Goal: Task Accomplishment & Management: Use online tool/utility

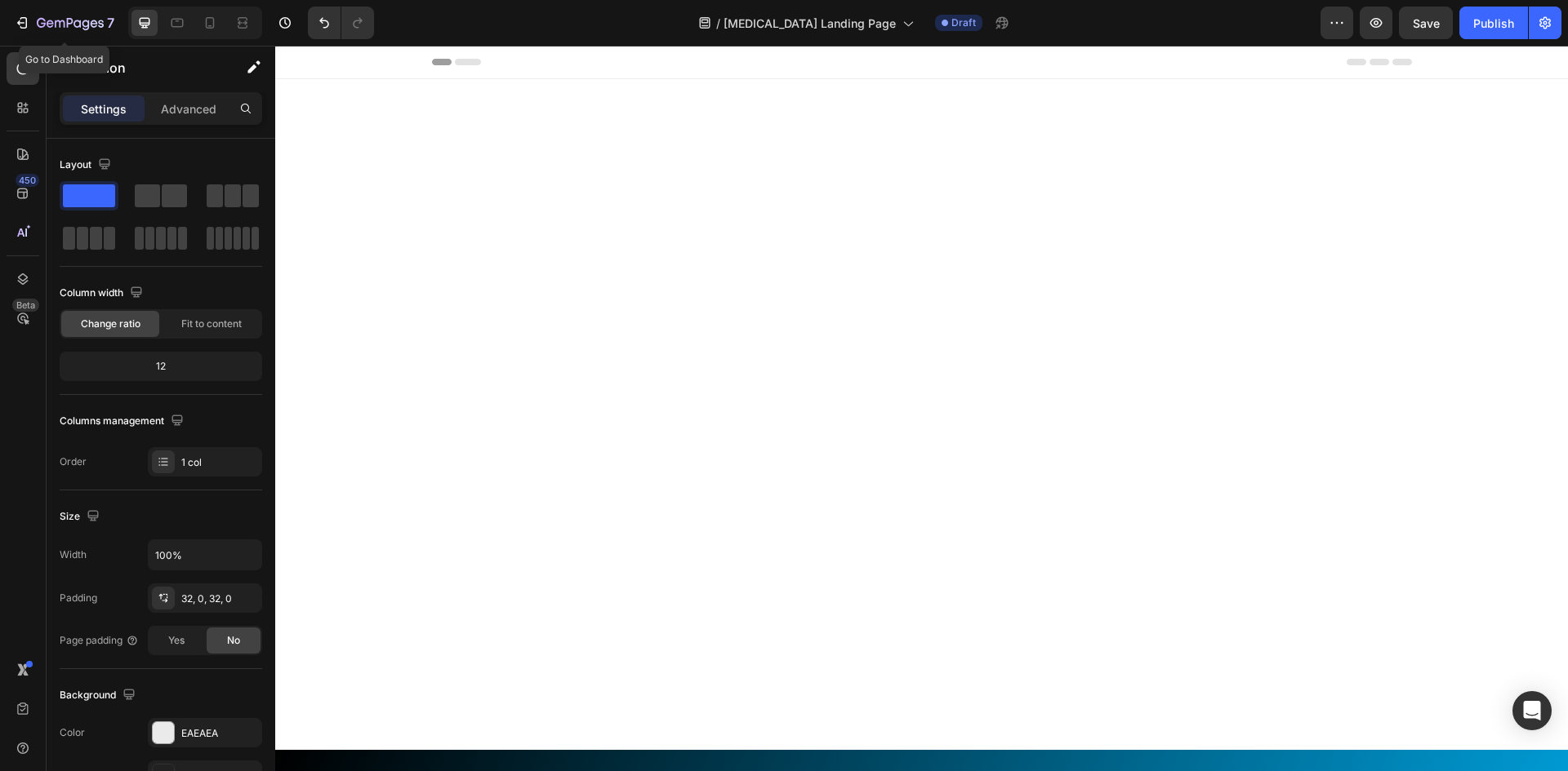
click at [43, 11] on button "7" at bounding box center [64, 23] width 116 height 33
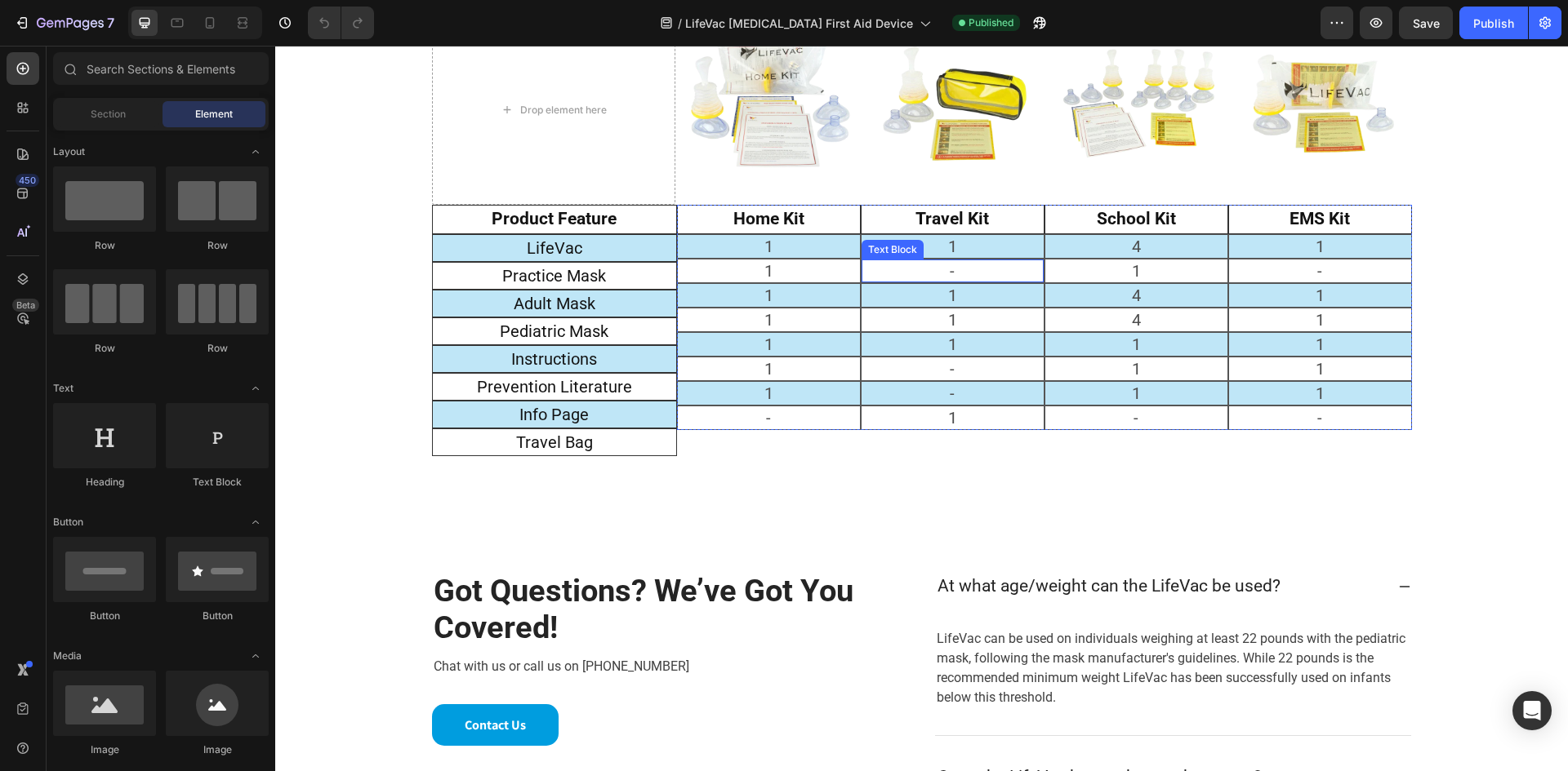
scroll to position [2040, 0]
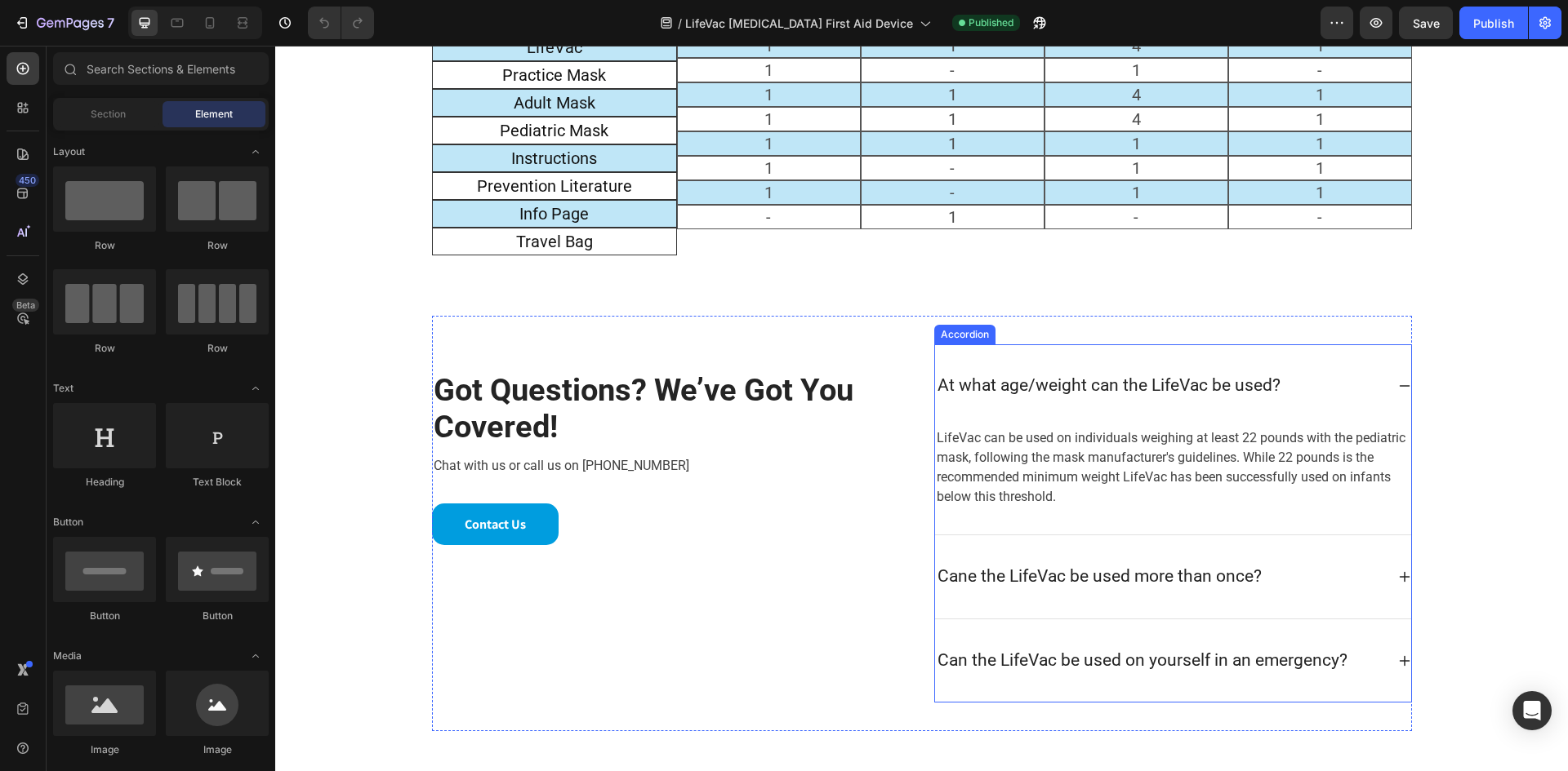
click at [1399, 386] on icon at bounding box center [1404, 386] width 10 height 2
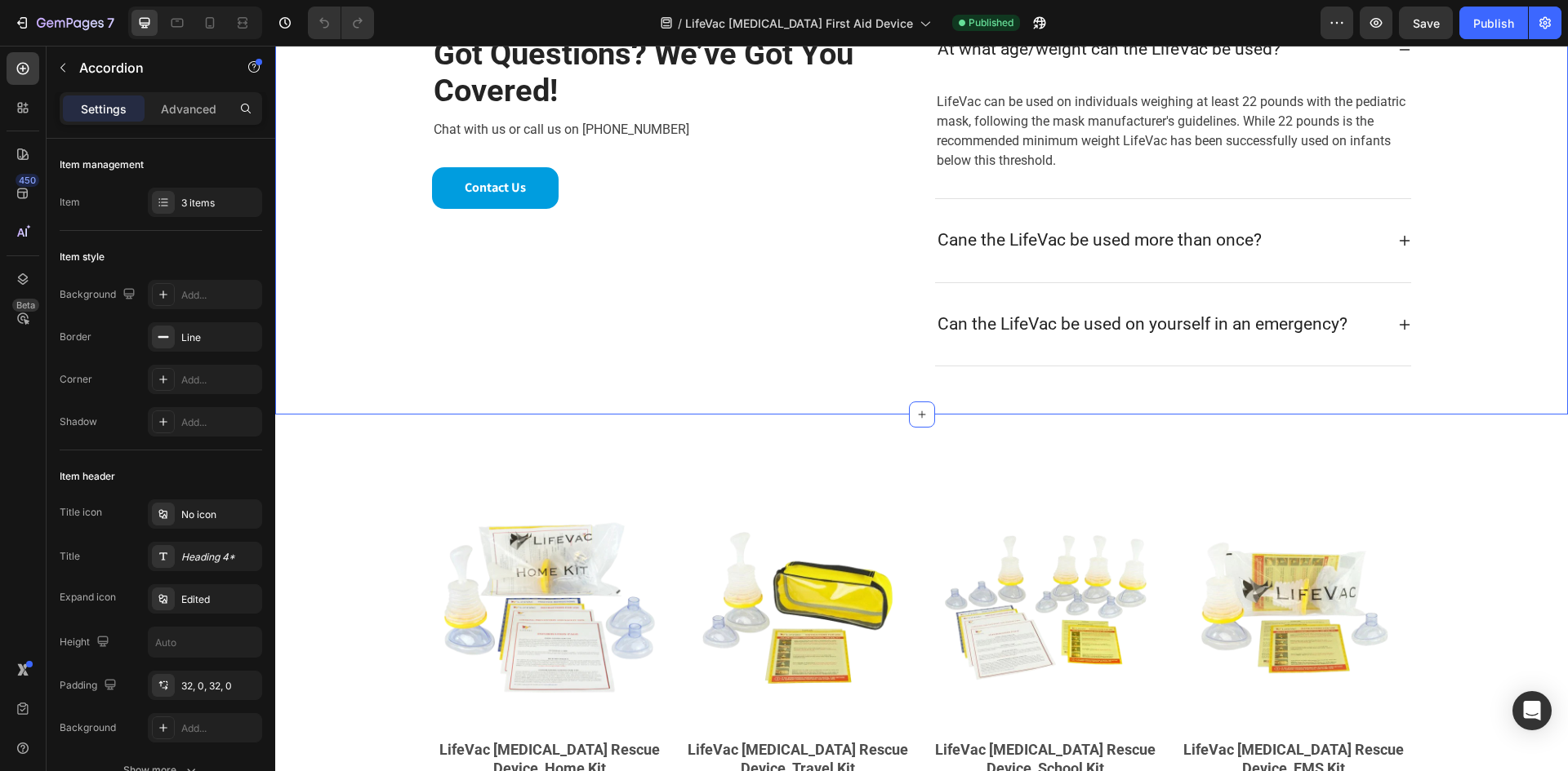
scroll to position [2385, 0]
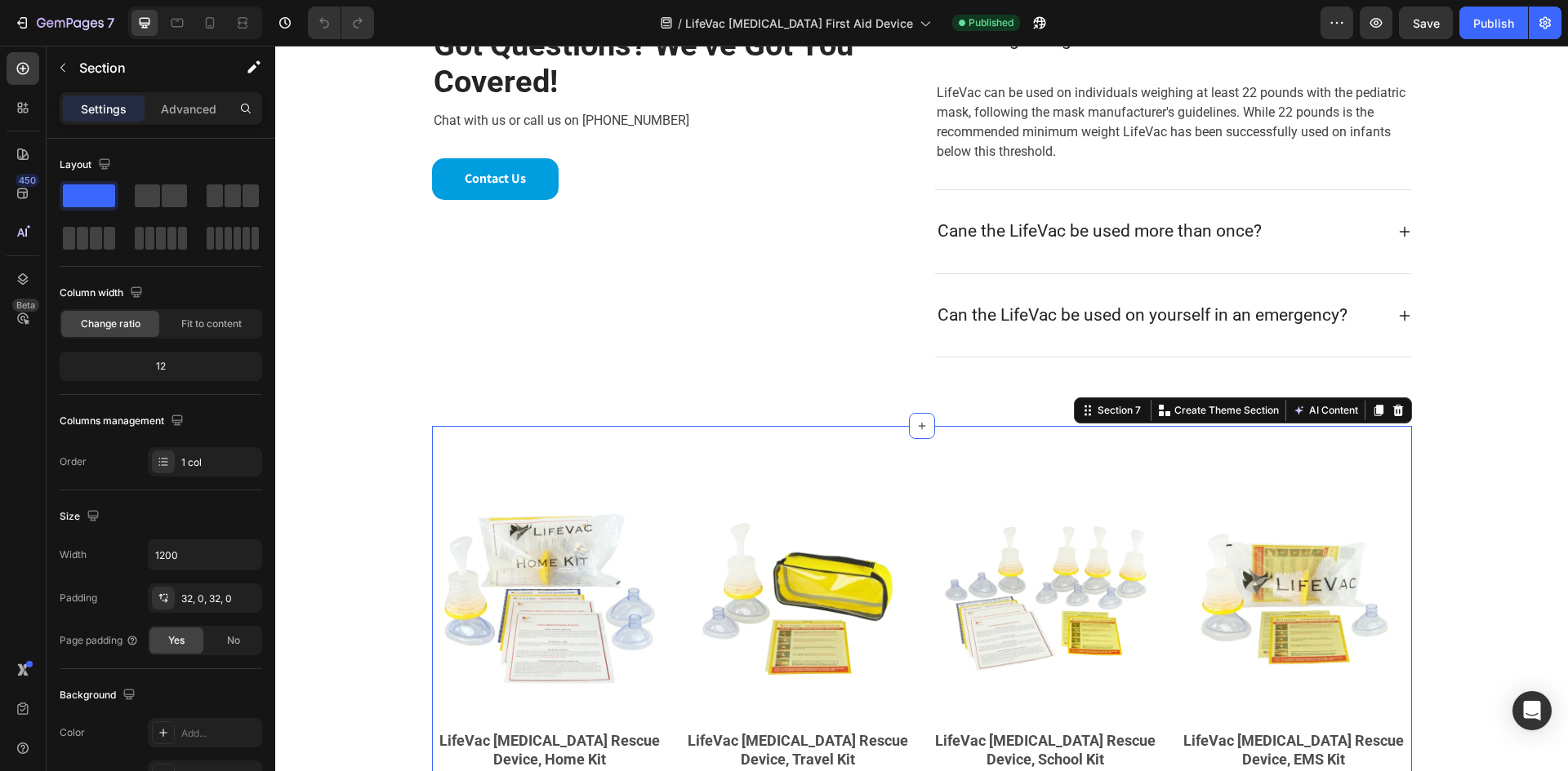
click at [705, 471] on div "Product Images LifeVac [MEDICAL_DATA] Rescue Device, Home Kit Product Title $79…" at bounding box center [922, 675] width 980 height 445
click at [1368, 415] on div at bounding box center [1378, 410] width 20 height 20
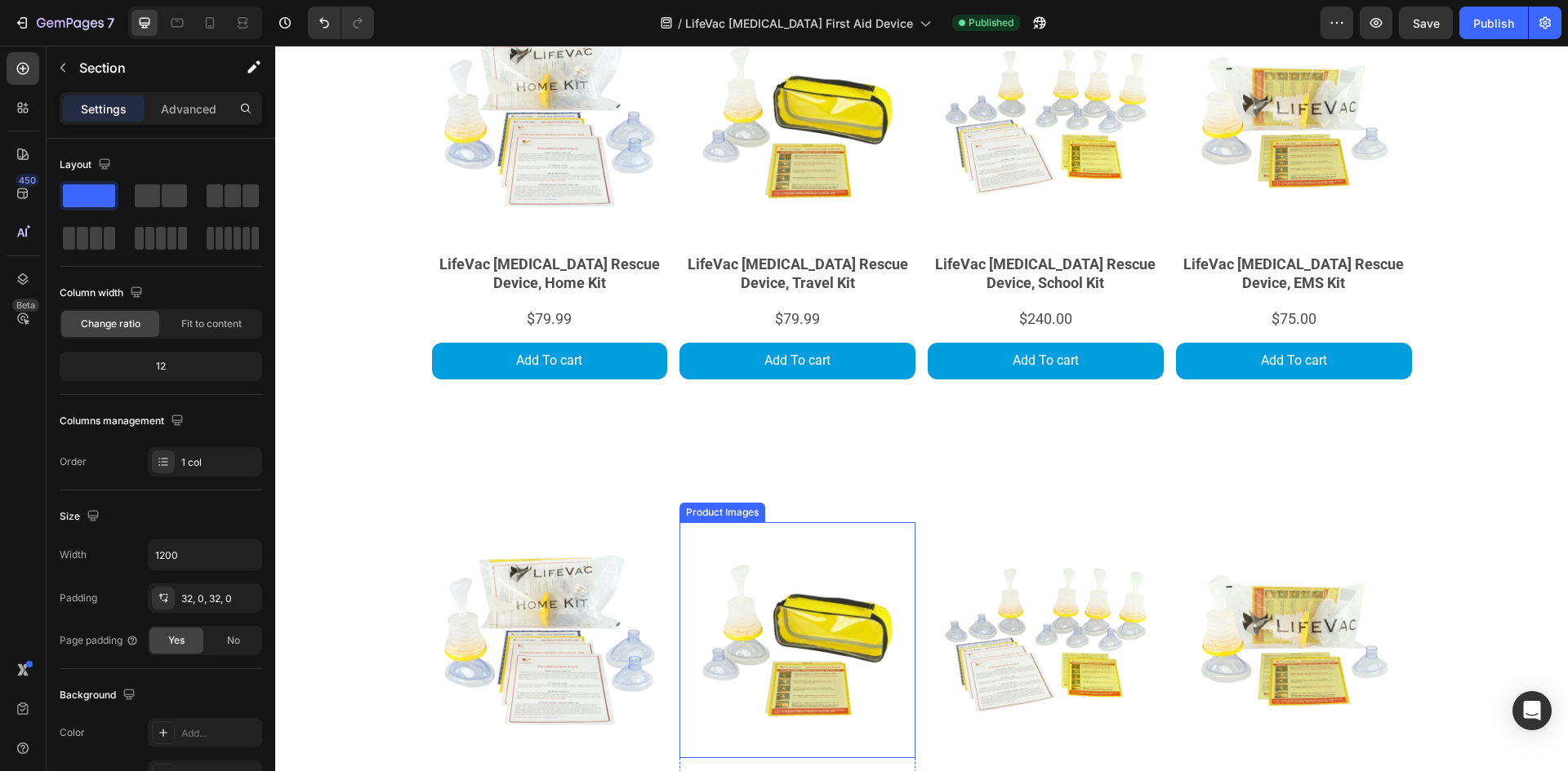
scroll to position [2900, 0]
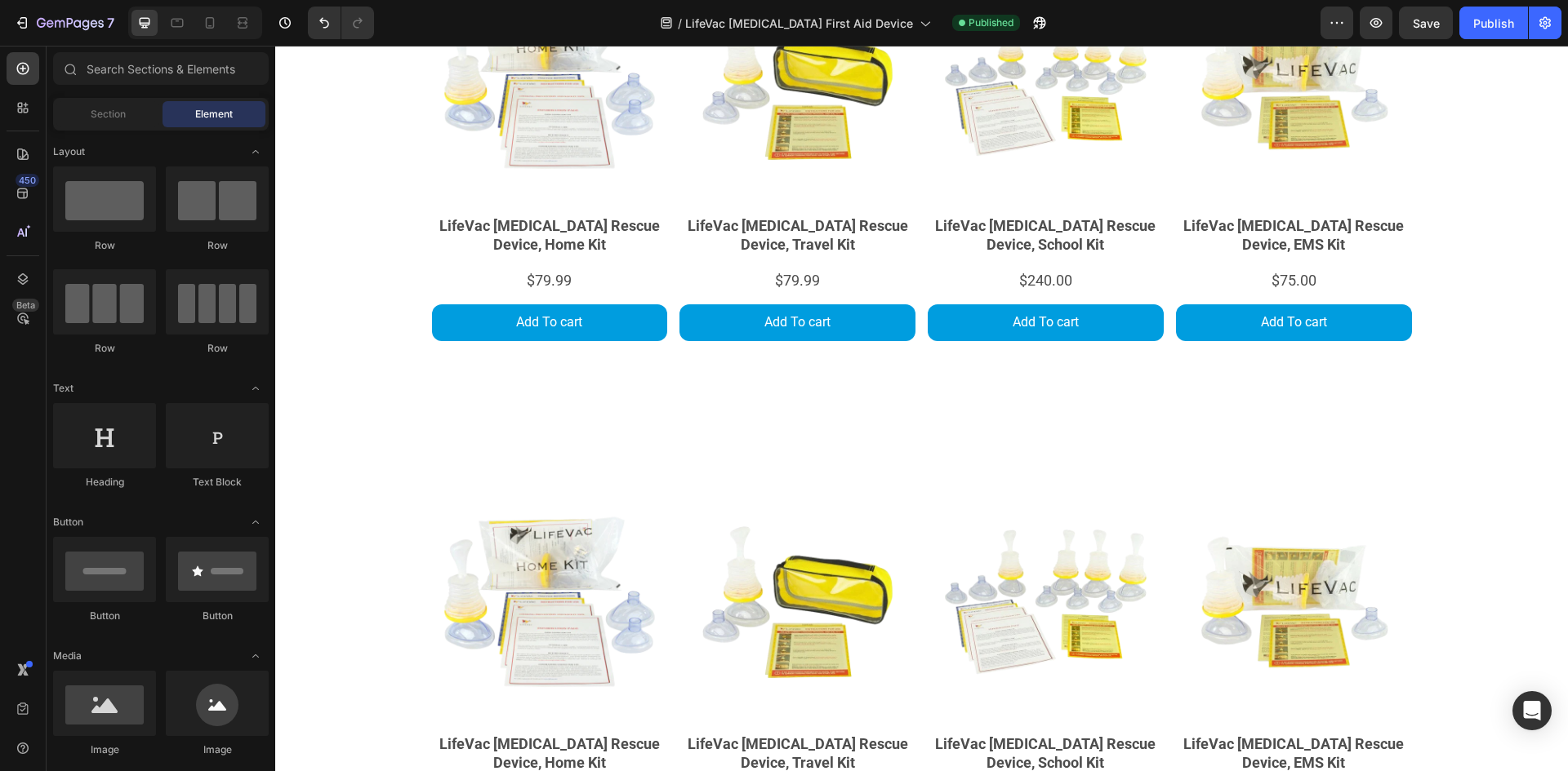
click at [419, 504] on section "Product Images LifeVac [MEDICAL_DATA] Rescue Device, Home Kit Product Title $79…" at bounding box center [922, 677] width 1006 height 498
click at [713, 463] on div "Product Images LifeVac [MEDICAL_DATA] Rescue Device, Home Kit Product Title $79…" at bounding box center [922, 677] width 980 height 445
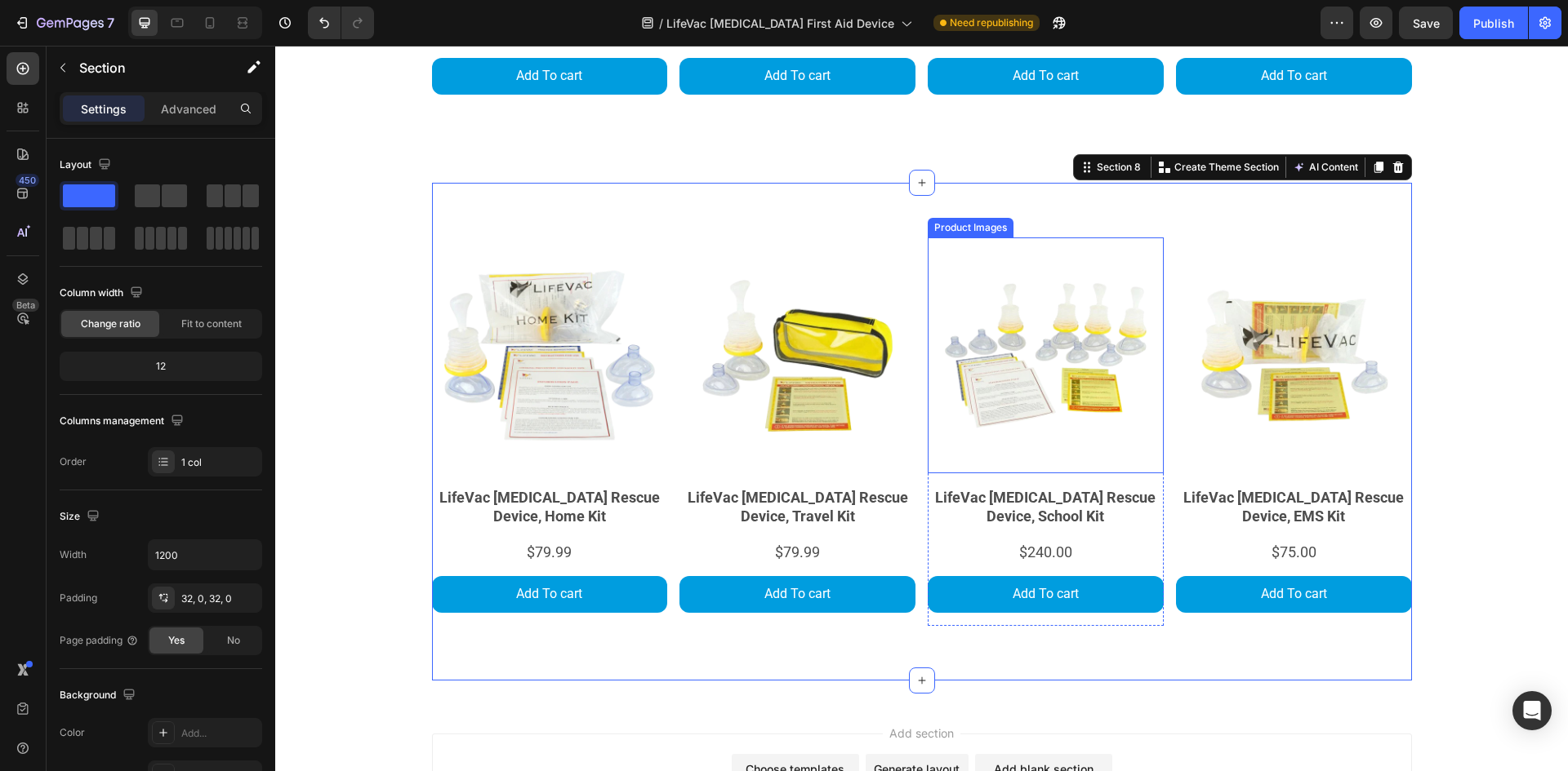
scroll to position [3145, 0]
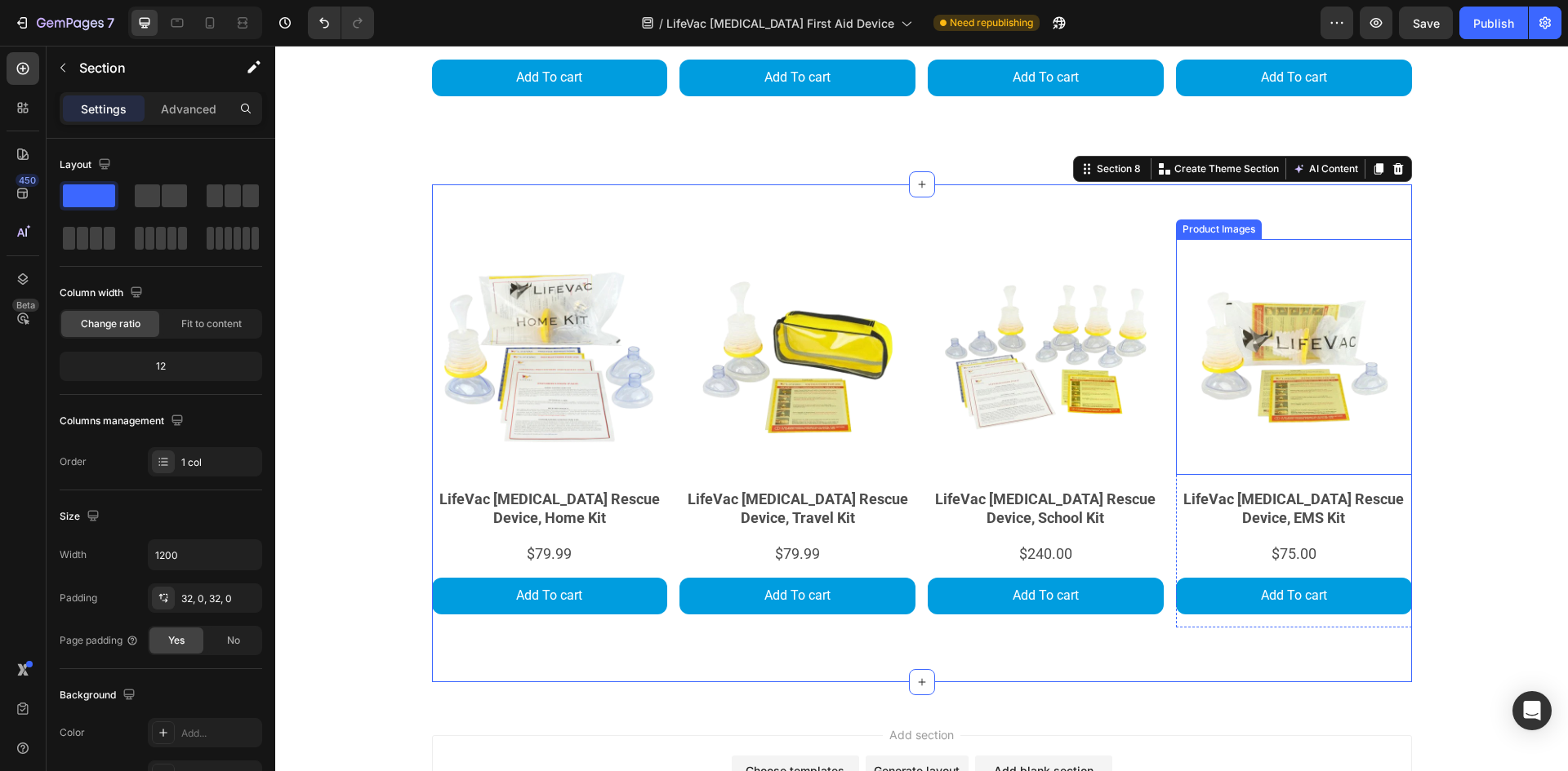
click at [1244, 299] on img at bounding box center [1293, 357] width 236 height 236
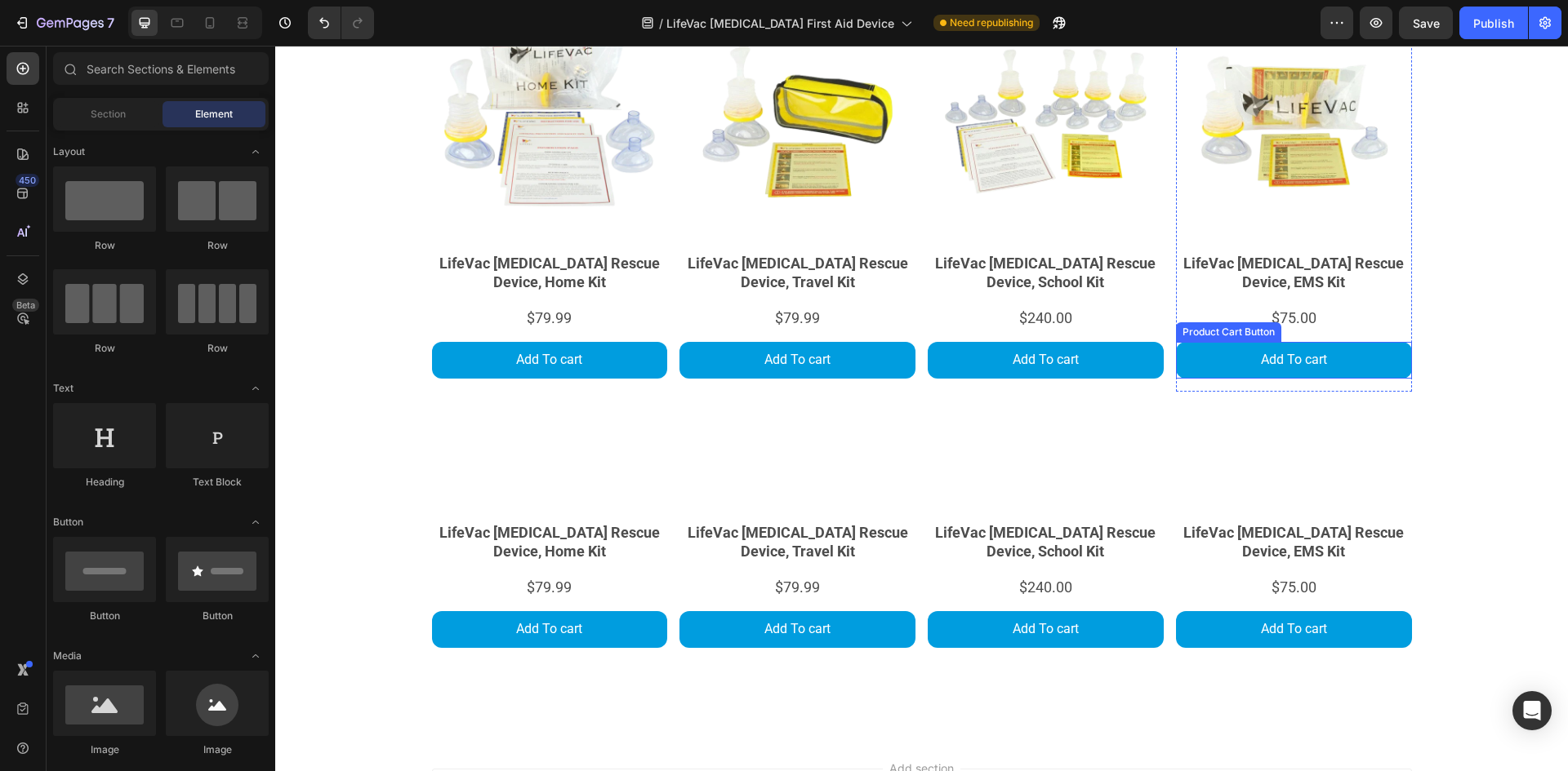
scroll to position [2817, 0]
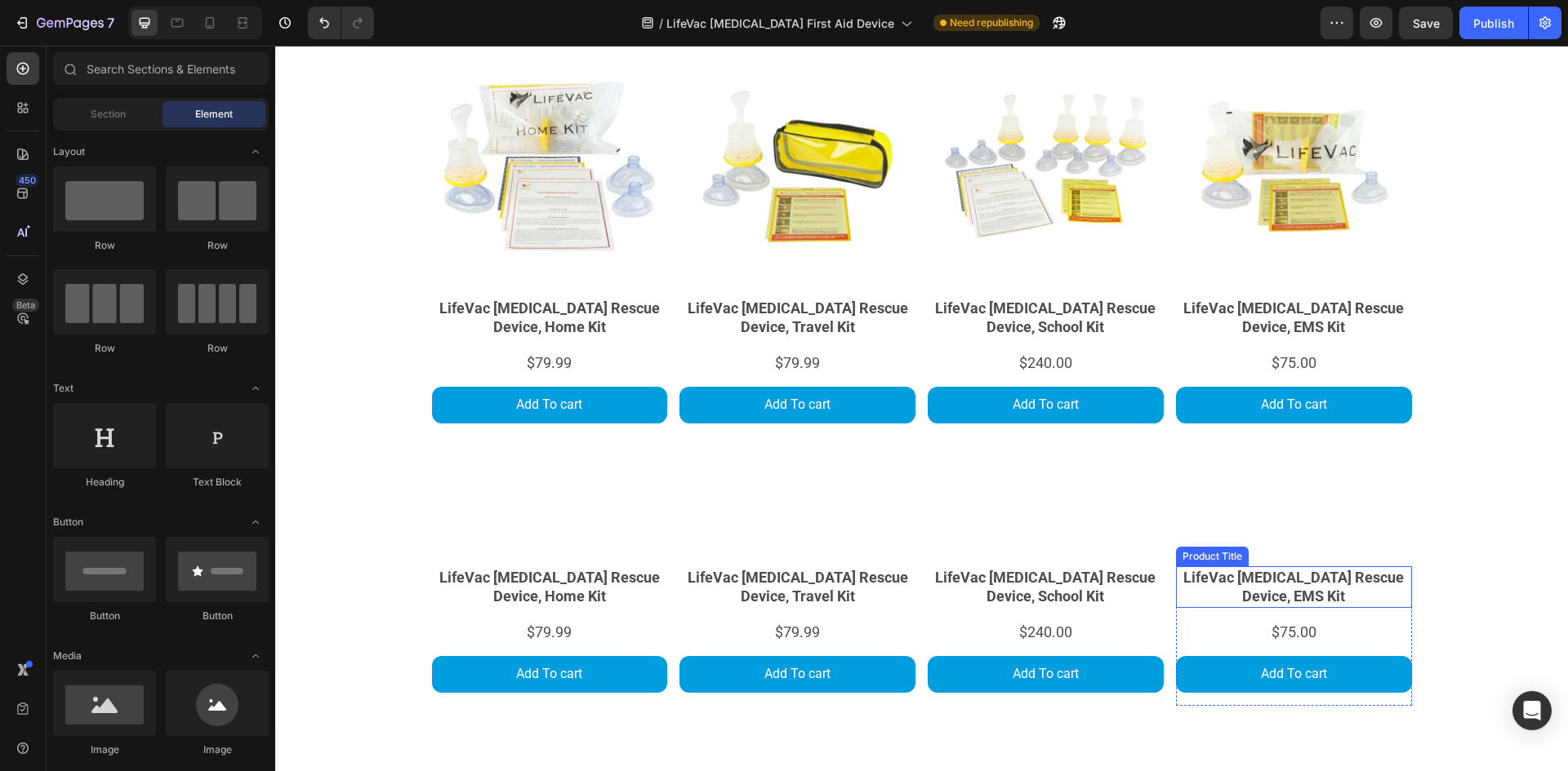
click at [668, 587] on h2 "LifeVac [MEDICAL_DATA] Rescue Device, EMS Kit" at bounding box center [550, 587] width 236 height 42
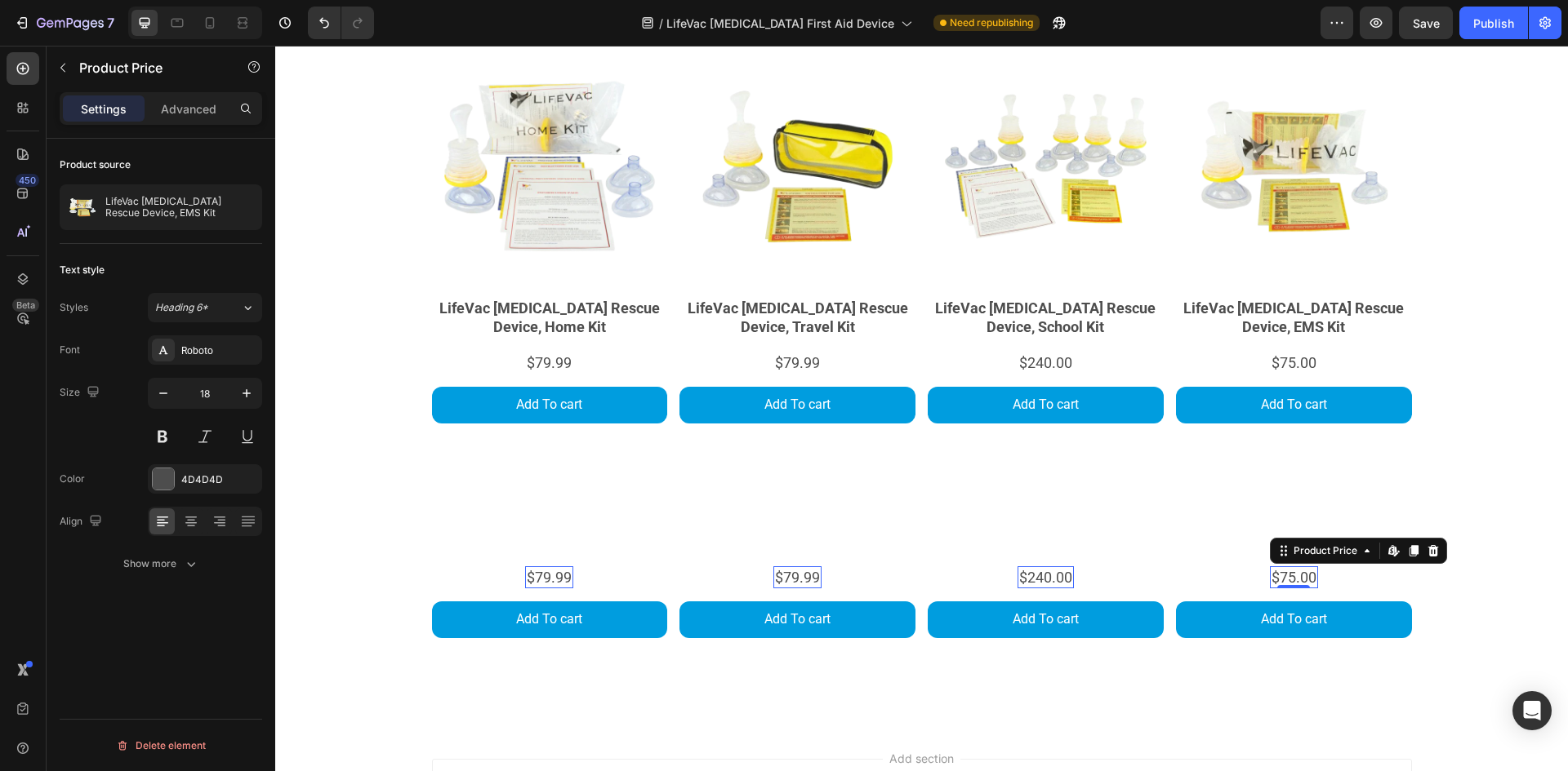
click at [573, 577] on div "$75.00" at bounding box center [548, 577] width 48 height 22
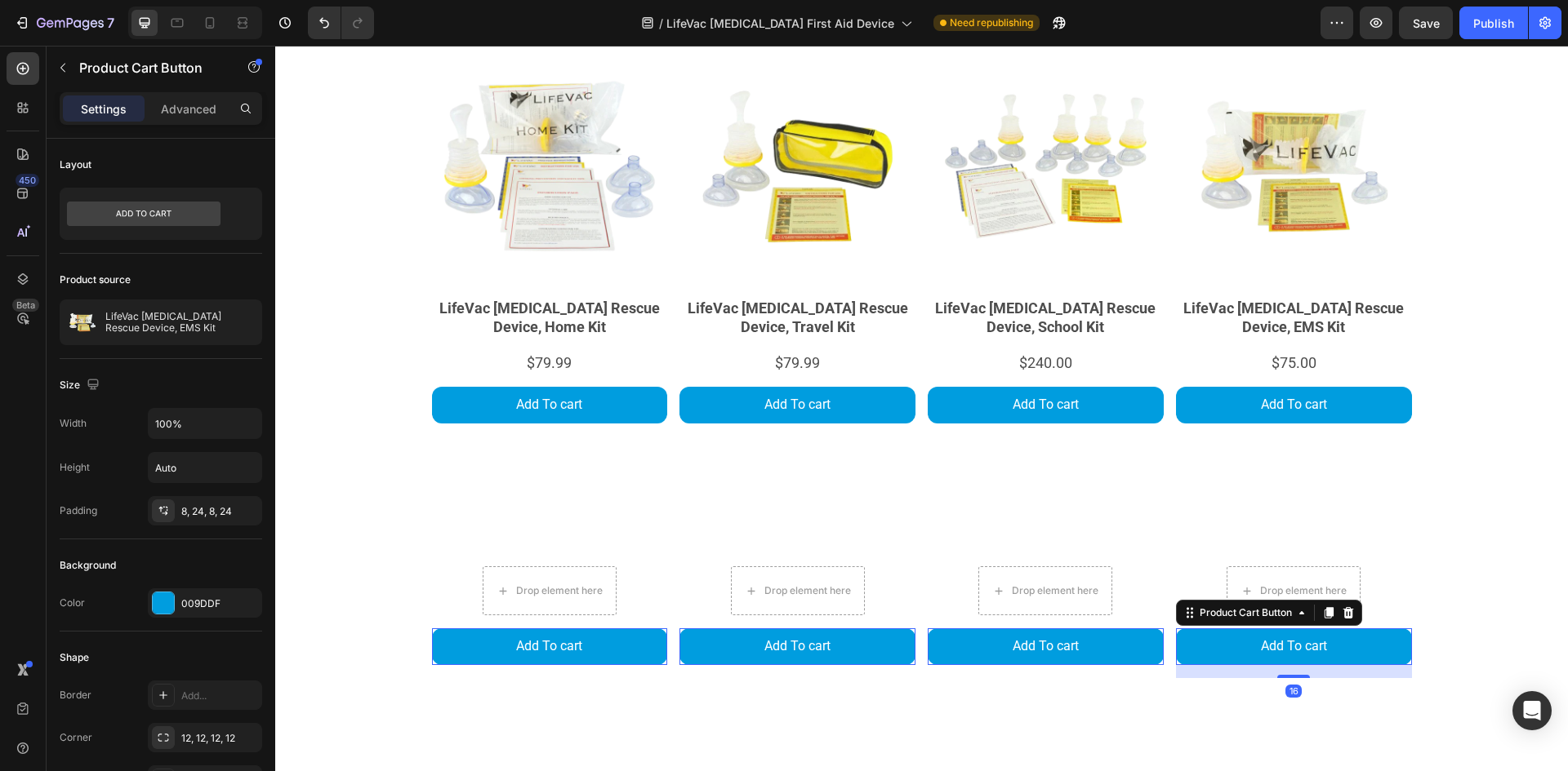
click at [668, 629] on div "Add To cart Product Cart Button 16" at bounding box center [550, 647] width 236 height 36
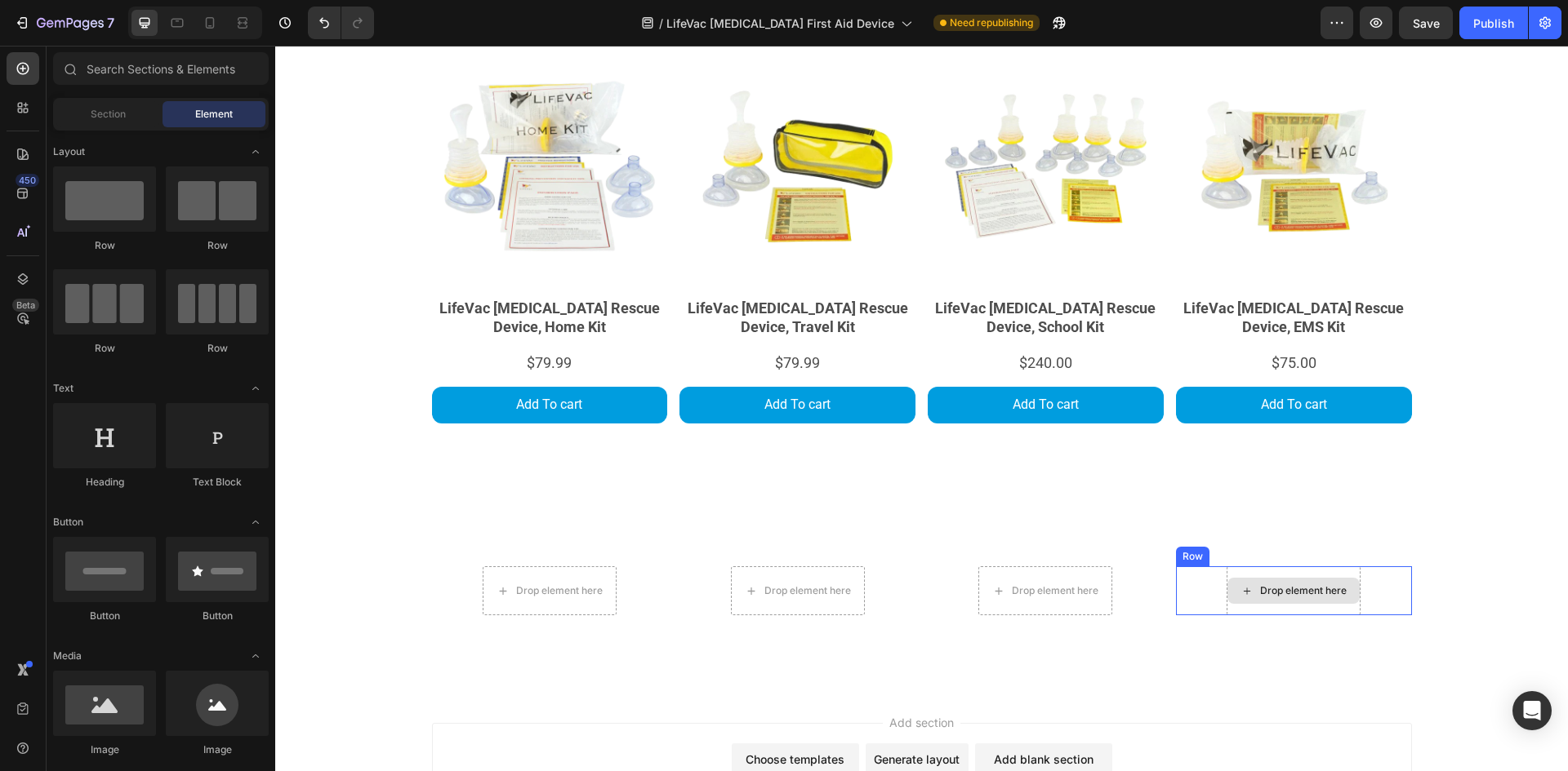
click at [1263, 603] on div "Drop element here" at bounding box center [1293, 590] width 132 height 26
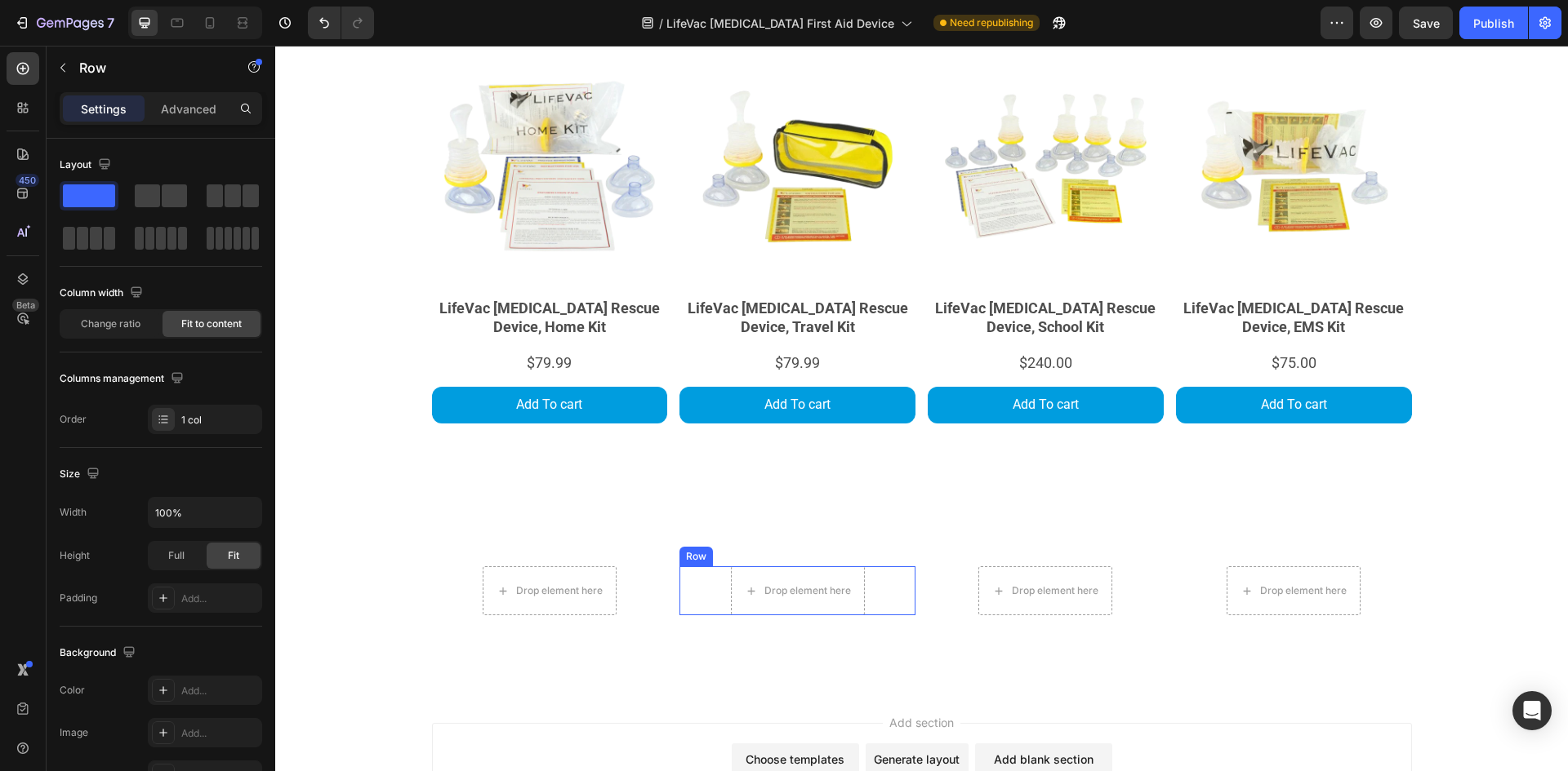
click at [668, 593] on div "Drop element here Row" at bounding box center [550, 590] width 236 height 49
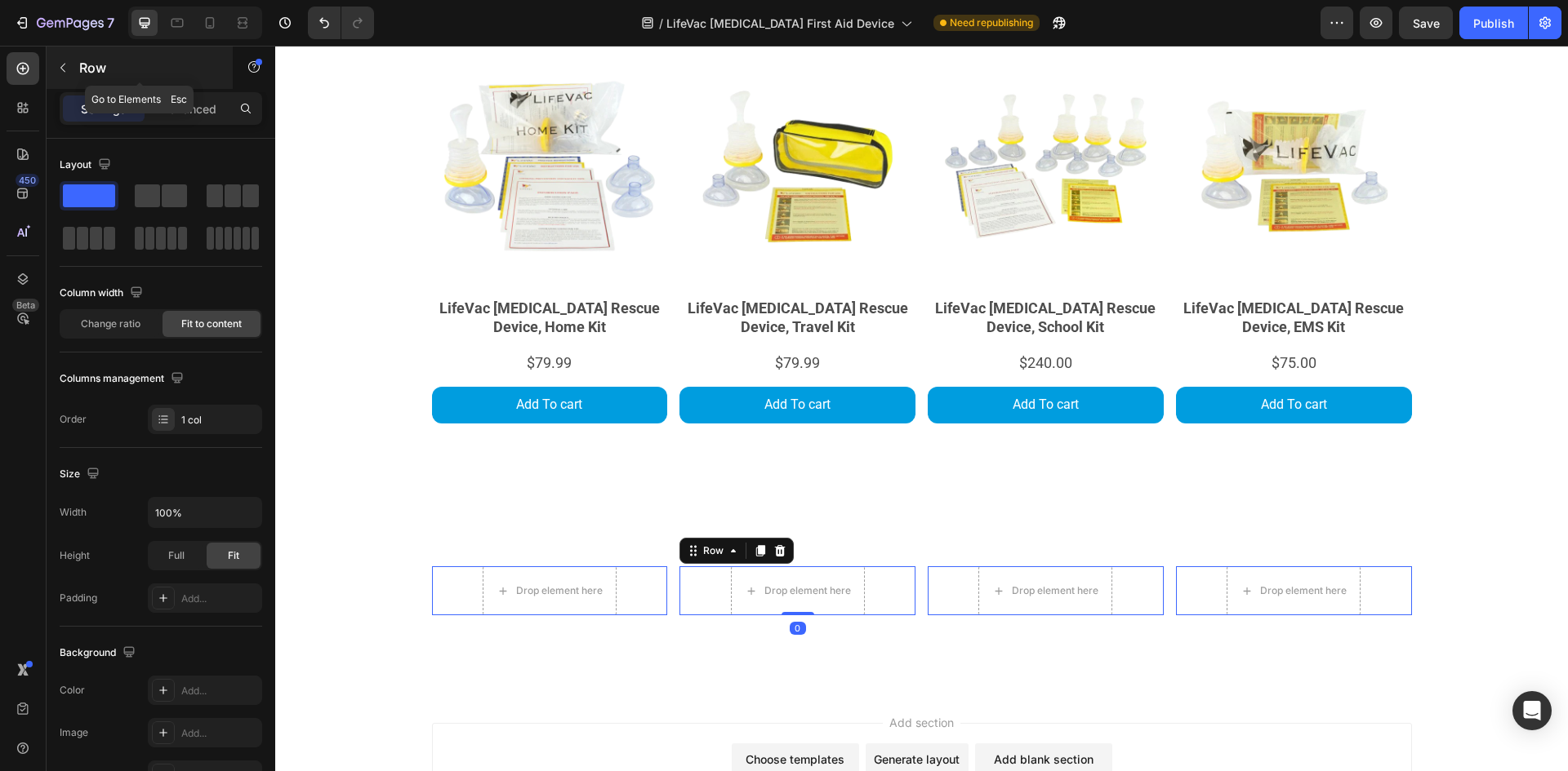
click at [93, 59] on p "Row" at bounding box center [149, 68] width 139 height 20
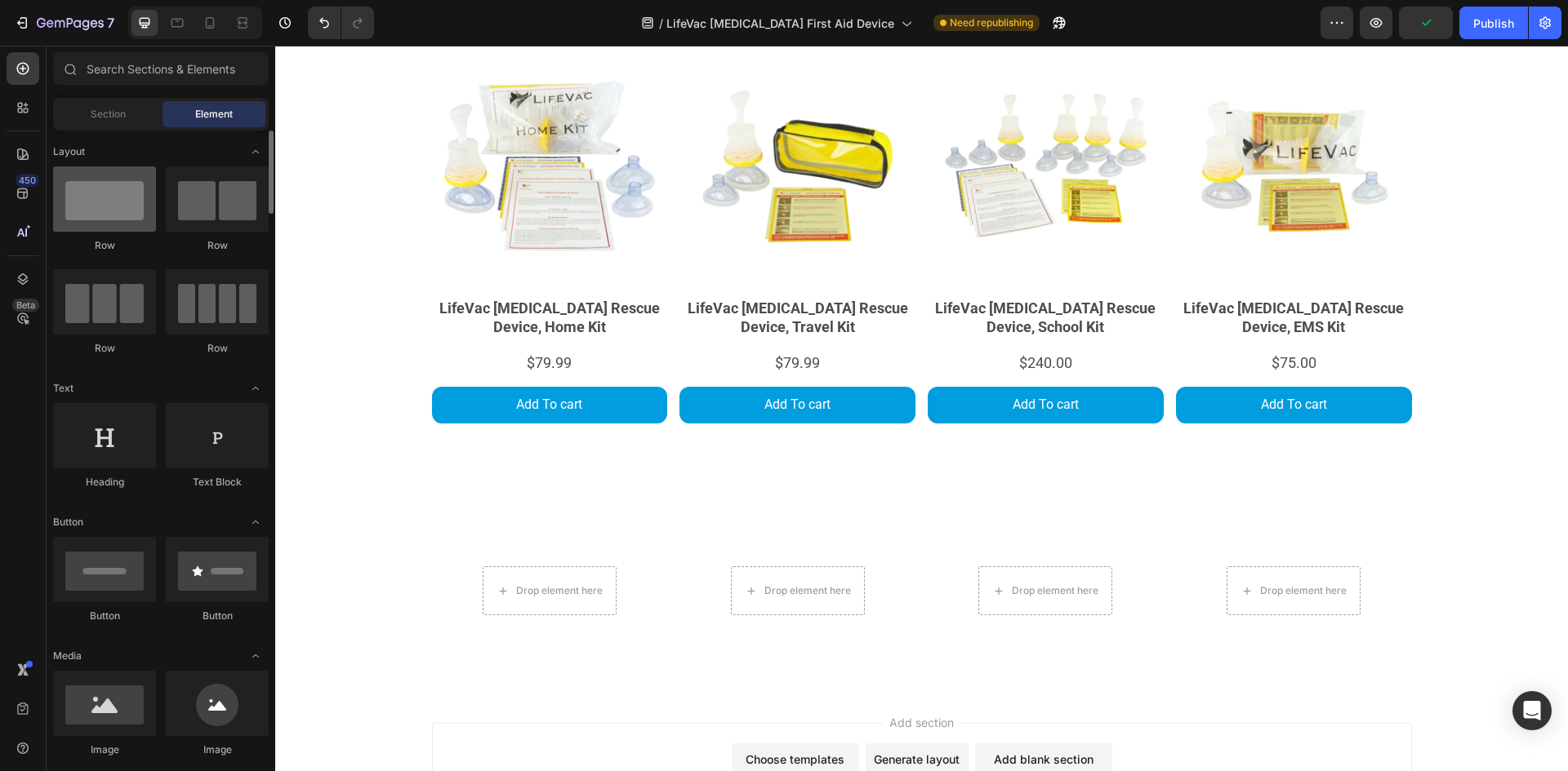
click at [131, 216] on div at bounding box center [104, 199] width 103 height 65
click at [453, 577] on div "Drop element here Row" at bounding box center [550, 590] width 236 height 49
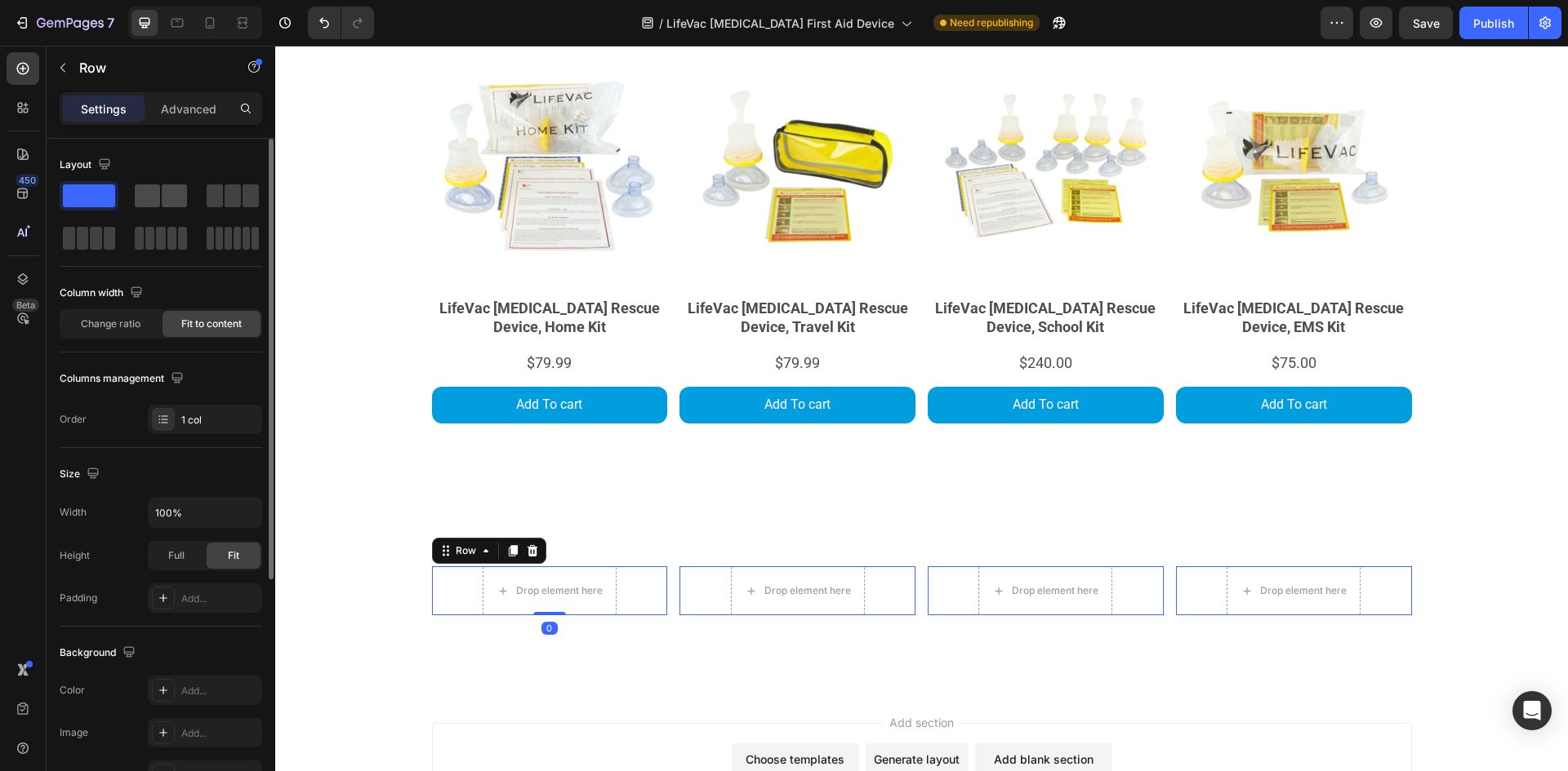
click at [174, 197] on span at bounding box center [174, 195] width 25 height 23
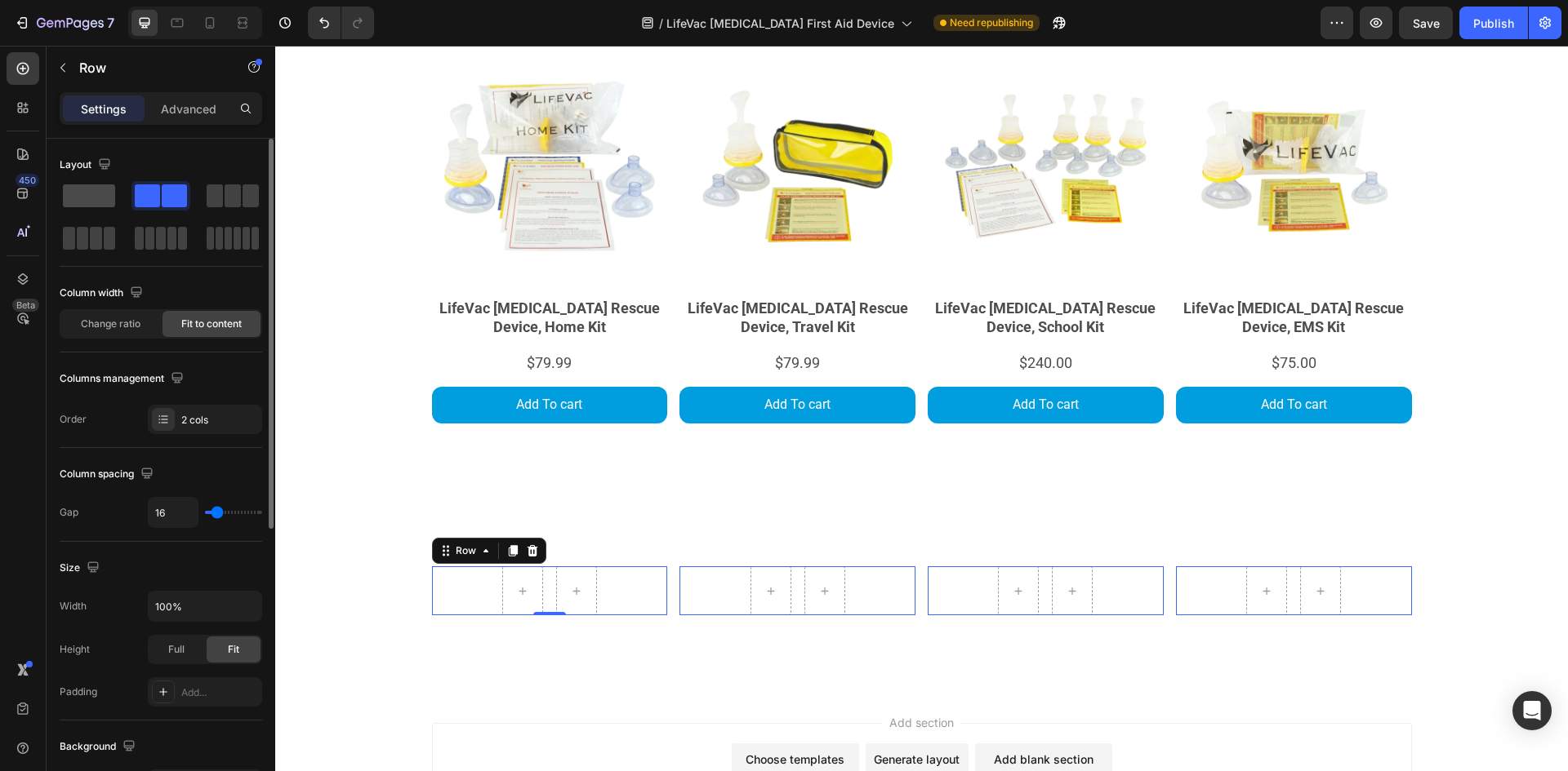
click at [93, 203] on span at bounding box center [89, 195] width 52 height 23
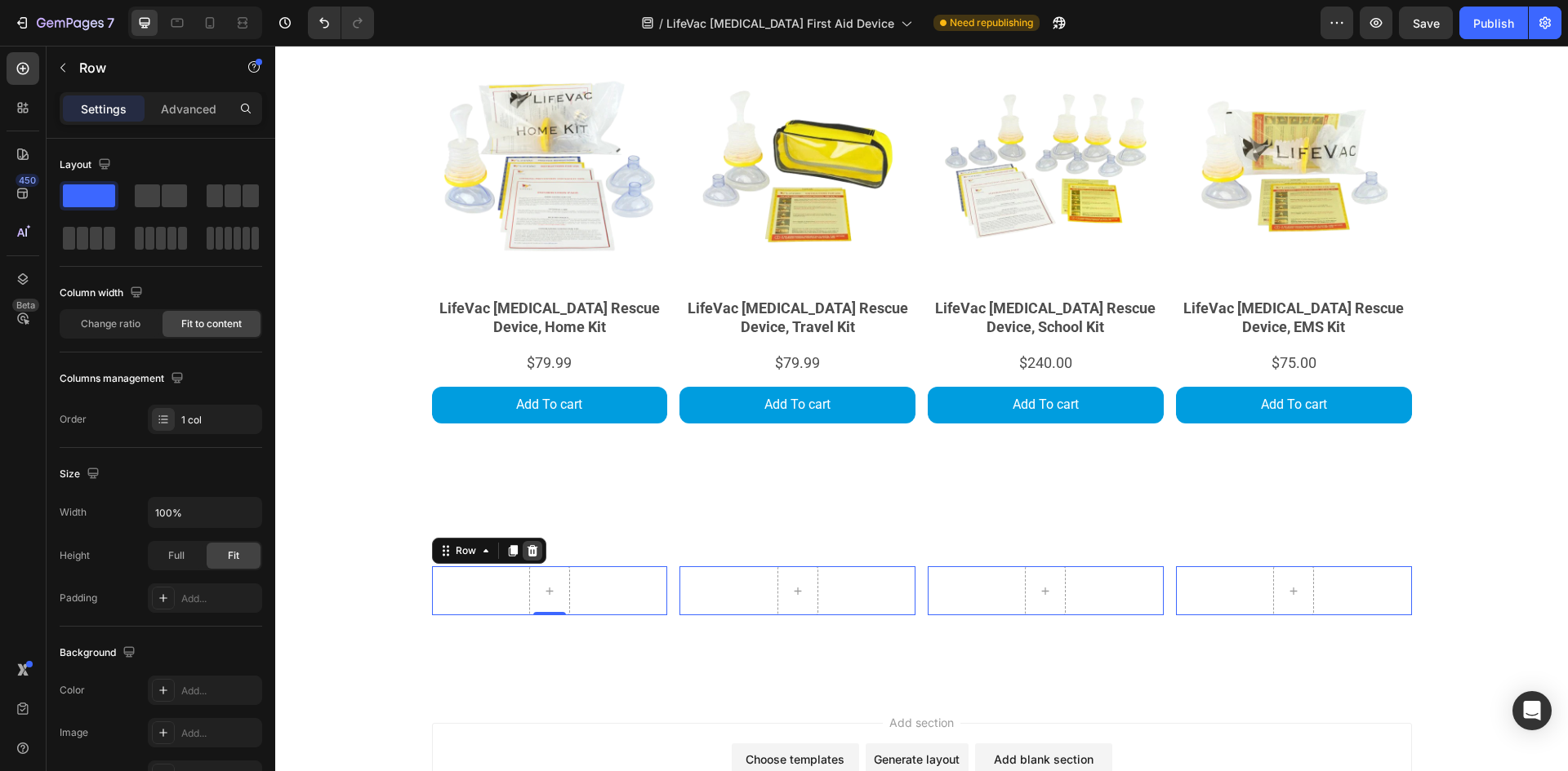
click at [523, 553] on div at bounding box center [533, 550] width 20 height 20
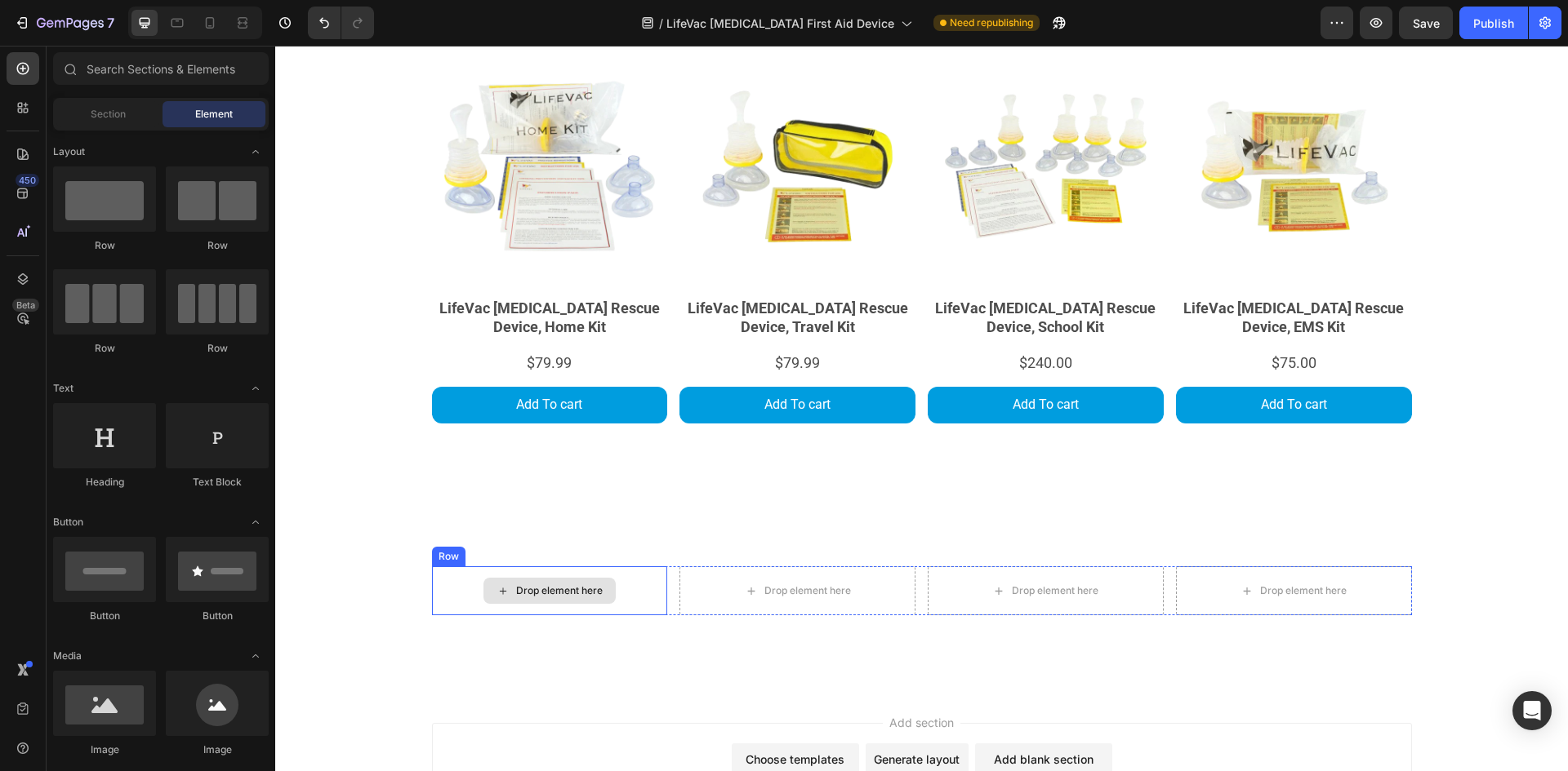
click at [578, 583] on div "Drop element here" at bounding box center [549, 590] width 132 height 26
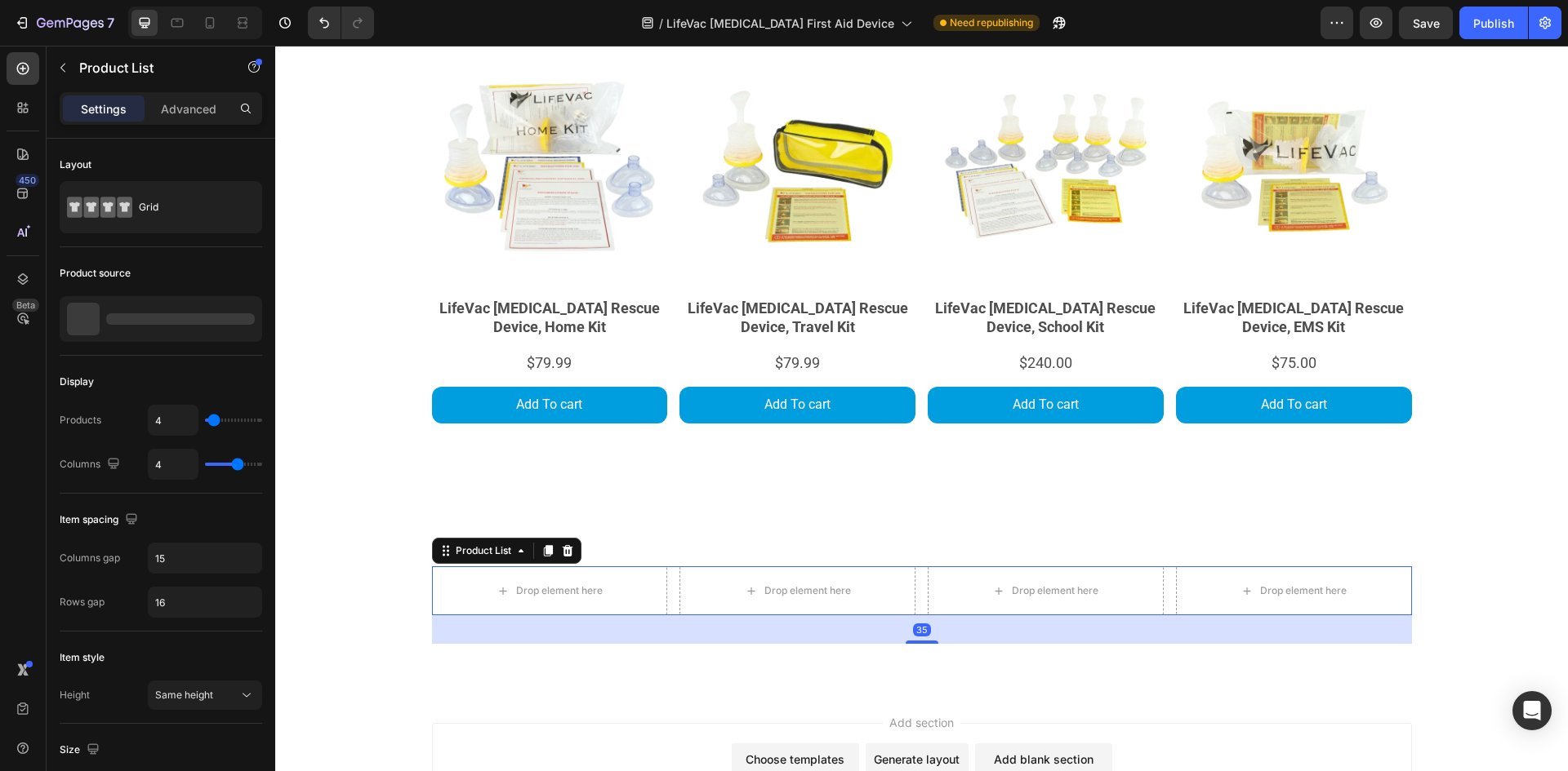
click at [662, 597] on div "Drop element here Row Product List 35 Drop element here Row Product List 35 Dro…" at bounding box center [922, 590] width 980 height 49
click at [561, 556] on icon at bounding box center [567, 550] width 13 height 13
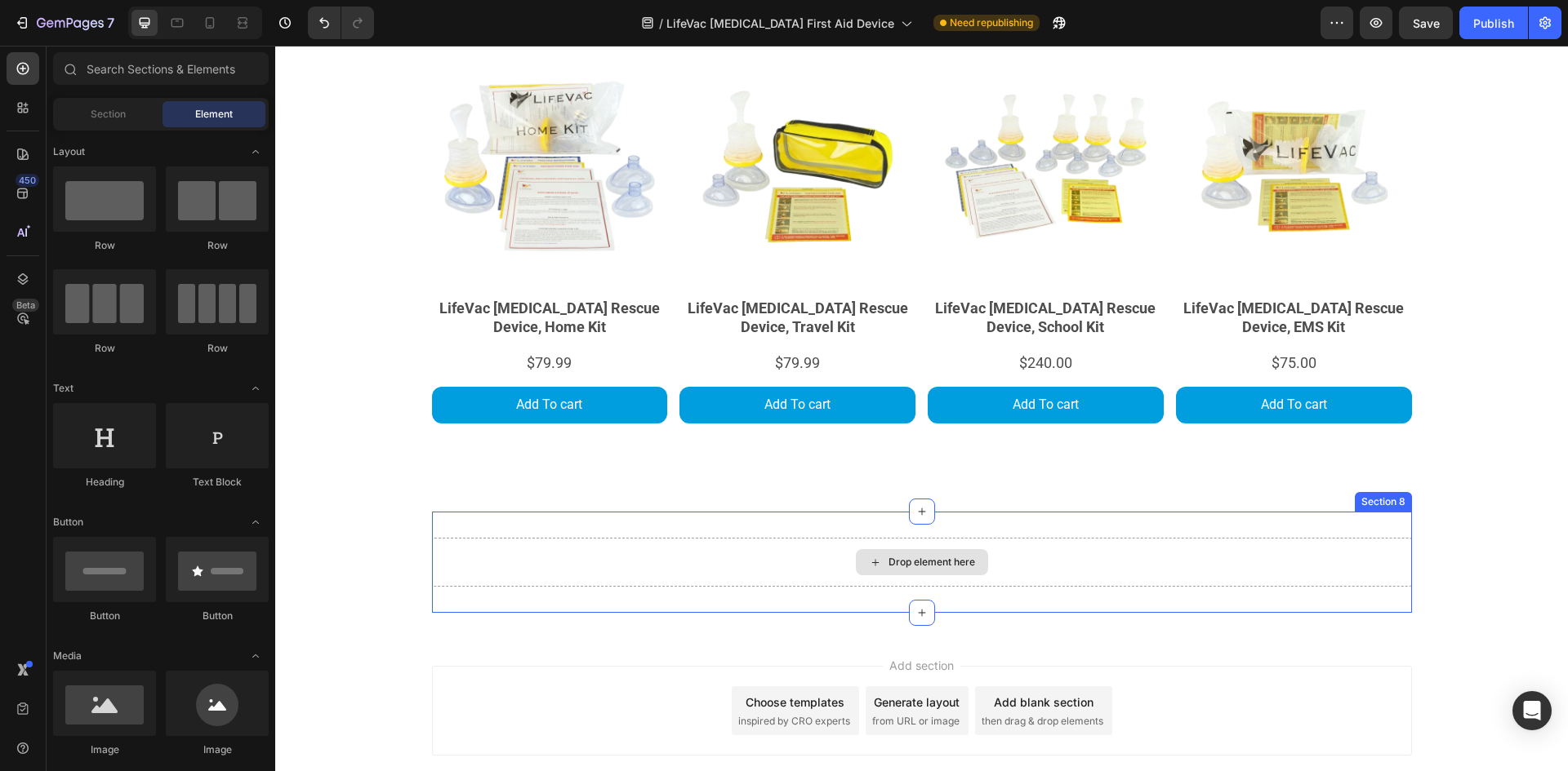
click at [643, 579] on div "Drop element here" at bounding box center [922, 562] width 980 height 49
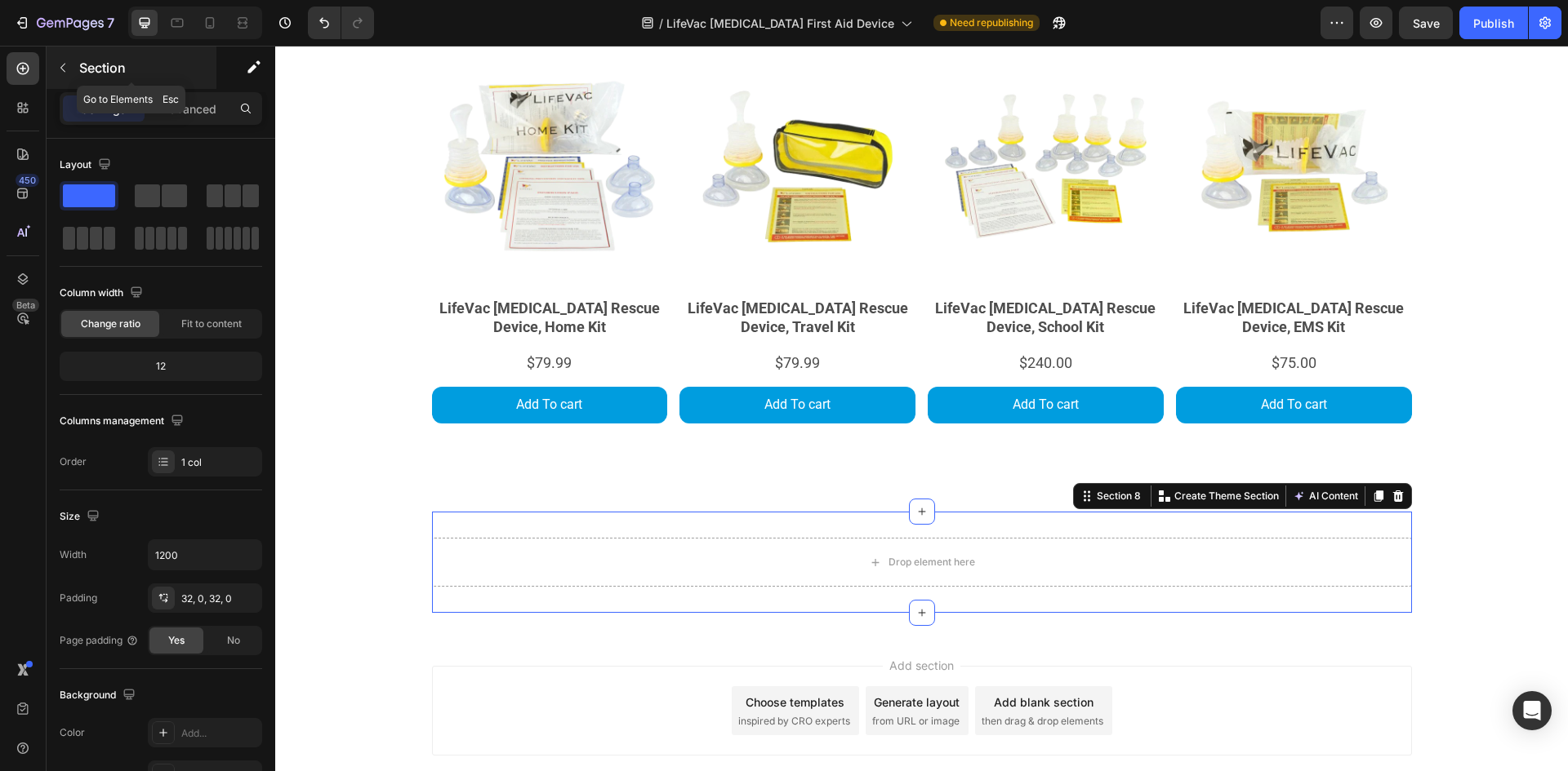
click at [95, 65] on p "Section" at bounding box center [146, 68] width 134 height 20
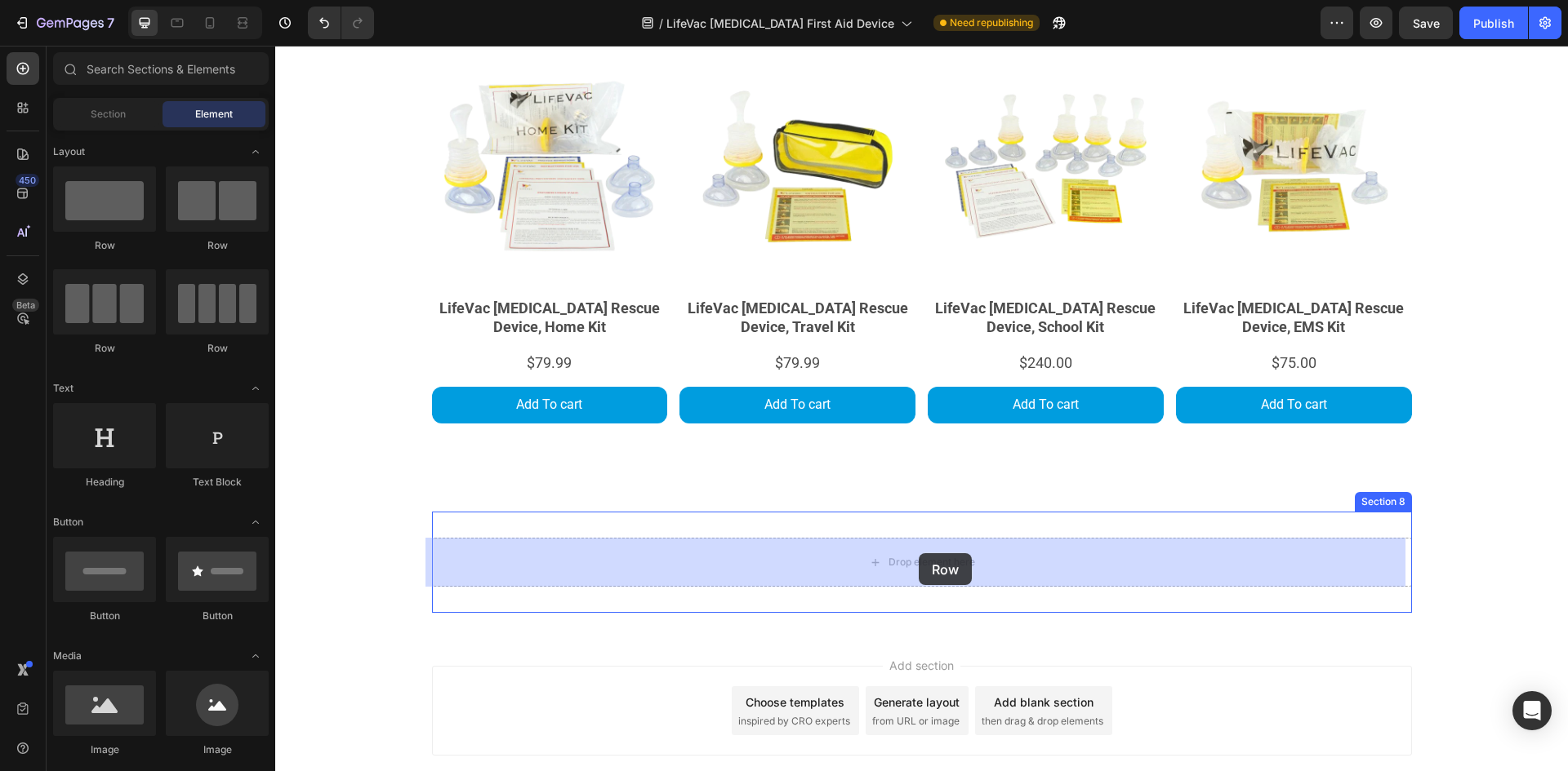
drag, startPoint x: 385, startPoint y: 270, endPoint x: 918, endPoint y: 553, distance: 603.5
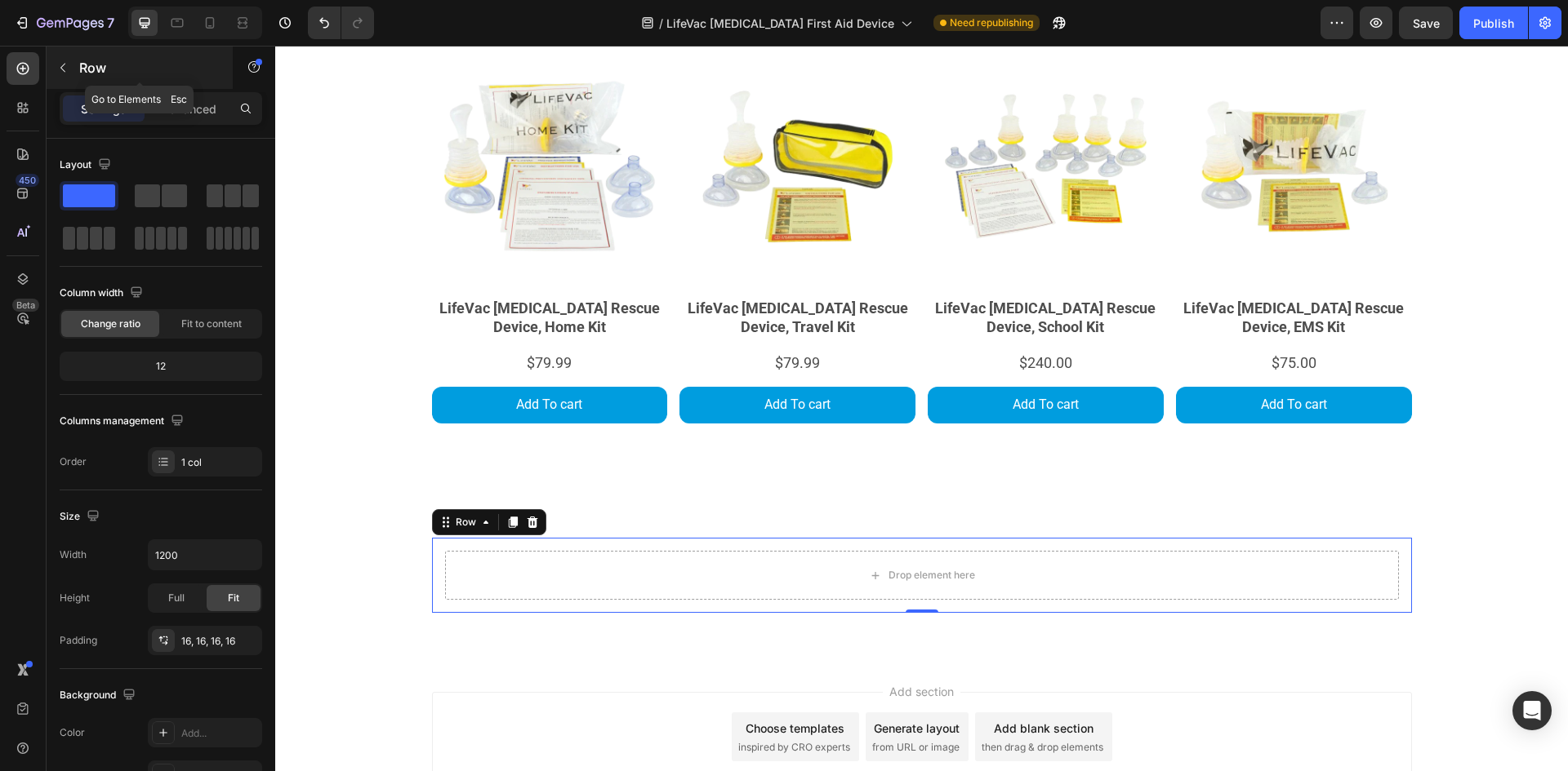
click at [104, 70] on p "Row" at bounding box center [149, 68] width 139 height 20
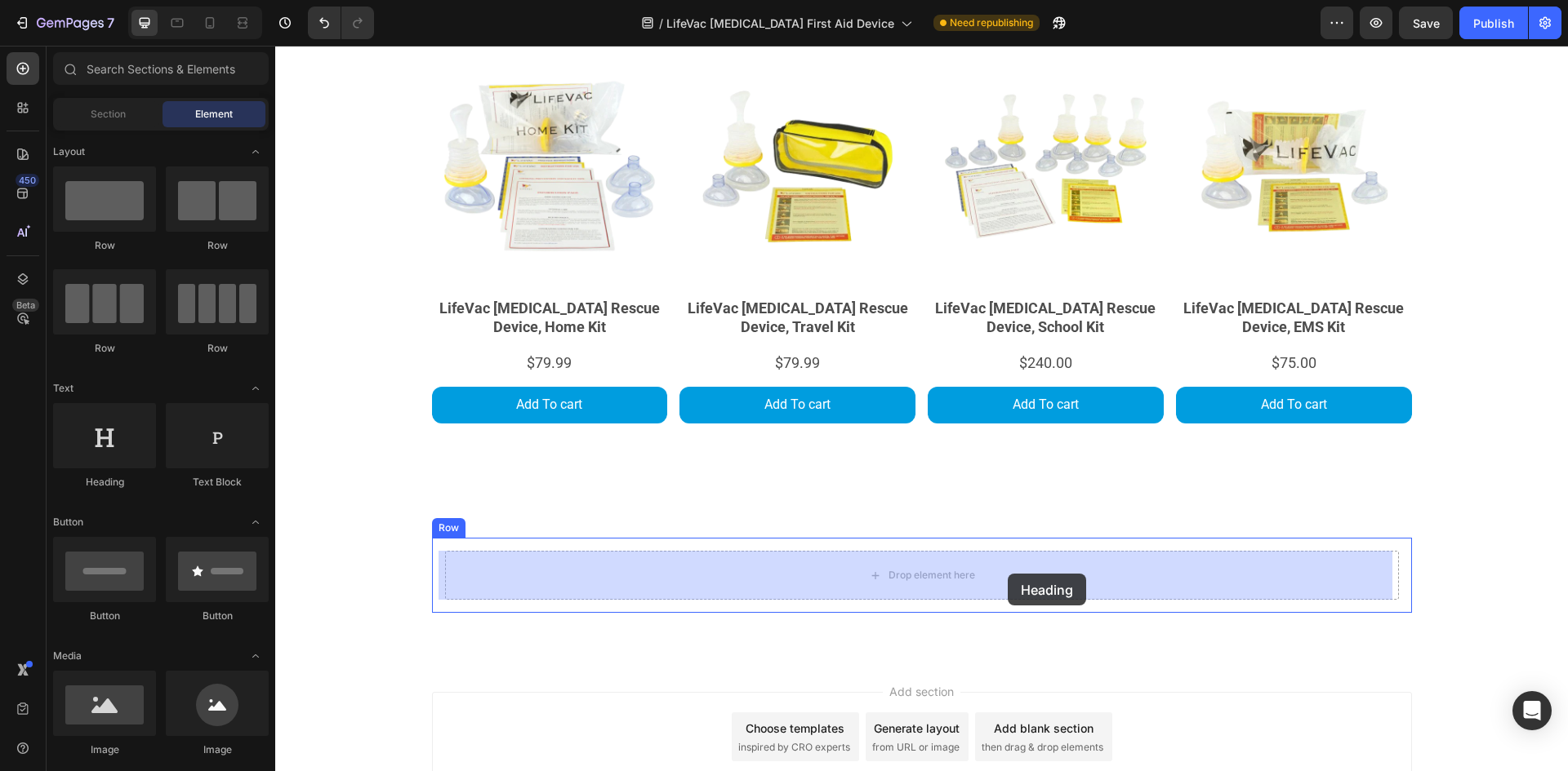
drag, startPoint x: 406, startPoint y: 491, endPoint x: 1008, endPoint y: 574, distance: 607.7
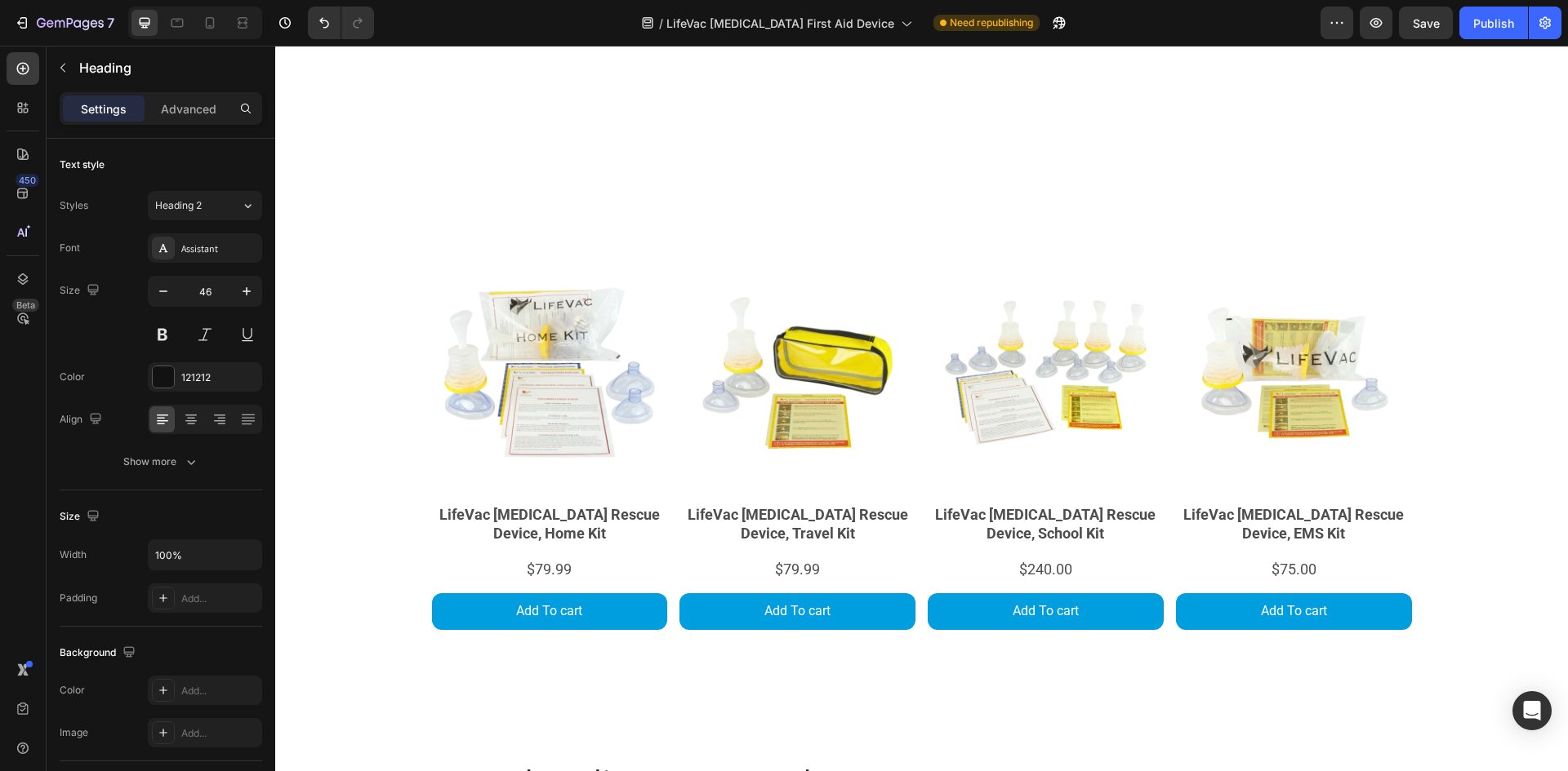
scroll to position [2899, 0]
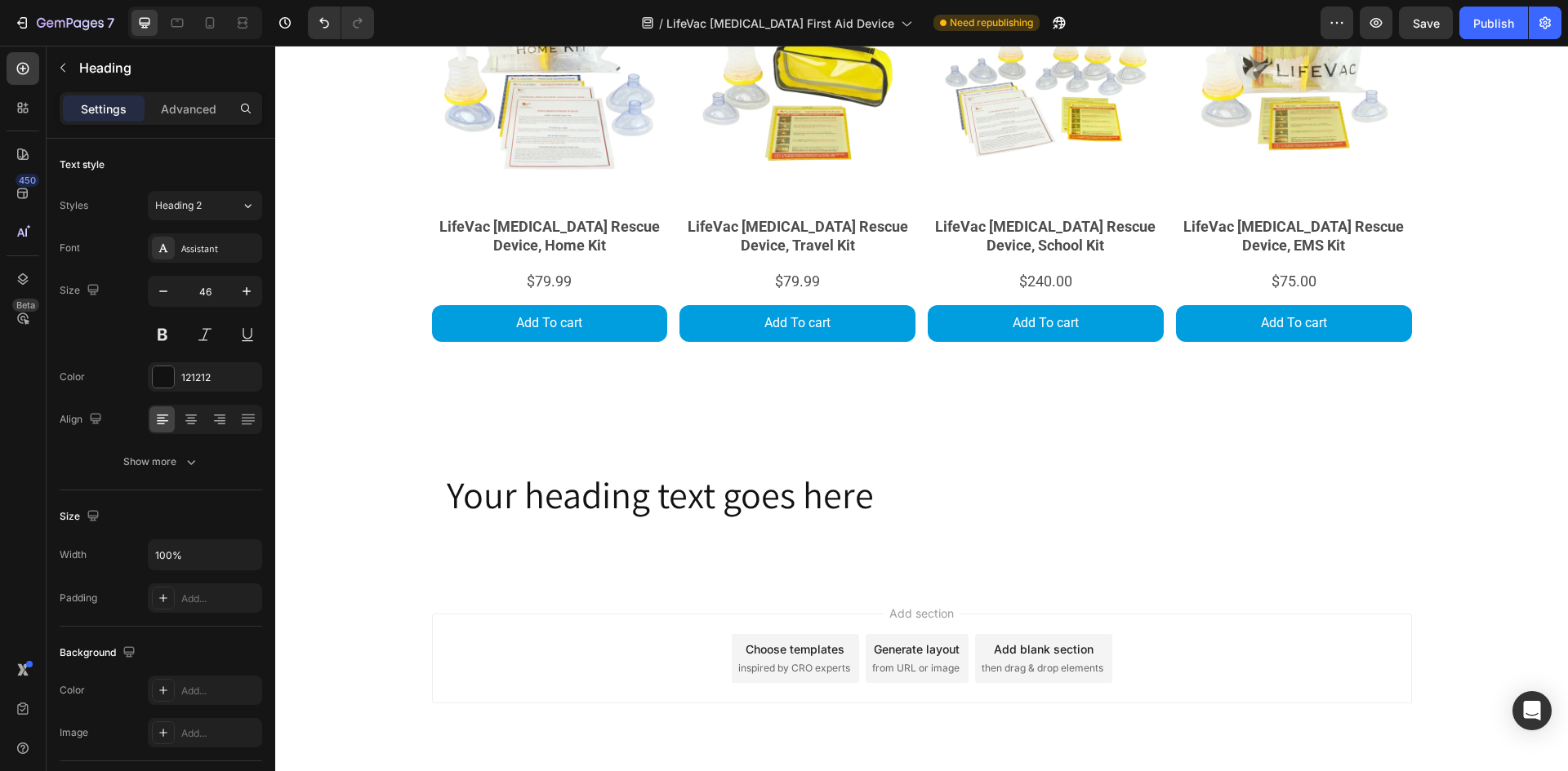
click at [870, 493] on h2 "Your heading text goes here" at bounding box center [922, 495] width 954 height 52
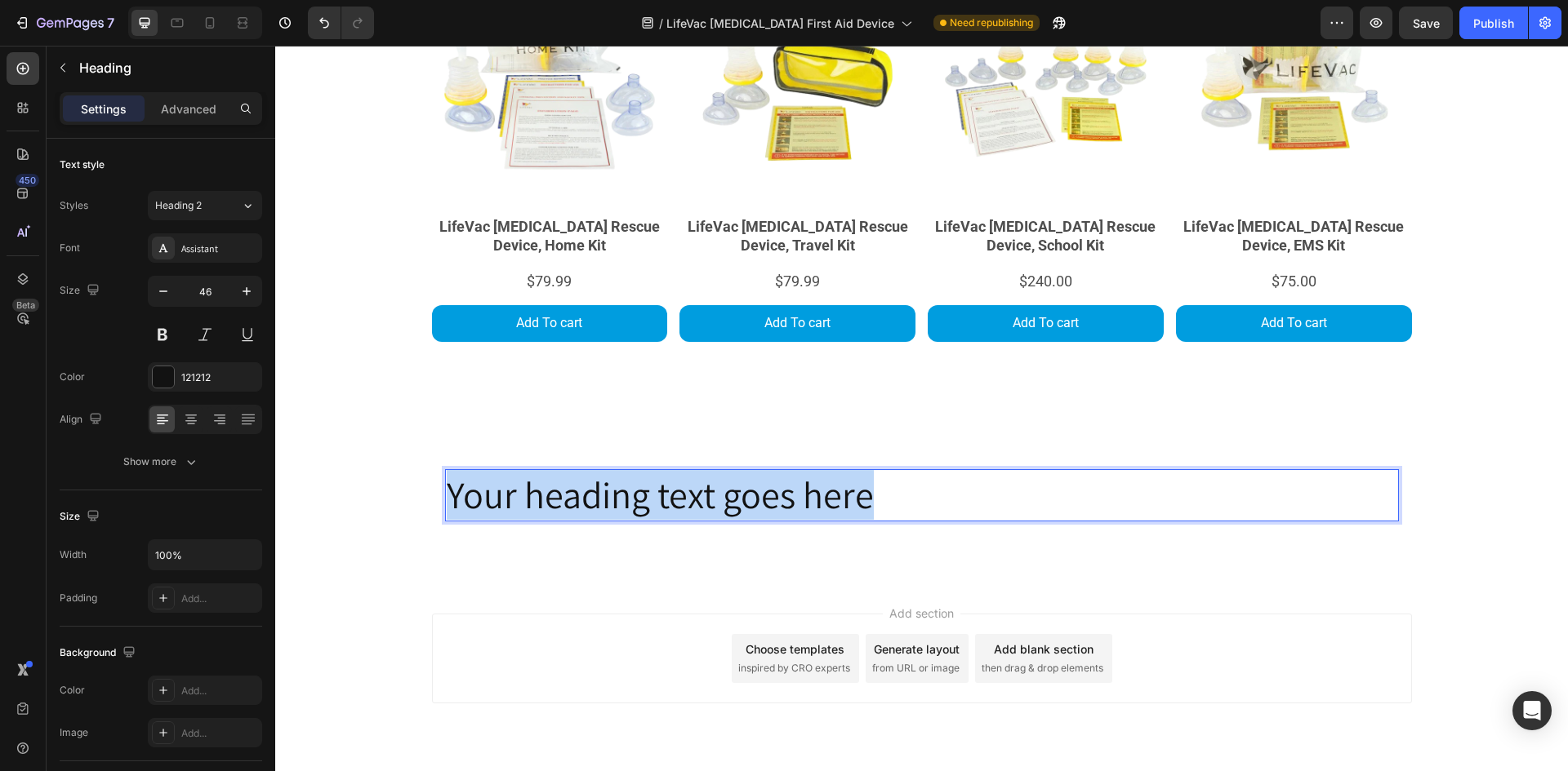
click at [870, 493] on p "Your heading text goes here" at bounding box center [922, 495] width 950 height 49
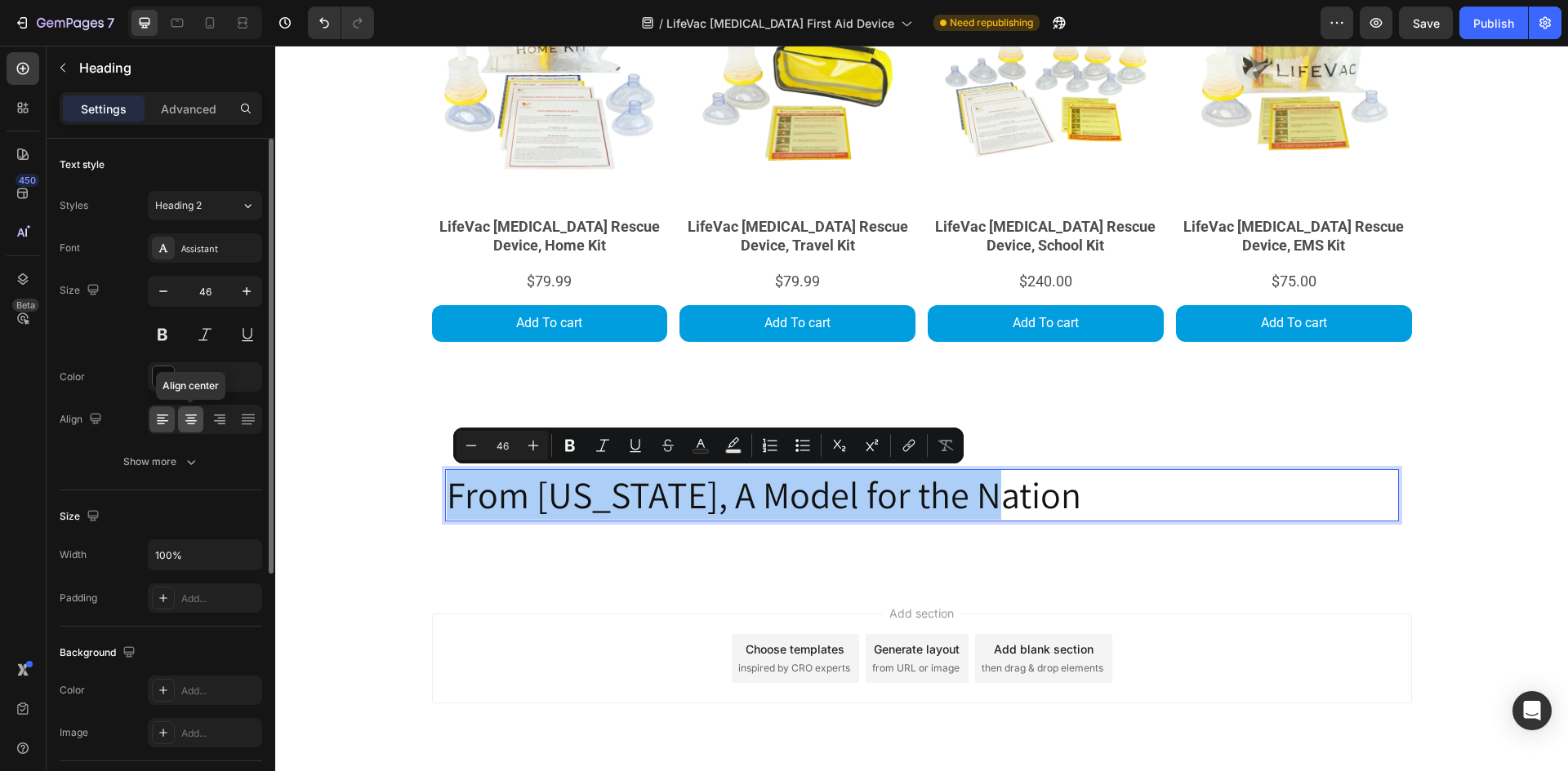
click at [186, 421] on icon at bounding box center [190, 421] width 11 height 2
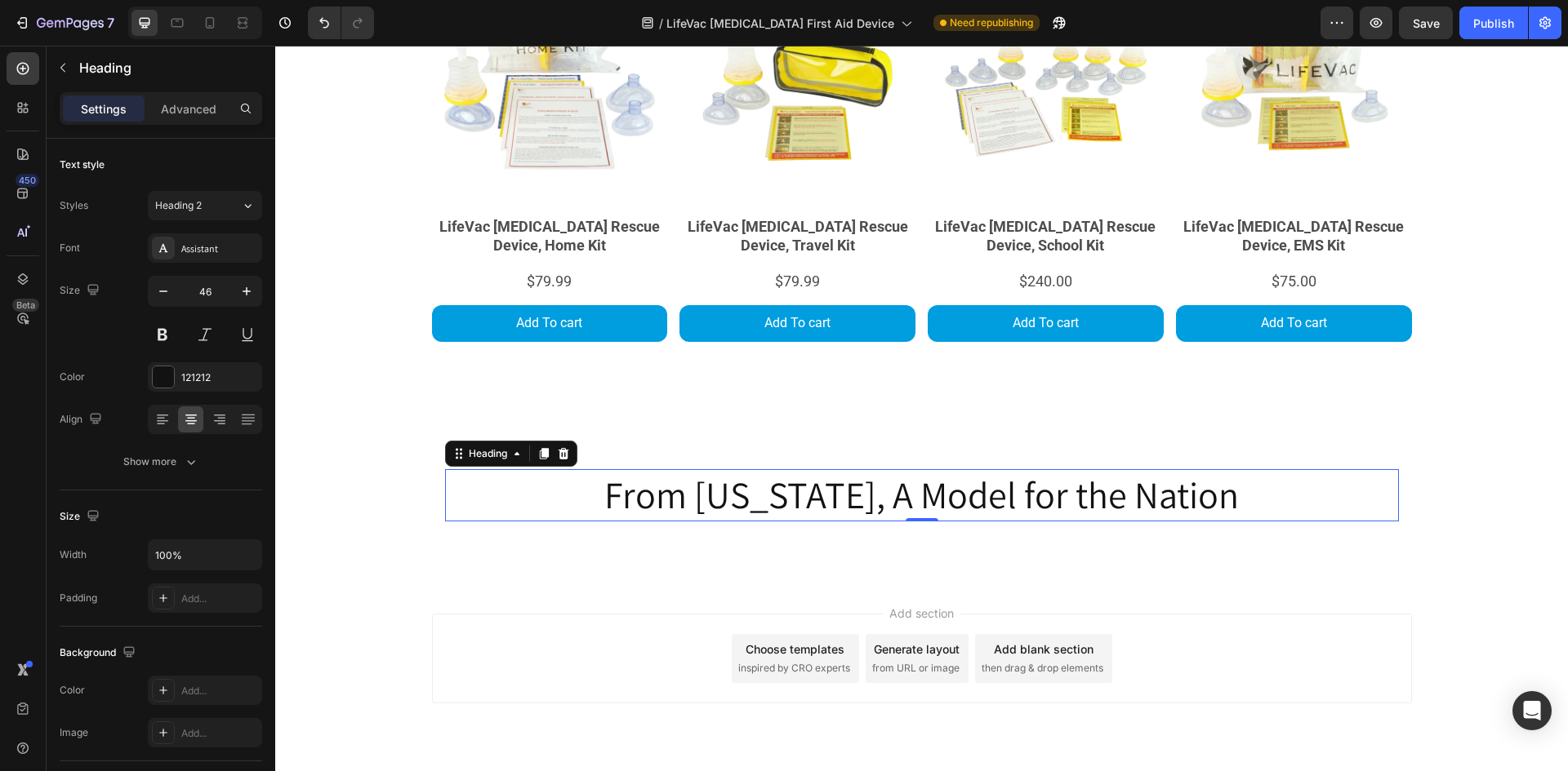
click at [1213, 500] on p "From [US_STATE], A Model for the Nation" at bounding box center [922, 495] width 950 height 49
click at [91, 75] on p "Heading" at bounding box center [167, 68] width 176 height 20
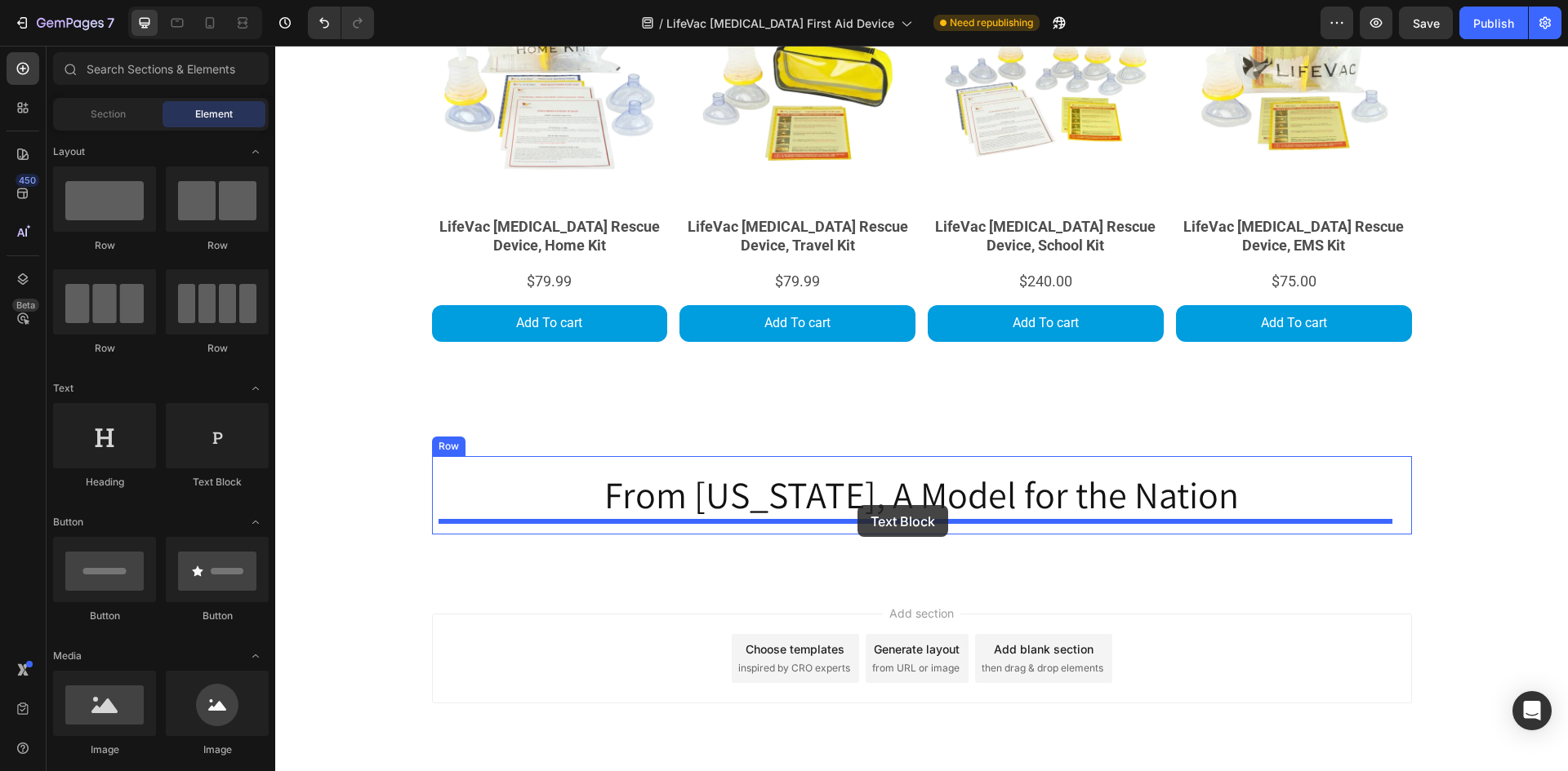
drag, startPoint x: 531, startPoint y: 508, endPoint x: 857, endPoint y: 505, distance: 326.0
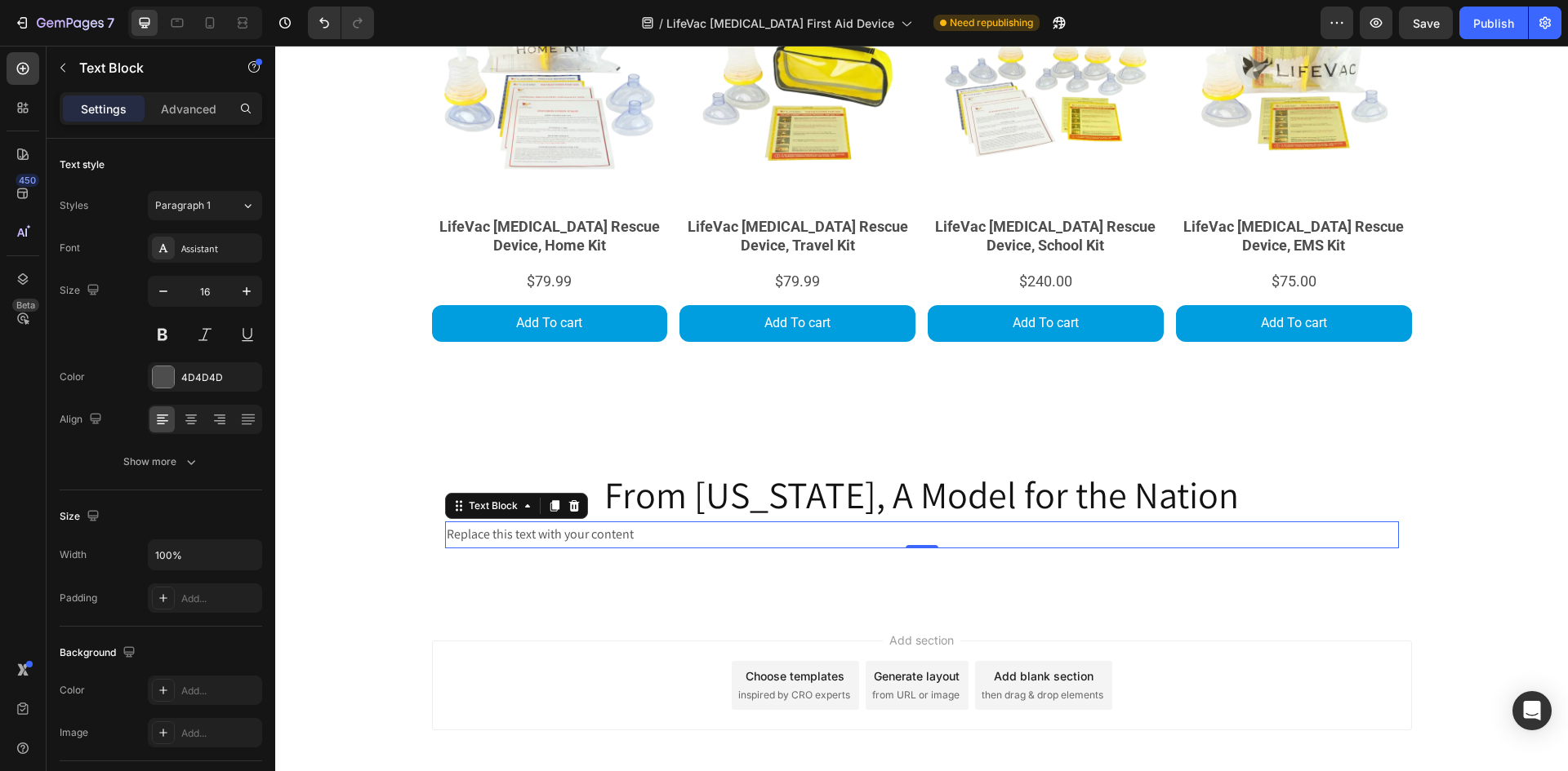
click at [651, 533] on div "Replace this text with your content" at bounding box center [922, 535] width 954 height 27
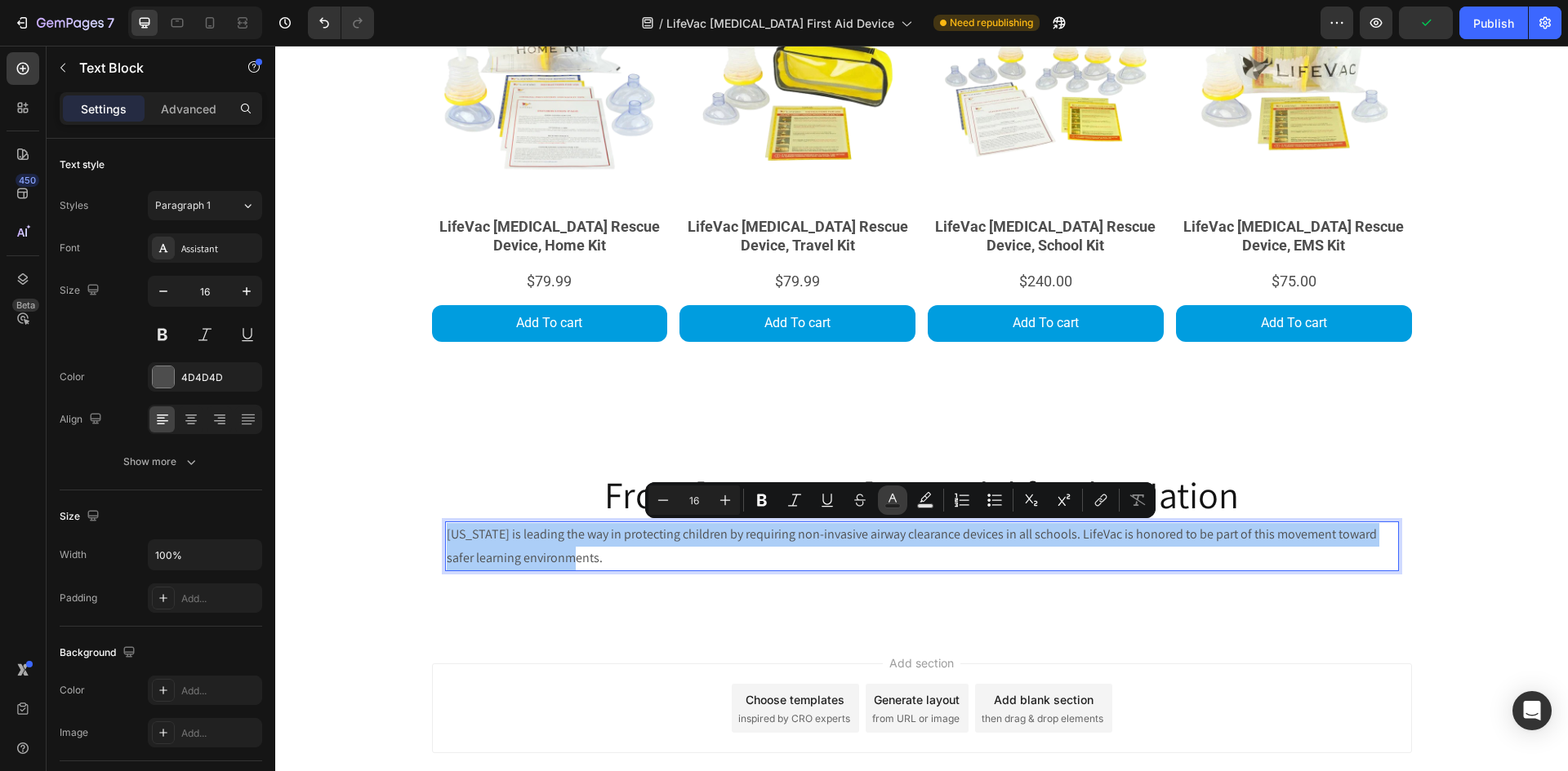
click at [889, 505] on rect "Editor contextual toolbar" at bounding box center [893, 506] width 16 height 4
type input "4D4D4D"
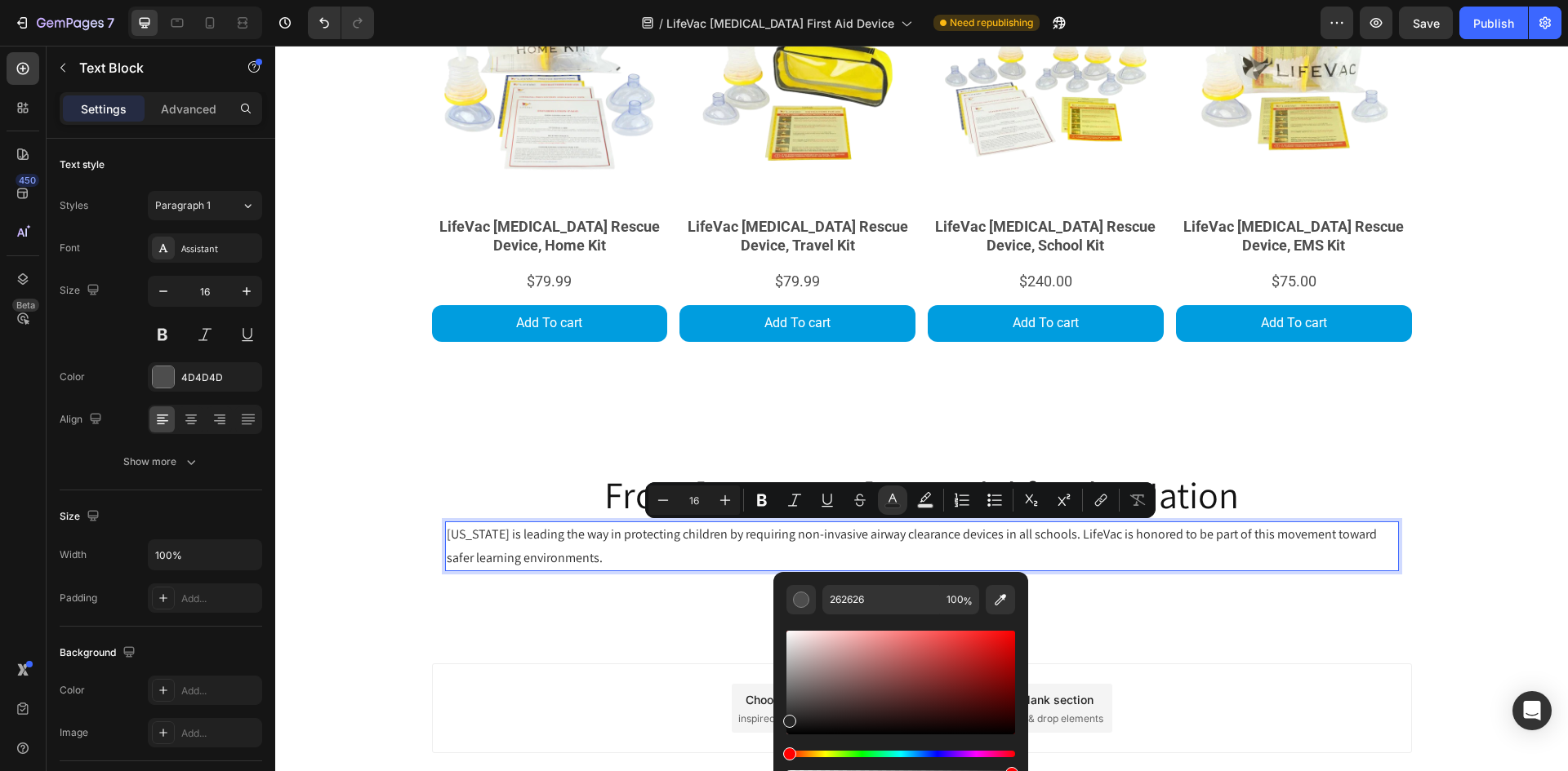
drag, startPoint x: 787, startPoint y: 678, endPoint x: 760, endPoint y: 774, distance: 99.7
click at [760, 0] on html "7 Version history / LifeVac [MEDICAL_DATA] First Aid Device Need republishing P…" at bounding box center [784, 0] width 1568 height 0
type input "000000"
click at [671, 552] on p "[US_STATE] is leading the way in protecting children by requiring non-invasive …" at bounding box center [922, 546] width 950 height 48
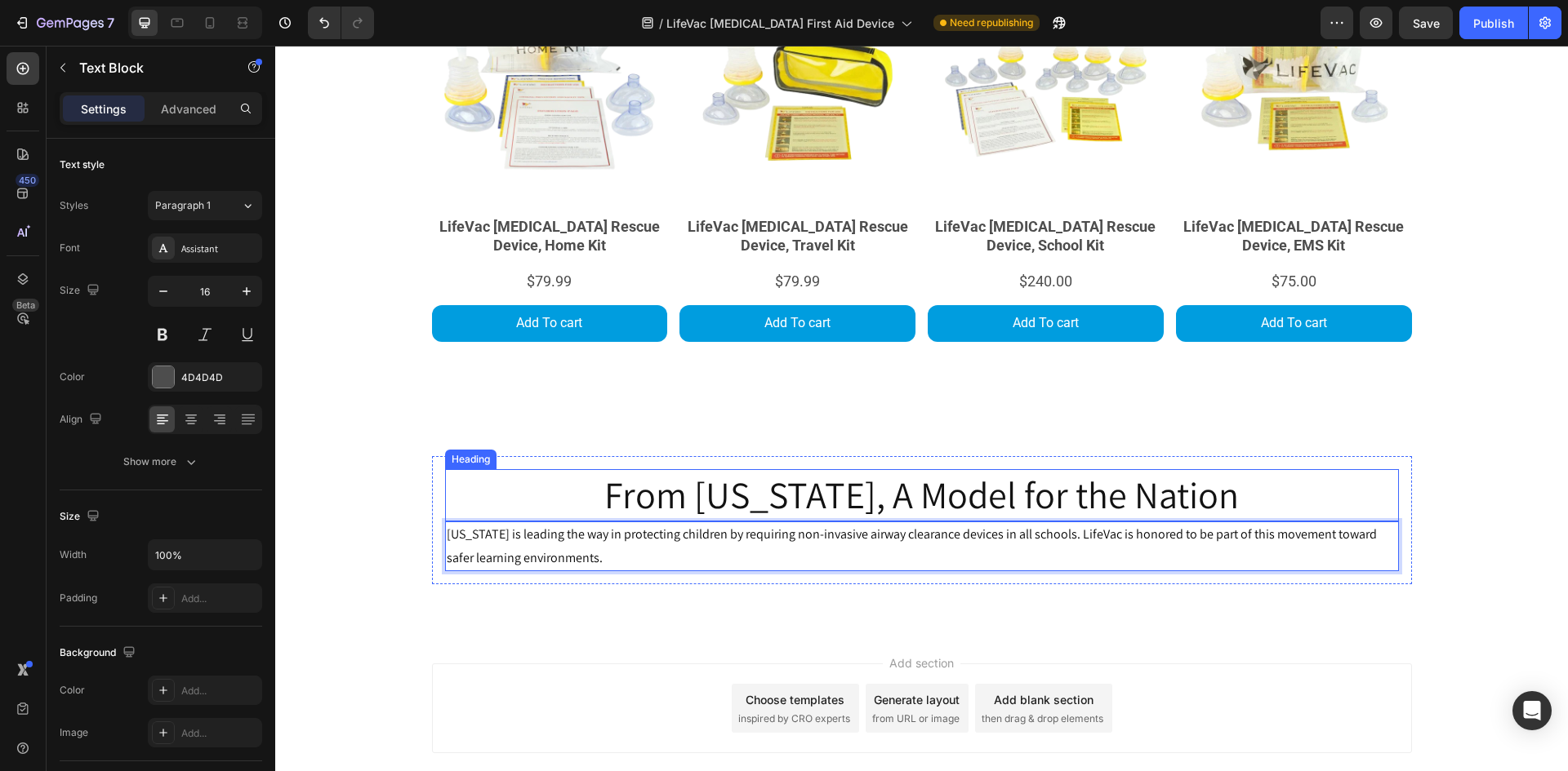
click at [765, 491] on p "From [US_STATE], A Model for the Nation" at bounding box center [922, 495] width 950 height 49
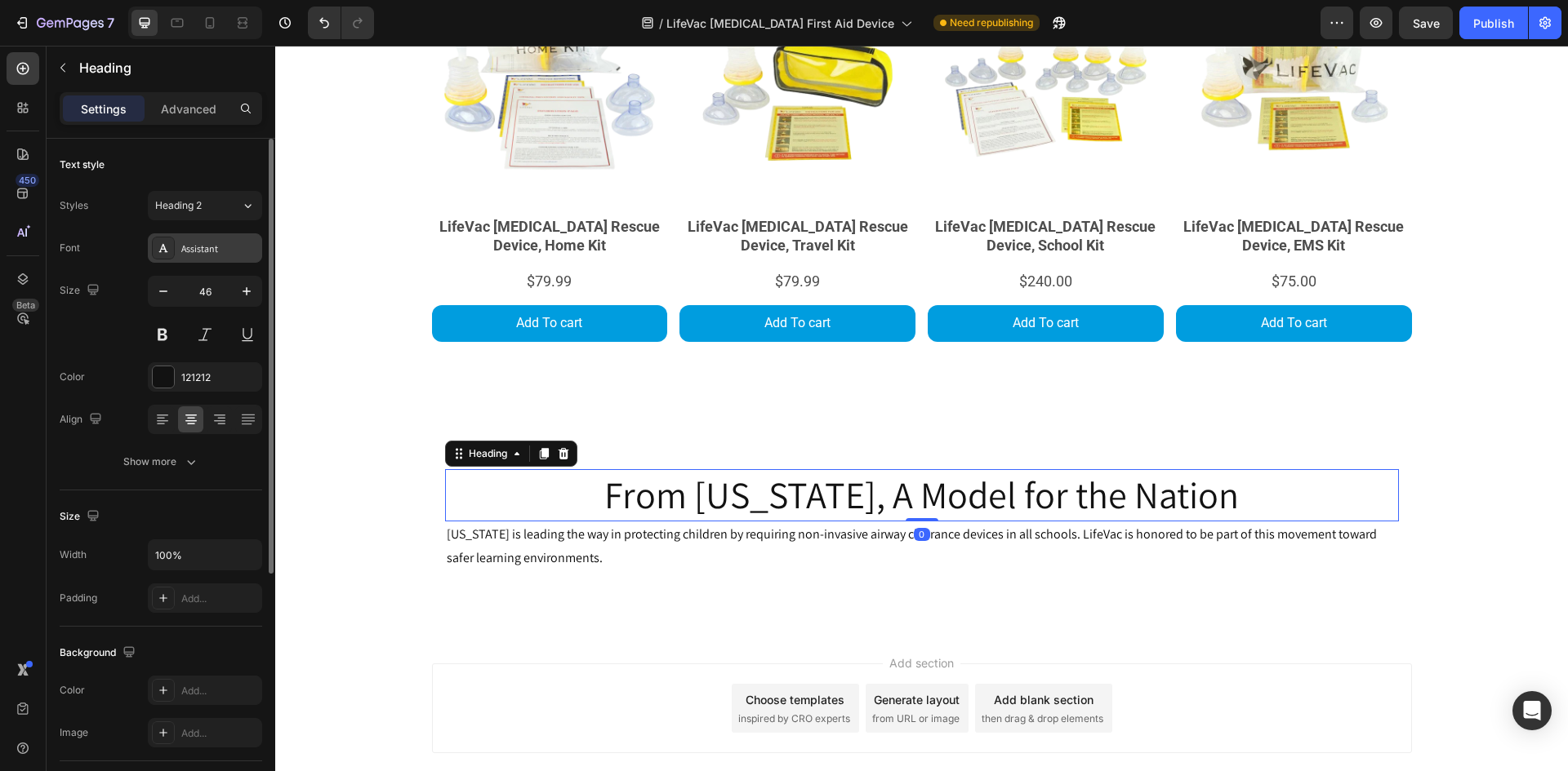
click at [206, 238] on div "Assistant" at bounding box center [205, 248] width 115 height 30
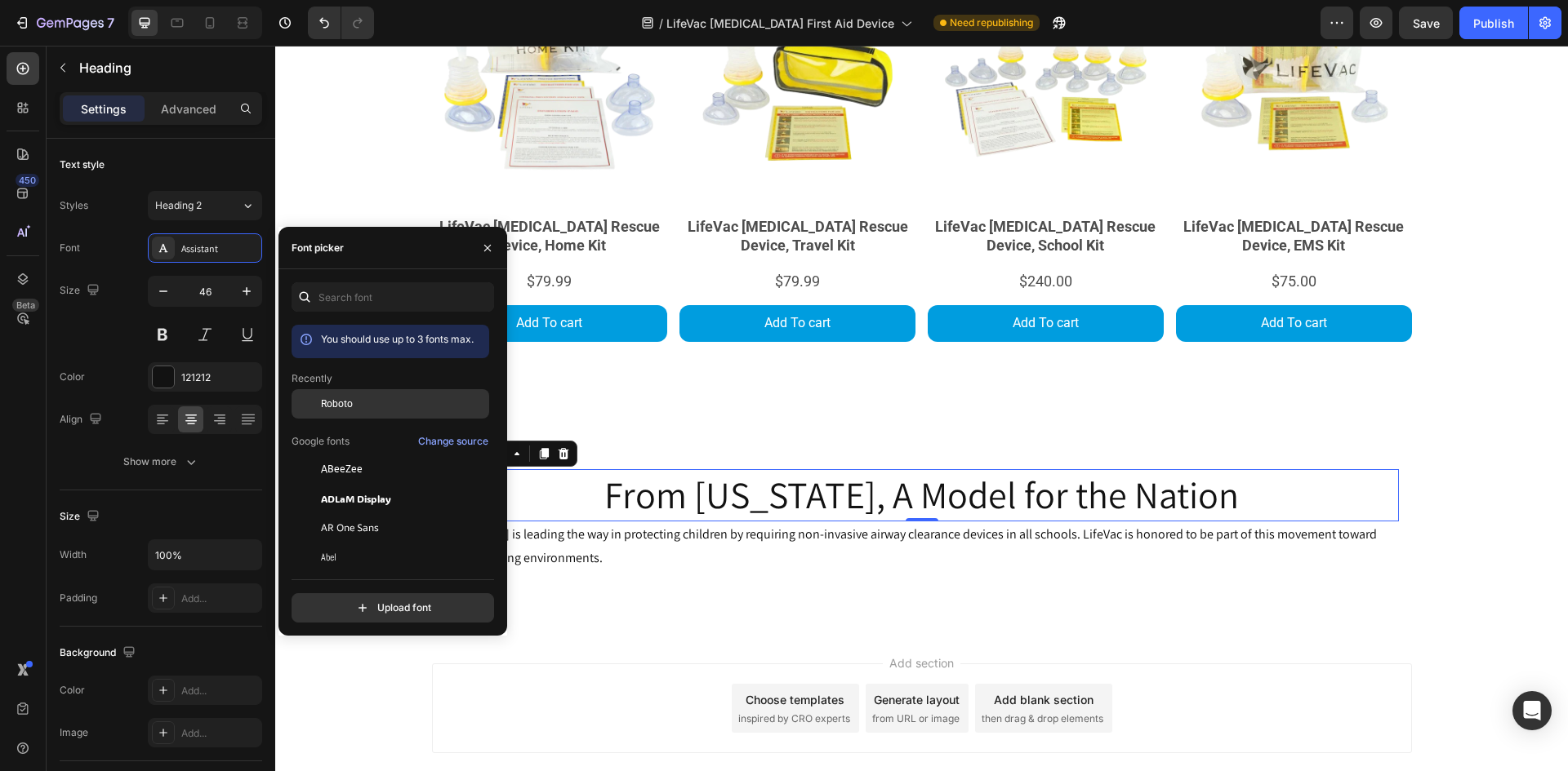
click at [373, 400] on div "Roboto" at bounding box center [403, 404] width 165 height 15
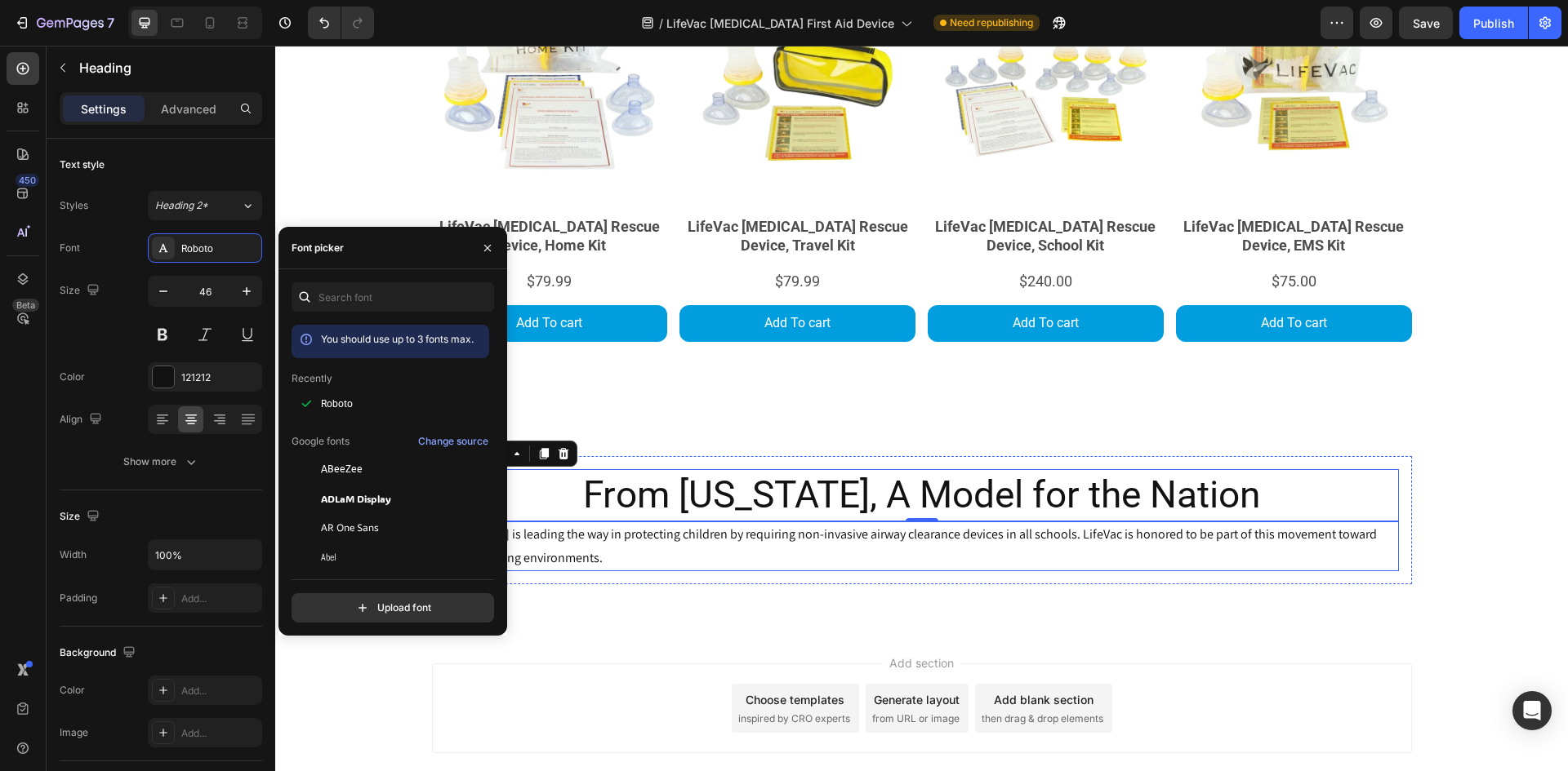
click at [795, 550] on p "[US_STATE] is leading the way in protecting children by requiring non-invasive …" at bounding box center [922, 546] width 950 height 48
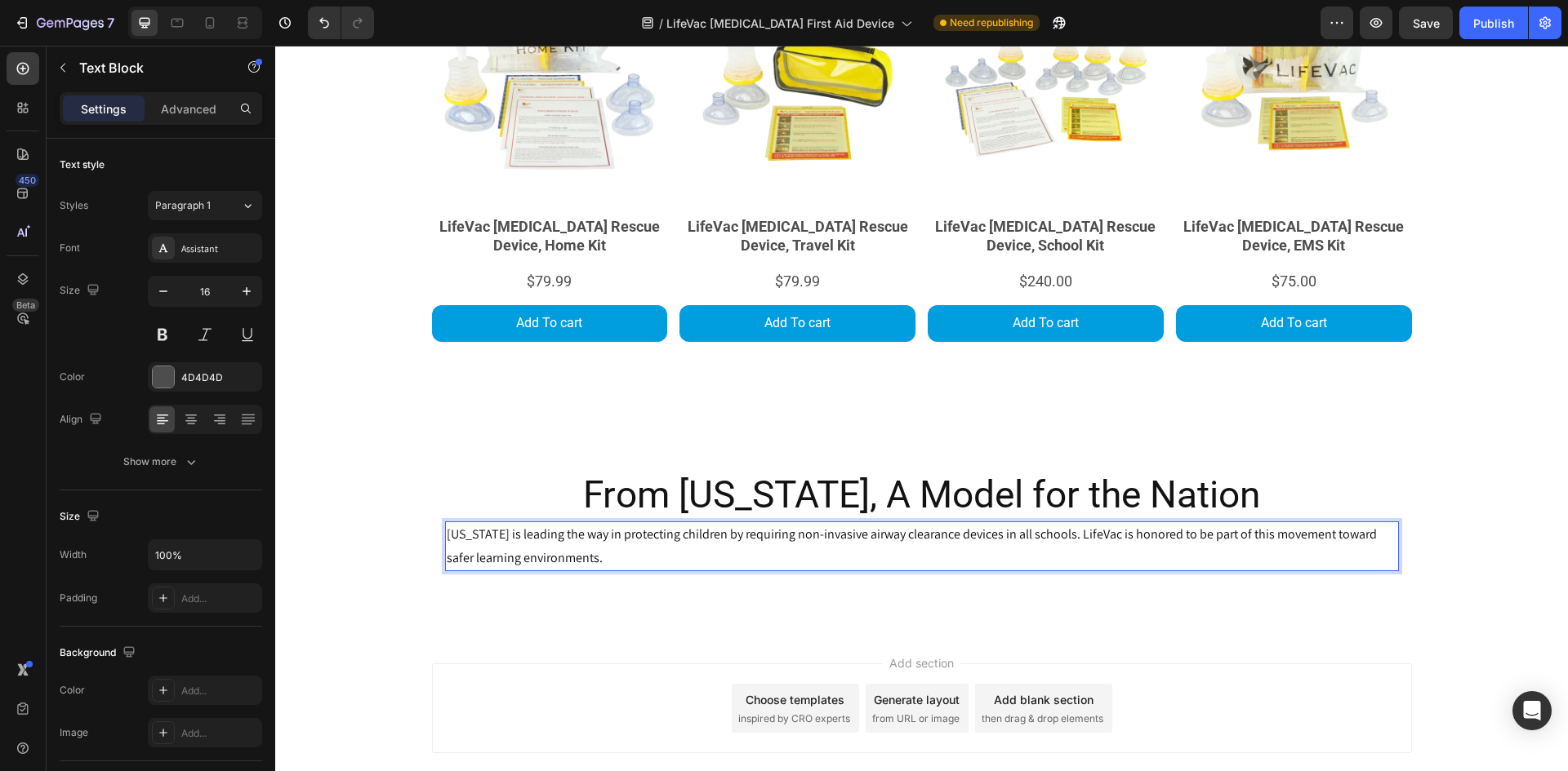
click at [682, 550] on p "[US_STATE] is leading the way in protecting children by requiring non-invasive …" at bounding box center [922, 546] width 950 height 48
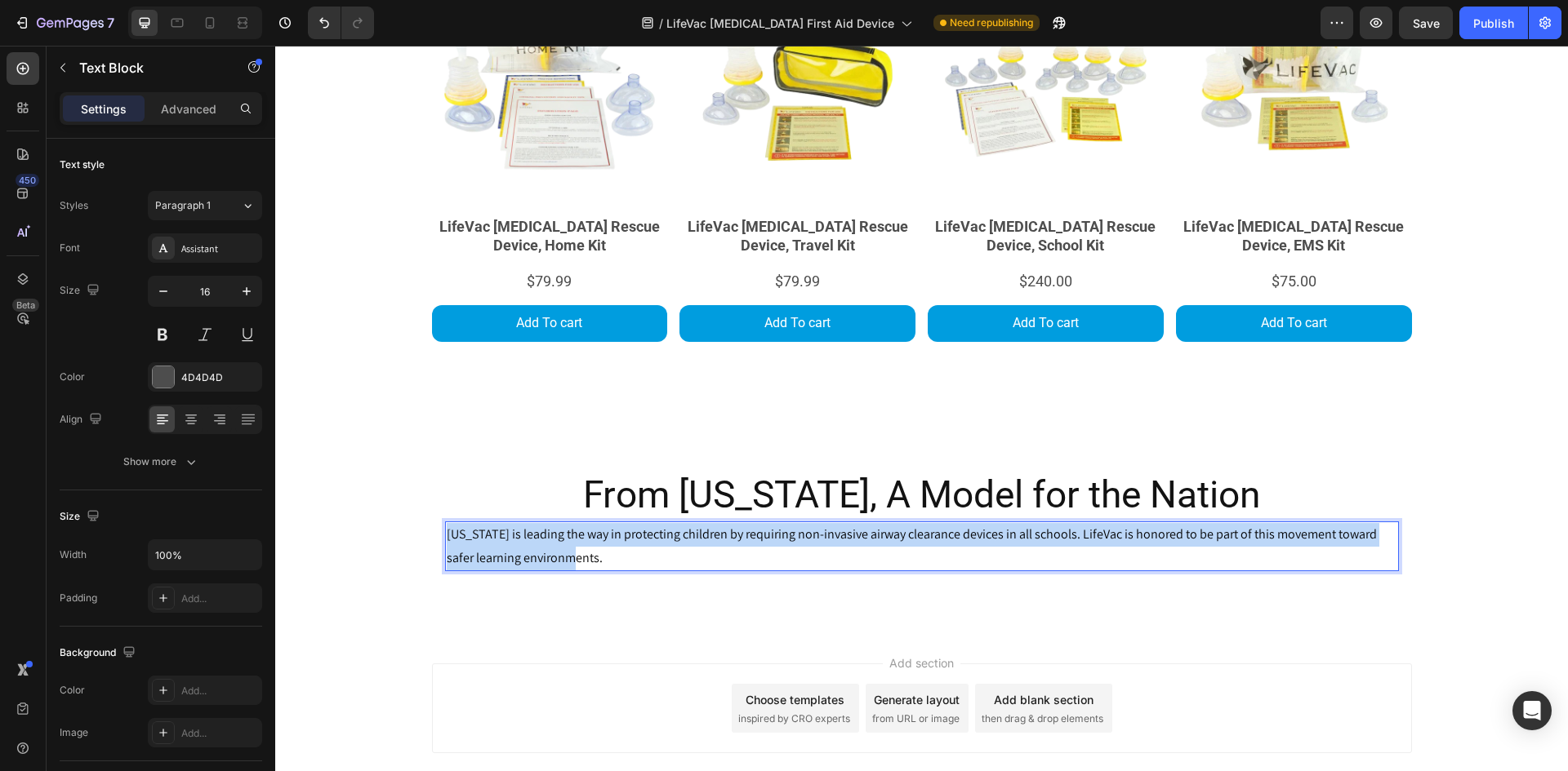
click at [682, 550] on p "[US_STATE] is leading the way in protecting children by requiring non-invasive …" at bounding box center [922, 546] width 950 height 48
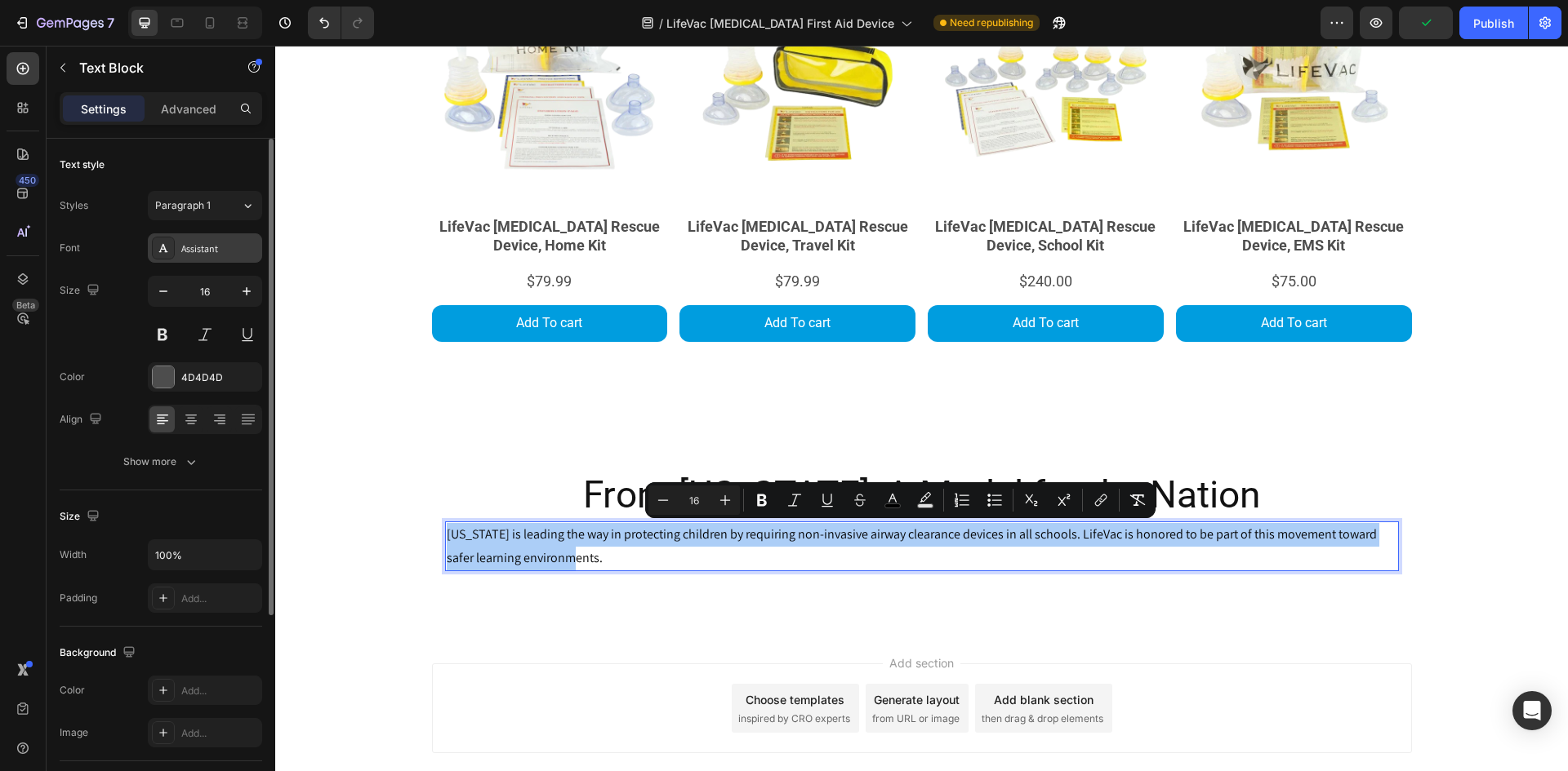
click at [203, 242] on div "Assistant" at bounding box center [220, 248] width 76 height 15
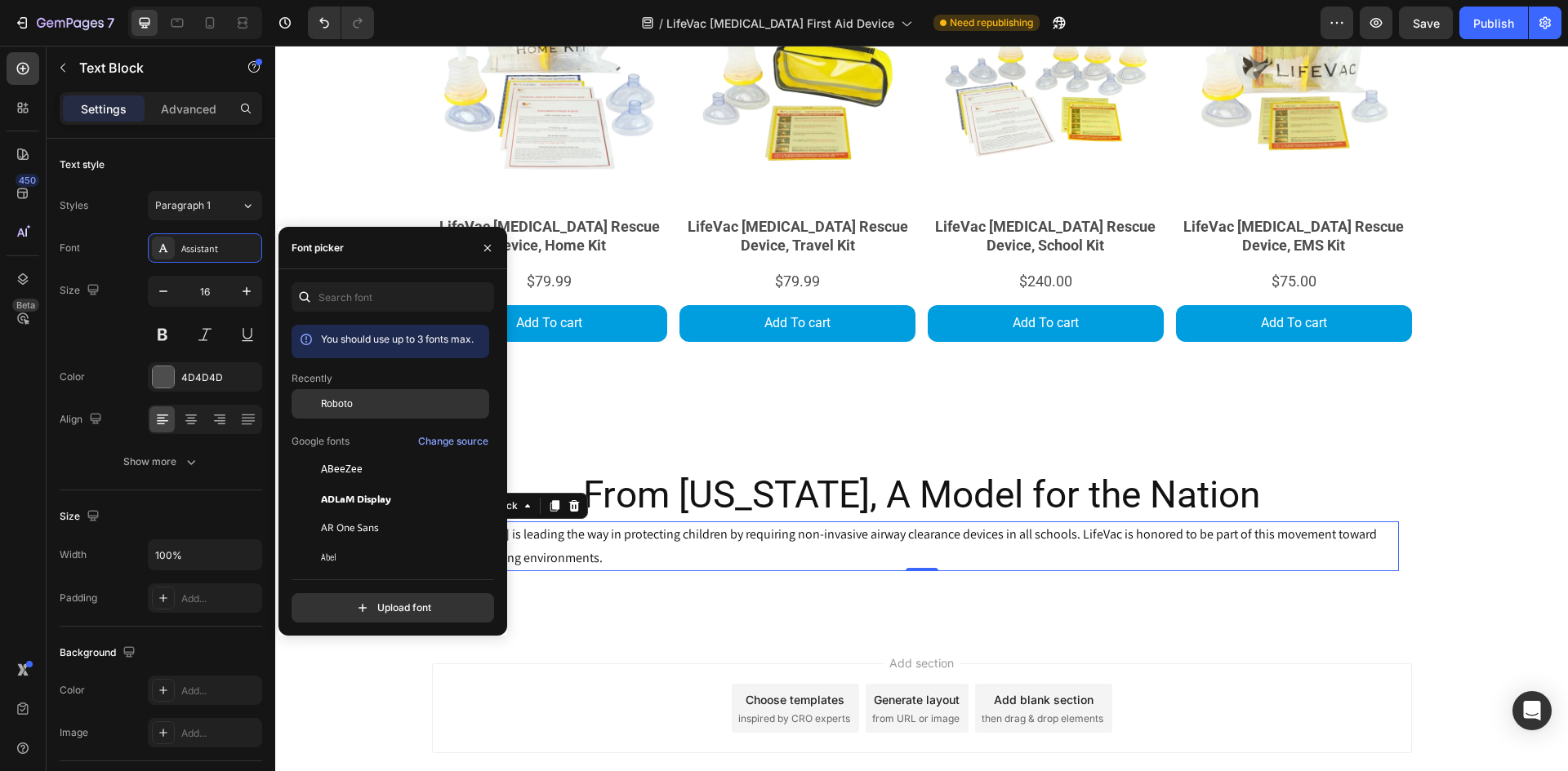
click at [335, 406] on span "Roboto" at bounding box center [336, 404] width 32 height 15
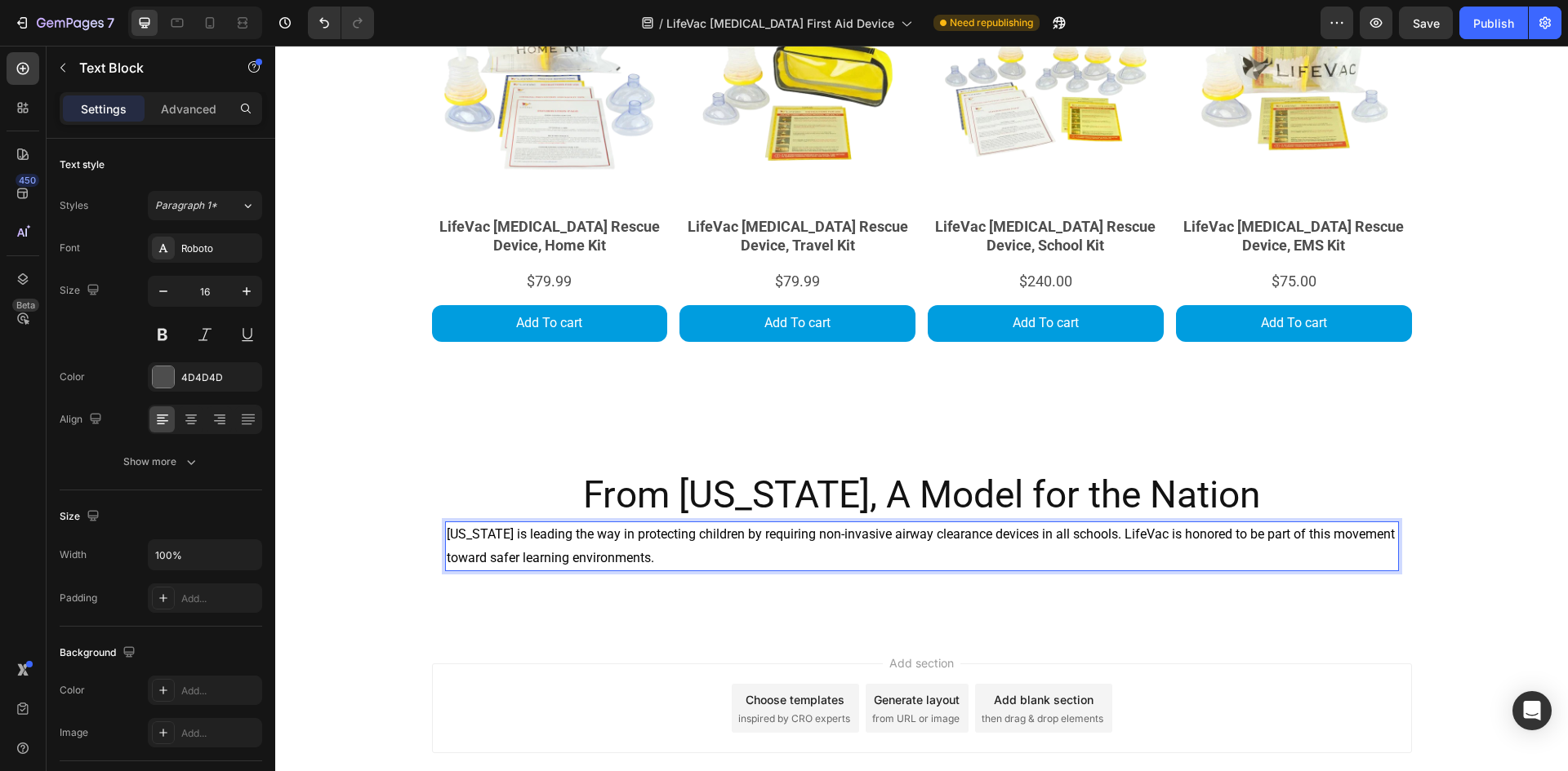
click at [781, 553] on p "[US_STATE] is leading the way in protecting children by requiring non-invasive …" at bounding box center [922, 546] width 950 height 48
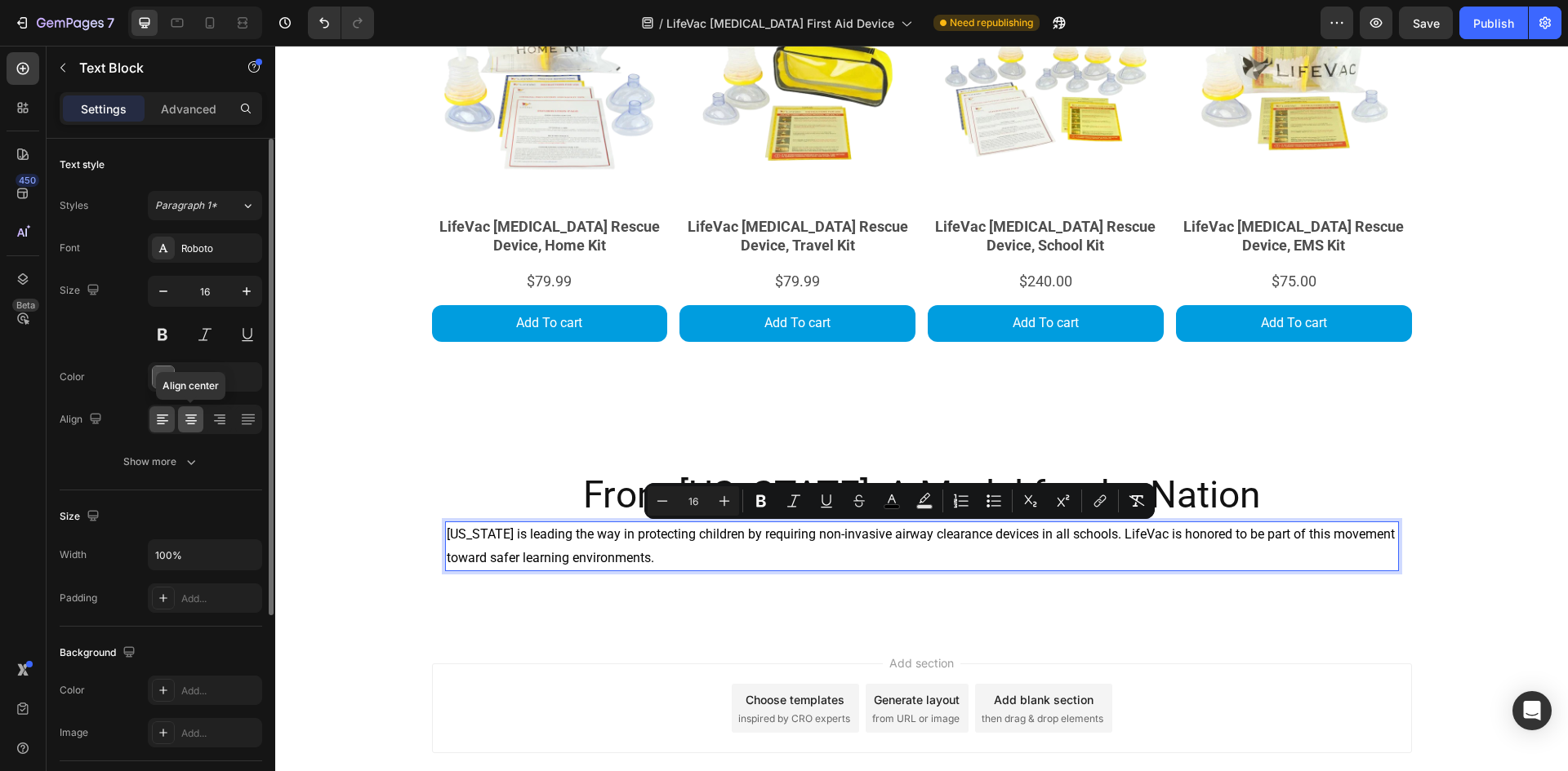
click at [184, 421] on icon at bounding box center [191, 419] width 17 height 16
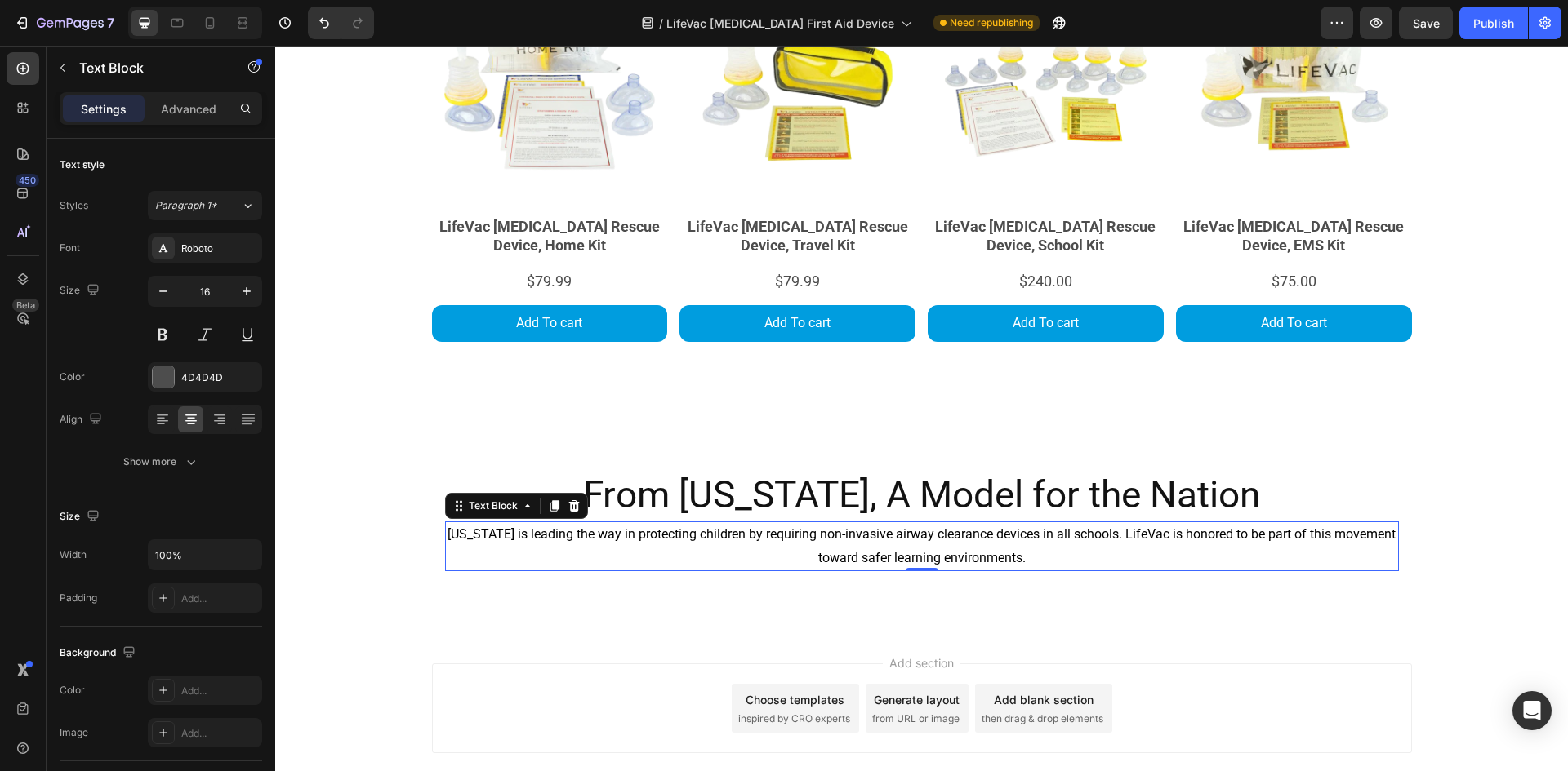
click at [749, 548] on p "[US_STATE] is leading the way in protecting children by requiring non-invasive …" at bounding box center [922, 546] width 950 height 48
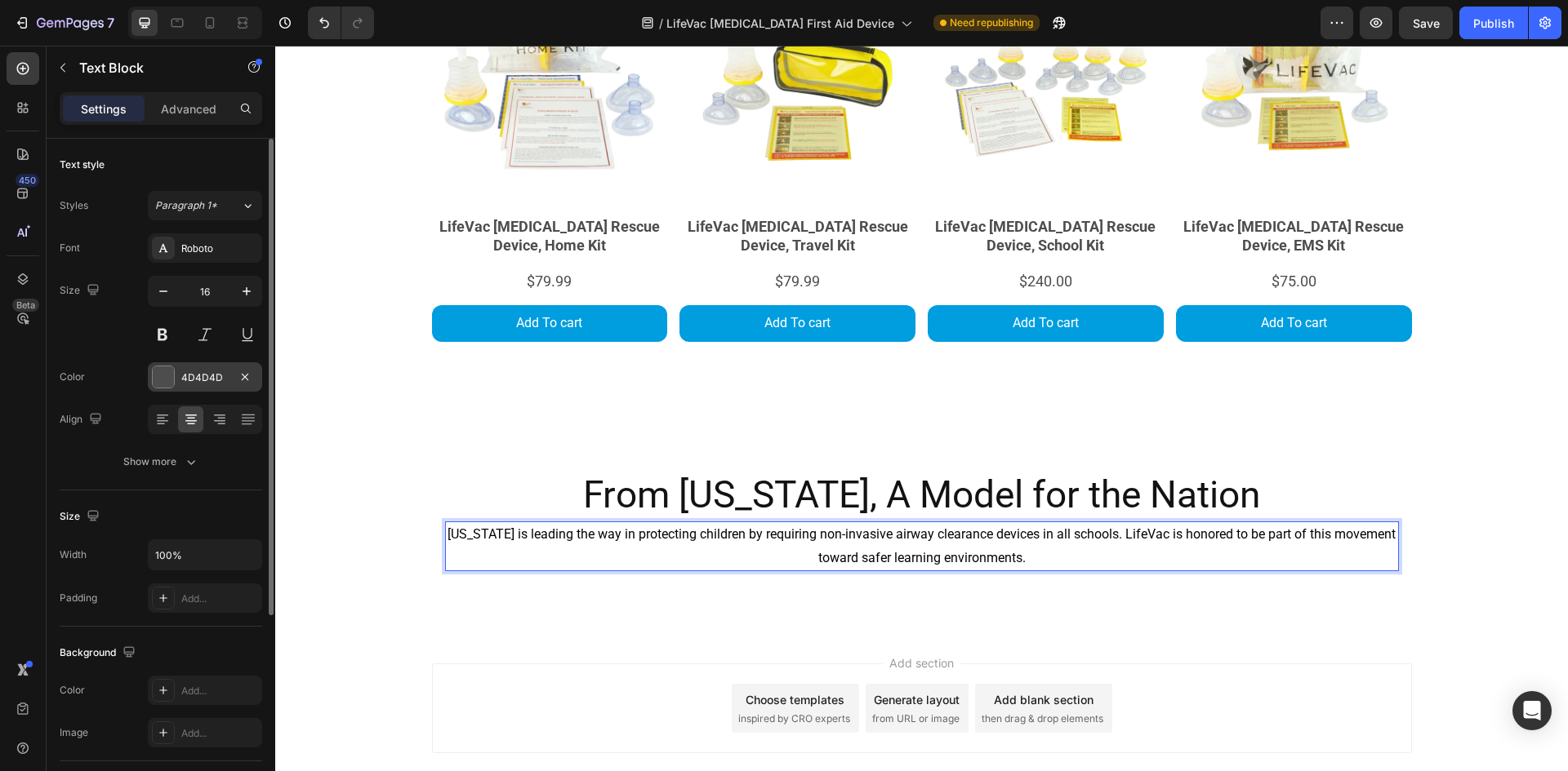
click at [163, 374] on div at bounding box center [163, 377] width 21 height 21
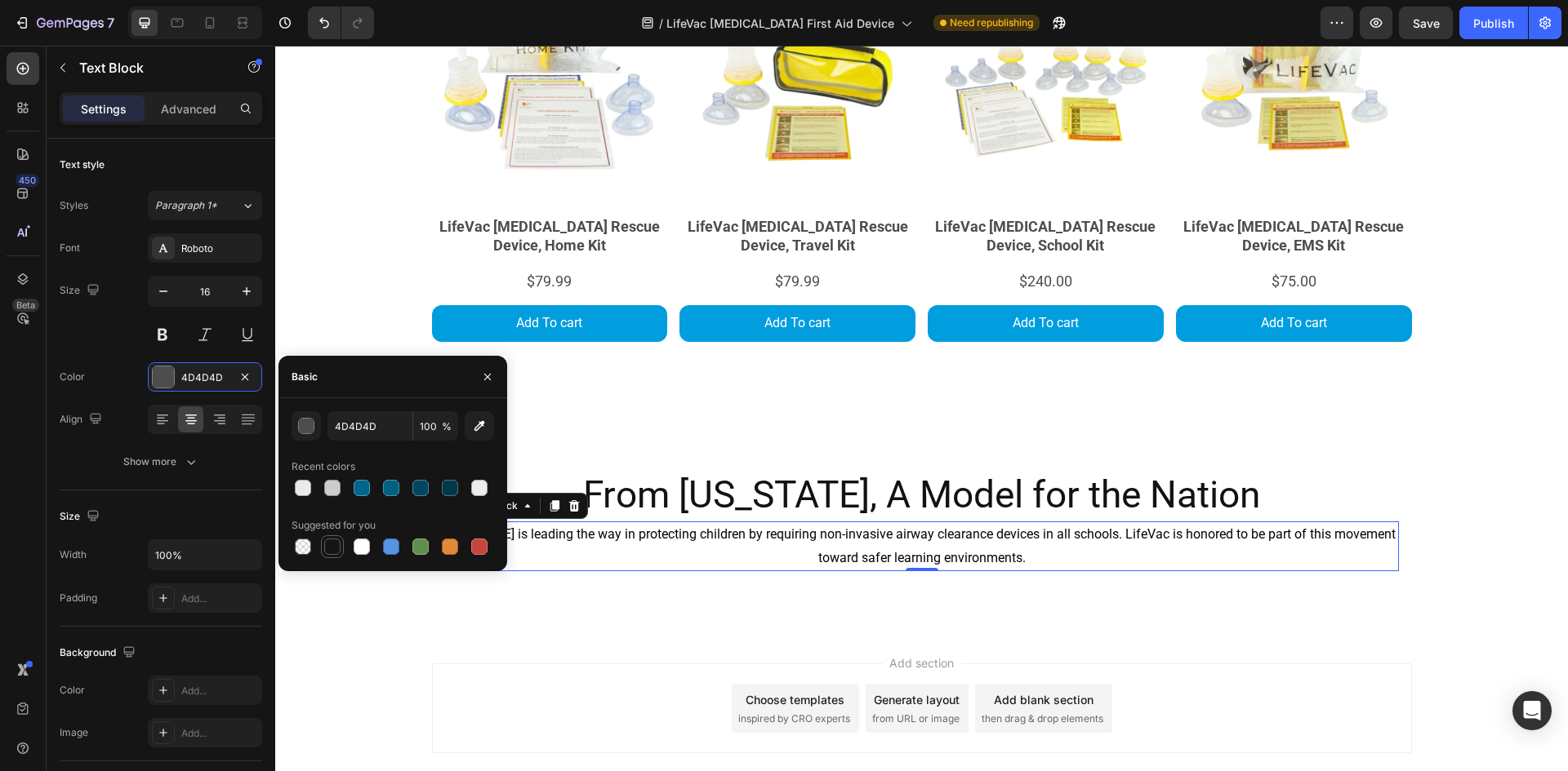
click at [321, 544] on div at bounding box center [393, 547] width 202 height 23
click at [326, 544] on div at bounding box center [332, 546] width 17 height 16
type input "151515"
click at [912, 569] on div at bounding box center [922, 569] width 33 height 5
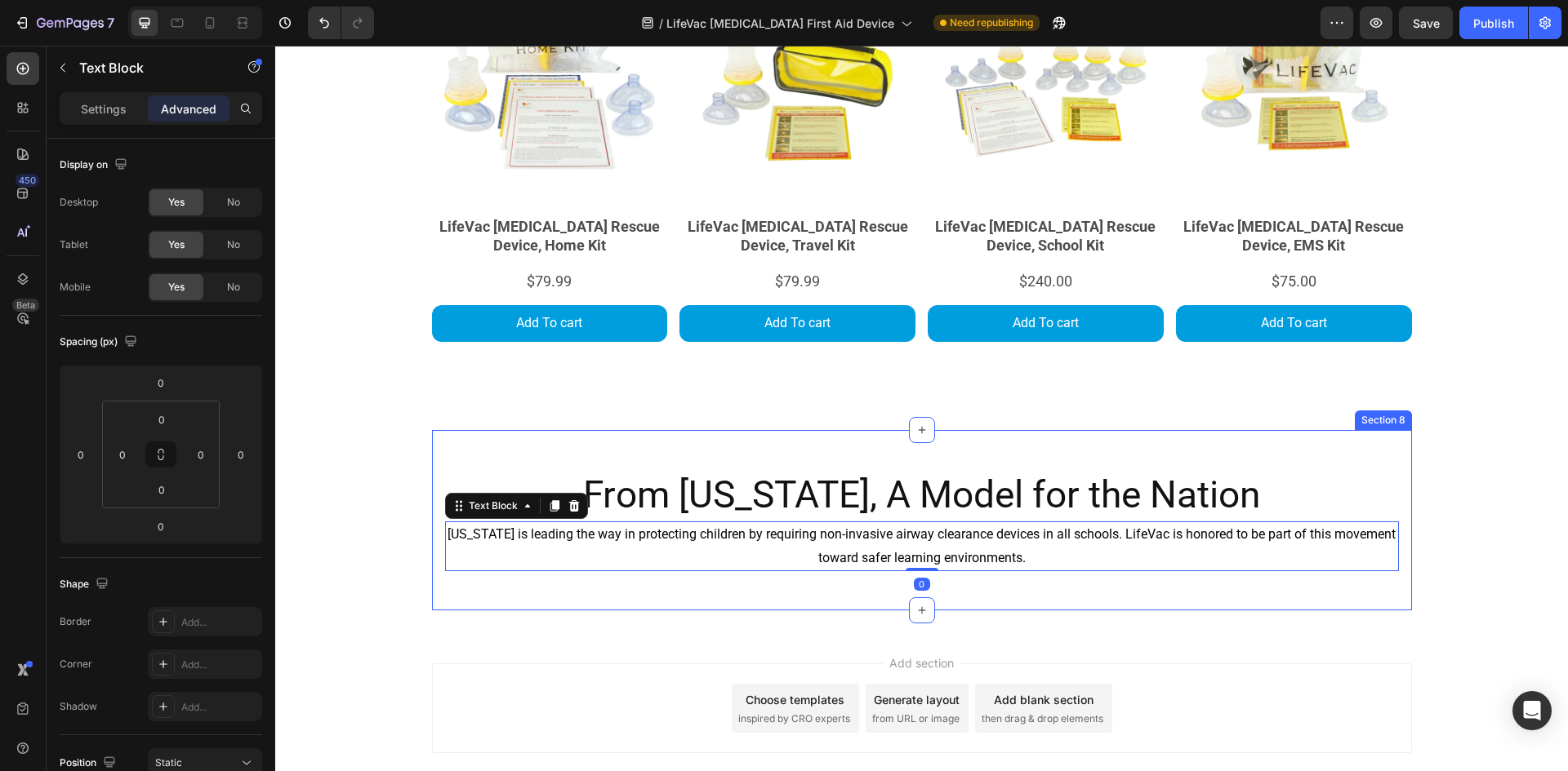
click at [1226, 443] on div "From [US_STATE], A Model for the Nation Heading [US_STATE] is leading the way i…" at bounding box center [922, 520] width 980 height 181
click at [986, 557] on span "[US_STATE] is leading the way in protecting children by requiring non-invasive …" at bounding box center [921, 545] width 948 height 39
click at [97, 65] on p "Text Block" at bounding box center [149, 68] width 139 height 20
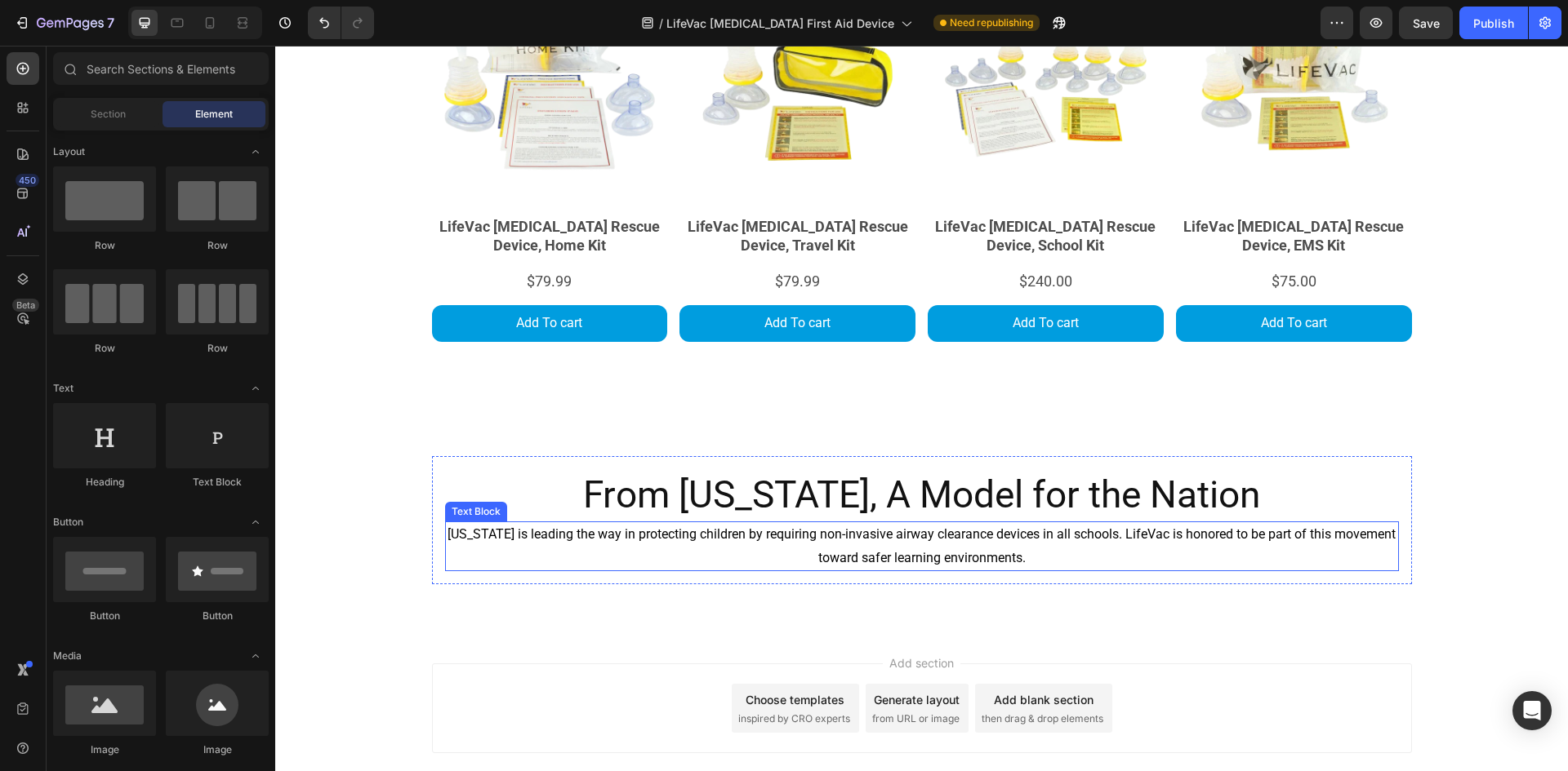
click at [644, 528] on span "[US_STATE] is leading the way in protecting children by requiring non-invasive …" at bounding box center [921, 545] width 948 height 39
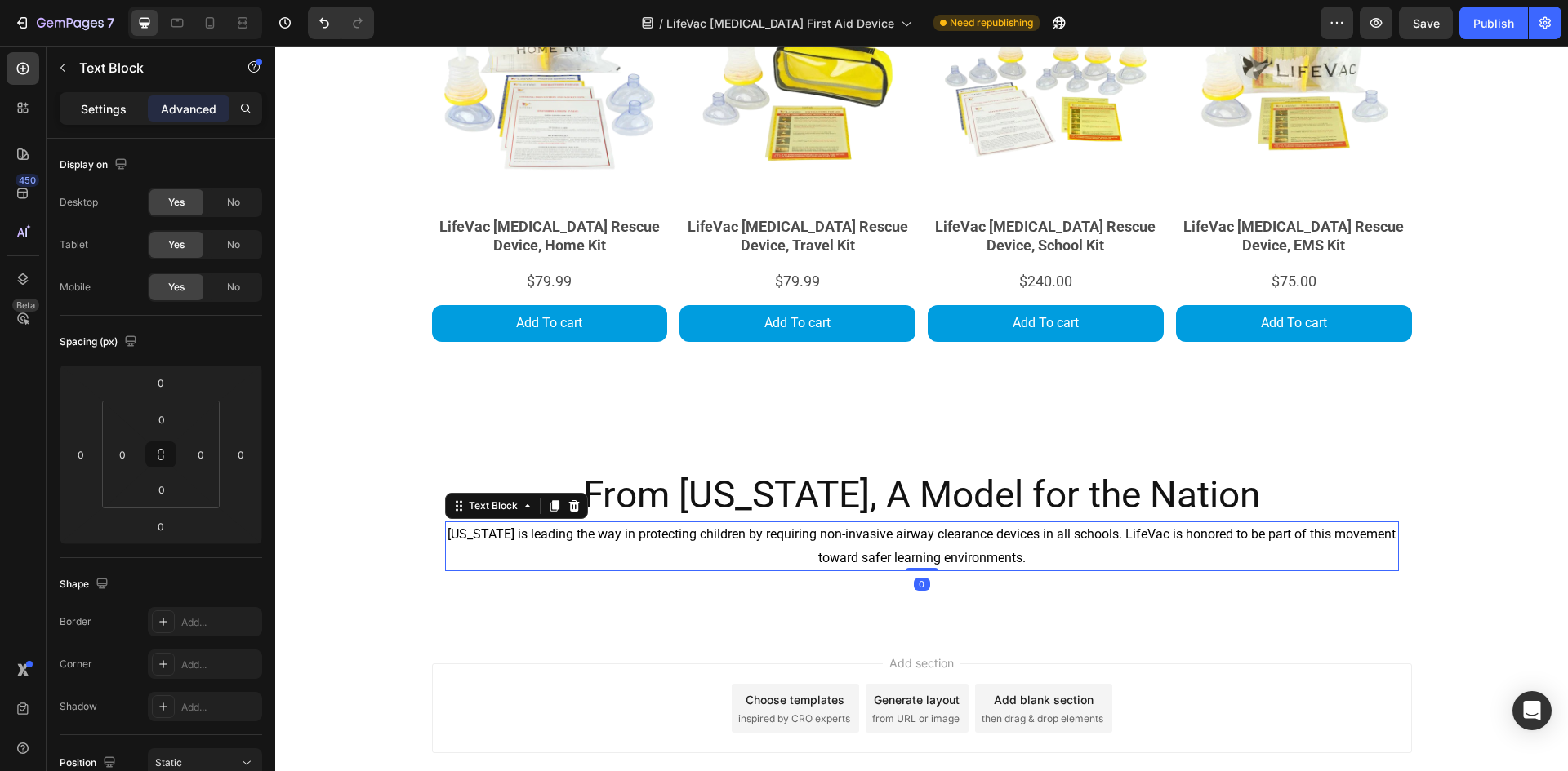
click at [116, 106] on p "Settings" at bounding box center [103, 109] width 46 height 17
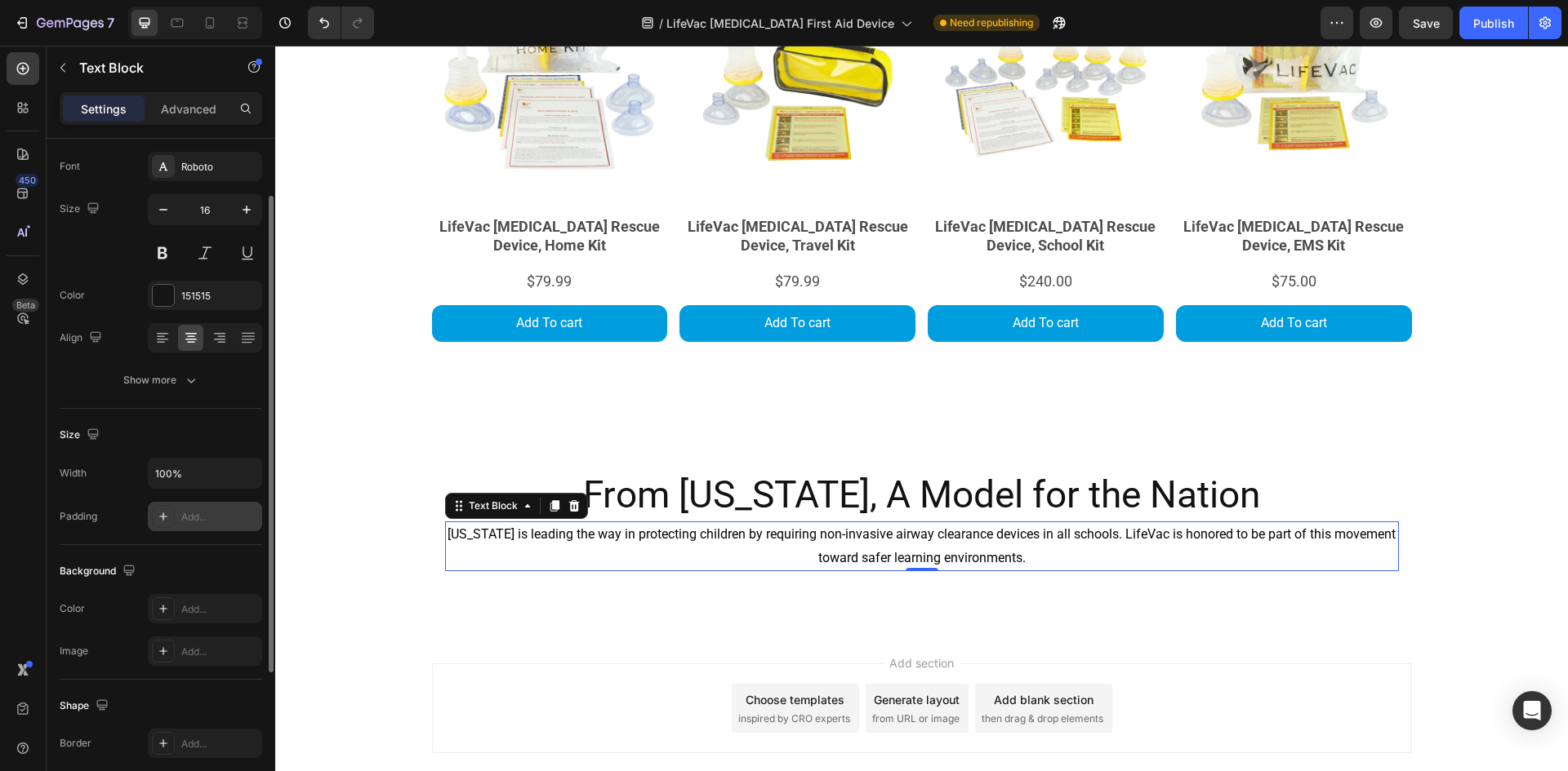
scroll to position [245, 0]
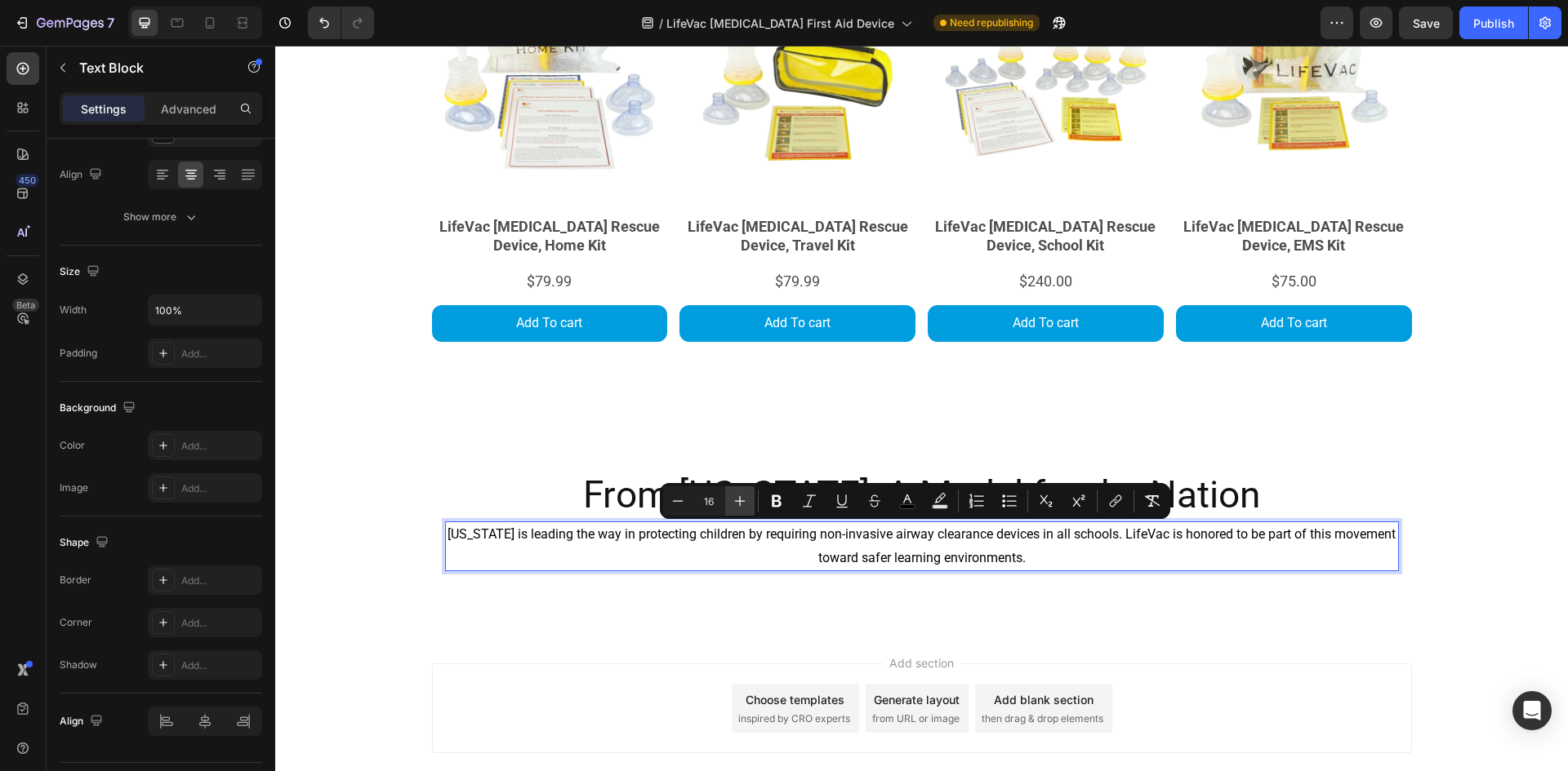
click at [731, 497] on icon "Editor contextual toolbar" at bounding box center [739, 501] width 17 height 16
type input "20"
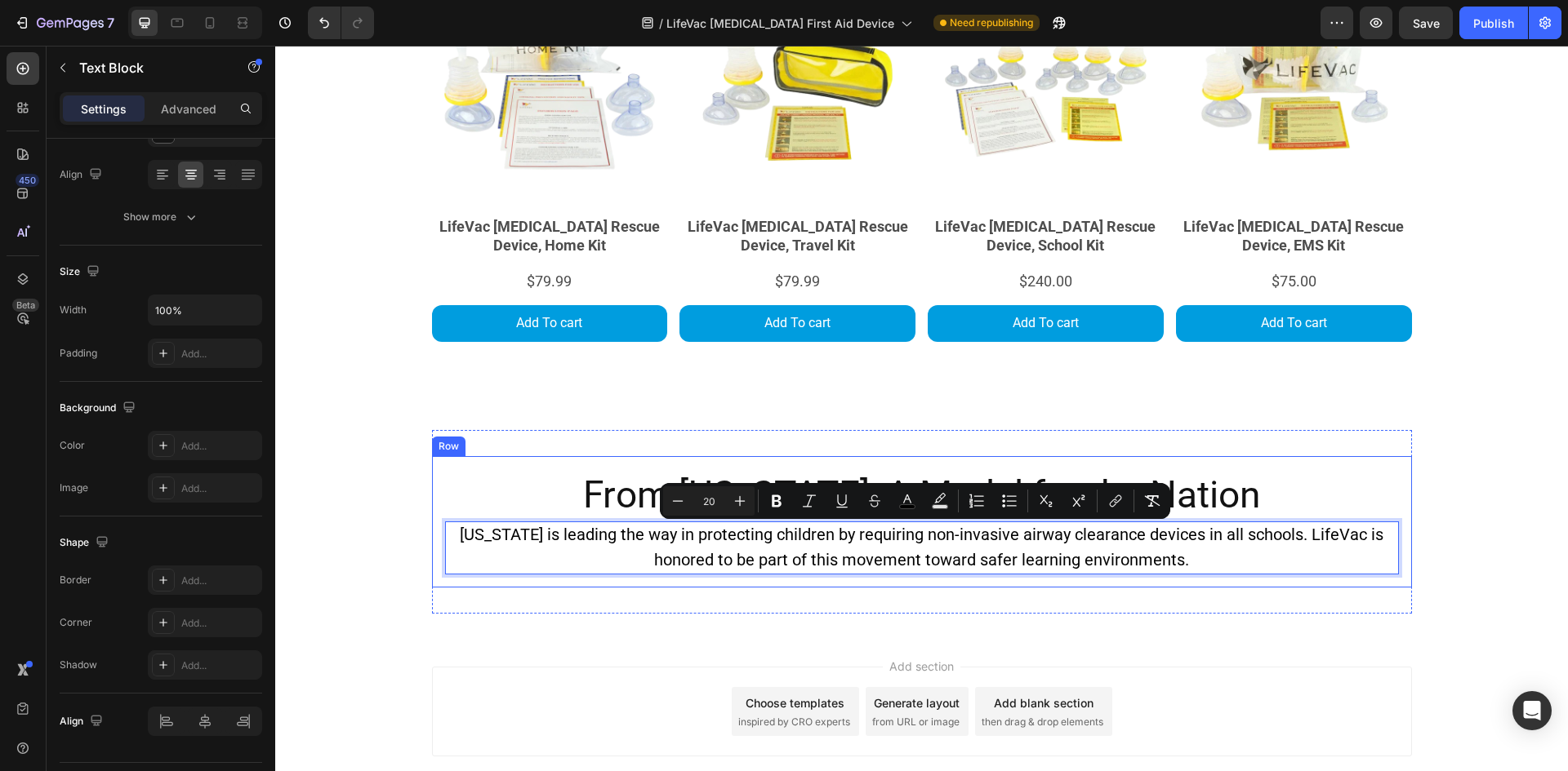
click at [1244, 578] on div "From [US_STATE], A Model for the Nation Heading [US_STATE] is leading the way i…" at bounding box center [922, 521] width 980 height 131
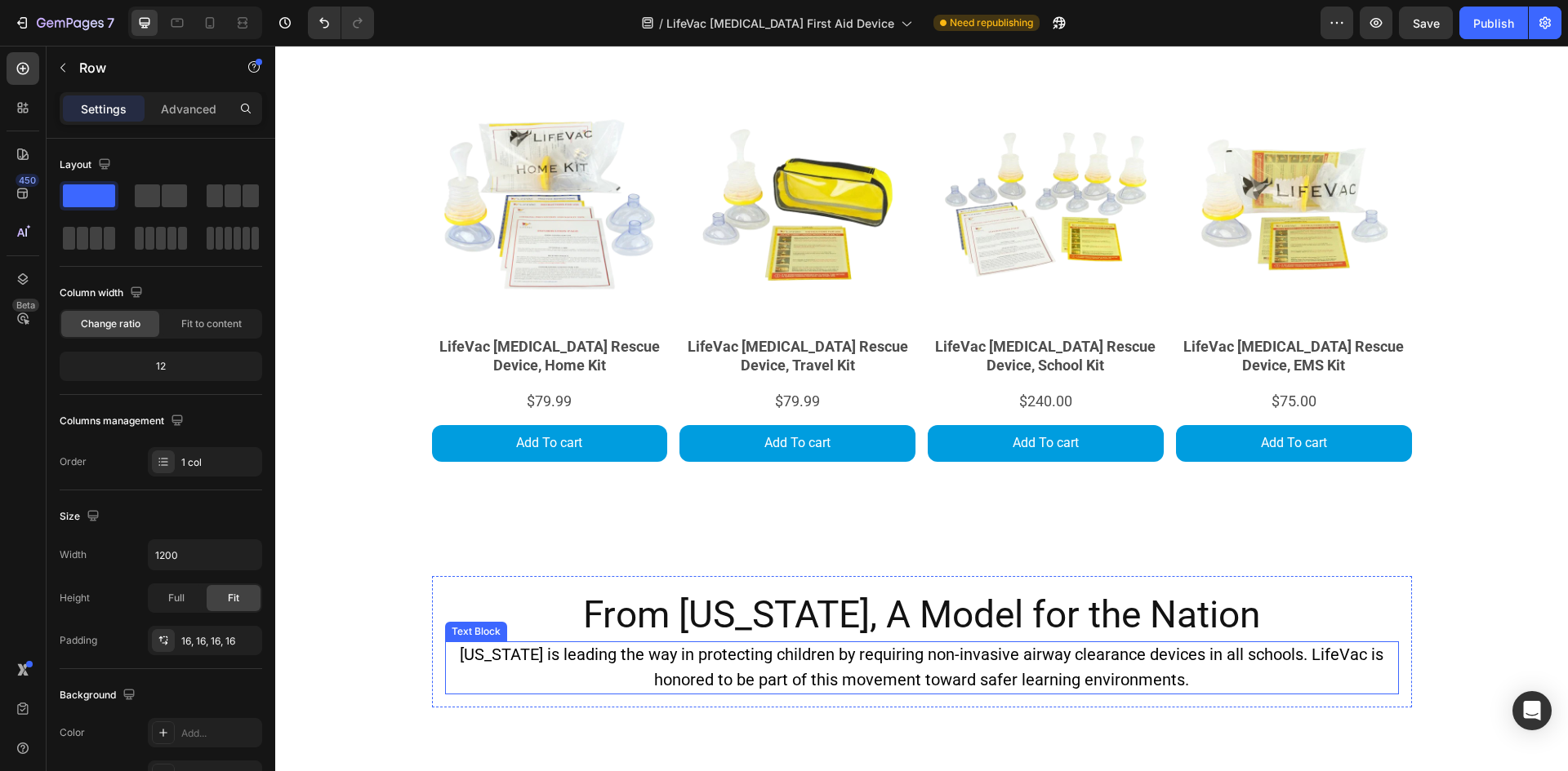
scroll to position [2817, 0]
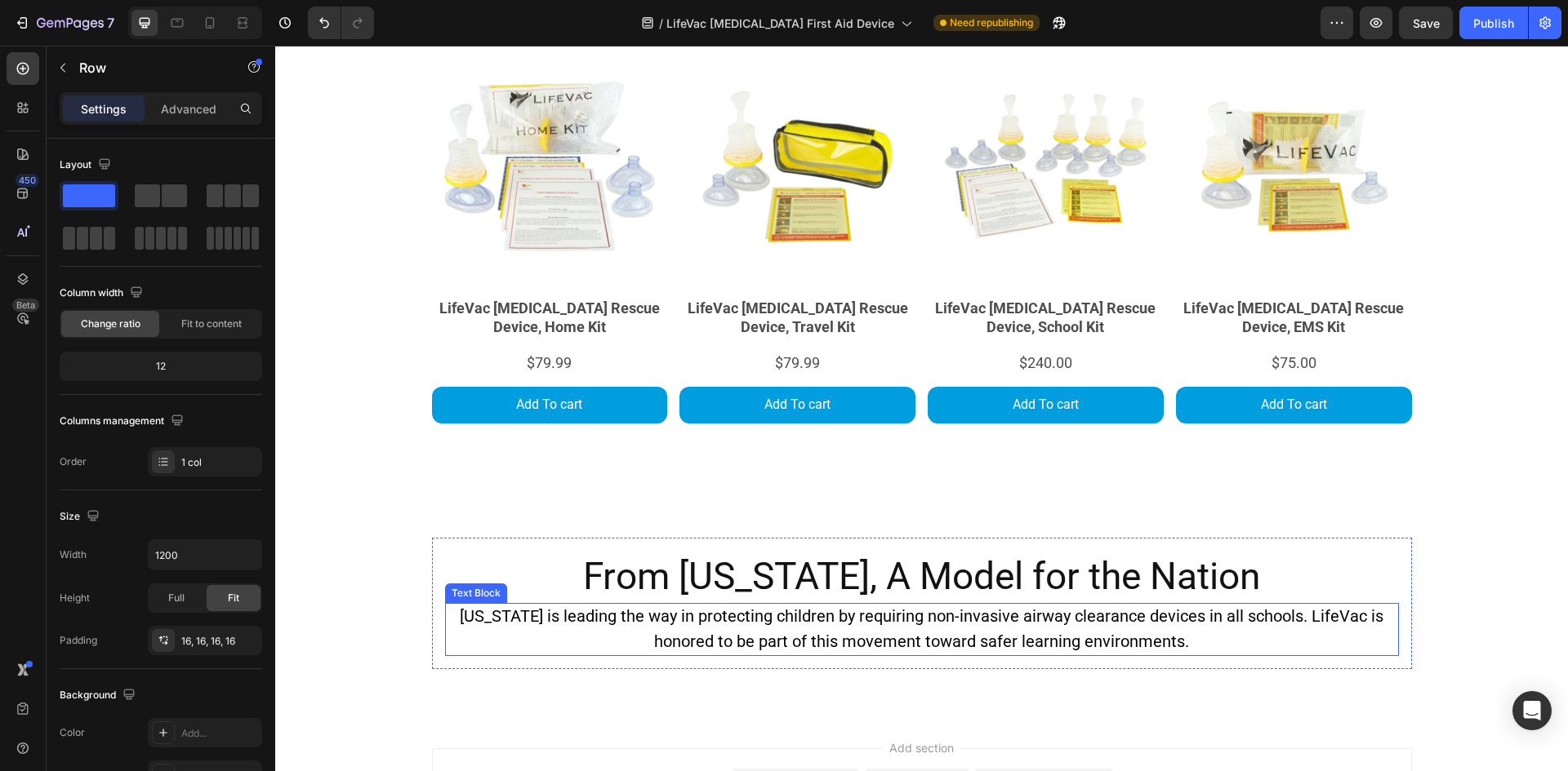
click at [457, 640] on p "[US_STATE] is leading the way in protecting children by requiring non-invasive …" at bounding box center [922, 629] width 950 height 50
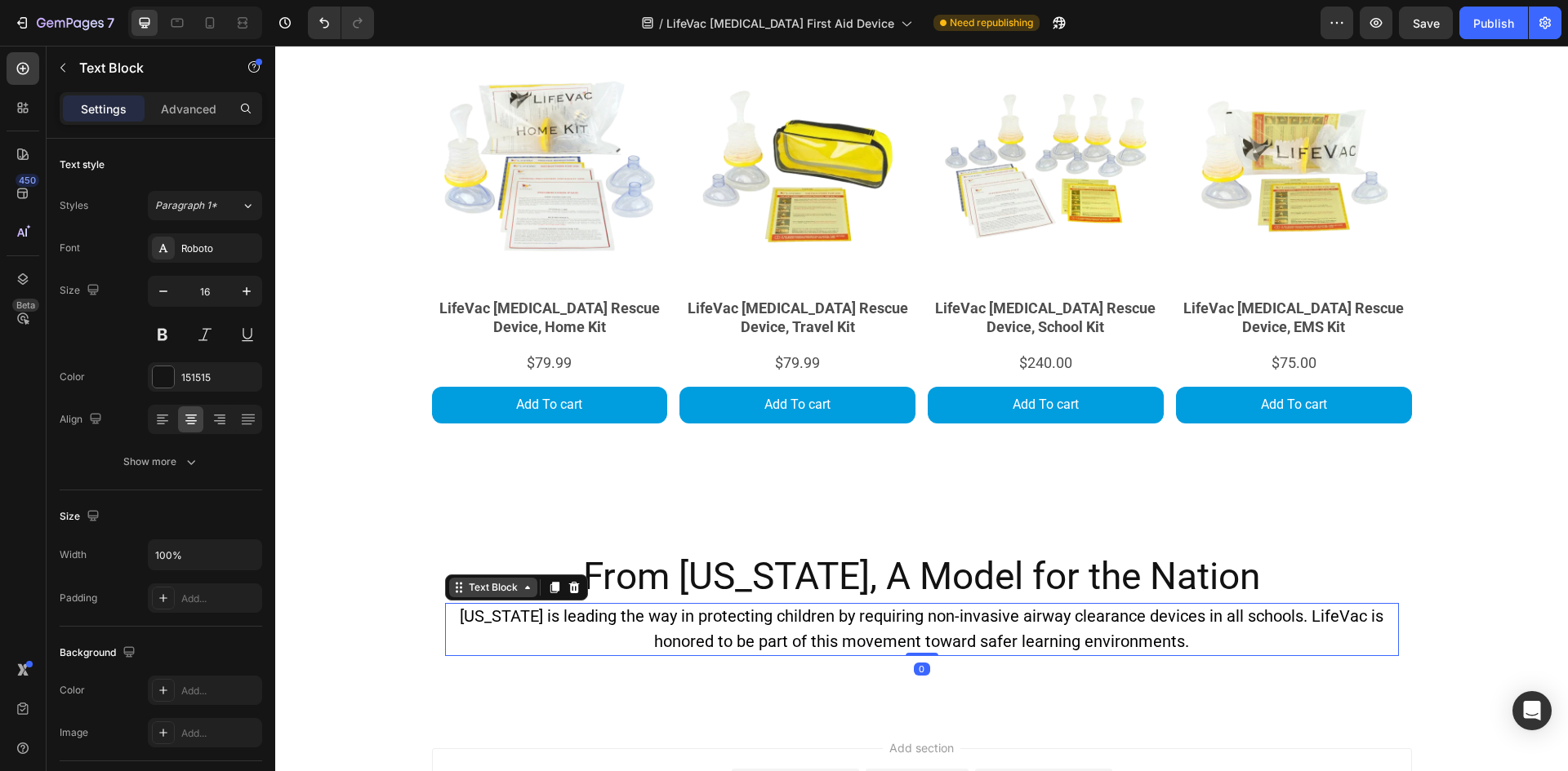
click at [496, 586] on div "Text Block" at bounding box center [493, 587] width 56 height 15
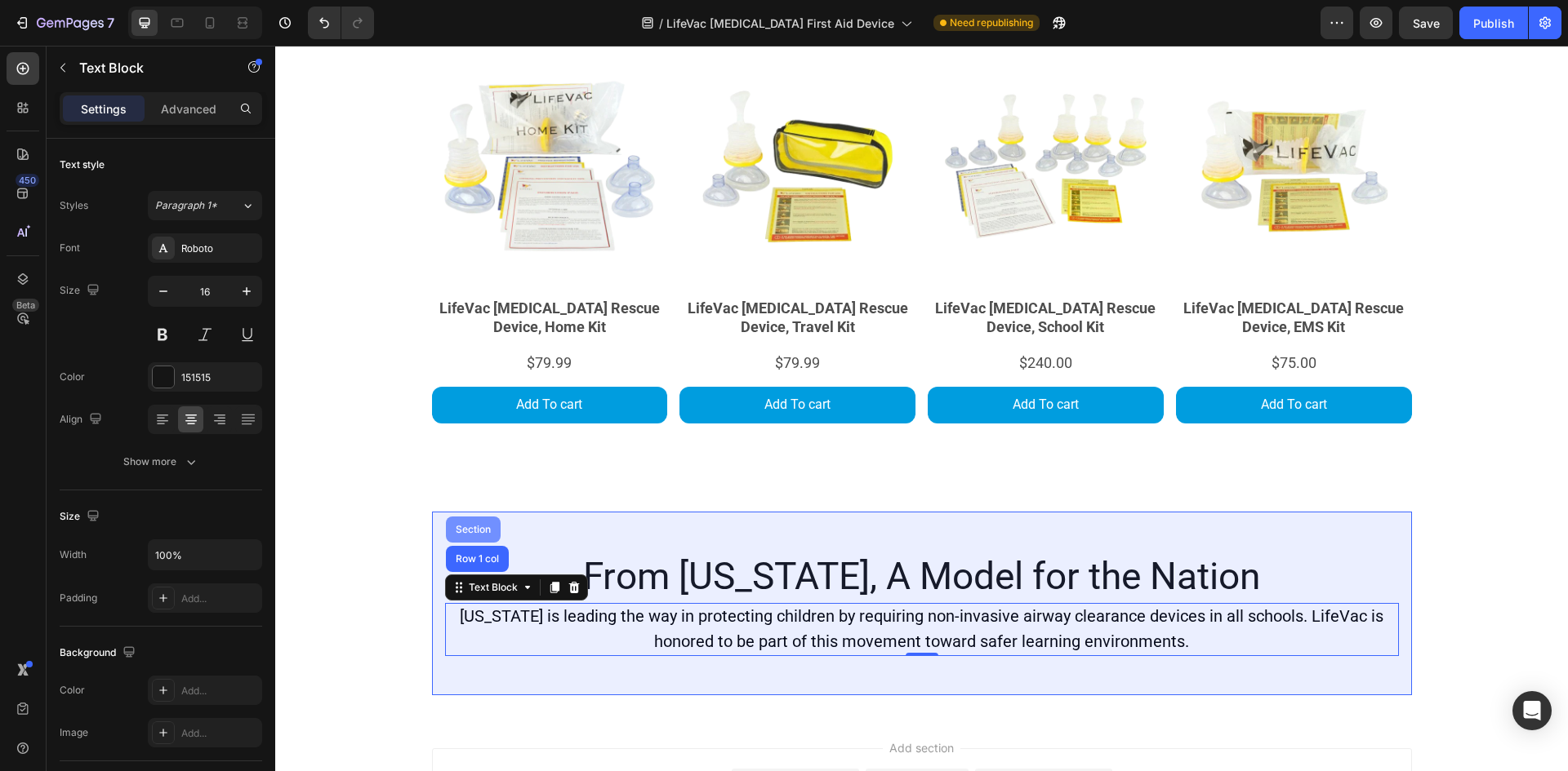
click at [480, 531] on div "Section" at bounding box center [473, 529] width 42 height 10
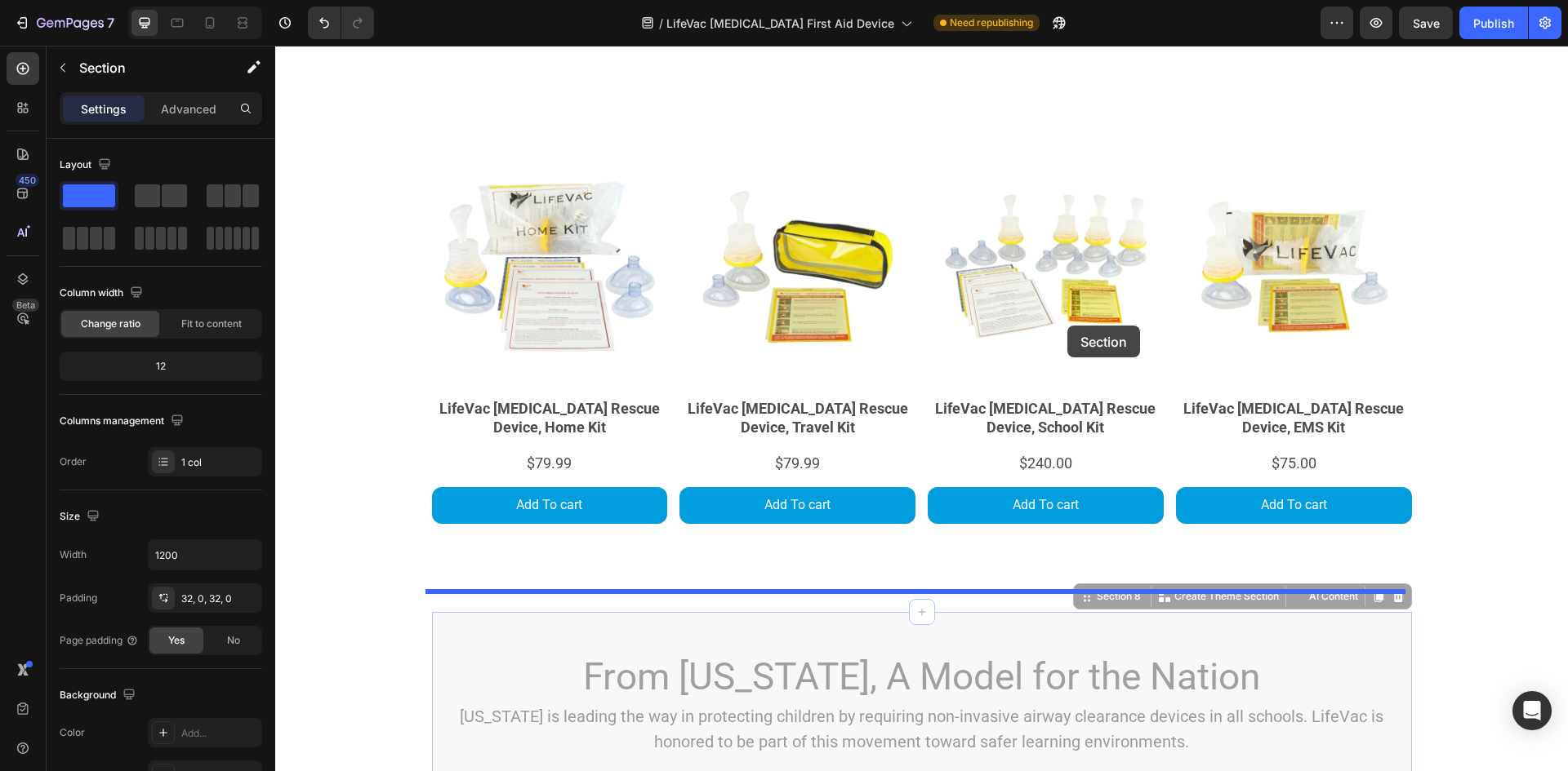
scroll to position [2573, 0]
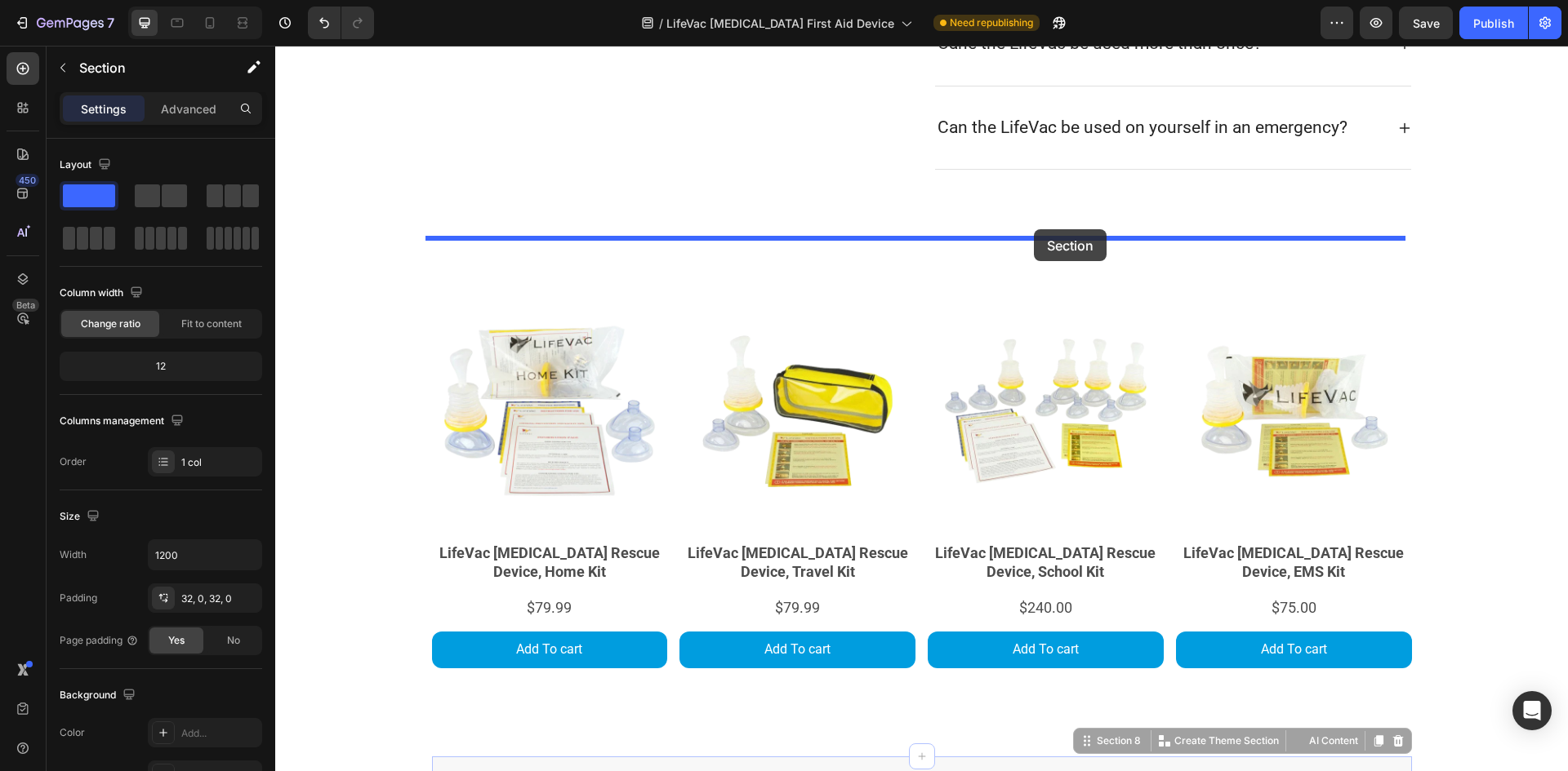
drag, startPoint x: 1098, startPoint y: 501, endPoint x: 1021, endPoint y: 240, distance: 272.1
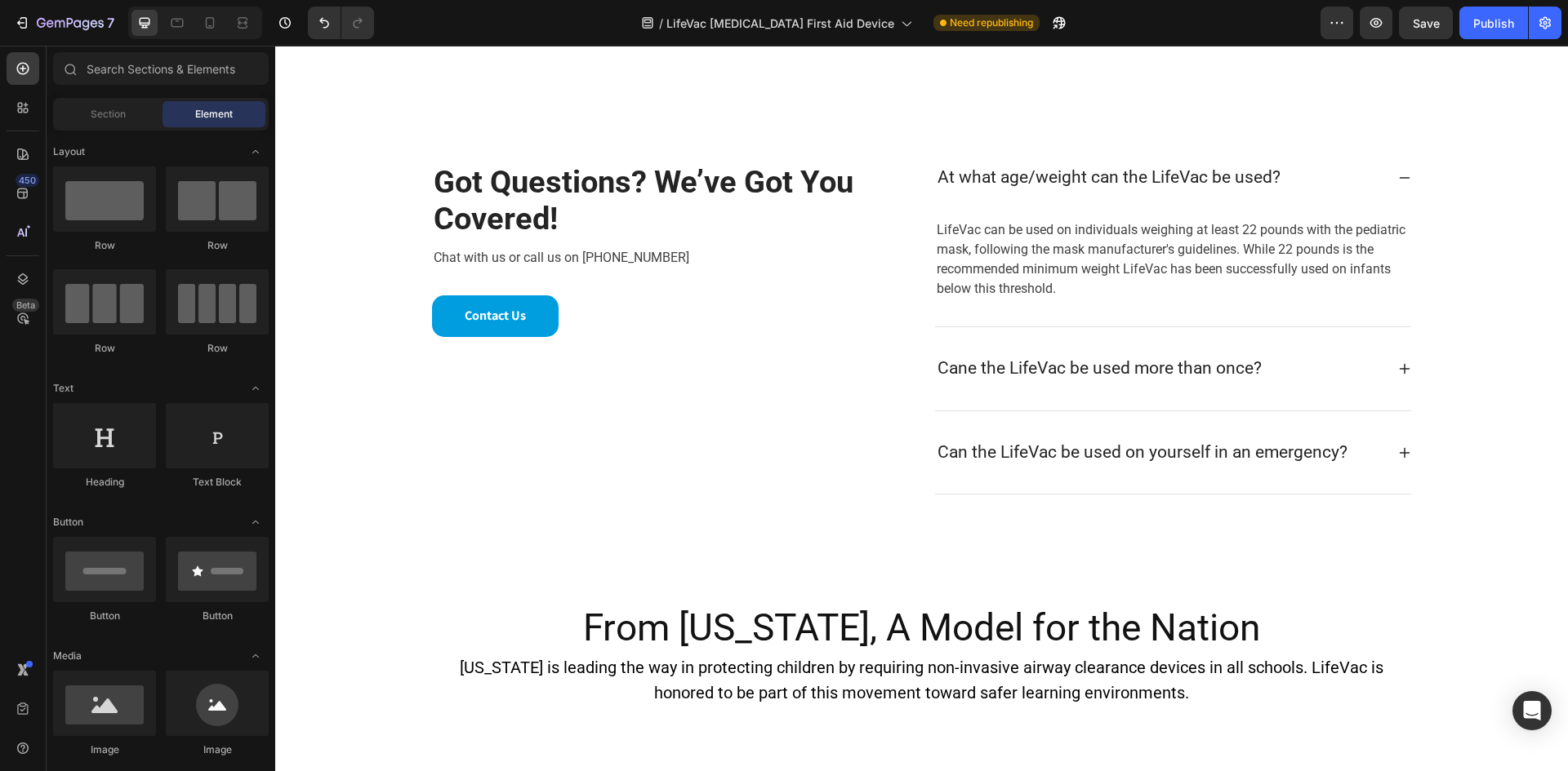
scroll to position [2247, 0]
click at [1106, 598] on div "From [US_STATE], A Model for the Nation Heading [US_STATE] is leading the way i…" at bounding box center [922, 656] width 980 height 131
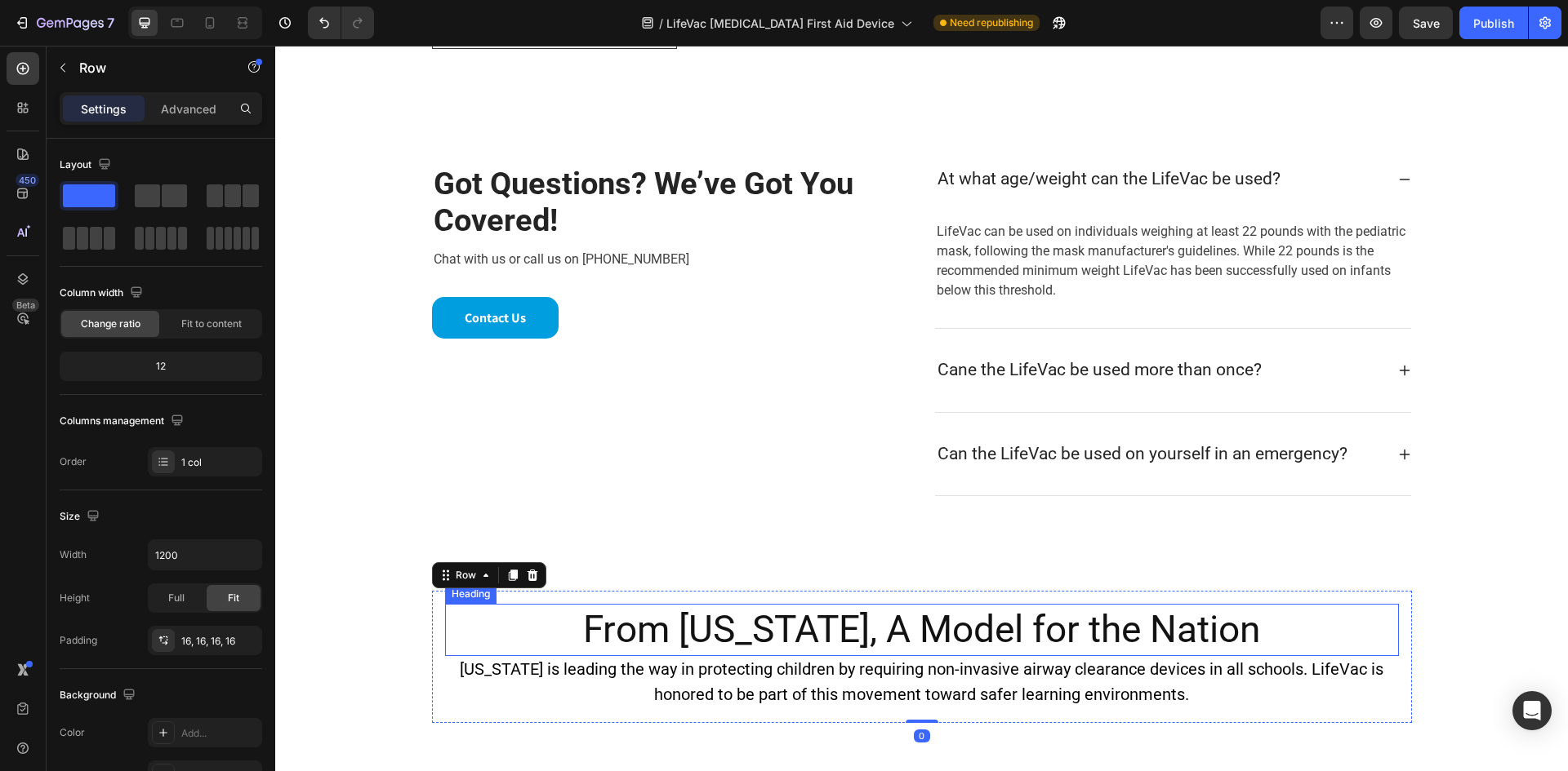
click at [1061, 617] on h2 "From [US_STATE], A Model for the Nation" at bounding box center [922, 630] width 954 height 52
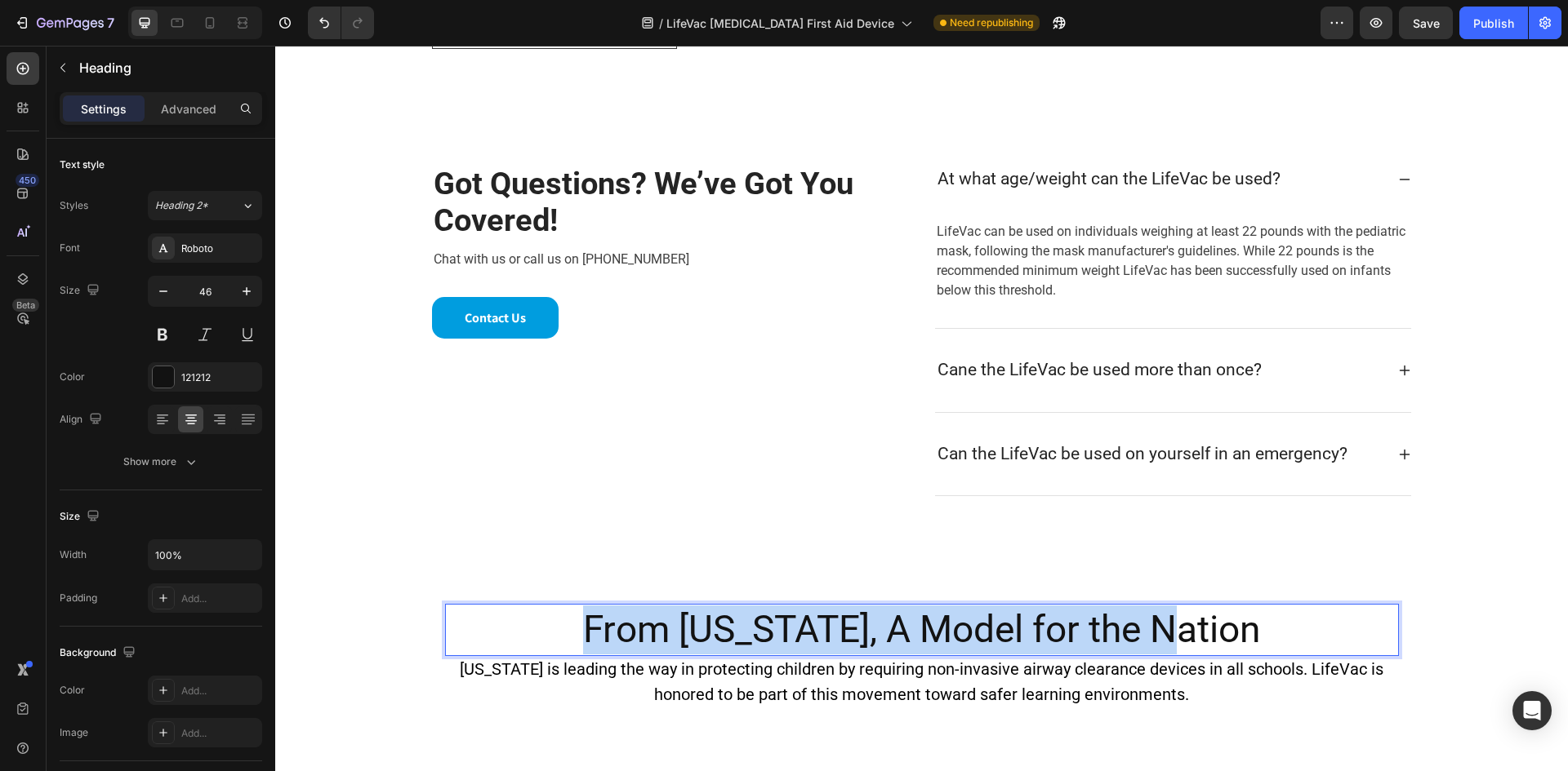
click at [1061, 617] on p "From [US_STATE], A Model for the Nation" at bounding box center [922, 629] width 950 height 49
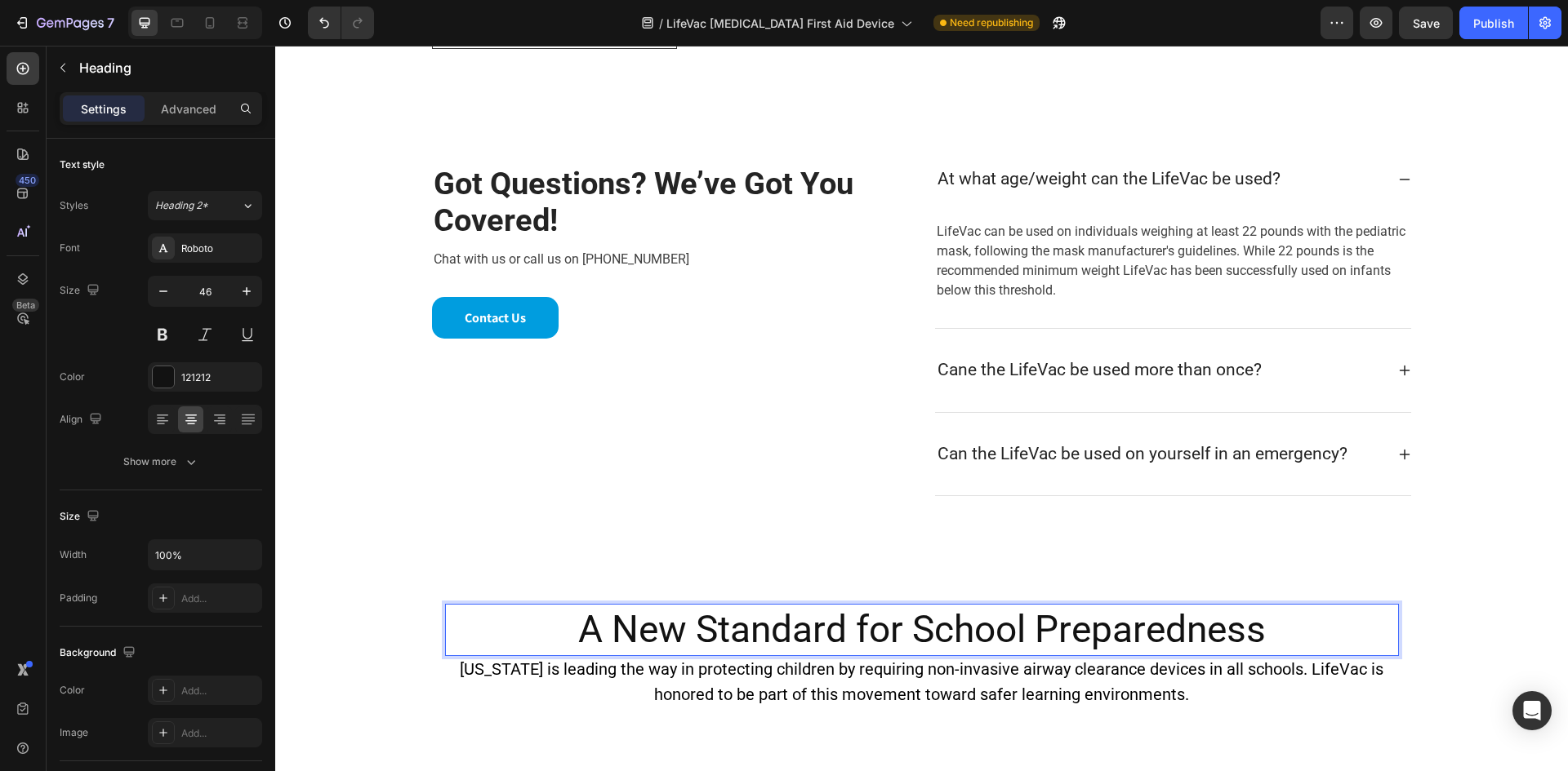
click at [999, 619] on p "A New Standard for School Preparedness" at bounding box center [922, 629] width 950 height 49
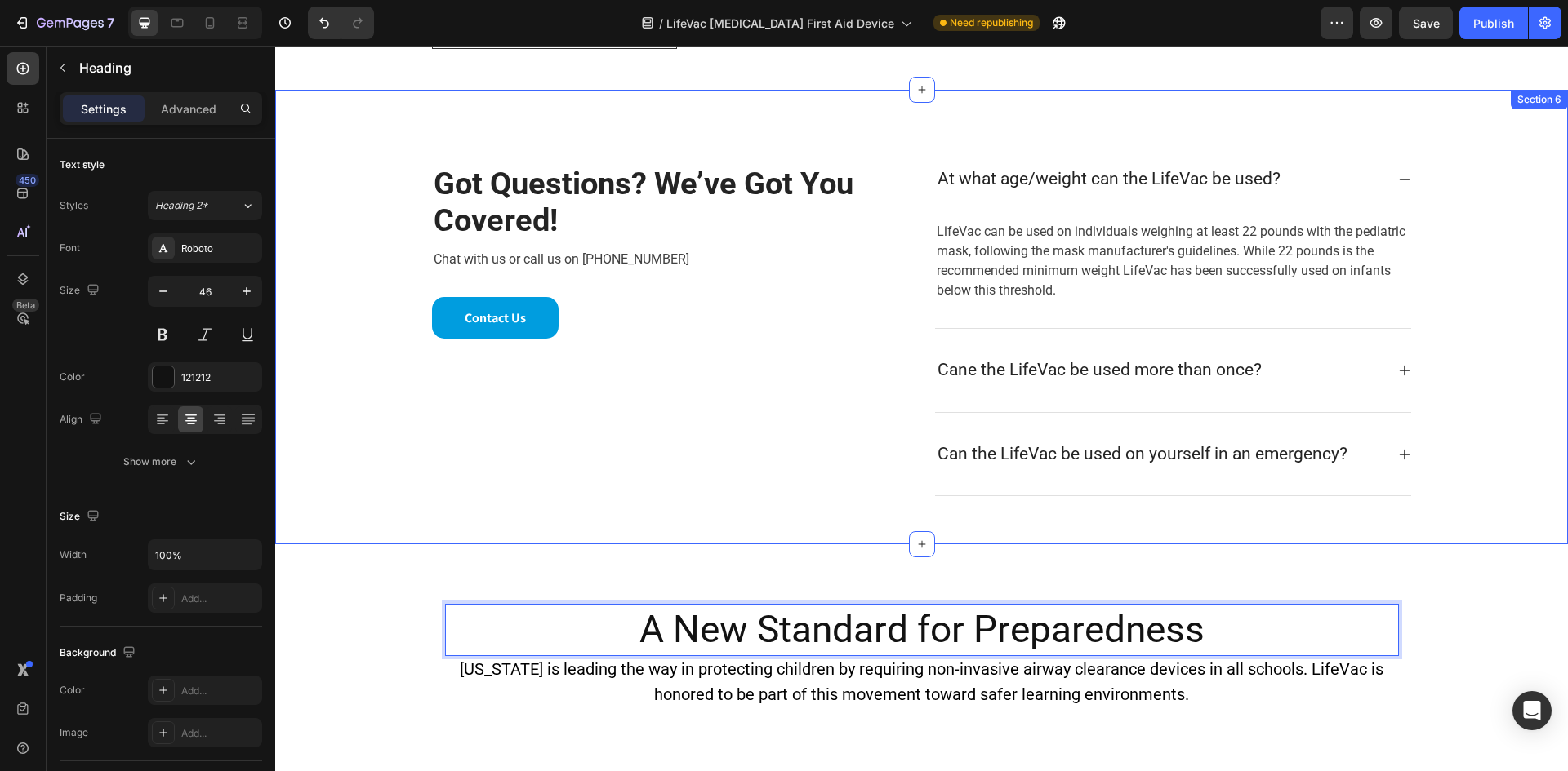
click at [719, 533] on div "Got Questions? We’ve Got You Covered! Heading Chat with us or call us on [PHONE…" at bounding box center [922, 317] width 1293 height 455
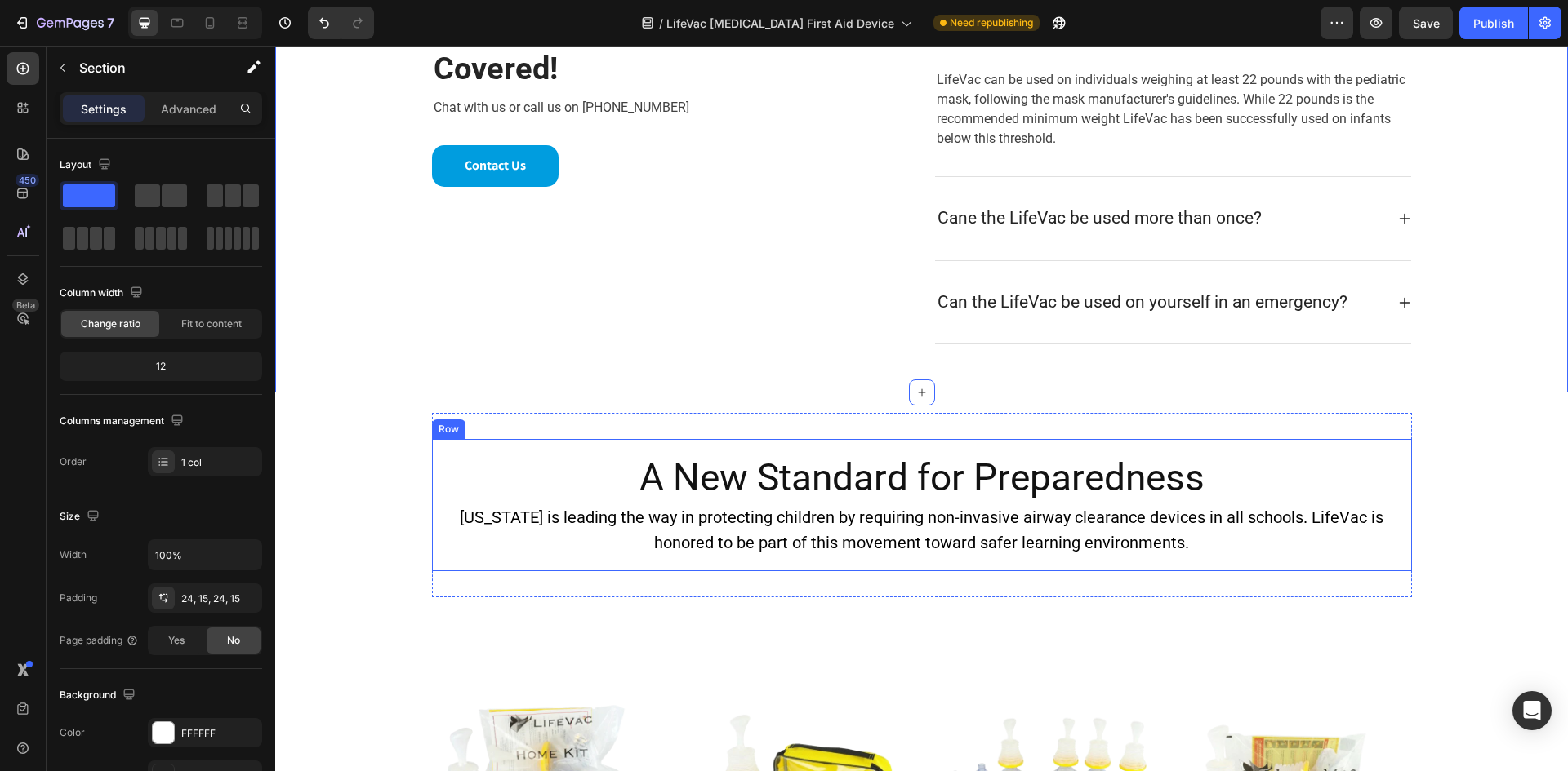
scroll to position [2409, 0]
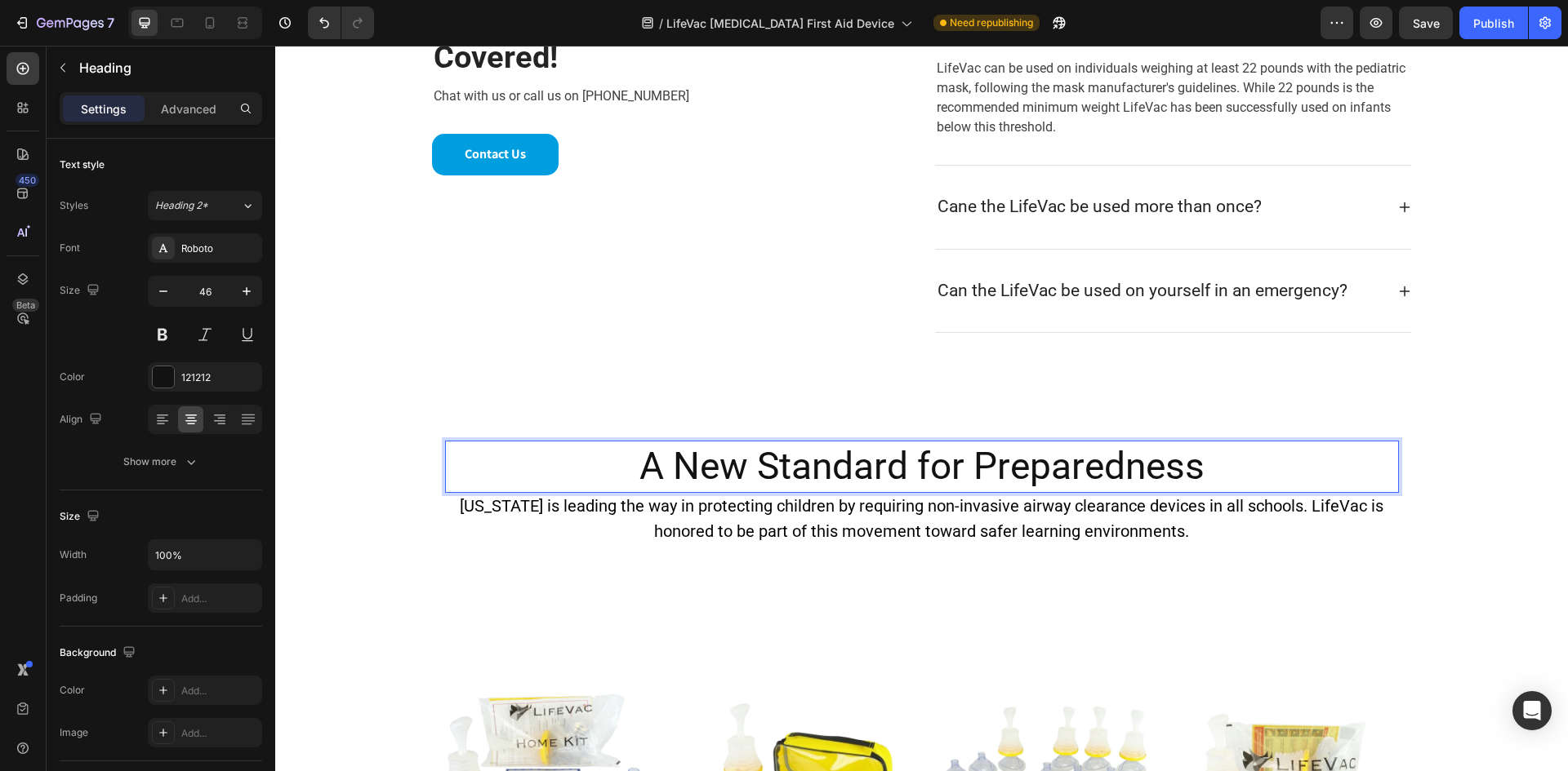
click at [1224, 469] on p "A New Standard for Preparedness" at bounding box center [922, 466] width 950 height 49
click at [771, 517] on p "[US_STATE] is leading the way in protecting children by requiring non-invasive …" at bounding box center [922, 520] width 950 height 50
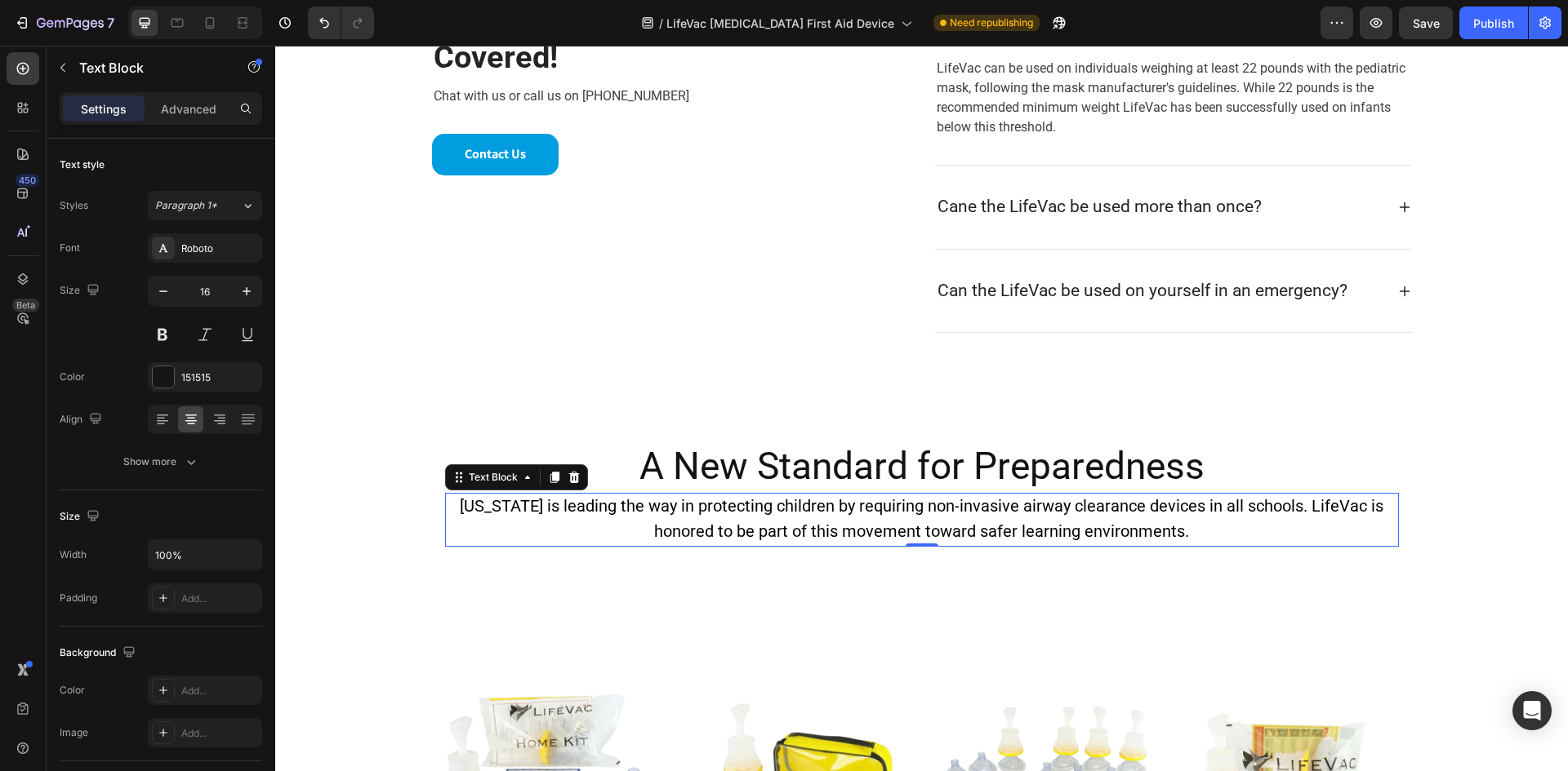
click at [771, 517] on p "[US_STATE] is leading the way in protecting children by requiring non-invasive …" at bounding box center [922, 520] width 950 height 50
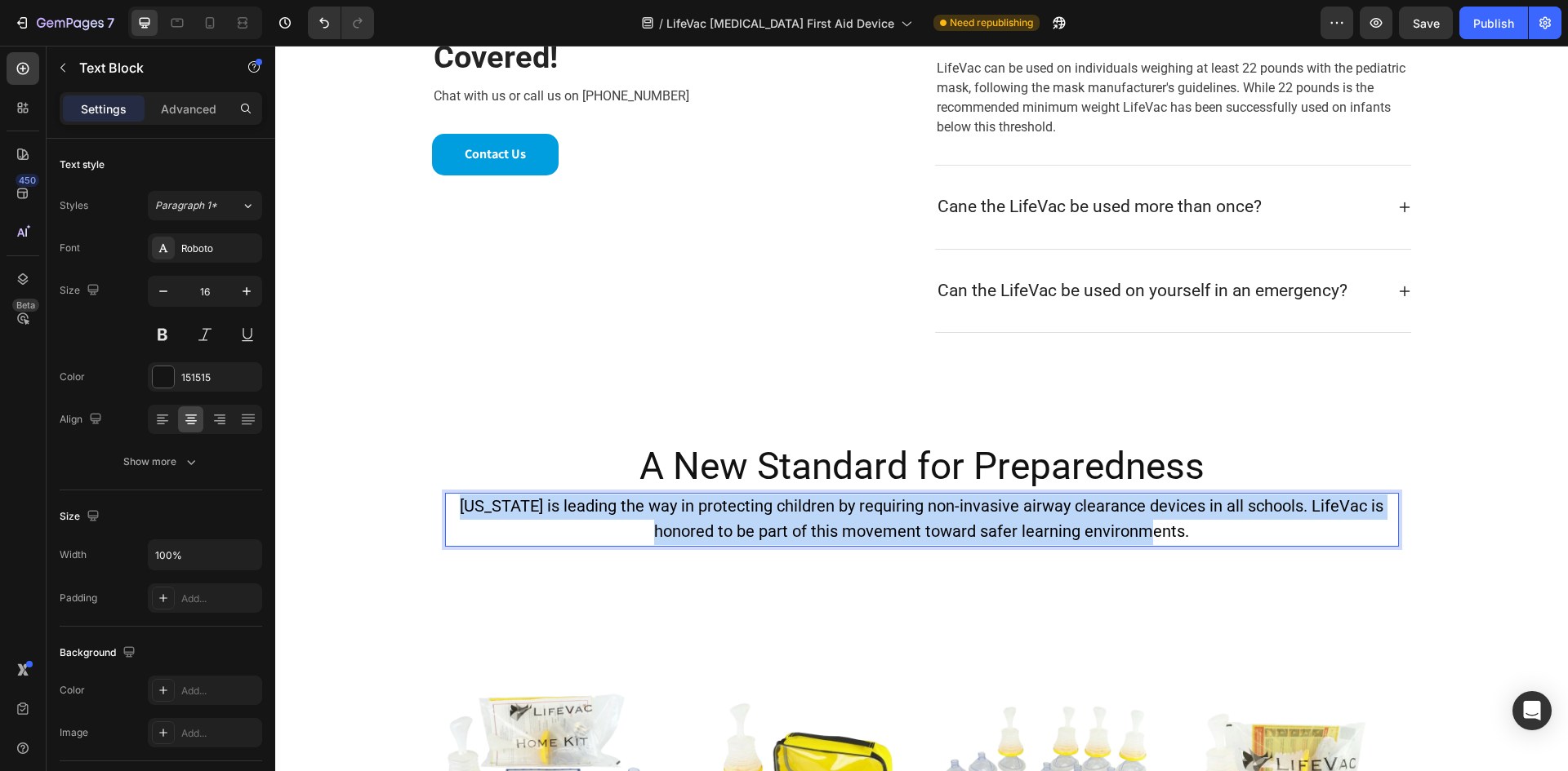
click at [771, 517] on p "[US_STATE] is leading the way in protecting children by requiring non-invasive …" at bounding box center [922, 520] width 950 height 50
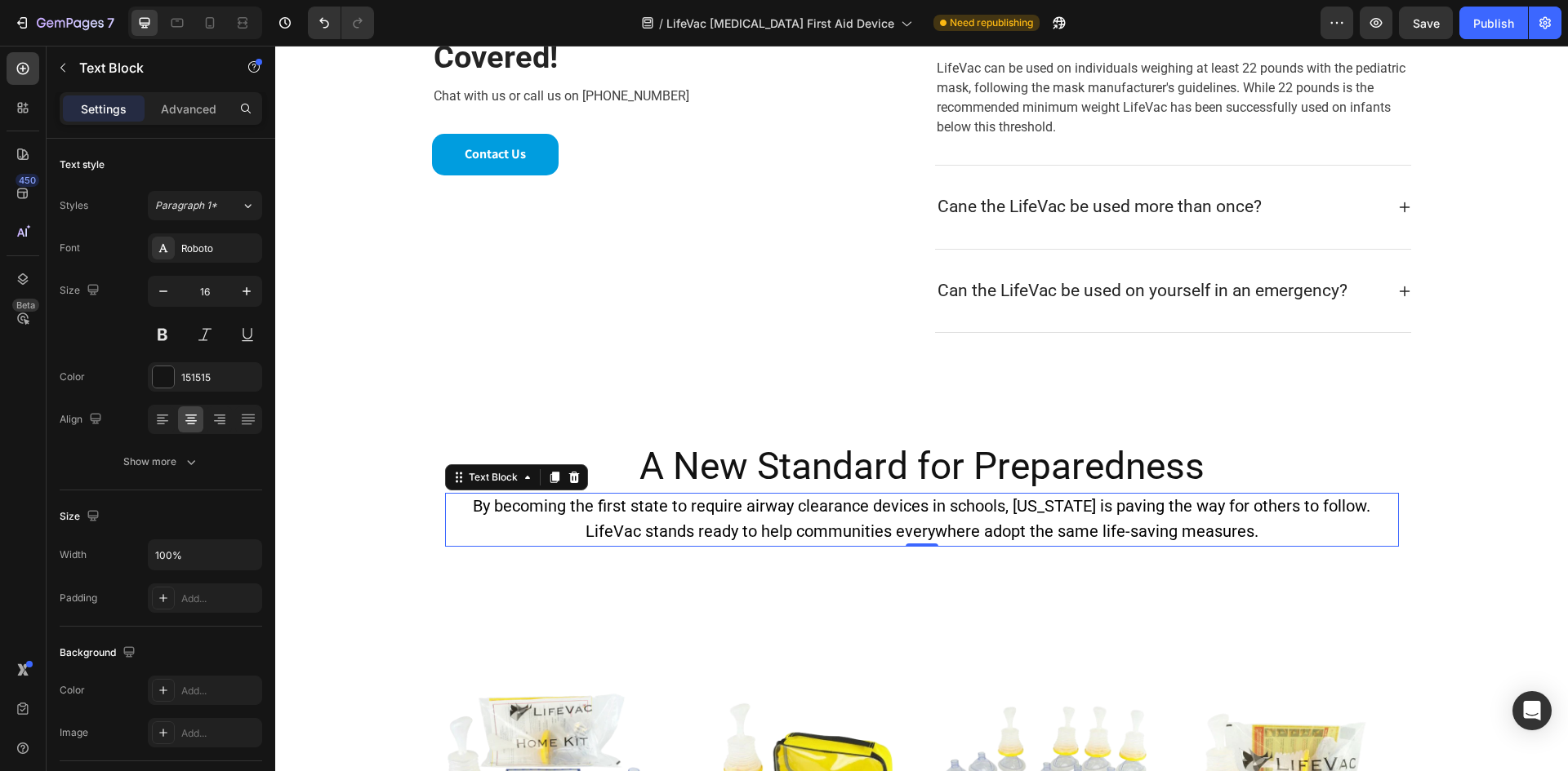
click at [946, 523] on span "By becoming the first state to require airway clearance devices in schools, [US…" at bounding box center [921, 518] width 897 height 45
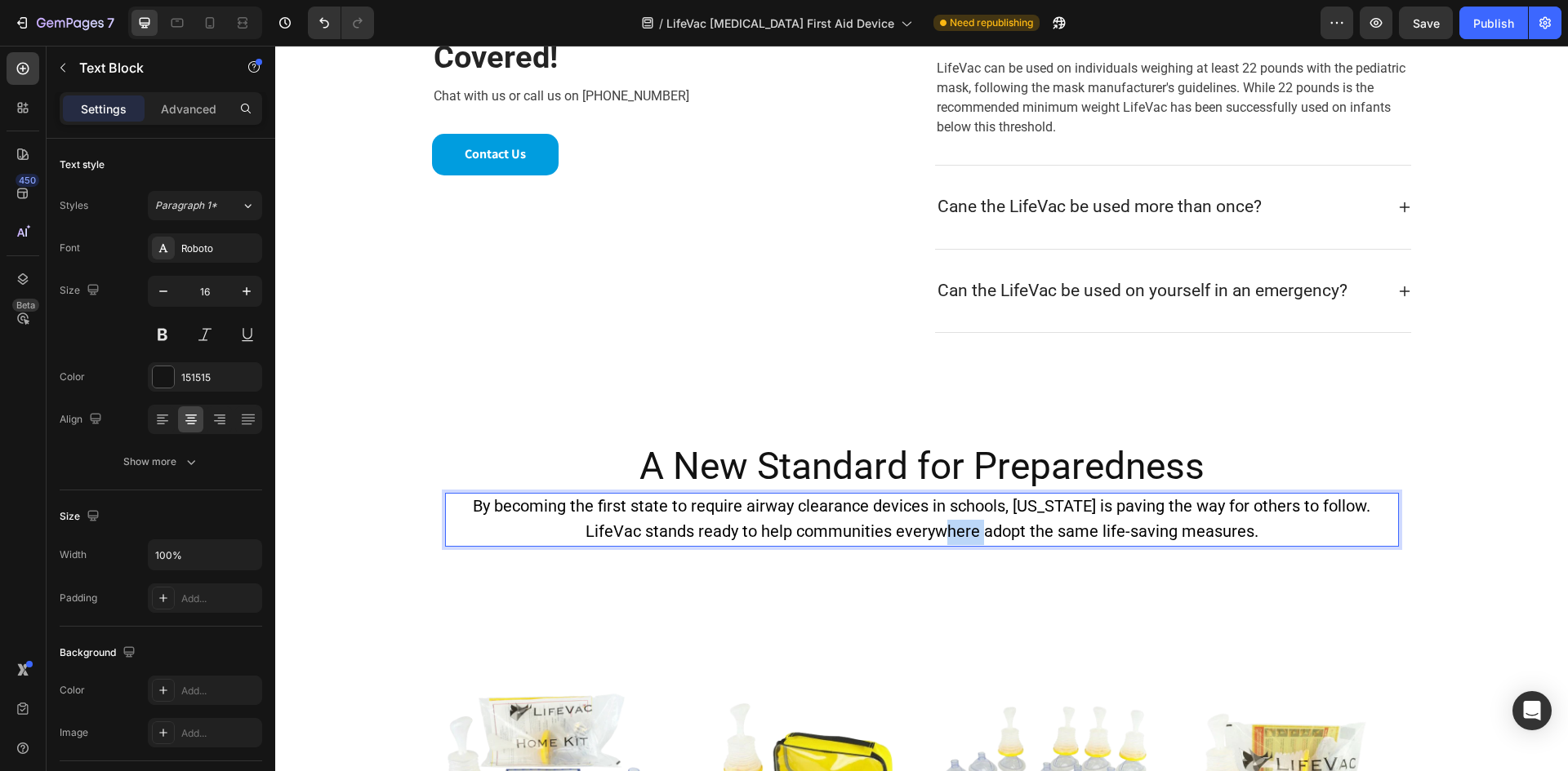
click at [946, 523] on span "By becoming the first state to require airway clearance devices in schools, [US…" at bounding box center [921, 518] width 897 height 45
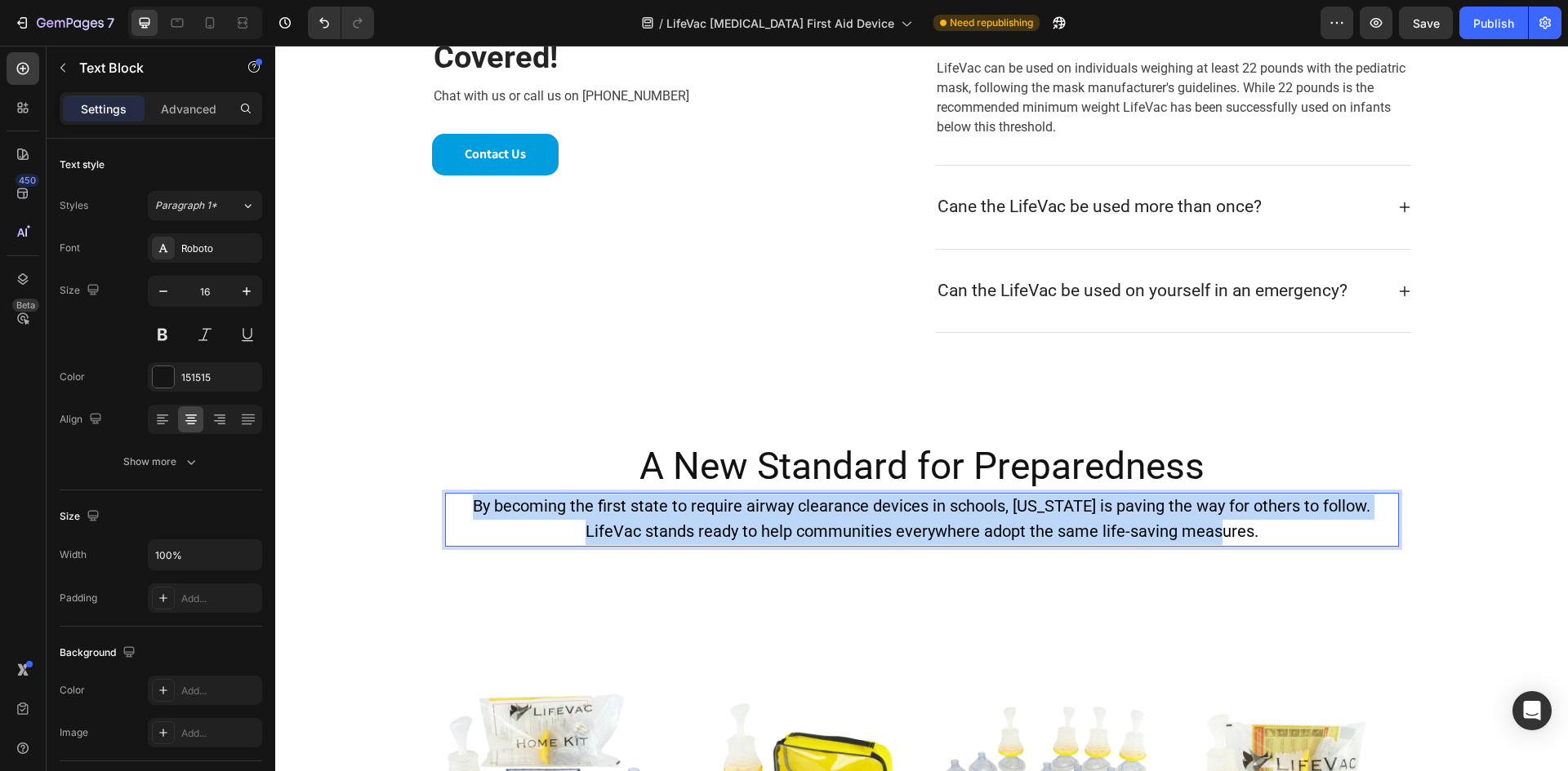
click at [946, 523] on span "By becoming the first state to require airway clearance devices in schools, [US…" at bounding box center [921, 518] width 897 height 45
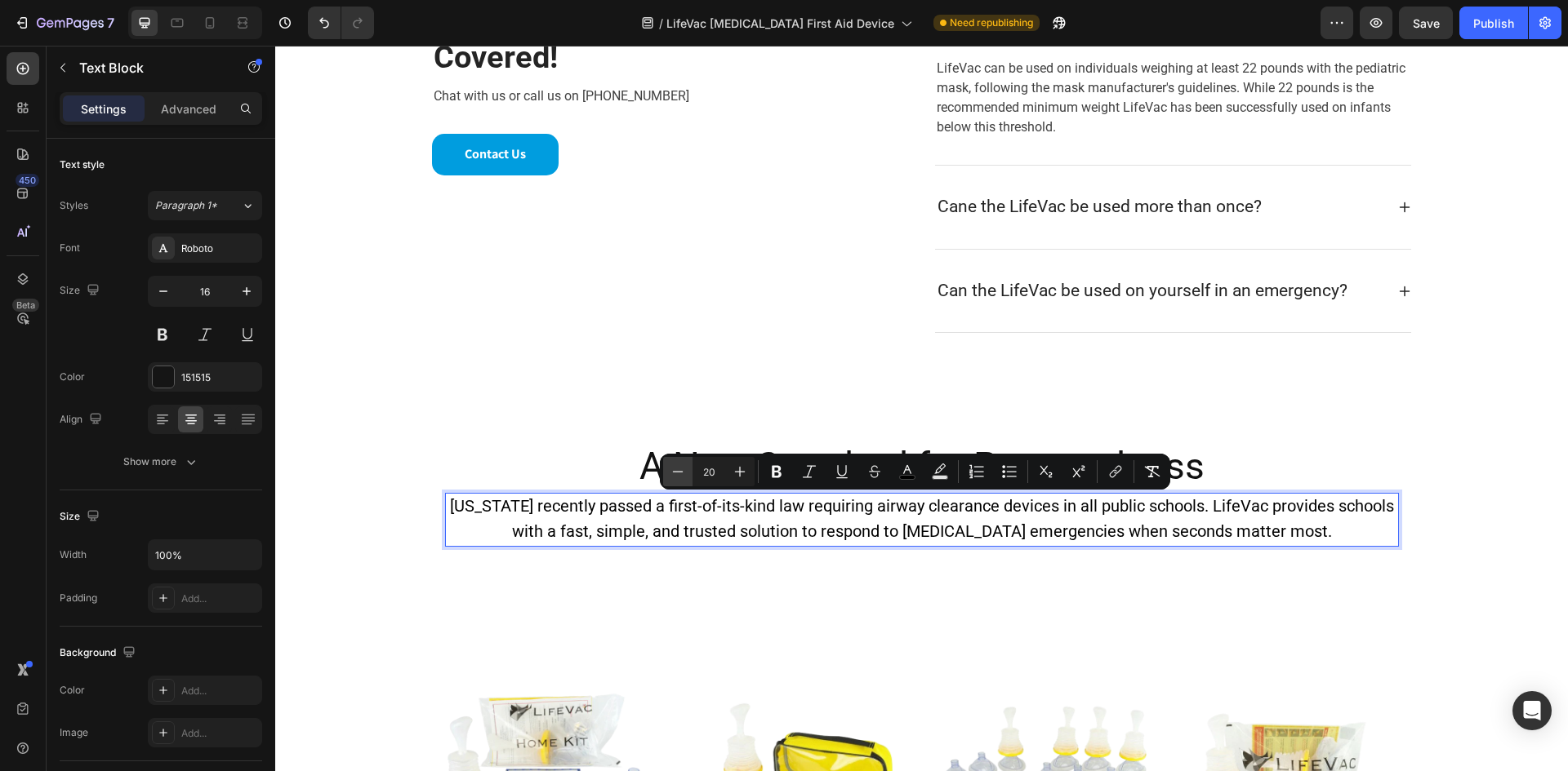
click at [678, 477] on icon "Editor contextual toolbar" at bounding box center [678, 471] width 17 height 16
type input "18"
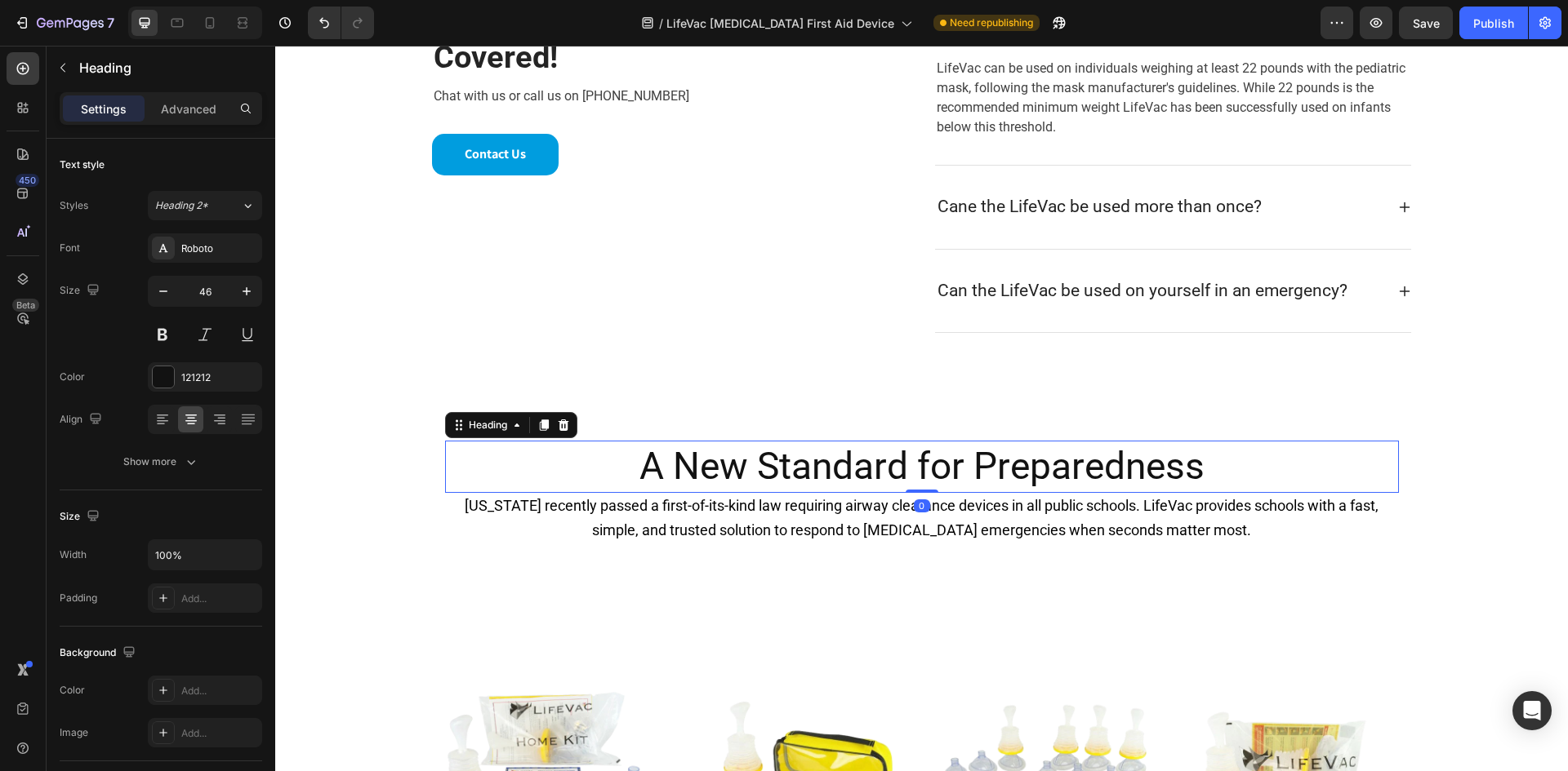
click at [1079, 471] on p "A New Standard for Preparedness" at bounding box center [922, 466] width 950 height 49
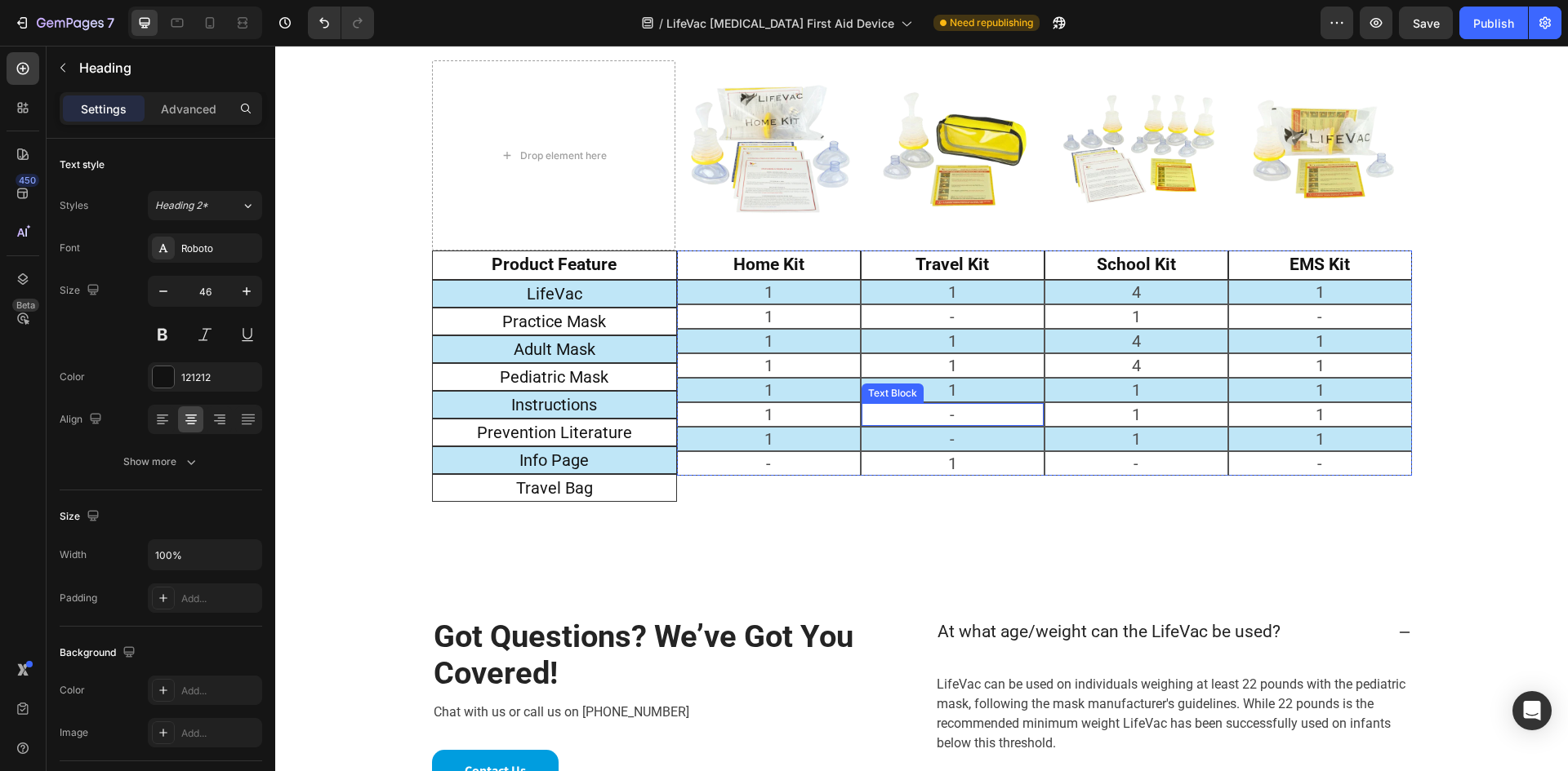
scroll to position [1921, 0]
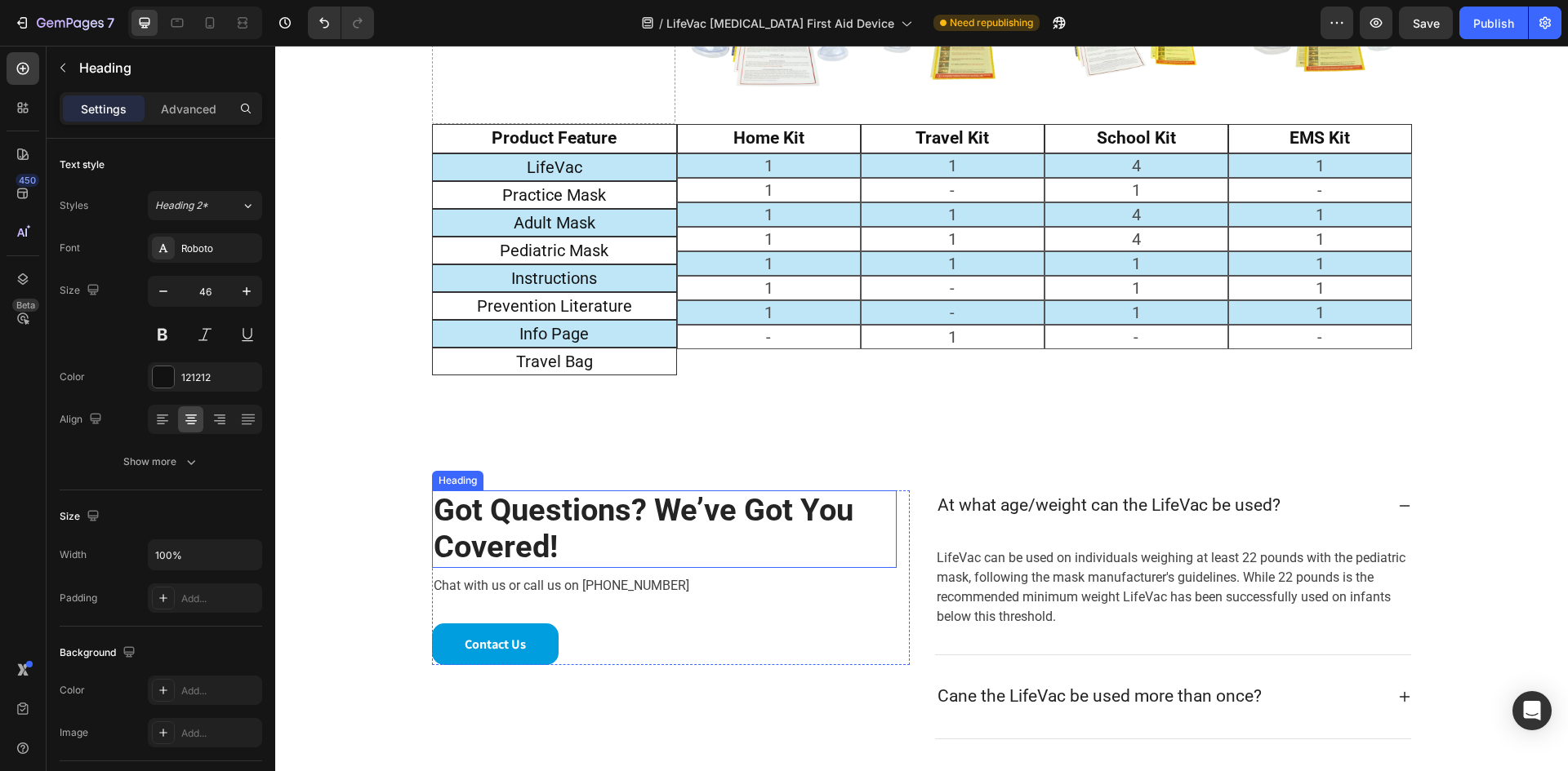
click at [621, 516] on p "Got Questions? We’ve Got You Covered!" at bounding box center [664, 530] width 461 height 75
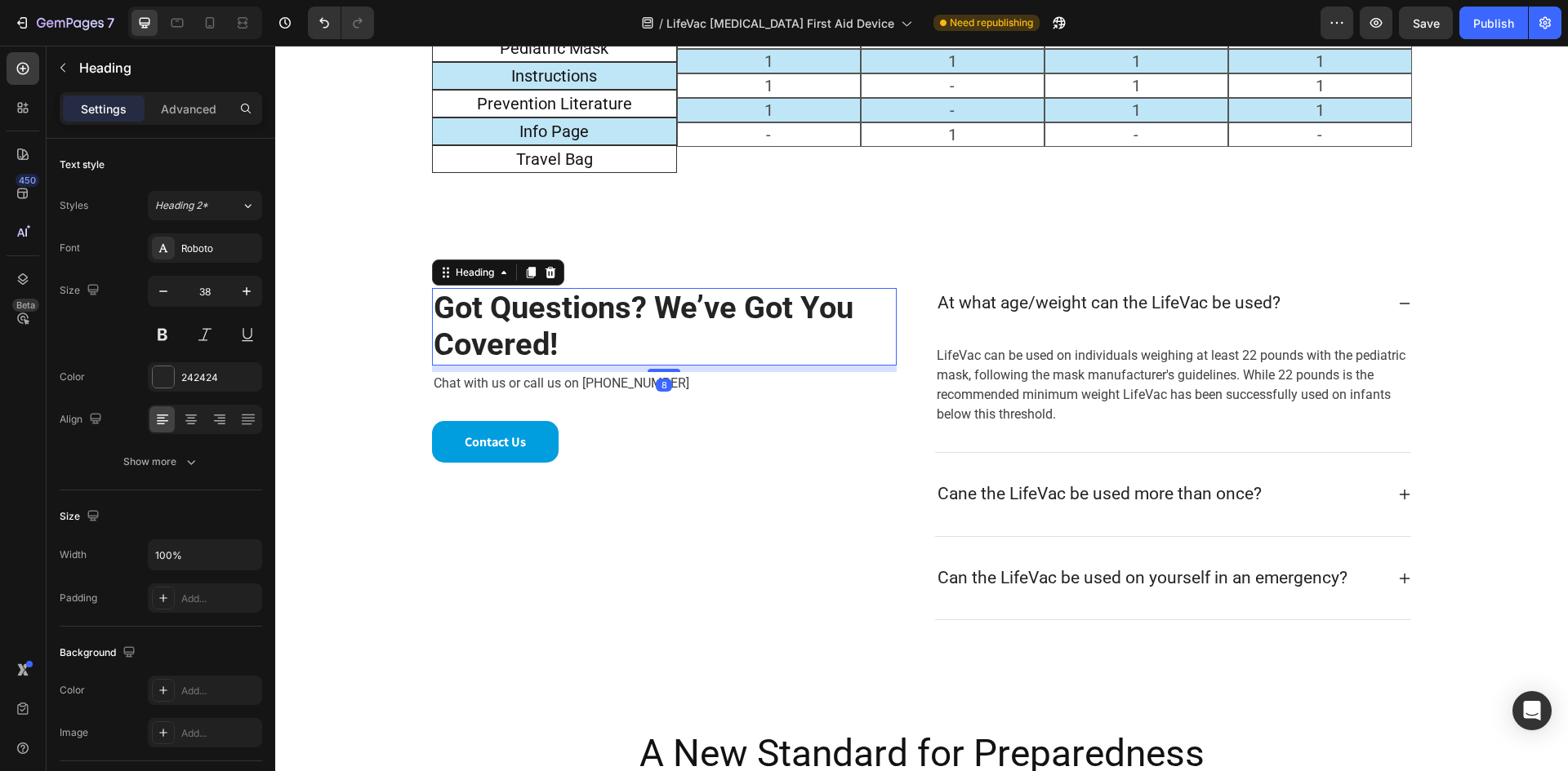
scroll to position [2247, 0]
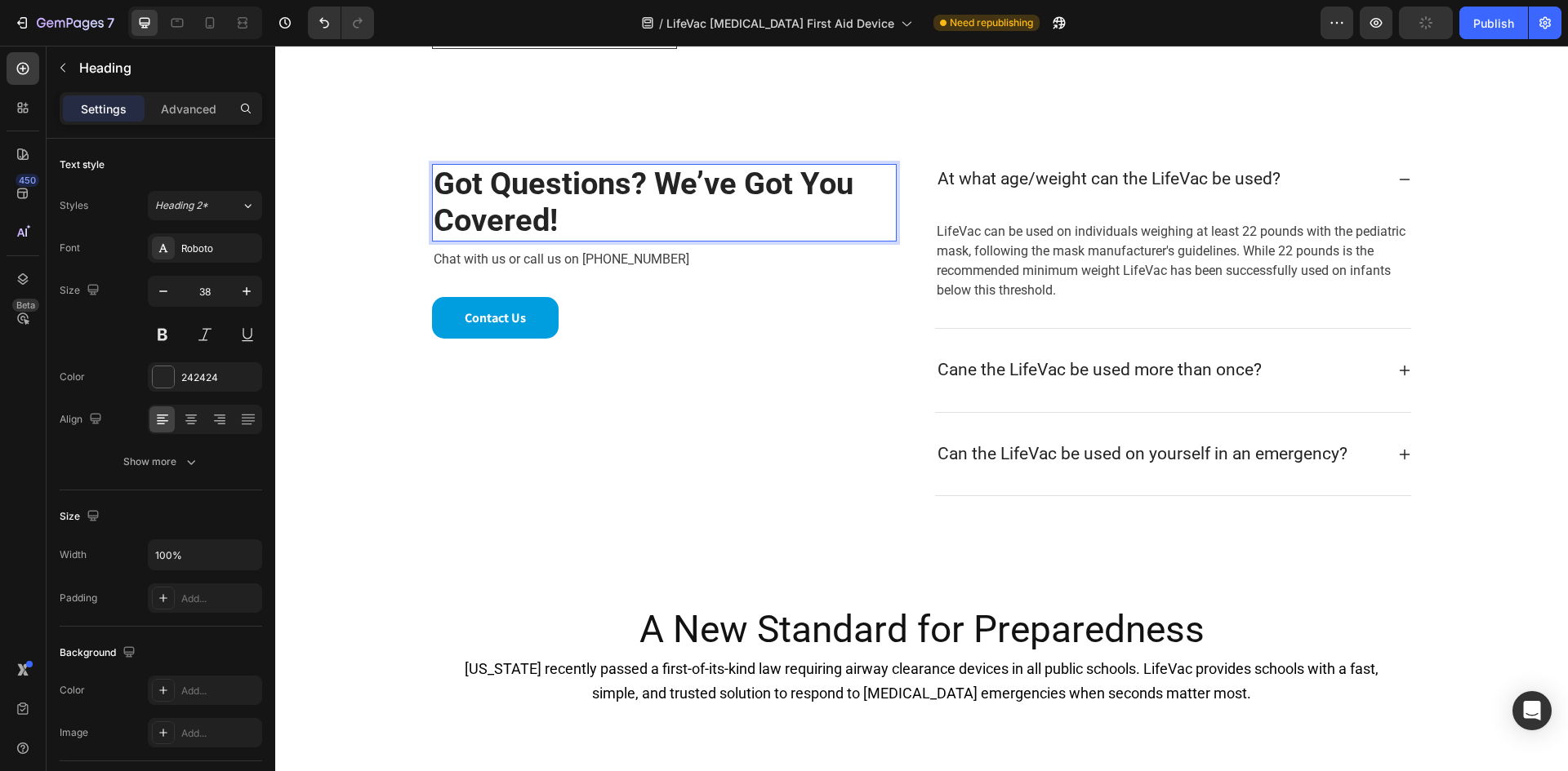
click at [615, 187] on p "Got Questions? We’ve Got You Covered!" at bounding box center [664, 203] width 461 height 75
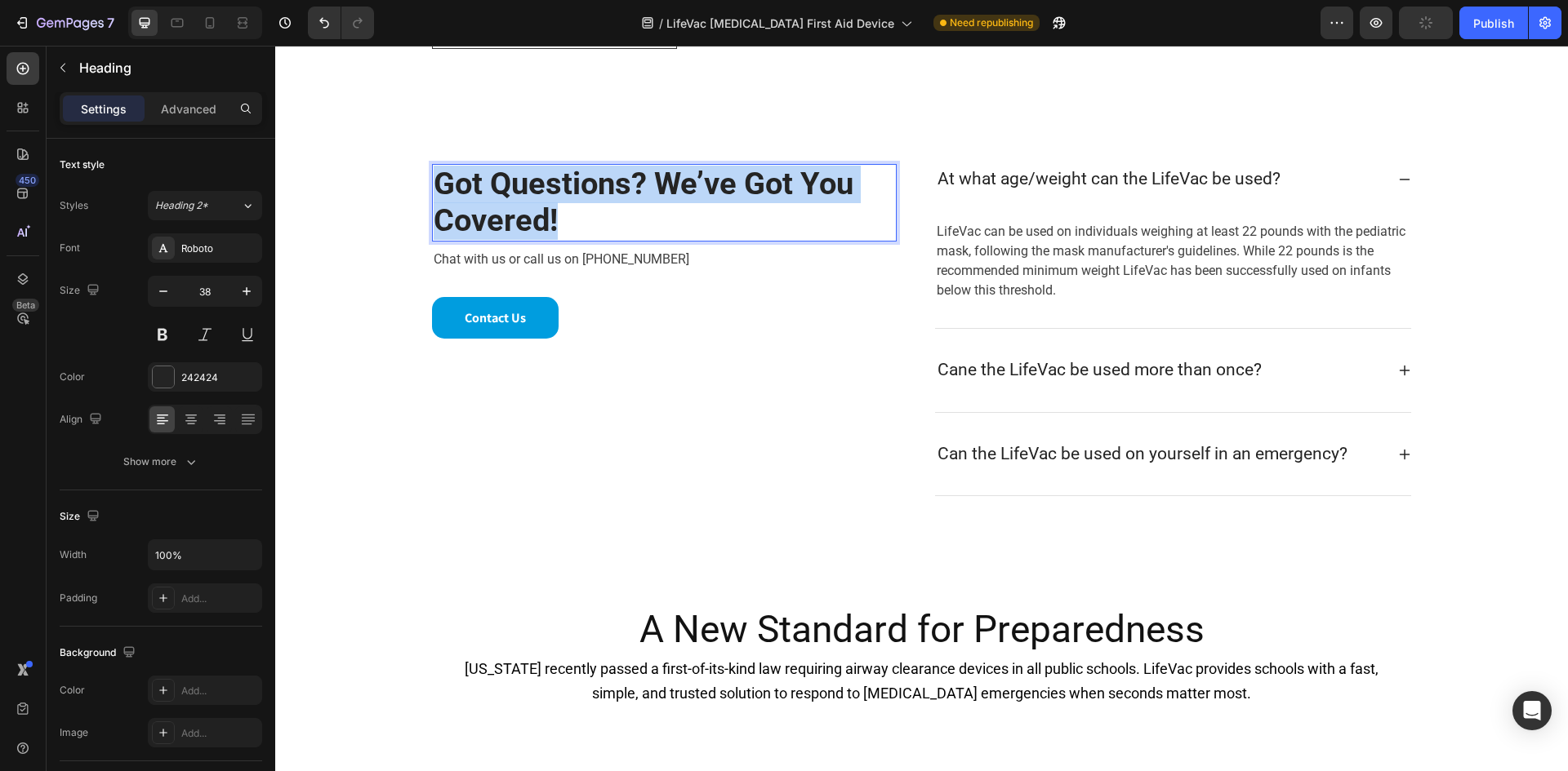
click at [615, 187] on p "Got Questions? We’ve Got You Covered!" at bounding box center [664, 203] width 461 height 75
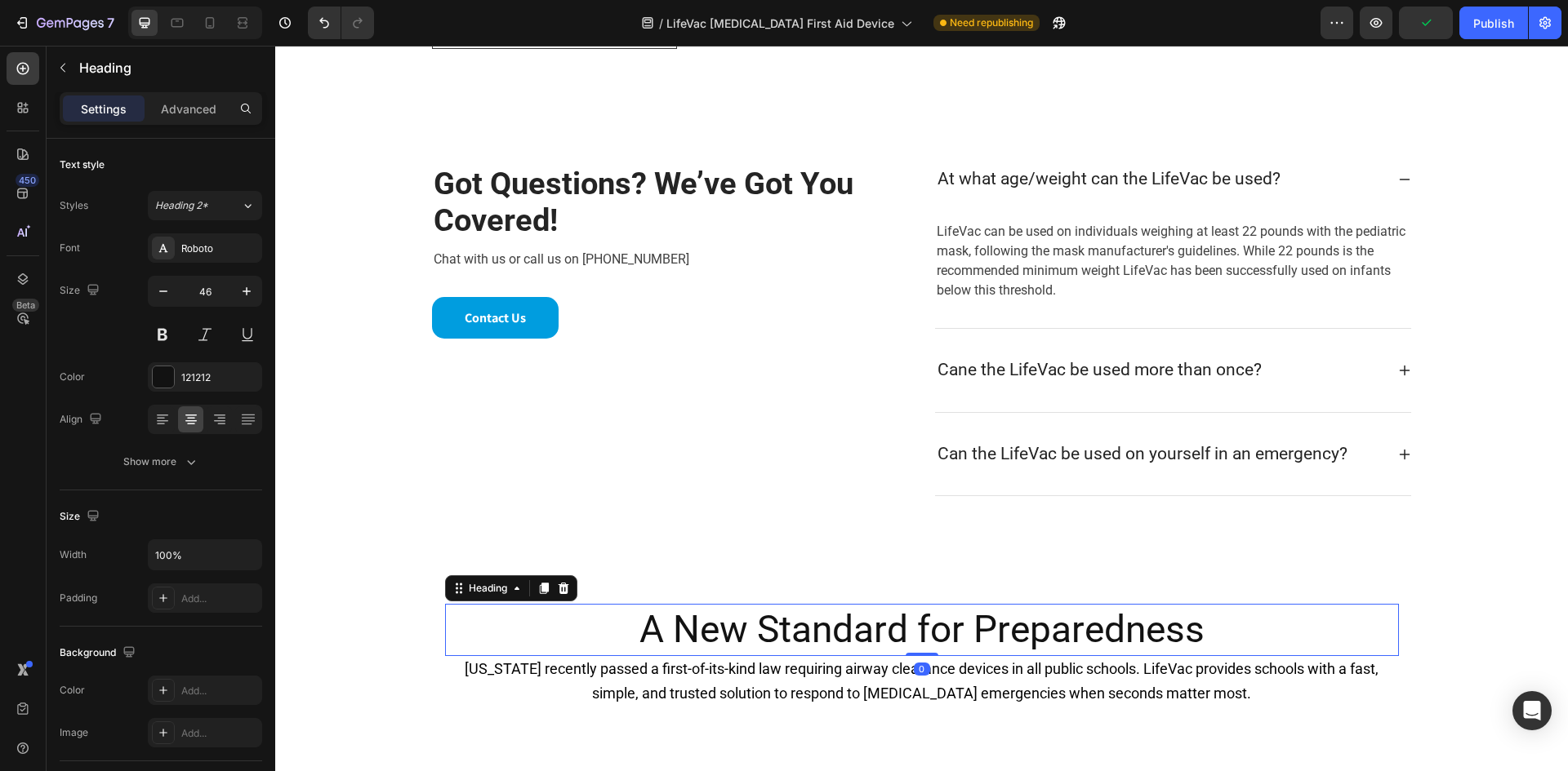
click at [693, 632] on h2 "A New Standard for Preparedness" at bounding box center [922, 630] width 954 height 52
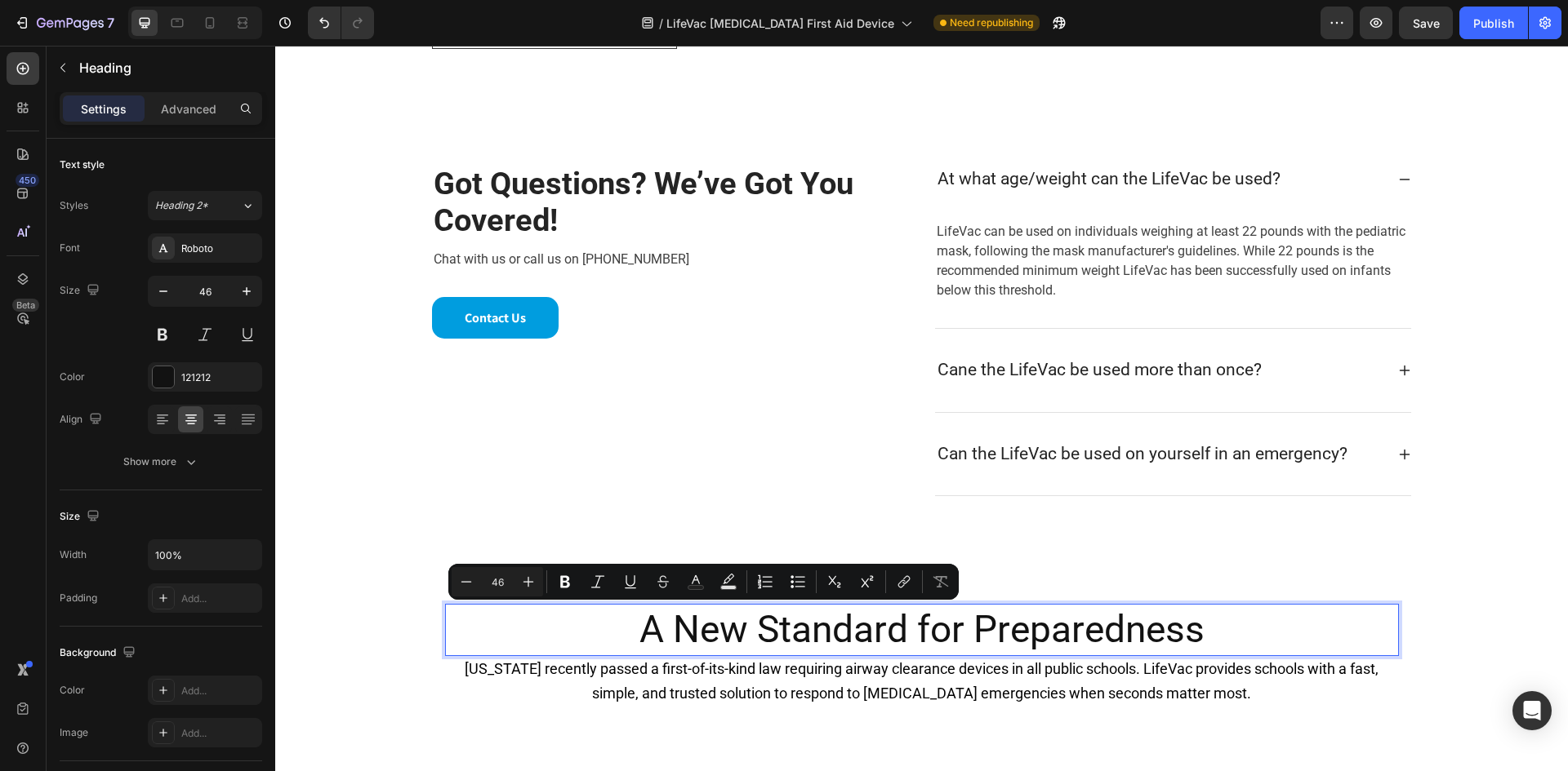
click at [693, 632] on p "A New Standard for Preparedness" at bounding box center [922, 629] width 950 height 49
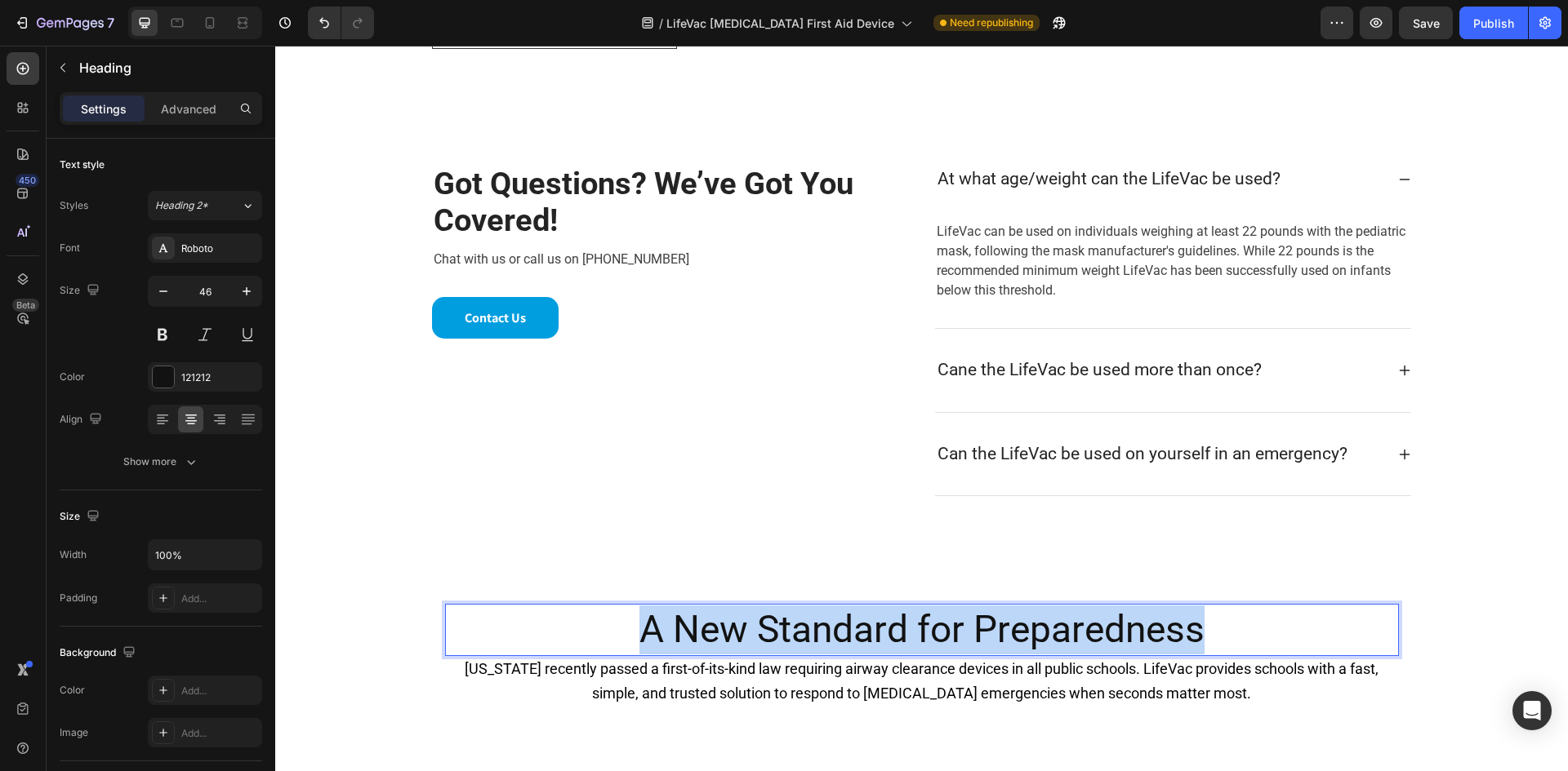
click at [693, 632] on p "A New Standard for Preparedness" at bounding box center [922, 629] width 950 height 49
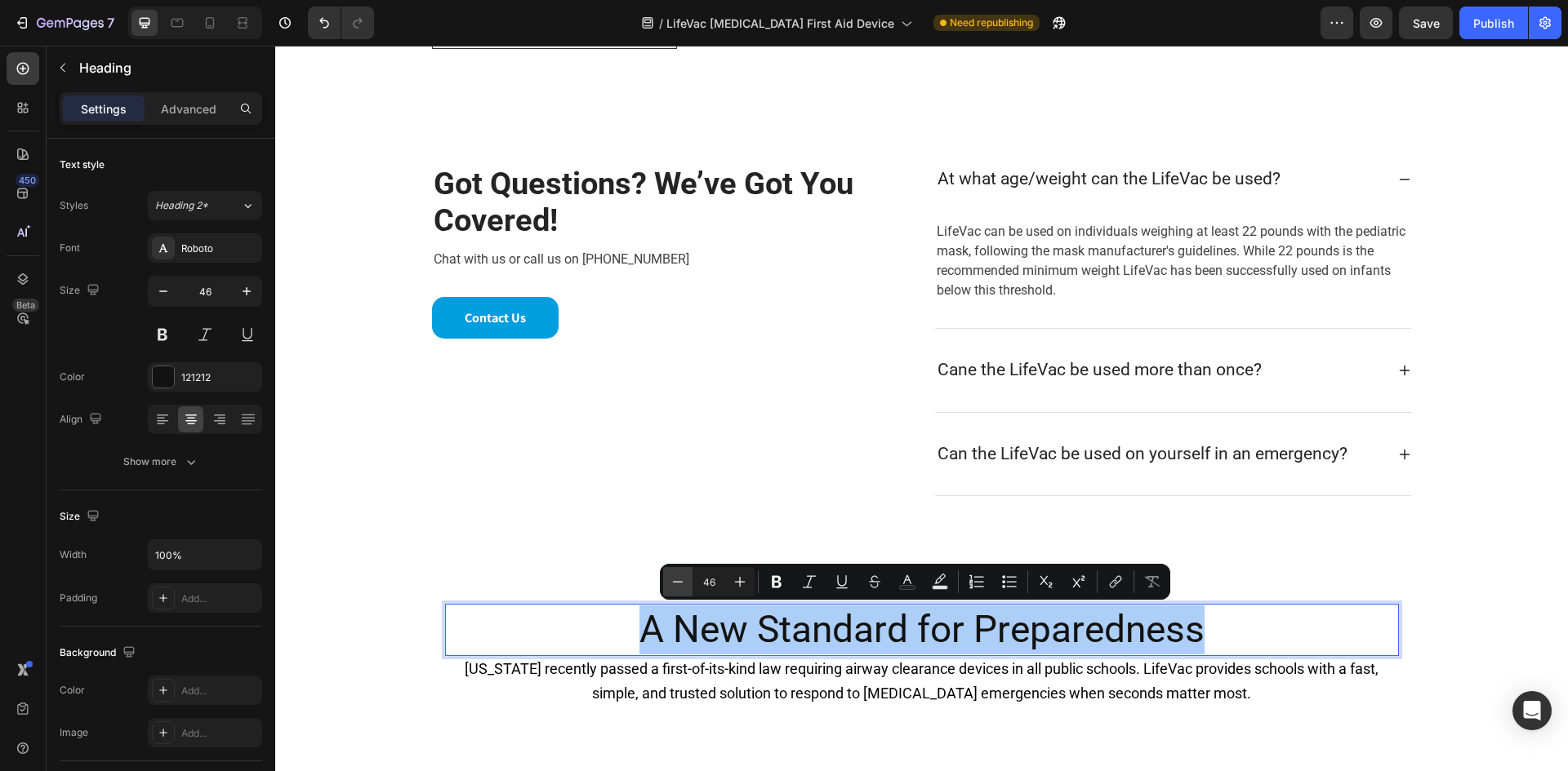
click at [677, 585] on icon "Editor contextual toolbar" at bounding box center [678, 582] width 17 height 16
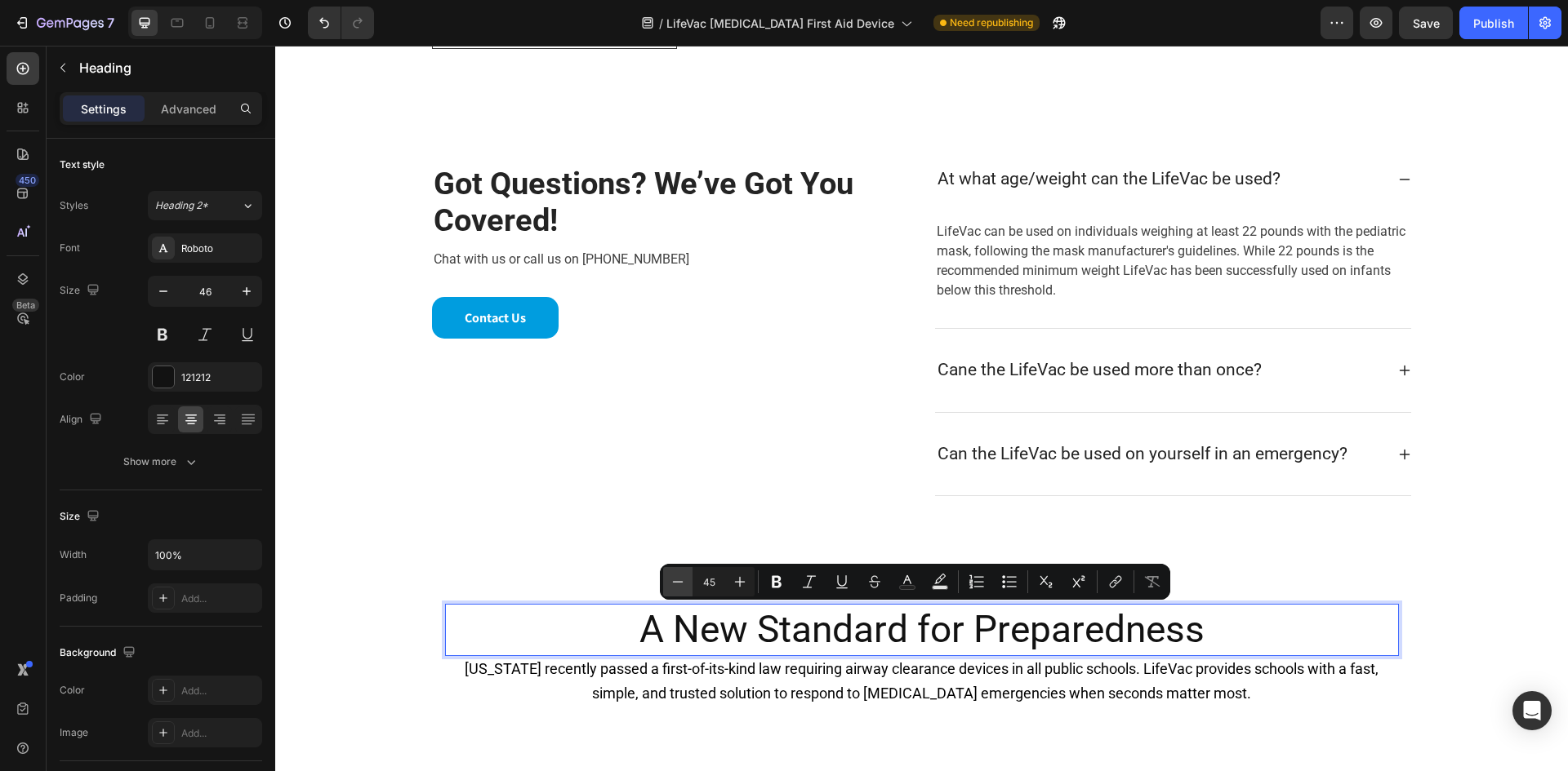
click at [677, 585] on icon "Editor contextual toolbar" at bounding box center [678, 582] width 17 height 16
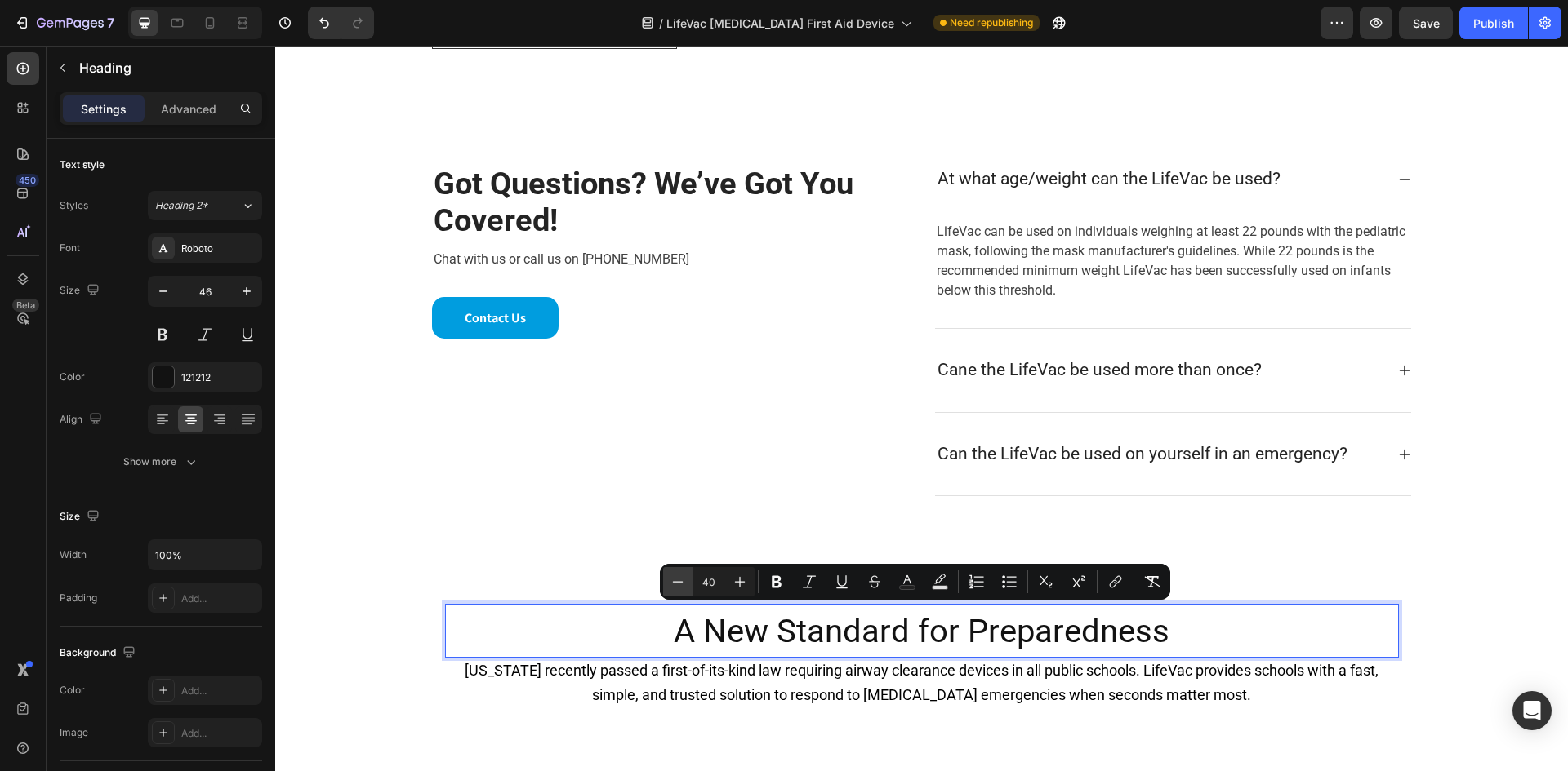
click at [677, 585] on icon "Editor contextual toolbar" at bounding box center [678, 582] width 17 height 16
type input "38"
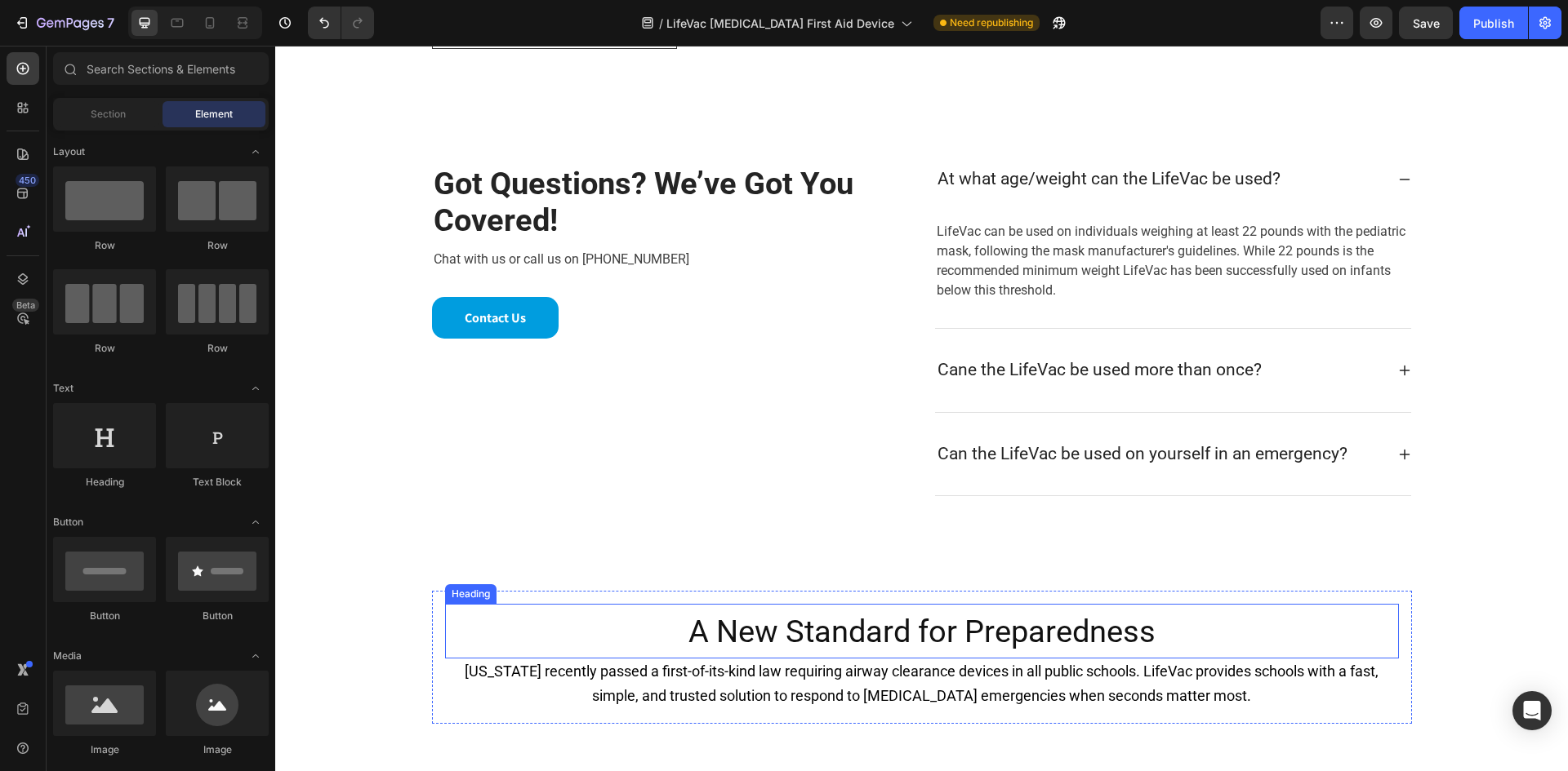
click at [920, 636] on span "A New Standard for Preparedness" at bounding box center [922, 631] width 467 height 36
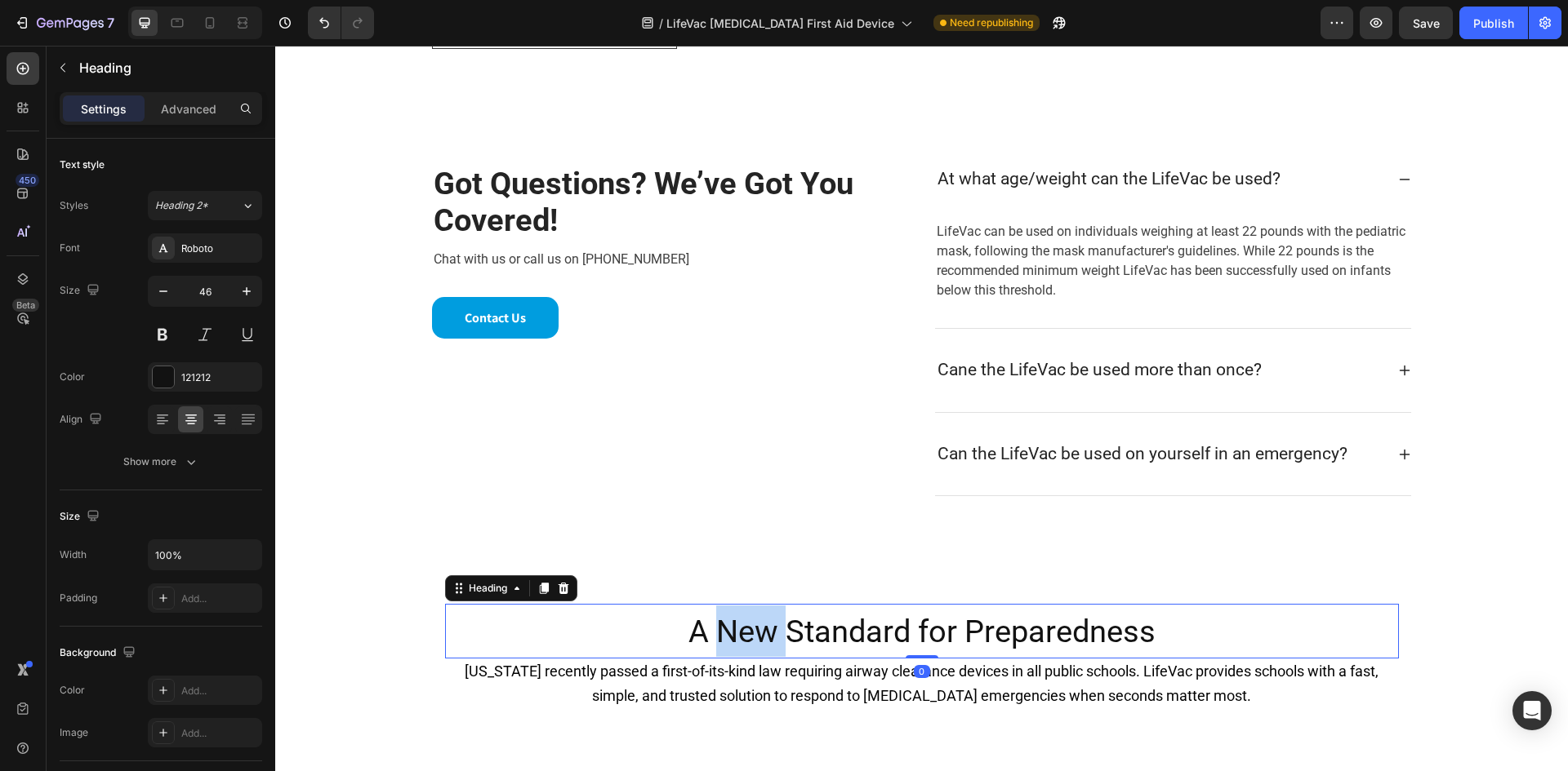
click at [757, 639] on span "A New Standard for Preparedness" at bounding box center [922, 631] width 467 height 36
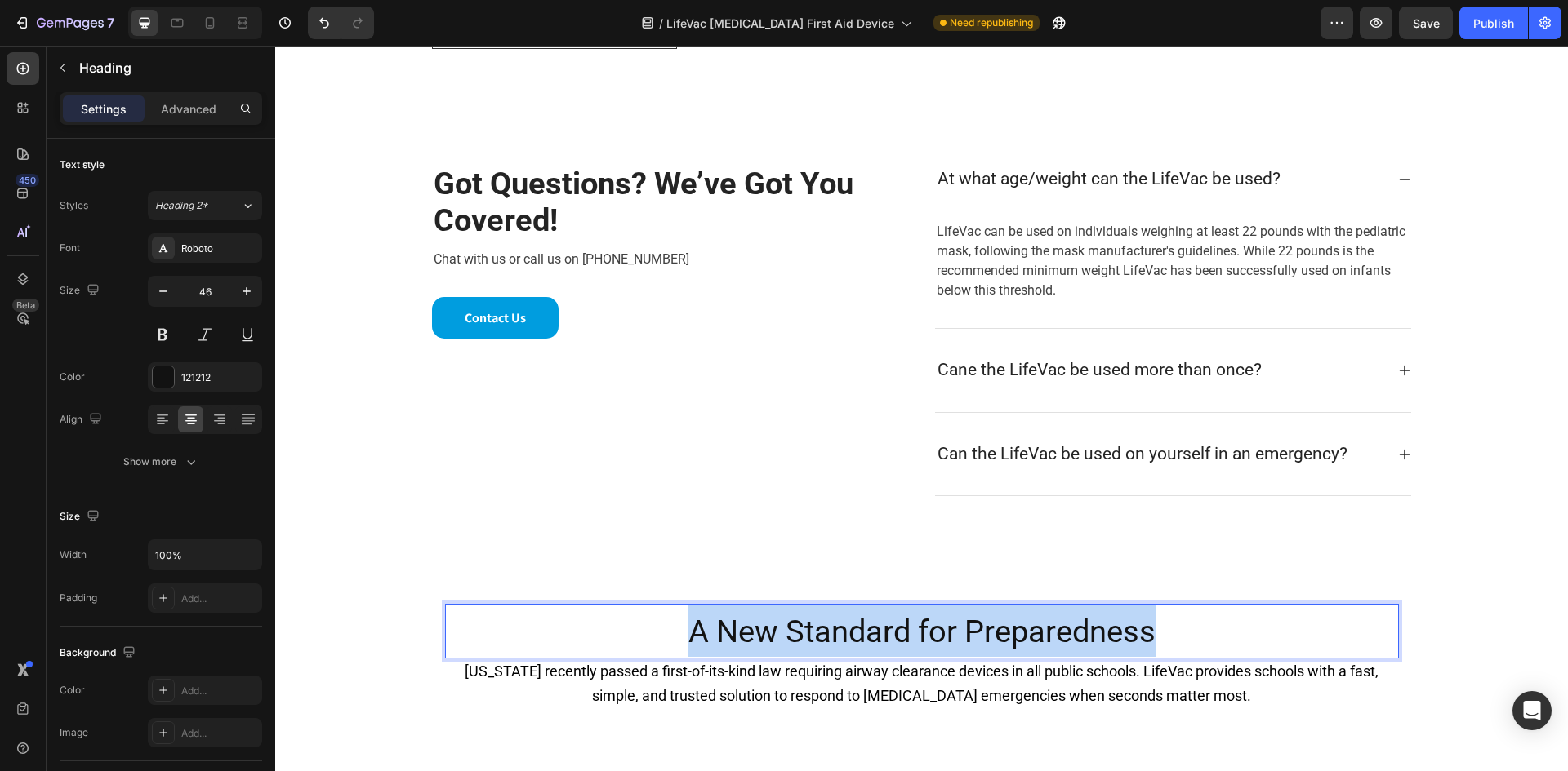
click at [757, 639] on span "A New Standard for Preparedness" at bounding box center [922, 631] width 467 height 36
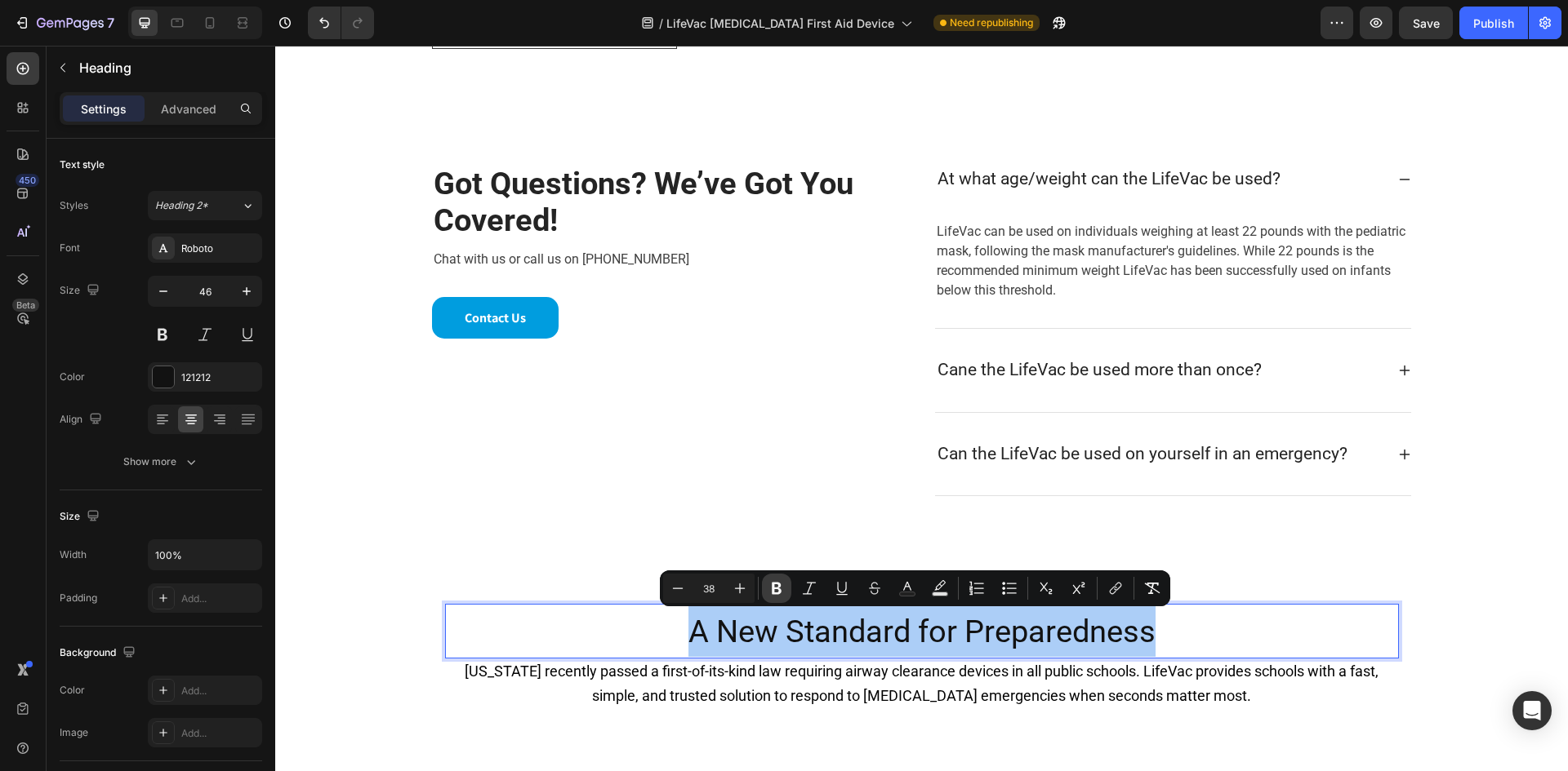
click at [776, 594] on icon "Editor contextual toolbar" at bounding box center [776, 589] width 10 height 12
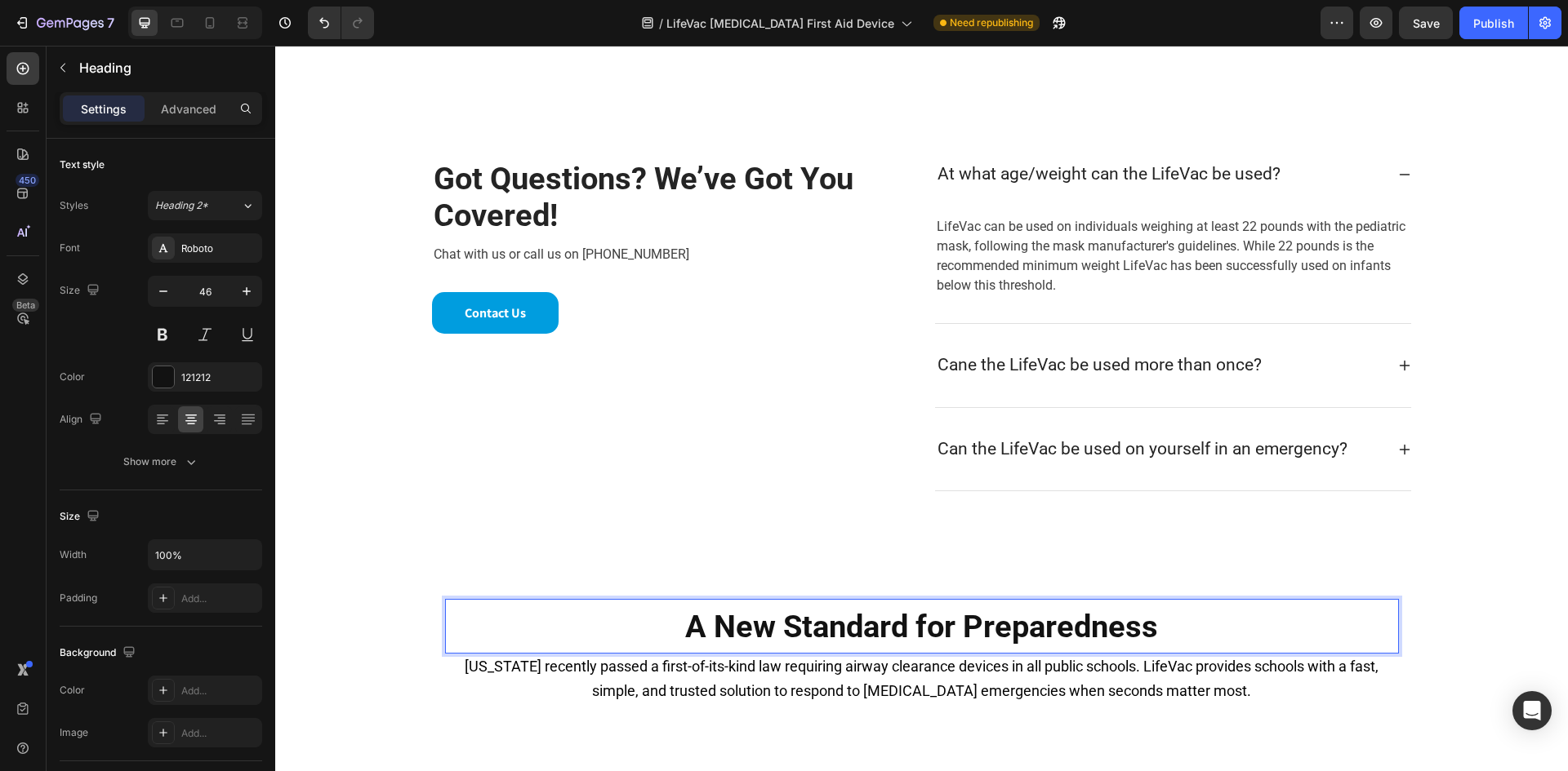
scroll to position [2328, 0]
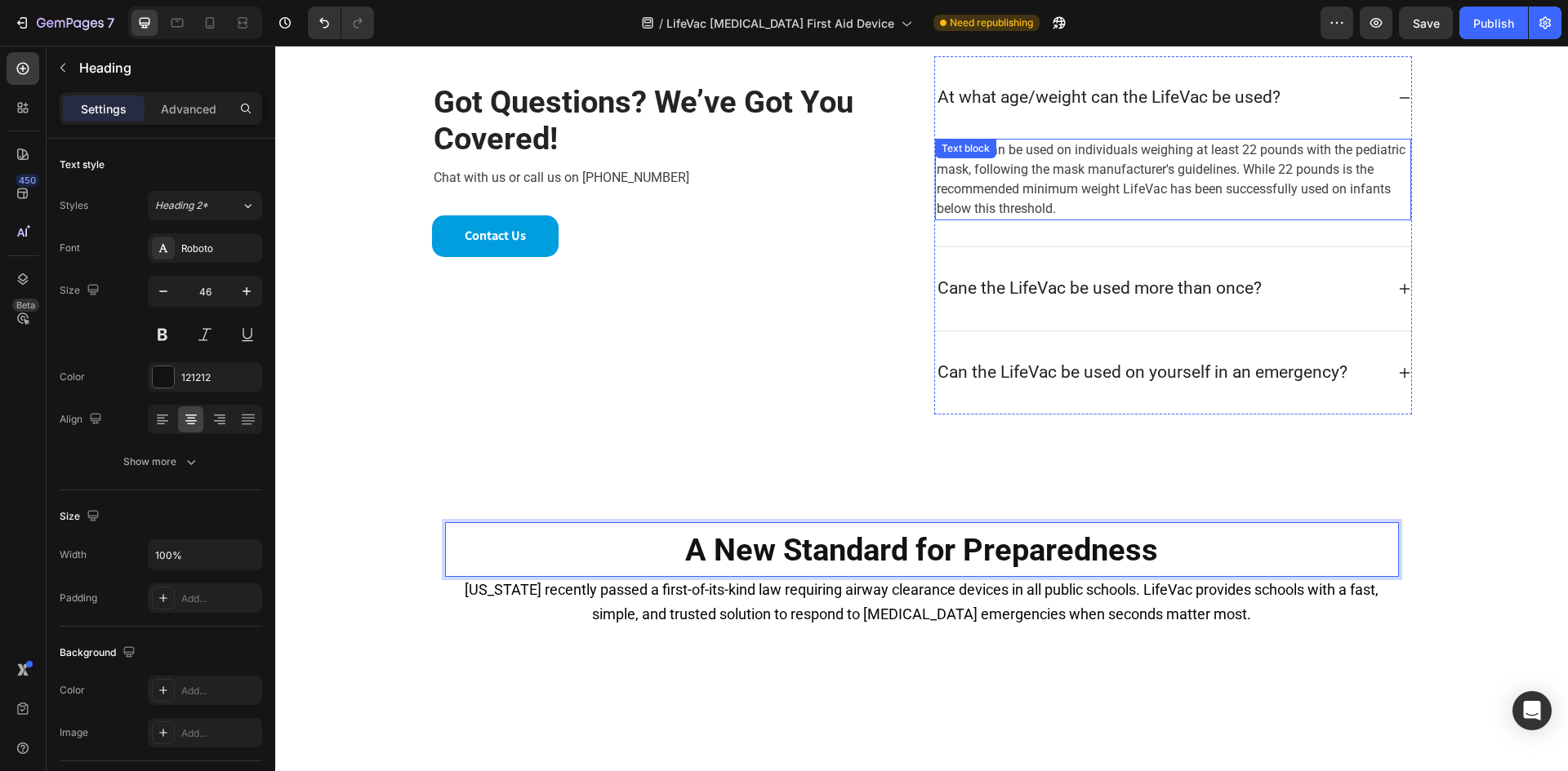
click at [1042, 201] on p "LifeVac can be used on individuals weighing at least 22 pounds with the pediatr…" at bounding box center [1173, 180] width 473 height 78
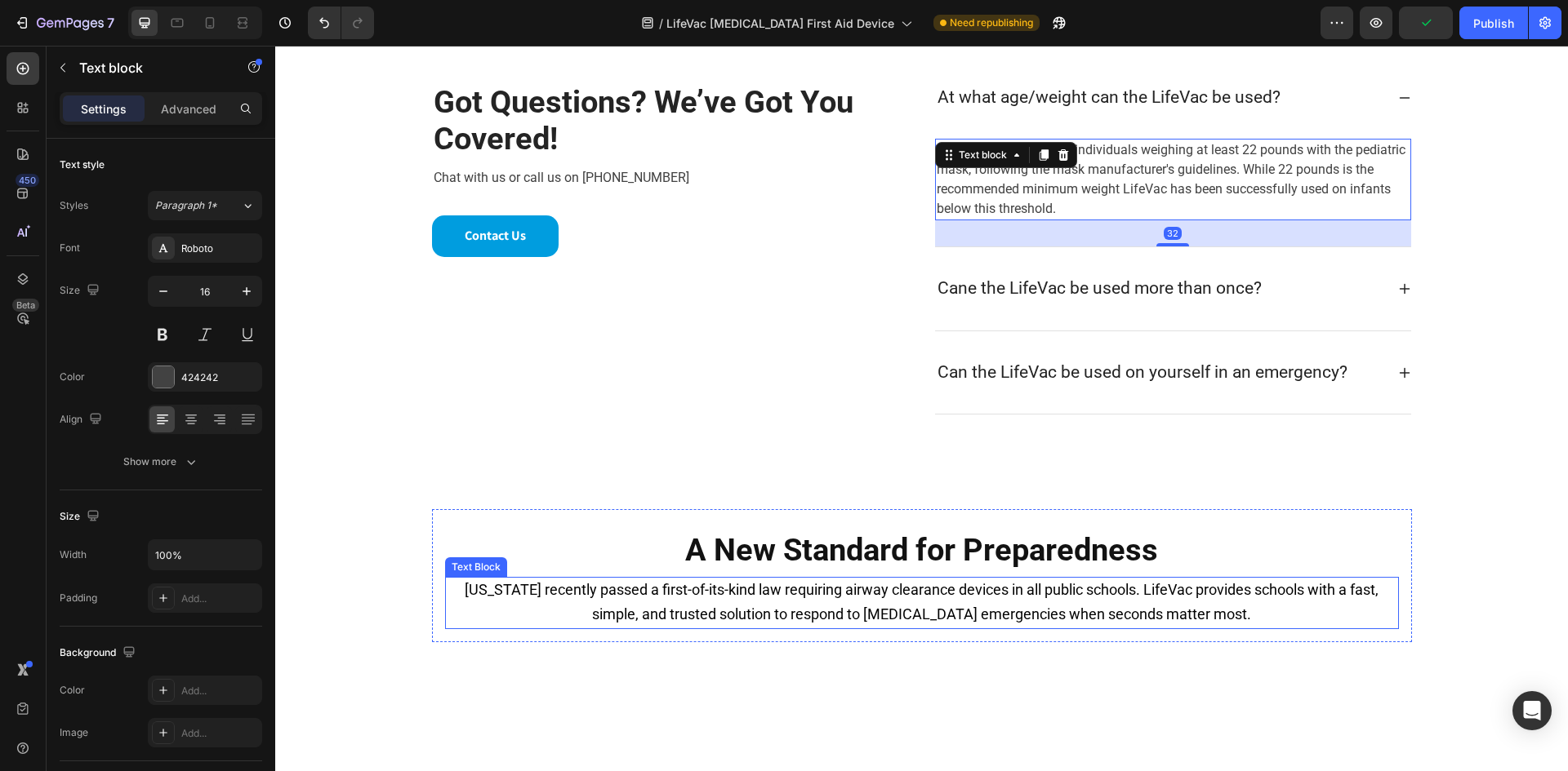
click at [843, 606] on span "[US_STATE] recently passed a first-of-its-kind law requiring airway clearance d…" at bounding box center [922, 602] width 914 height 42
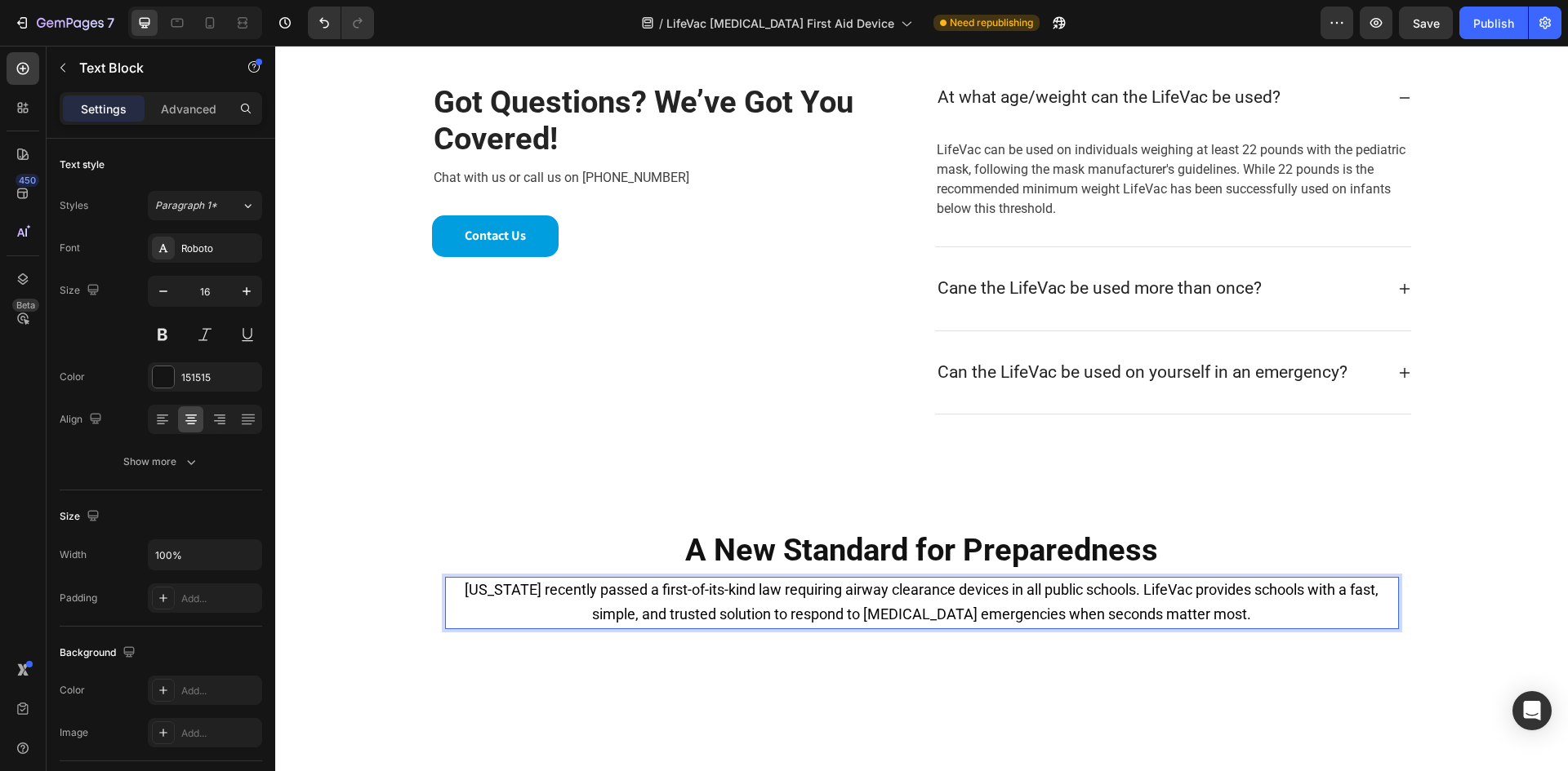
click at [686, 585] on span "[US_STATE] recently passed a first-of-its-kind law requiring airway clearance d…" at bounding box center [922, 602] width 914 height 42
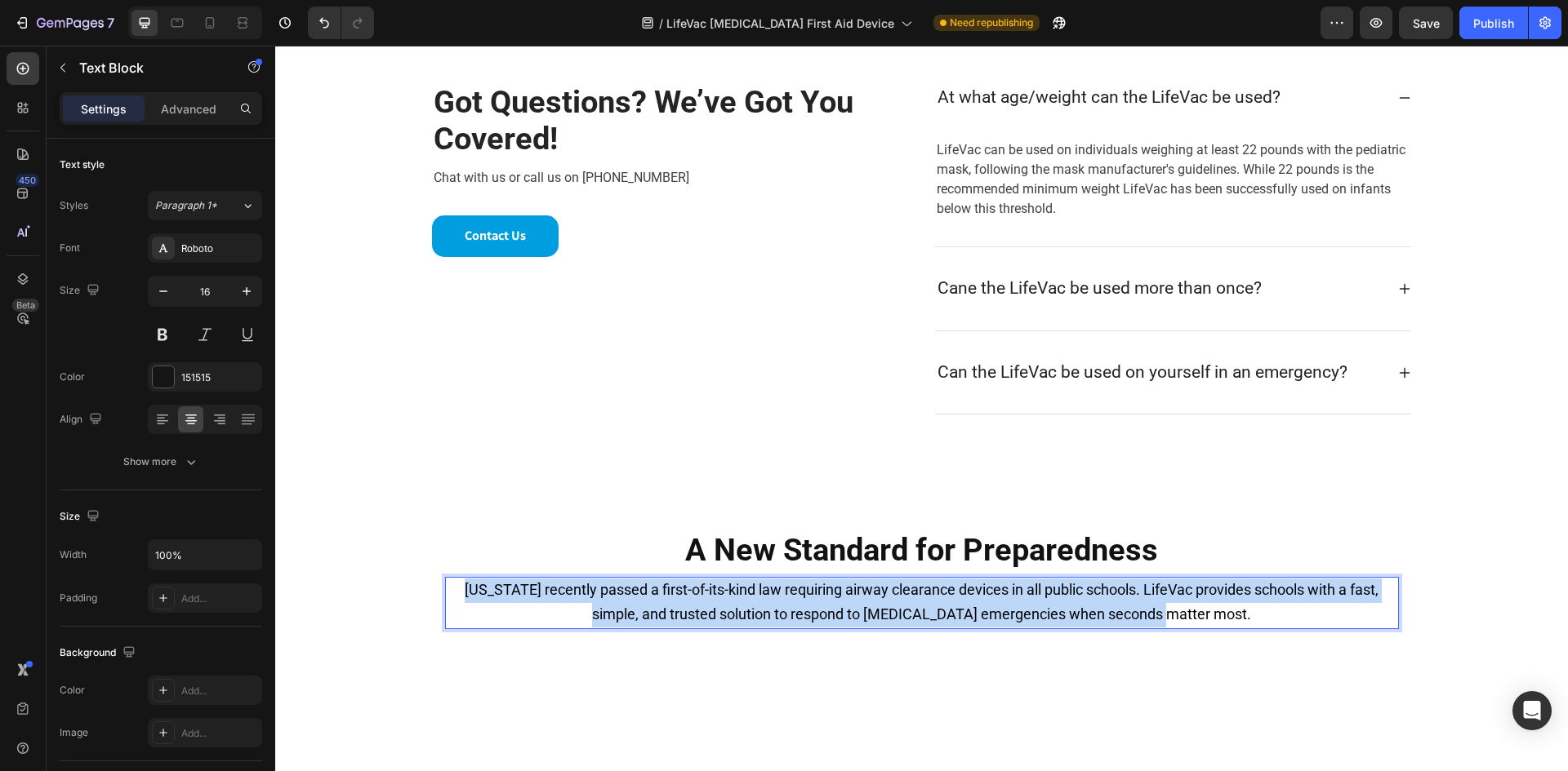
click at [686, 585] on span "[US_STATE] recently passed a first-of-its-kind law requiring airway clearance d…" at bounding box center [922, 602] width 914 height 42
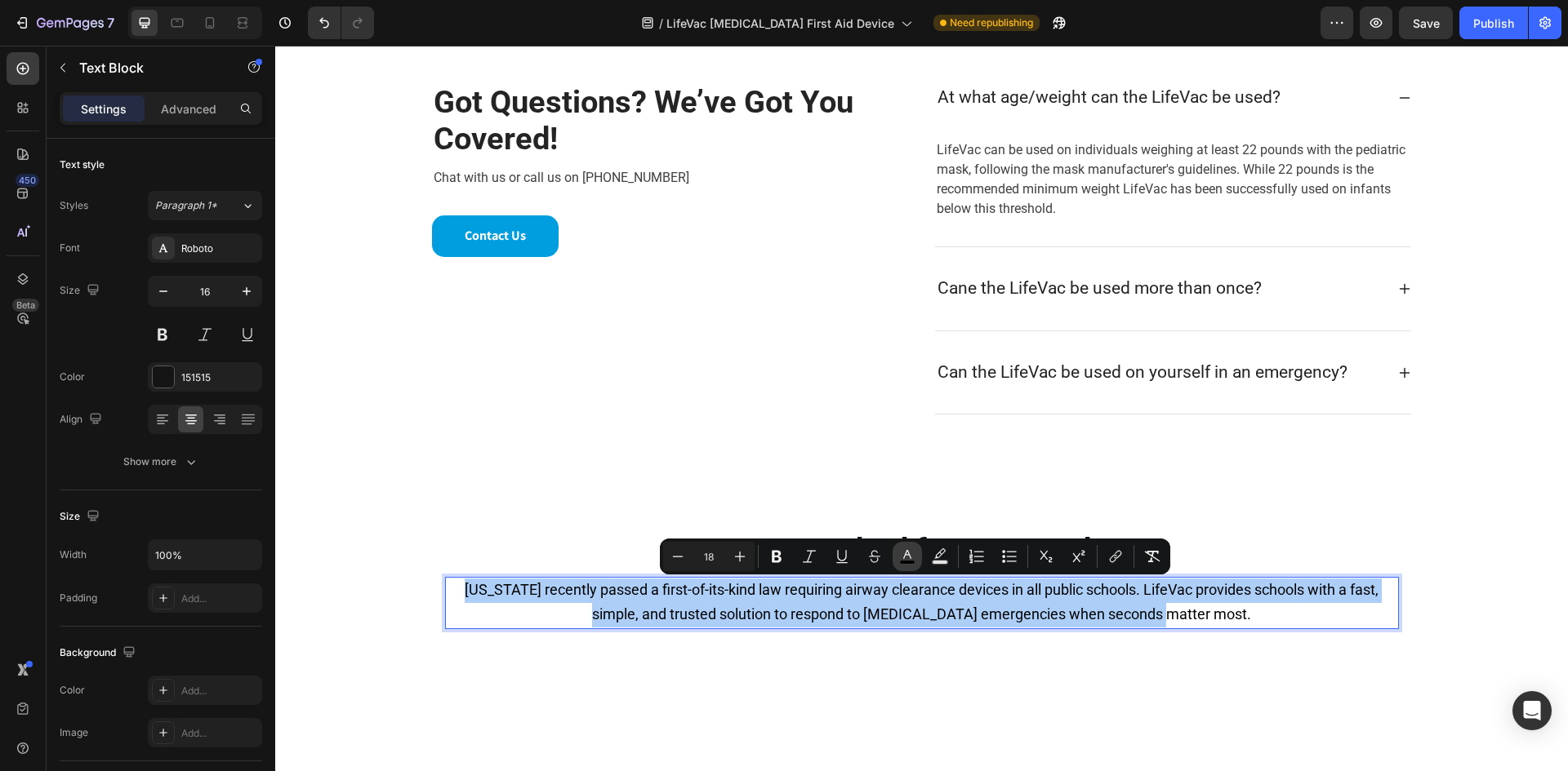
click at [903, 561] on rect "Editor contextual toolbar" at bounding box center [908, 563] width 16 height 4
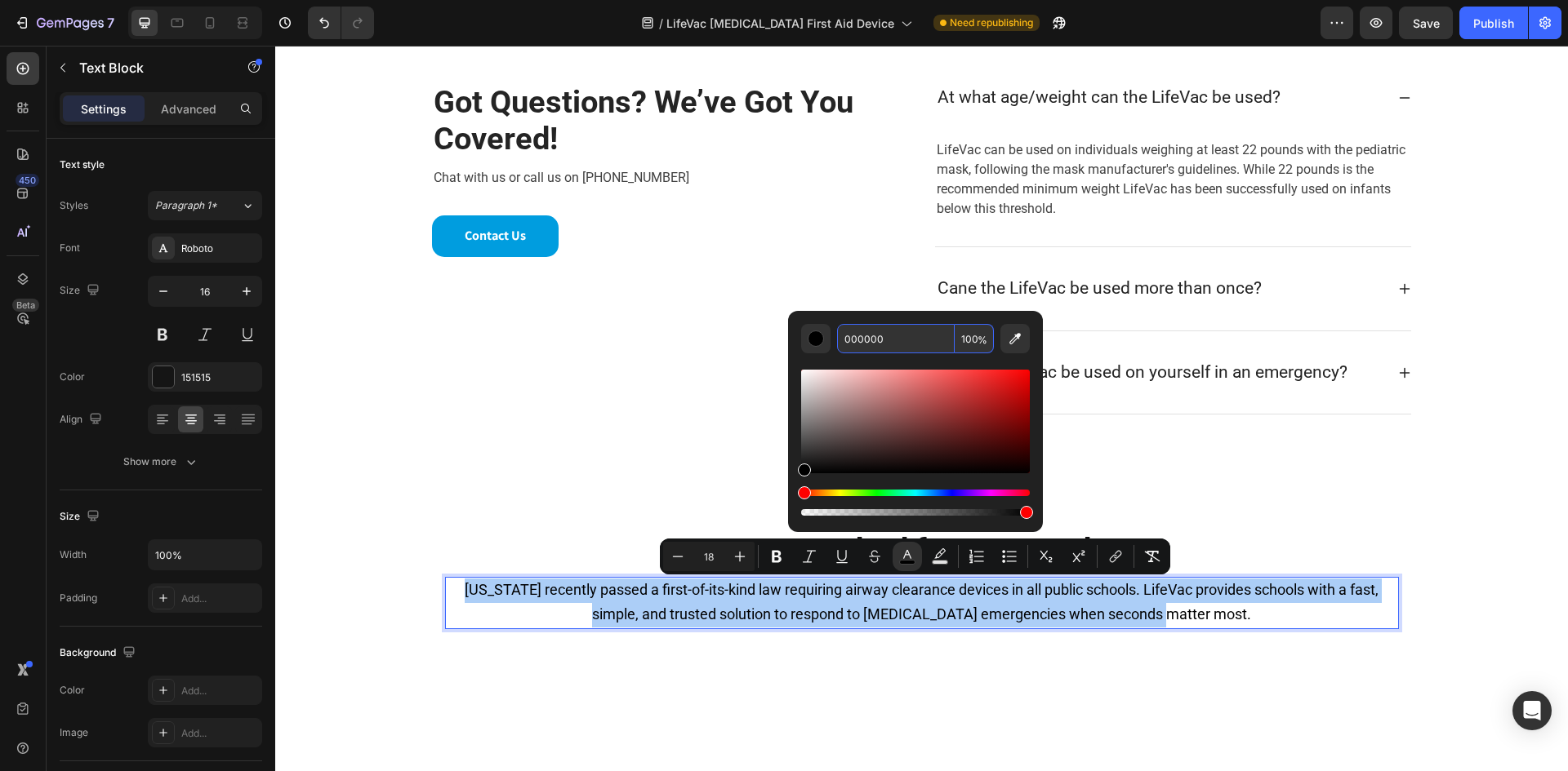
click at [890, 343] on input "000000" at bounding box center [895, 339] width 117 height 30
type input "424242"
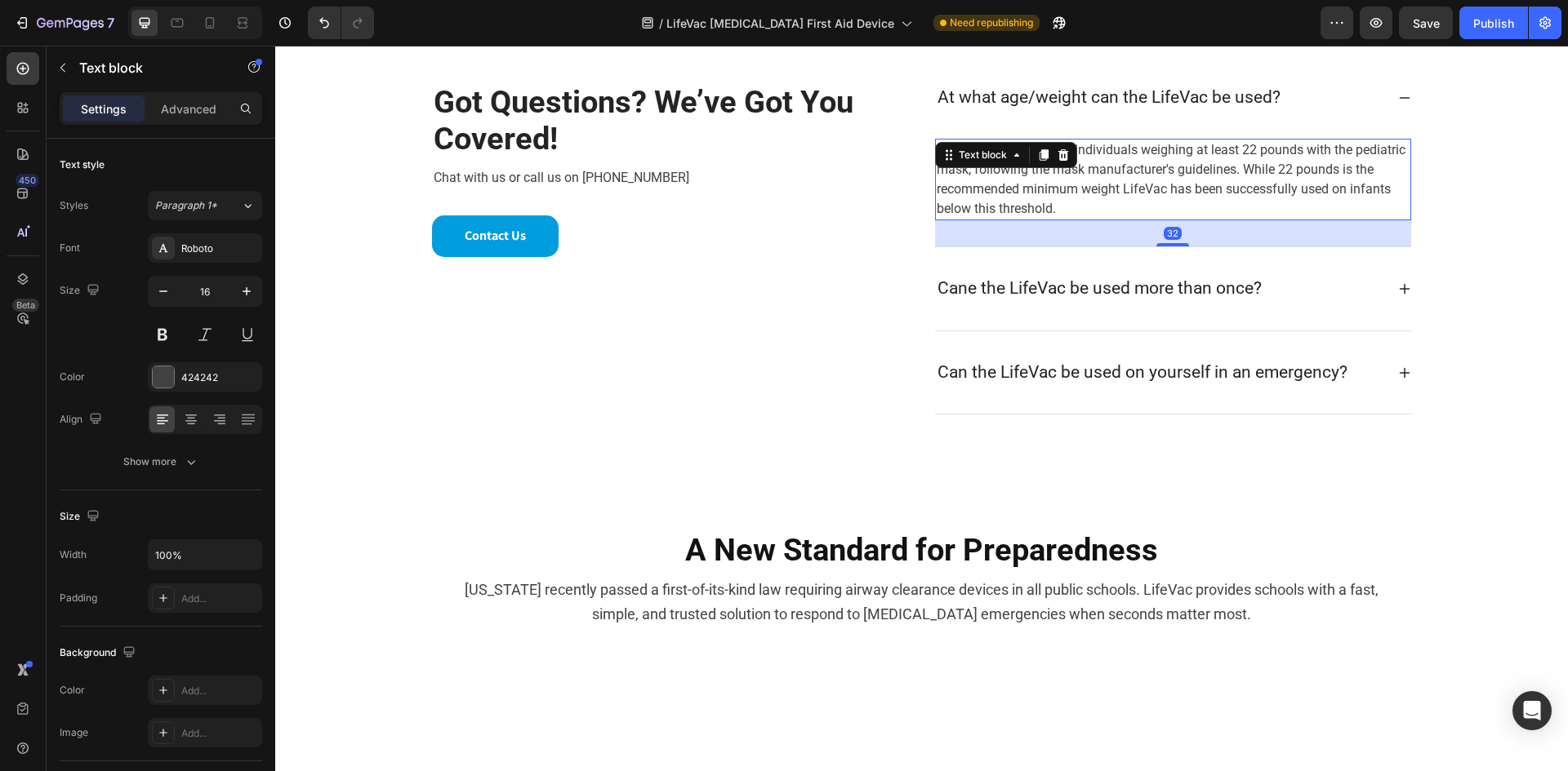
click at [1015, 196] on p "LifeVac can be used on individuals weighing at least 22 pounds with the pediatr…" at bounding box center [1173, 180] width 473 height 78
click at [1019, 194] on p "LifeVac can be used on individuals weighing at least 22 pounds with the pediatr…" at bounding box center [1173, 180] width 473 height 78
click at [1019, 193] on p "LifeVac can be used on individuals weighing at least 22 pounds with the pediatr…" at bounding box center [1173, 180] width 473 height 78
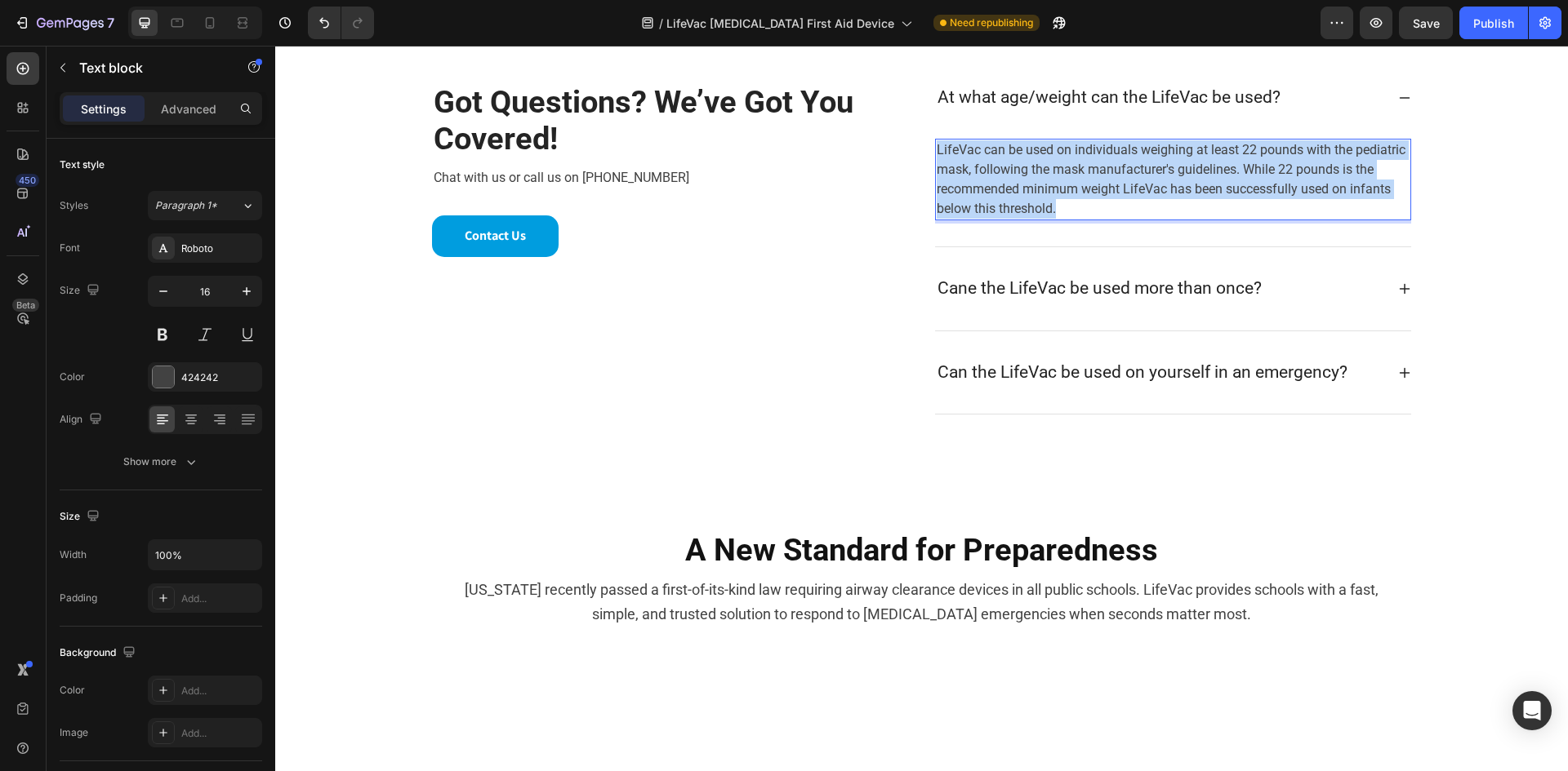
click at [1019, 193] on p "LifeVac can be used on individuals weighing at least 22 pounds with the pediatr…" at bounding box center [1173, 180] width 473 height 78
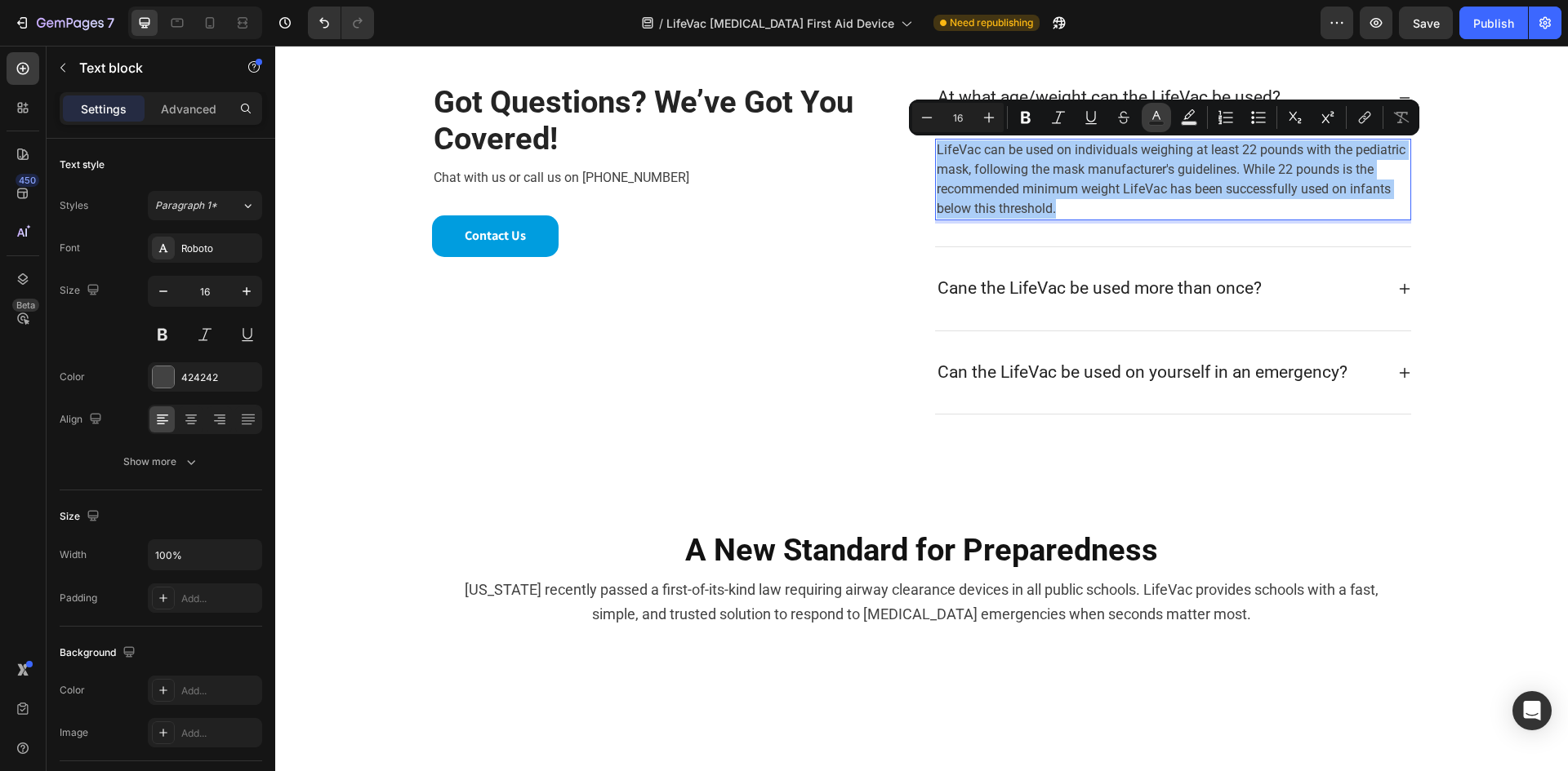
click at [1152, 115] on icon "Editor contextual toolbar" at bounding box center [1155, 117] width 17 height 16
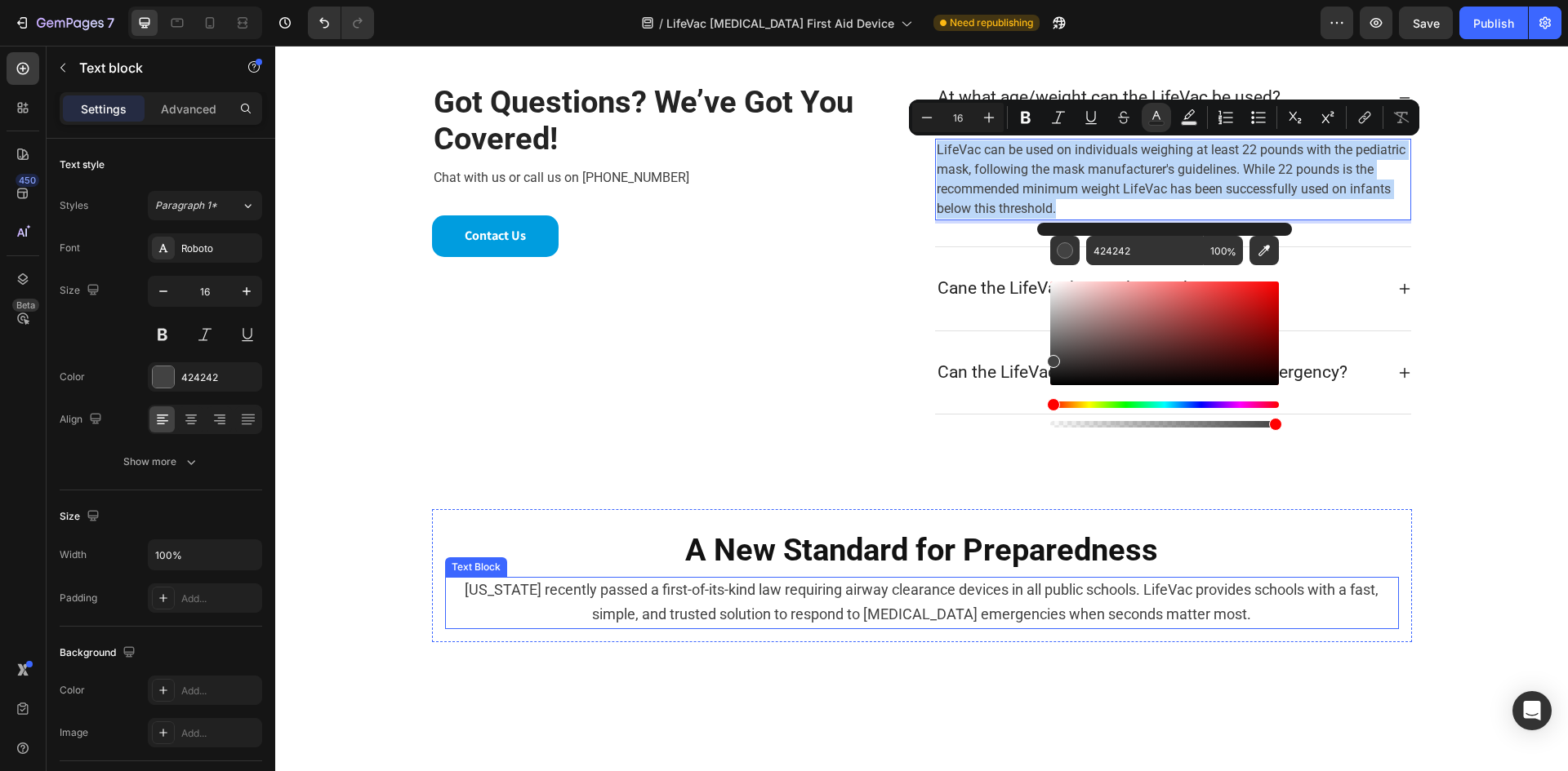
click at [1018, 620] on span "[US_STATE] recently passed a first-of-its-kind law requiring airway clearance d…" at bounding box center [922, 602] width 914 height 42
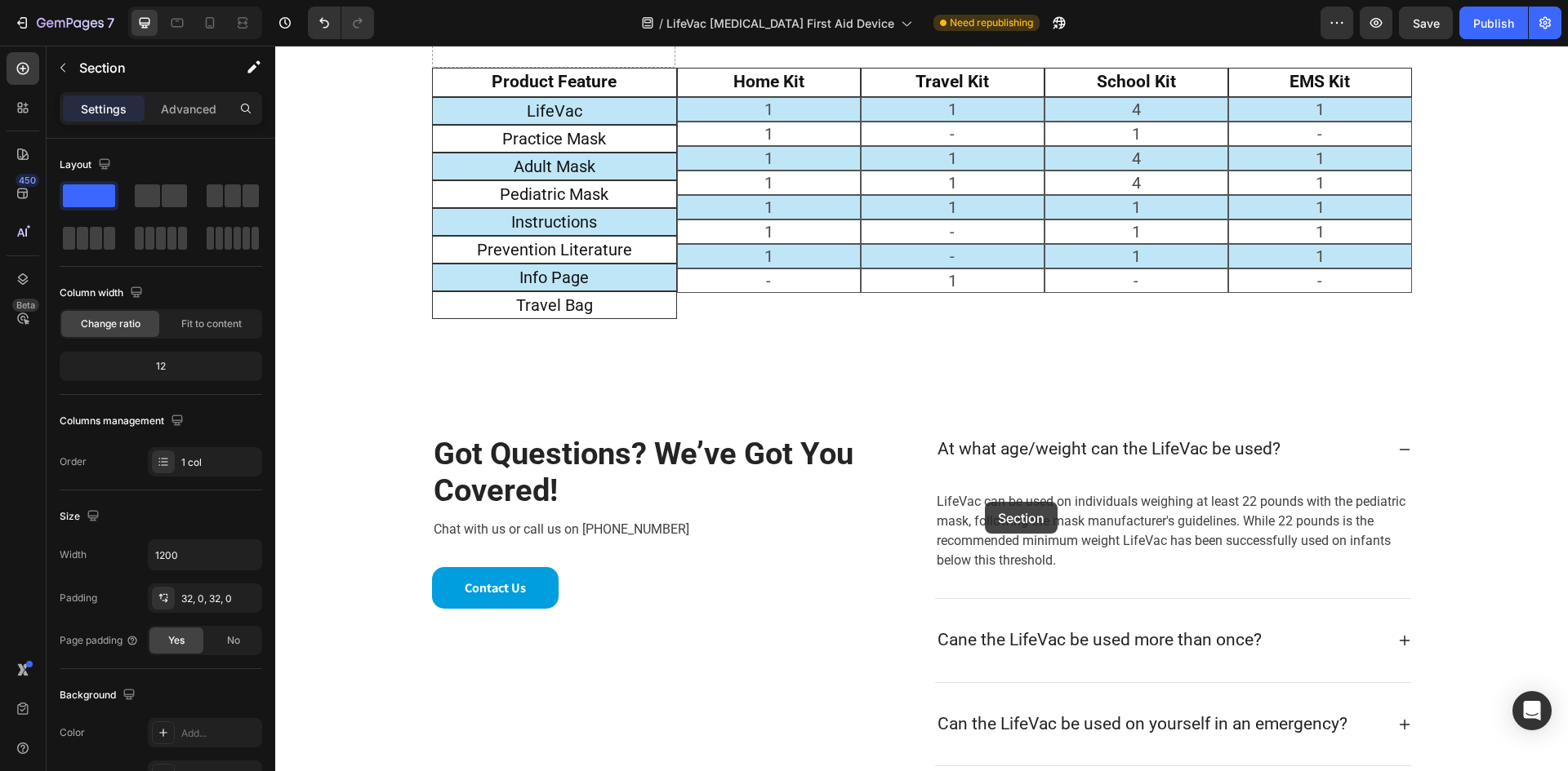
scroll to position [1921, 0]
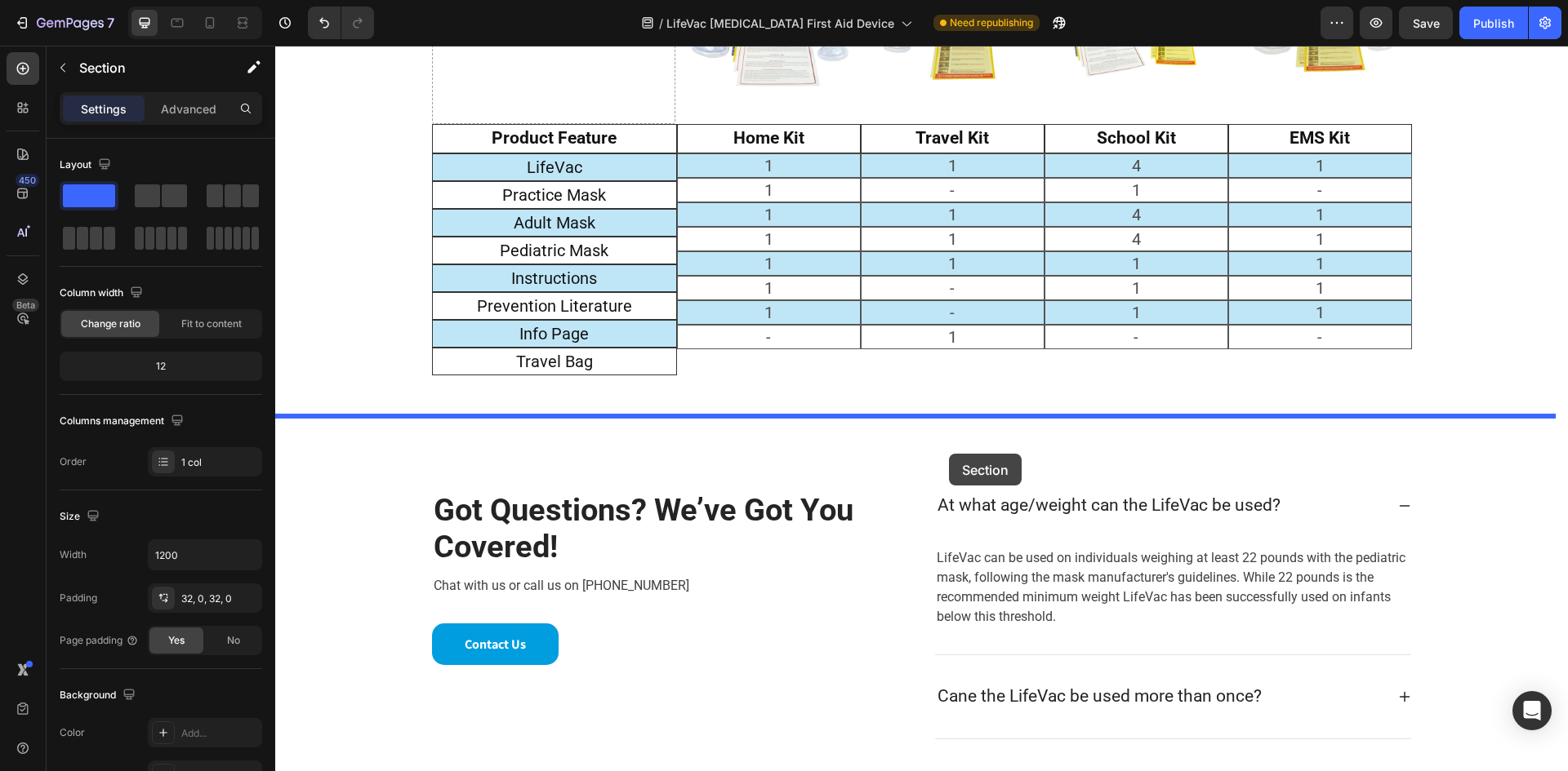
drag, startPoint x: 985, startPoint y: 583, endPoint x: 949, endPoint y: 454, distance: 133.9
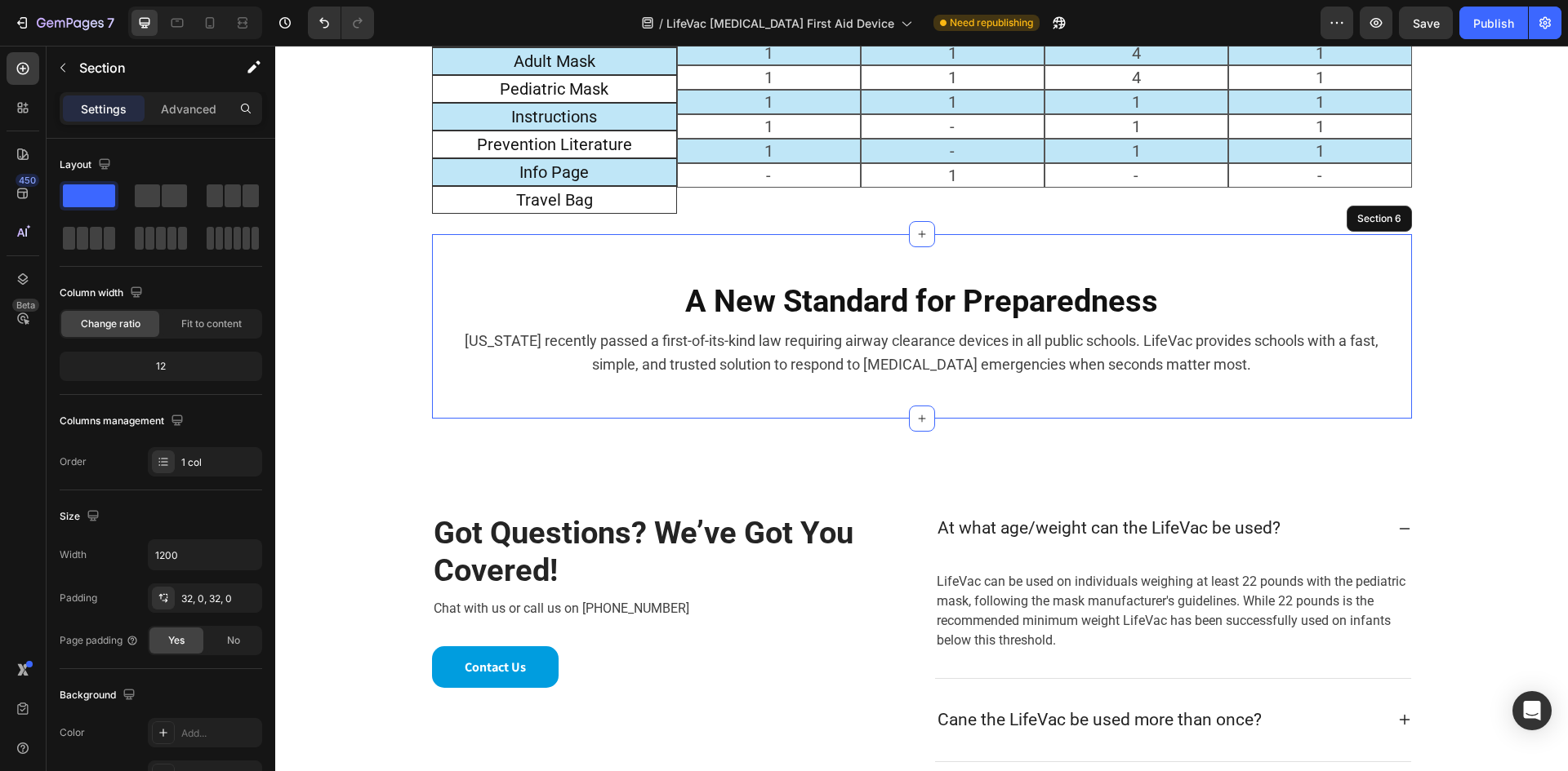
scroll to position [2084, 0]
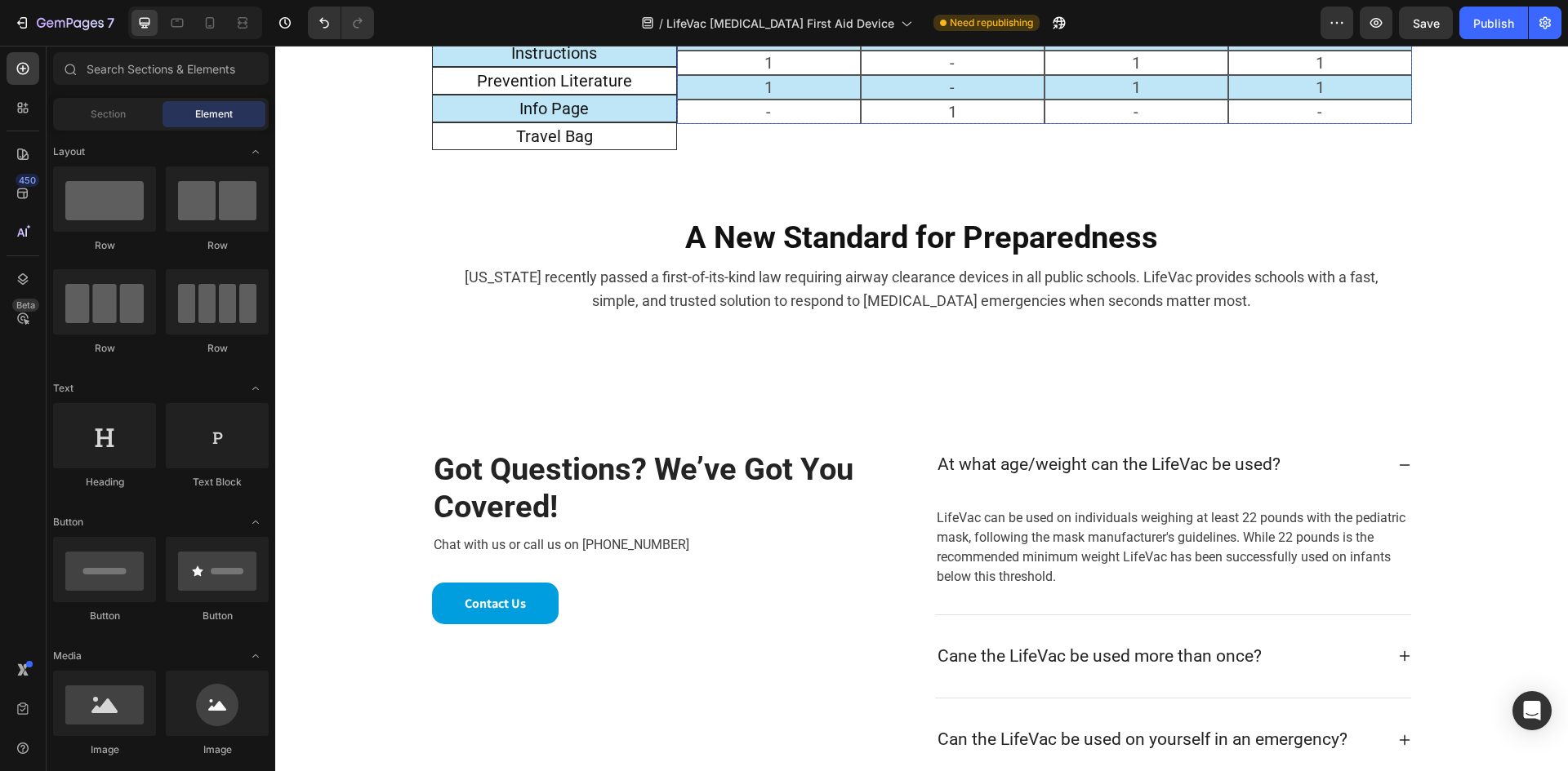
scroll to position [2204, 0]
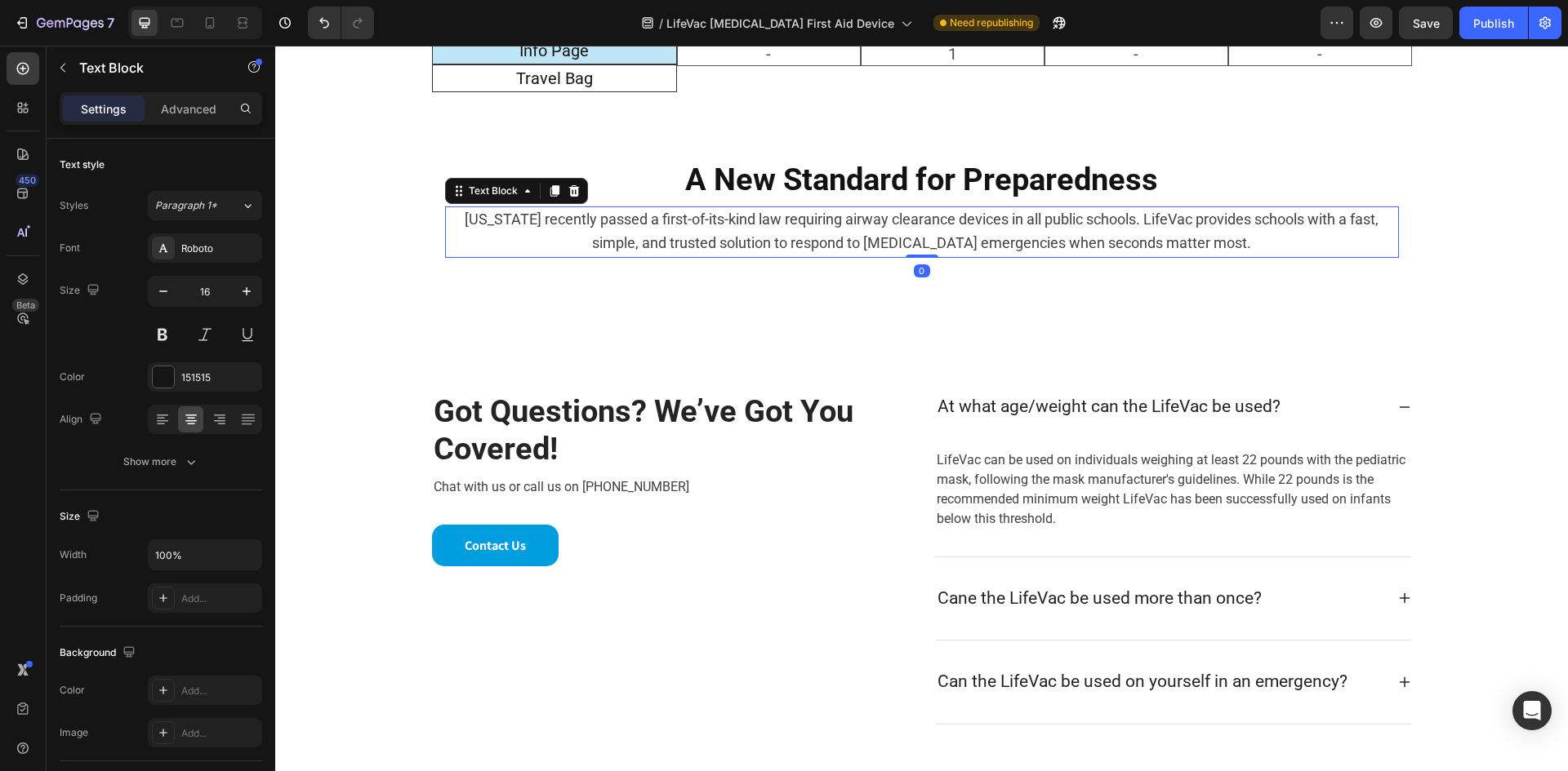
click at [748, 228] on p "[US_STATE] recently passed a first-of-its-kind law requiring airway clearance d…" at bounding box center [922, 233] width 950 height 49
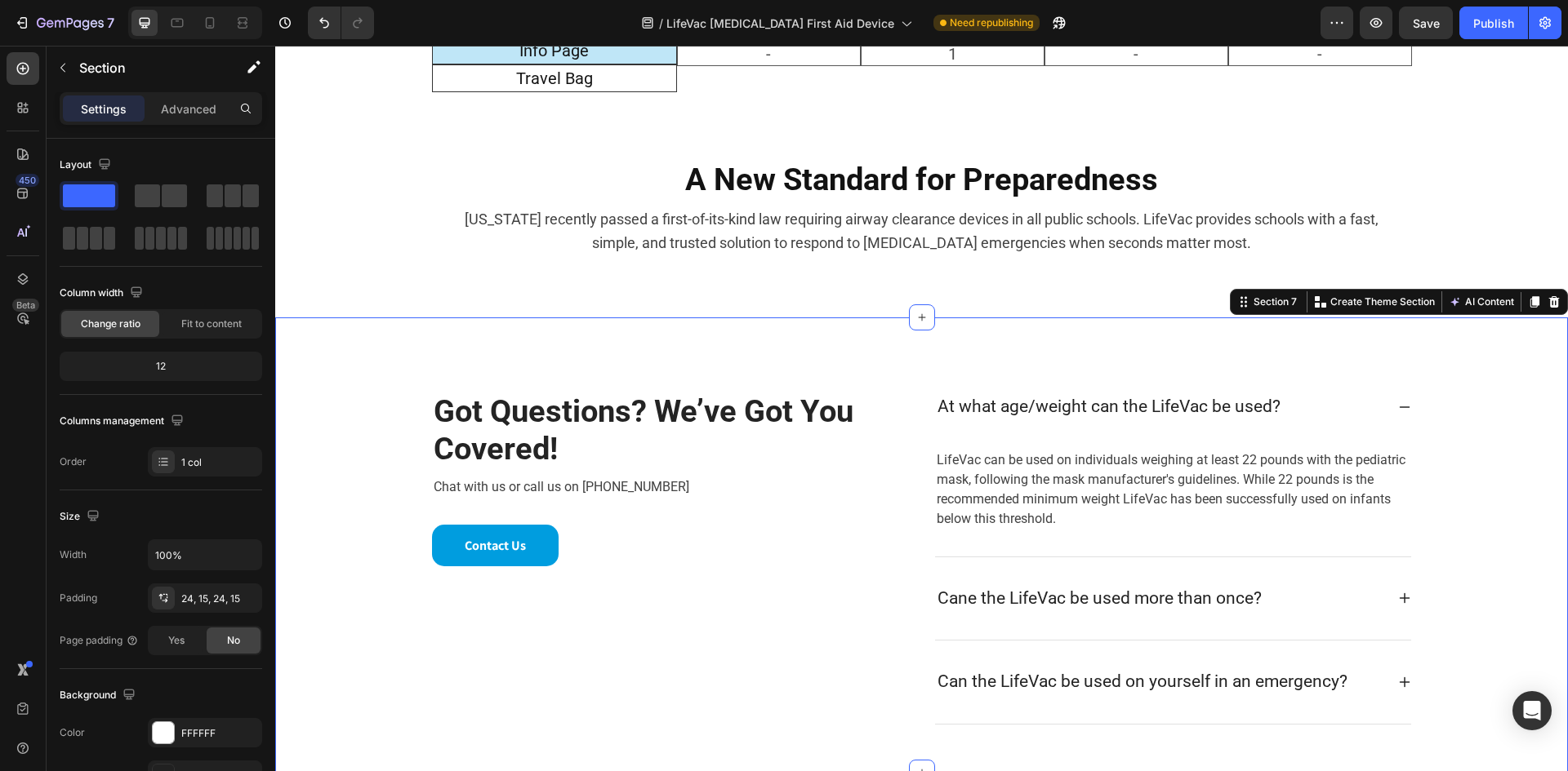
click at [818, 332] on div "Got Questions? We’ve Got You Covered! Heading Chat with us or call us on [PHONE…" at bounding box center [922, 545] width 1293 height 455
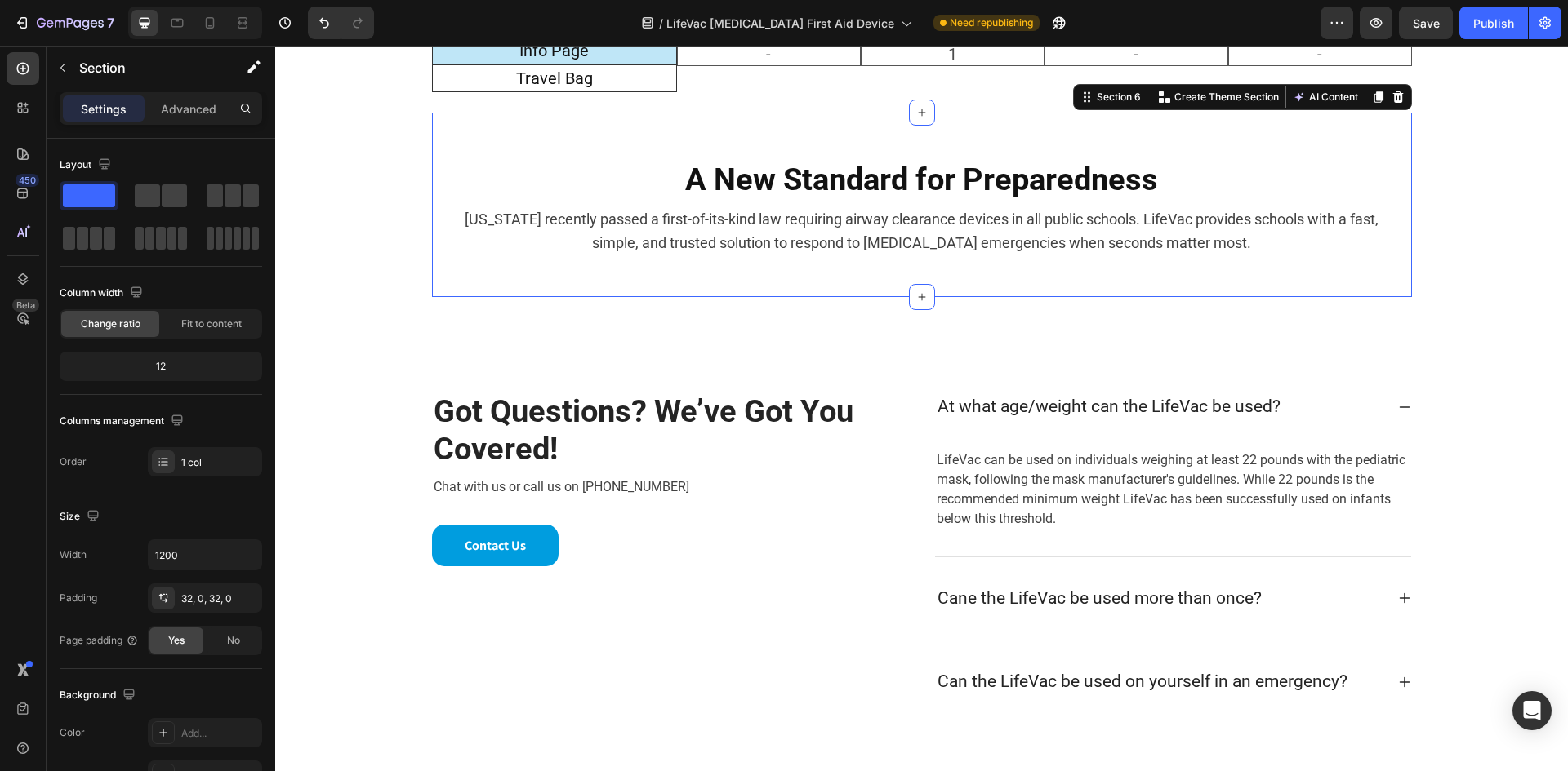
click at [857, 278] on div "A New Standard for Preparedness Heading [US_STATE] recently passed a first-of-i…" at bounding box center [922, 205] width 980 height 184
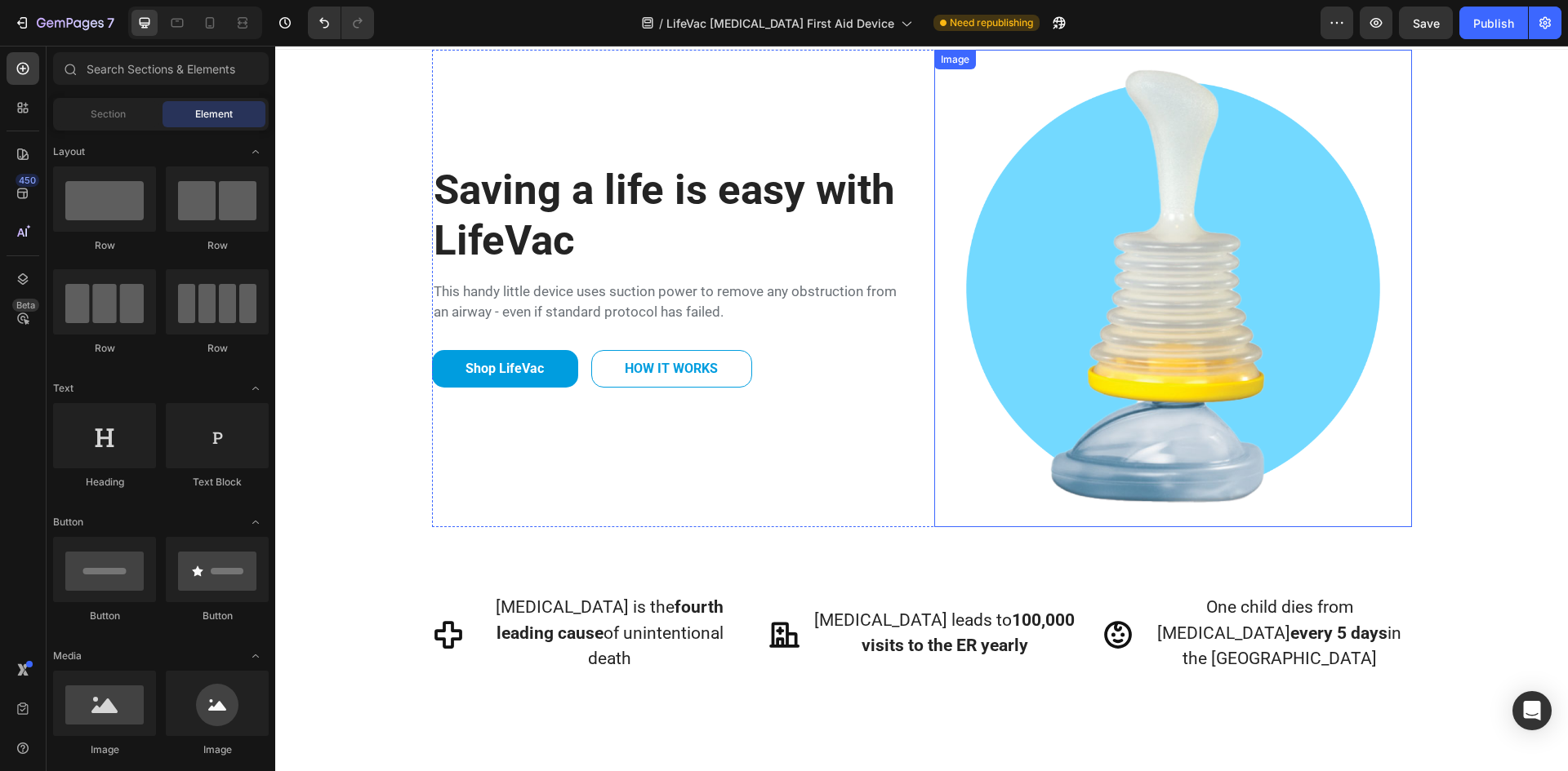
scroll to position [0, 0]
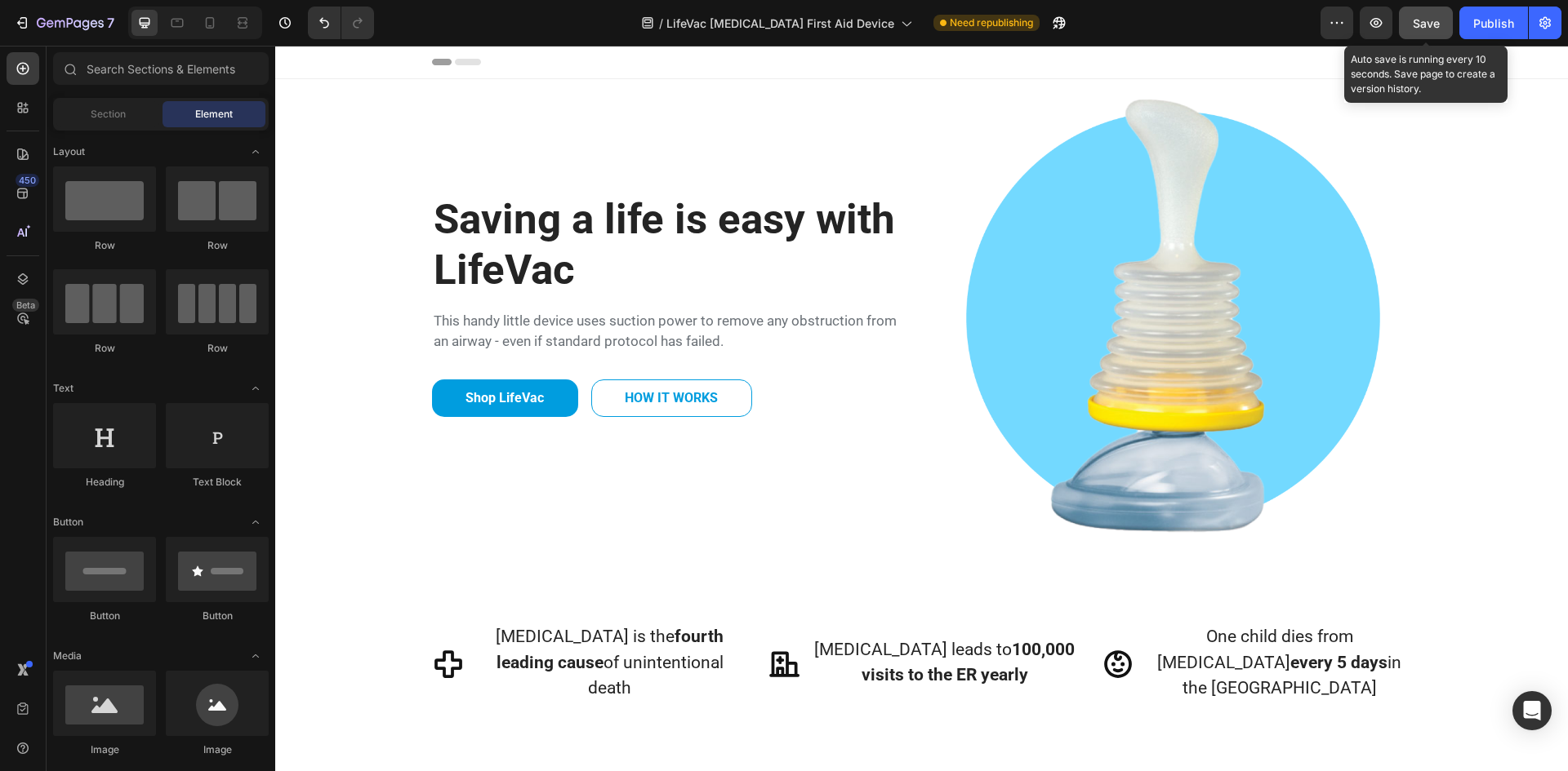
click at [1437, 31] on div "Save" at bounding box center [1426, 23] width 27 height 17
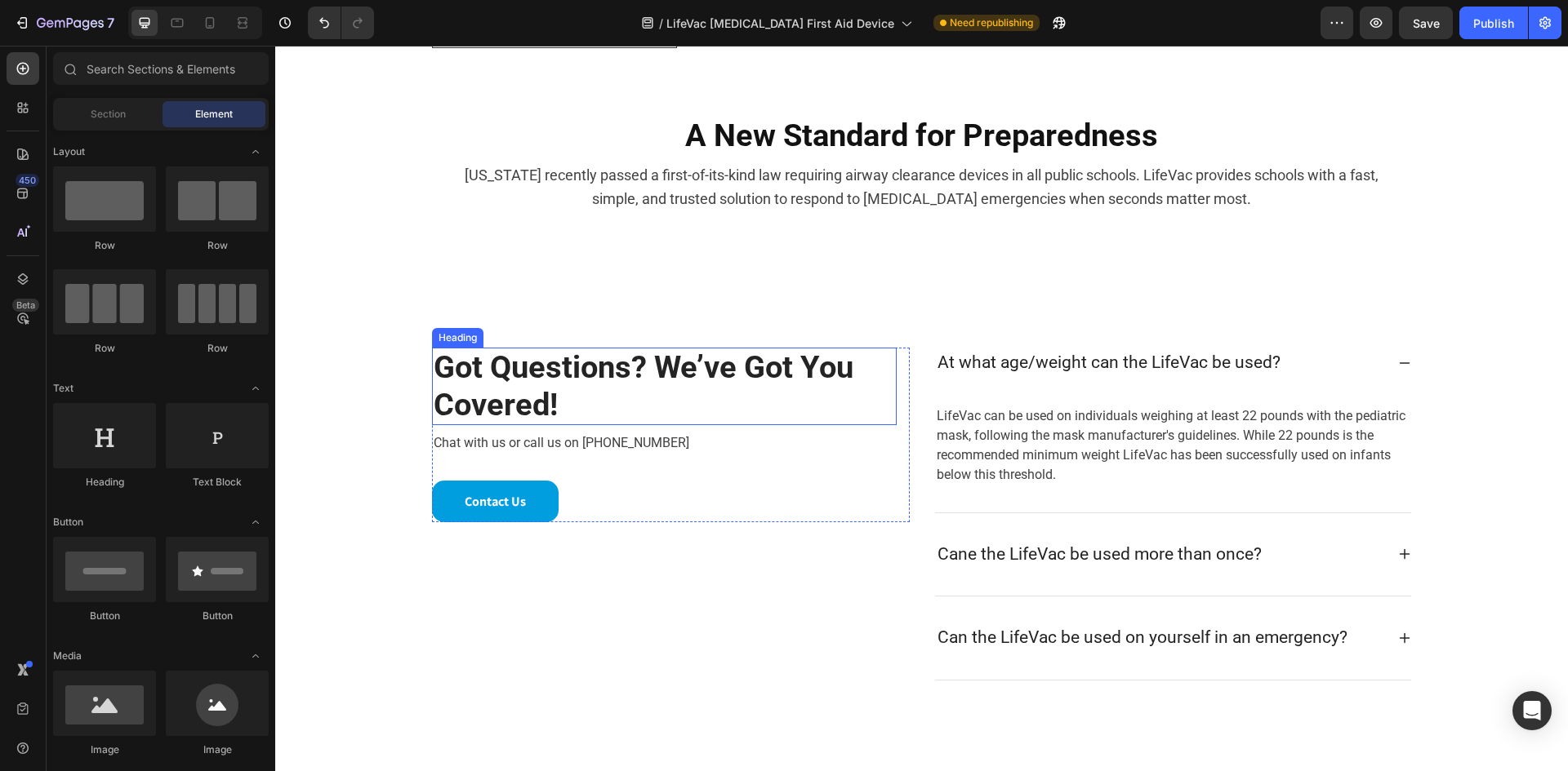
scroll to position [2122, 0]
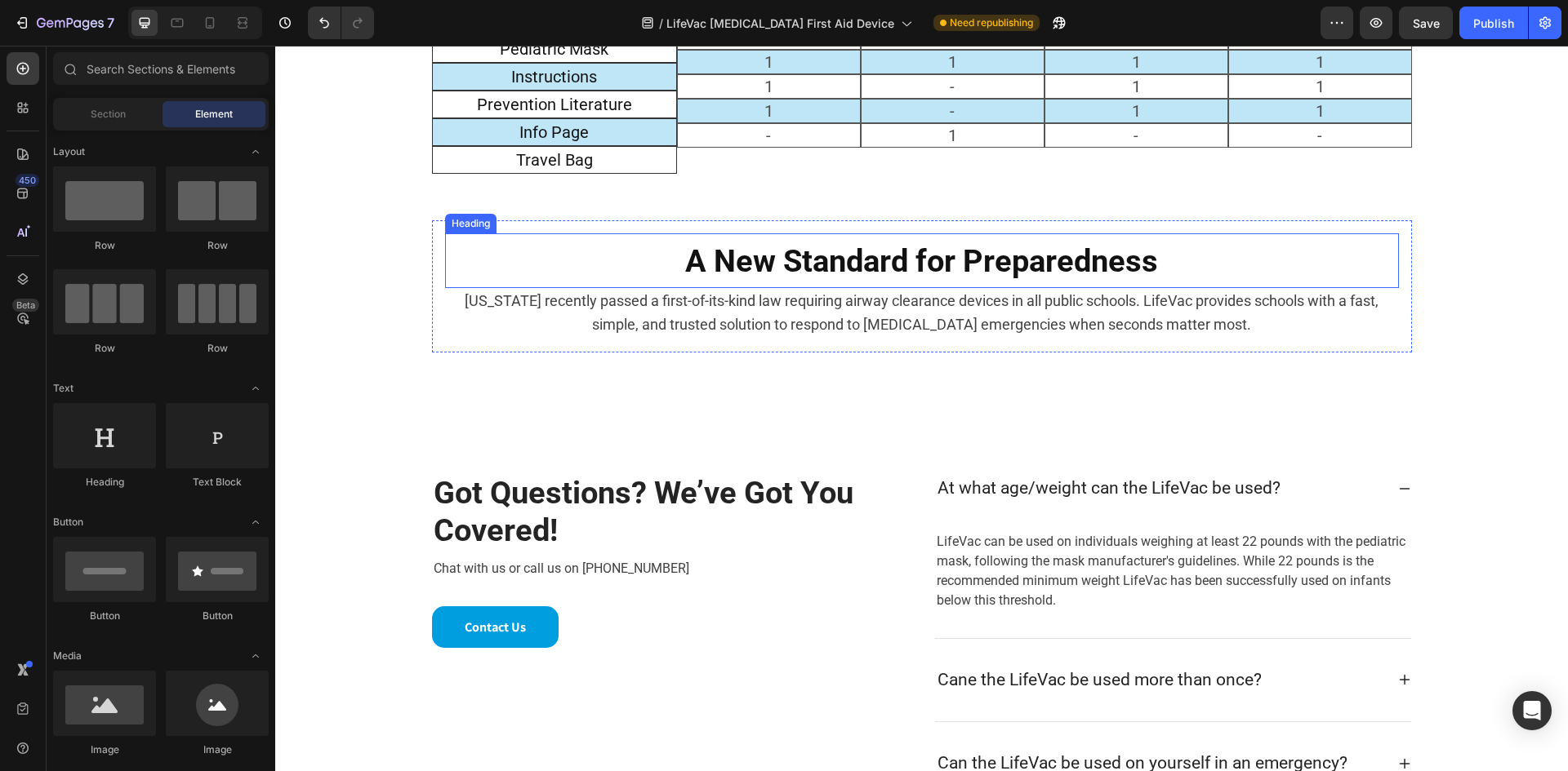
click at [445, 252] on h2 "A New Standard for Preparedness" at bounding box center [922, 260] width 954 height 55
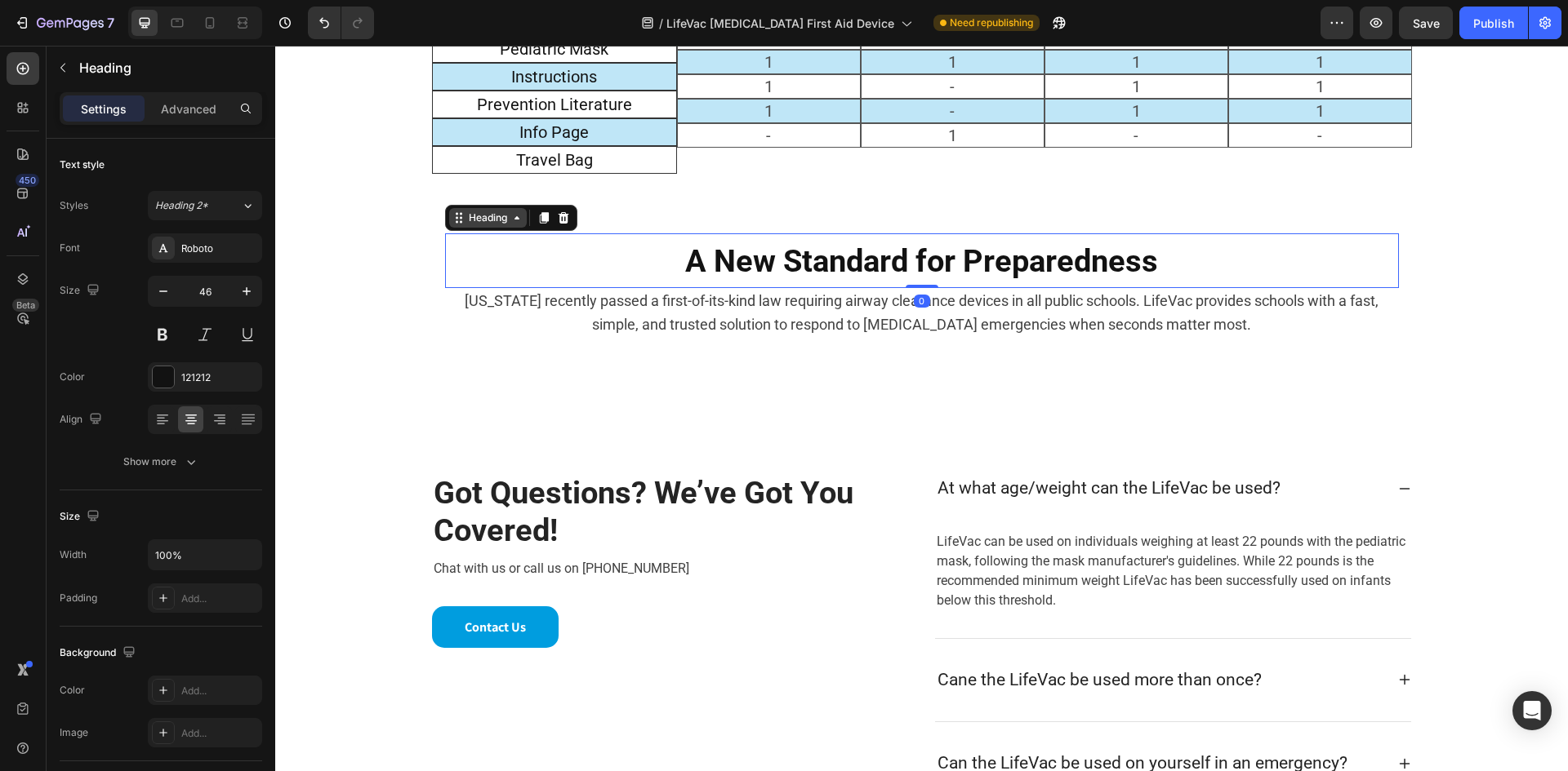
click at [473, 222] on div "Heading" at bounding box center [488, 217] width 45 height 15
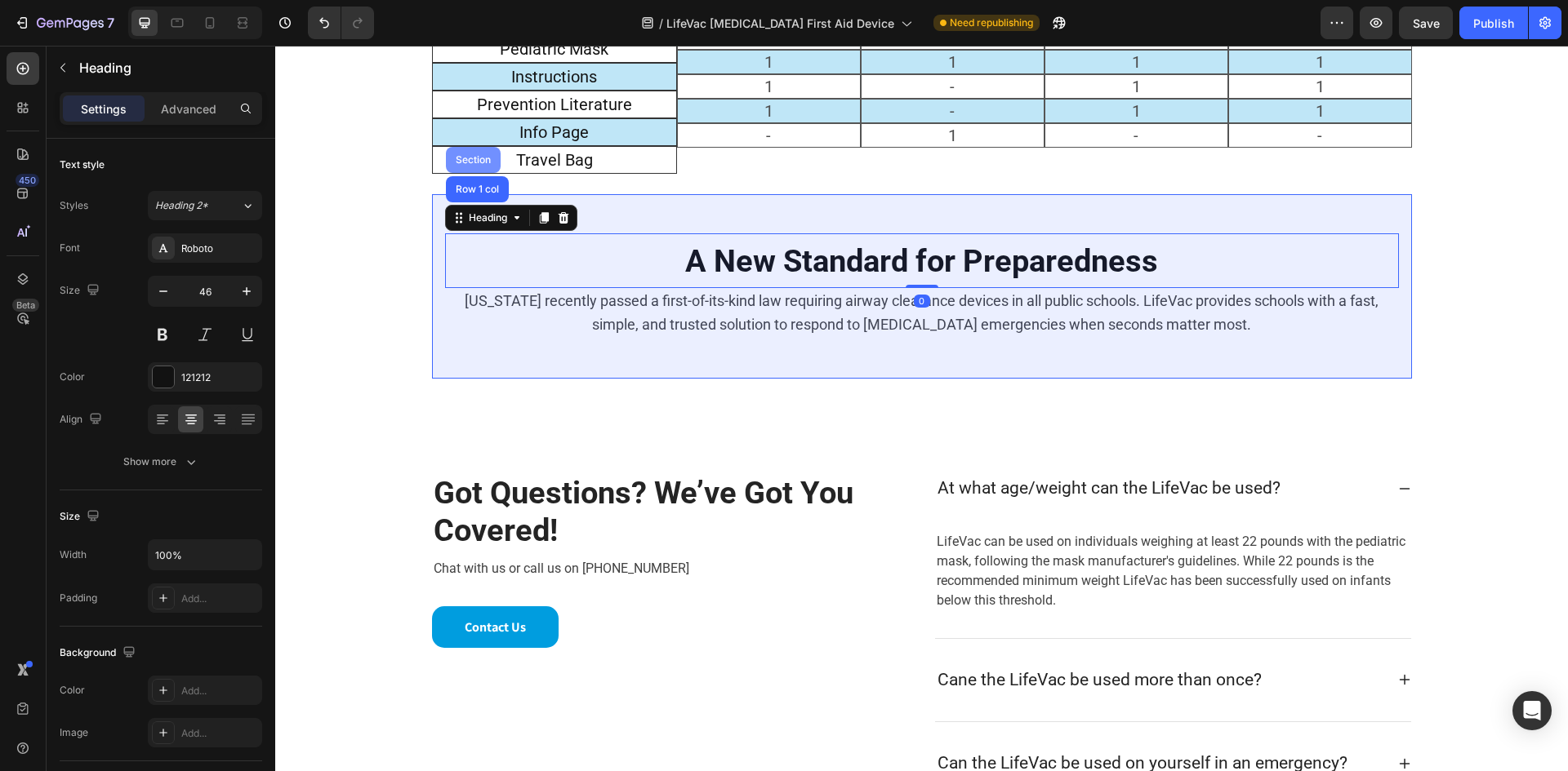
click at [476, 160] on div "Section" at bounding box center [473, 160] width 42 height 10
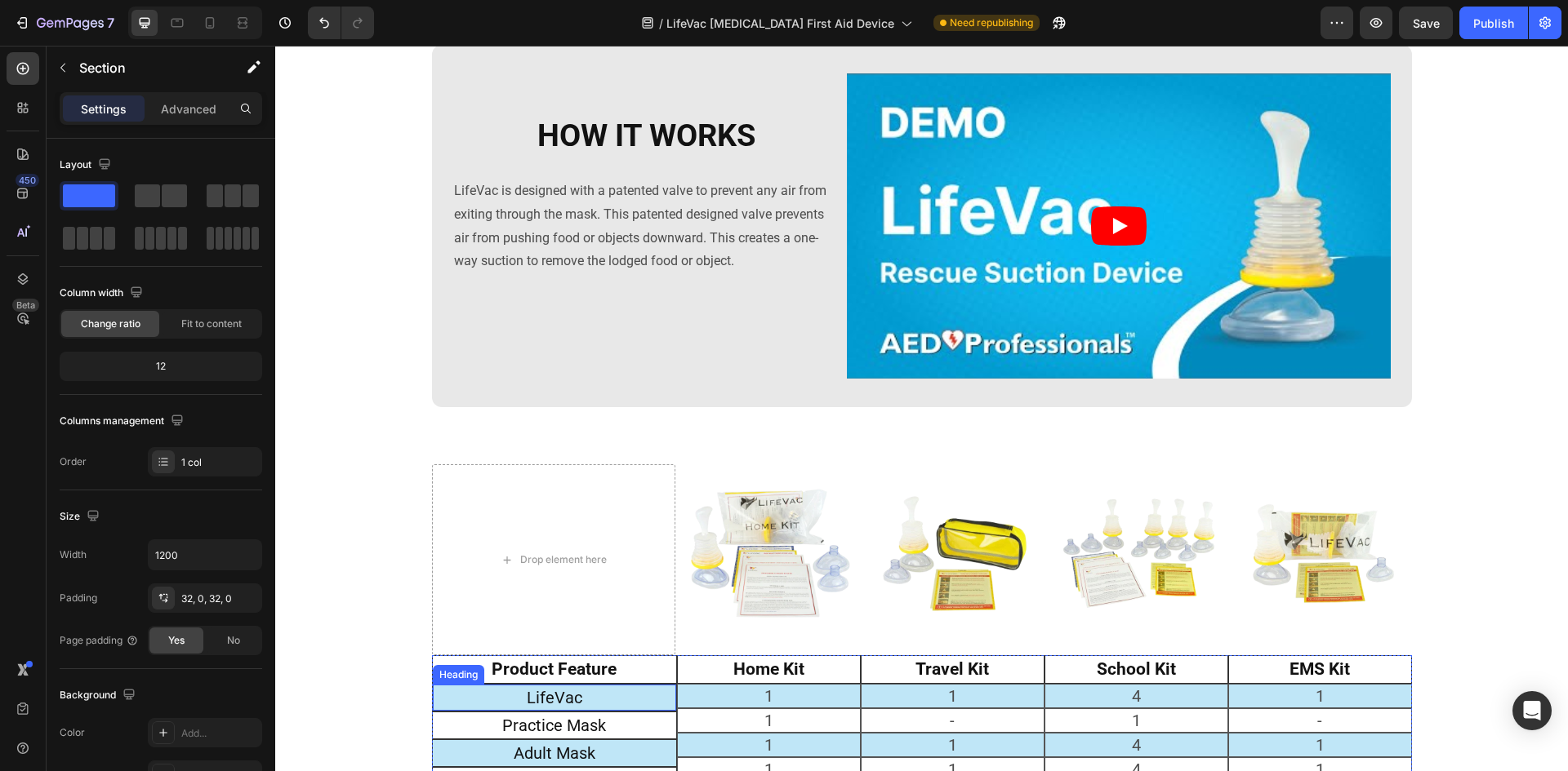
scroll to position [979, 0]
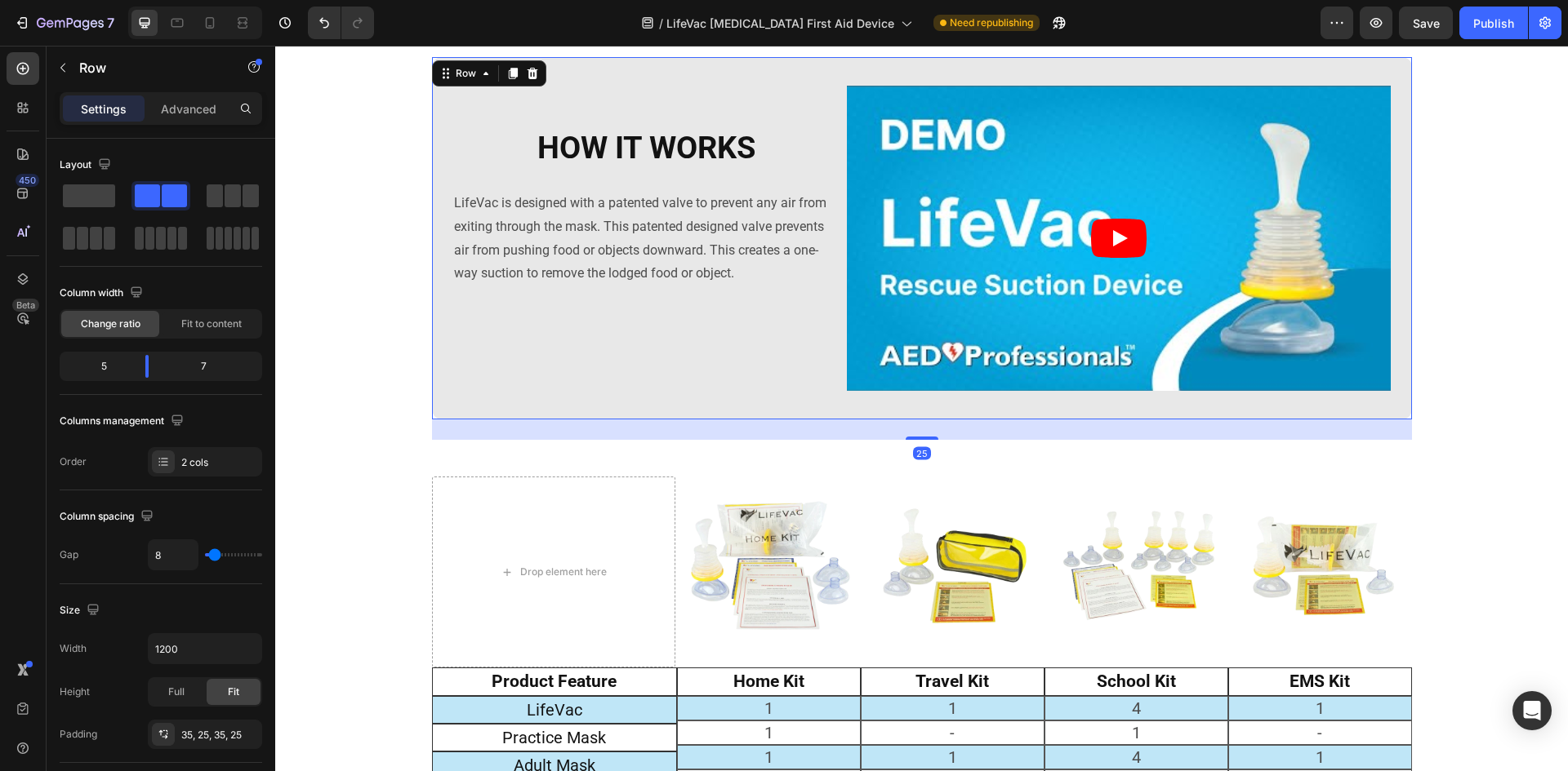
click at [472, 356] on div "HOW IT WORKS Heading LifeVac is designed with a patented valve to prevent any a…" at bounding box center [646, 239] width 388 height 306
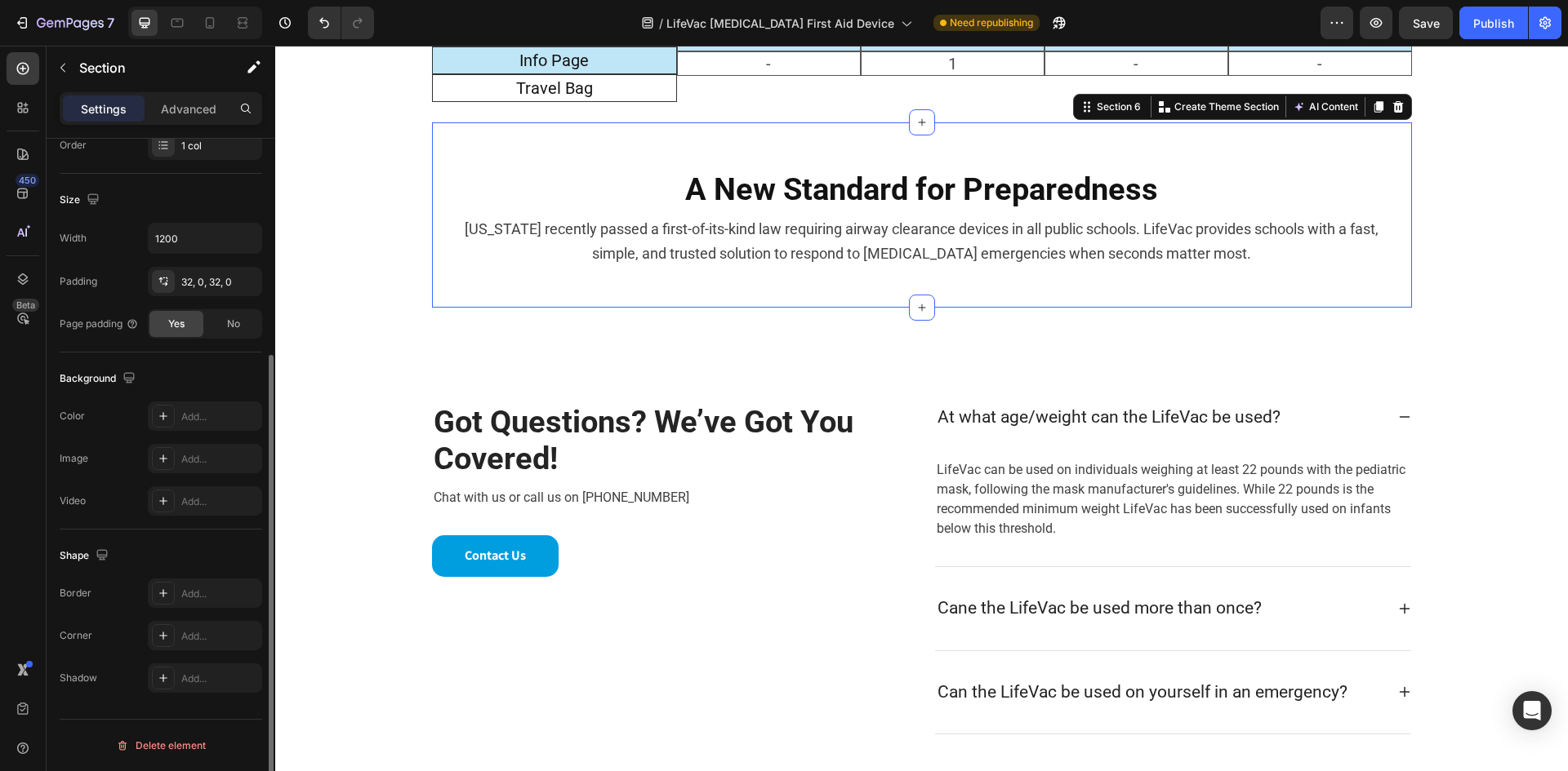
scroll to position [0, 0]
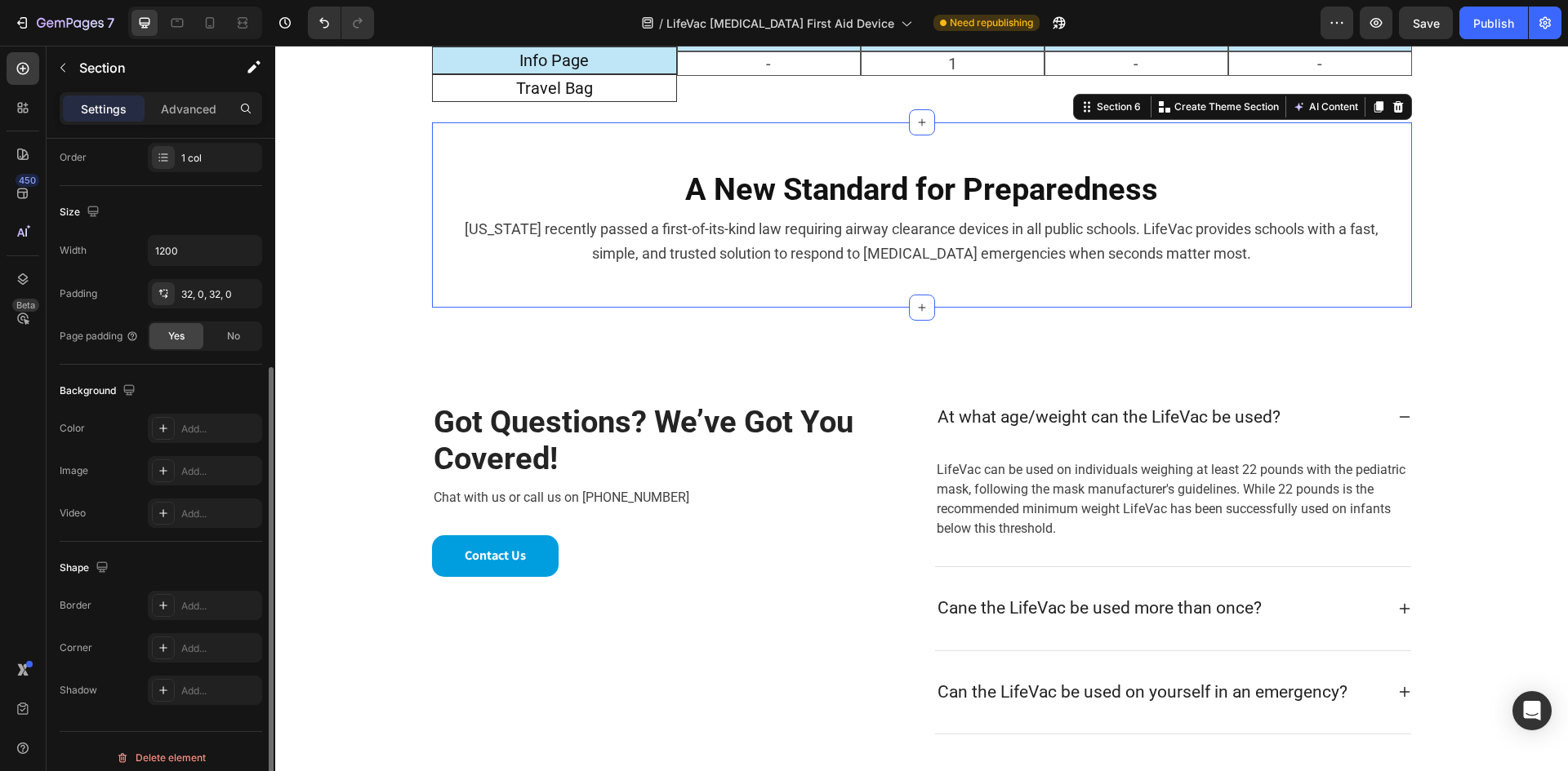
click at [569, 290] on div "A New Standard for Preparedness Heading [US_STATE] recently passed a first-of-i…" at bounding box center [922, 214] width 980 height 184
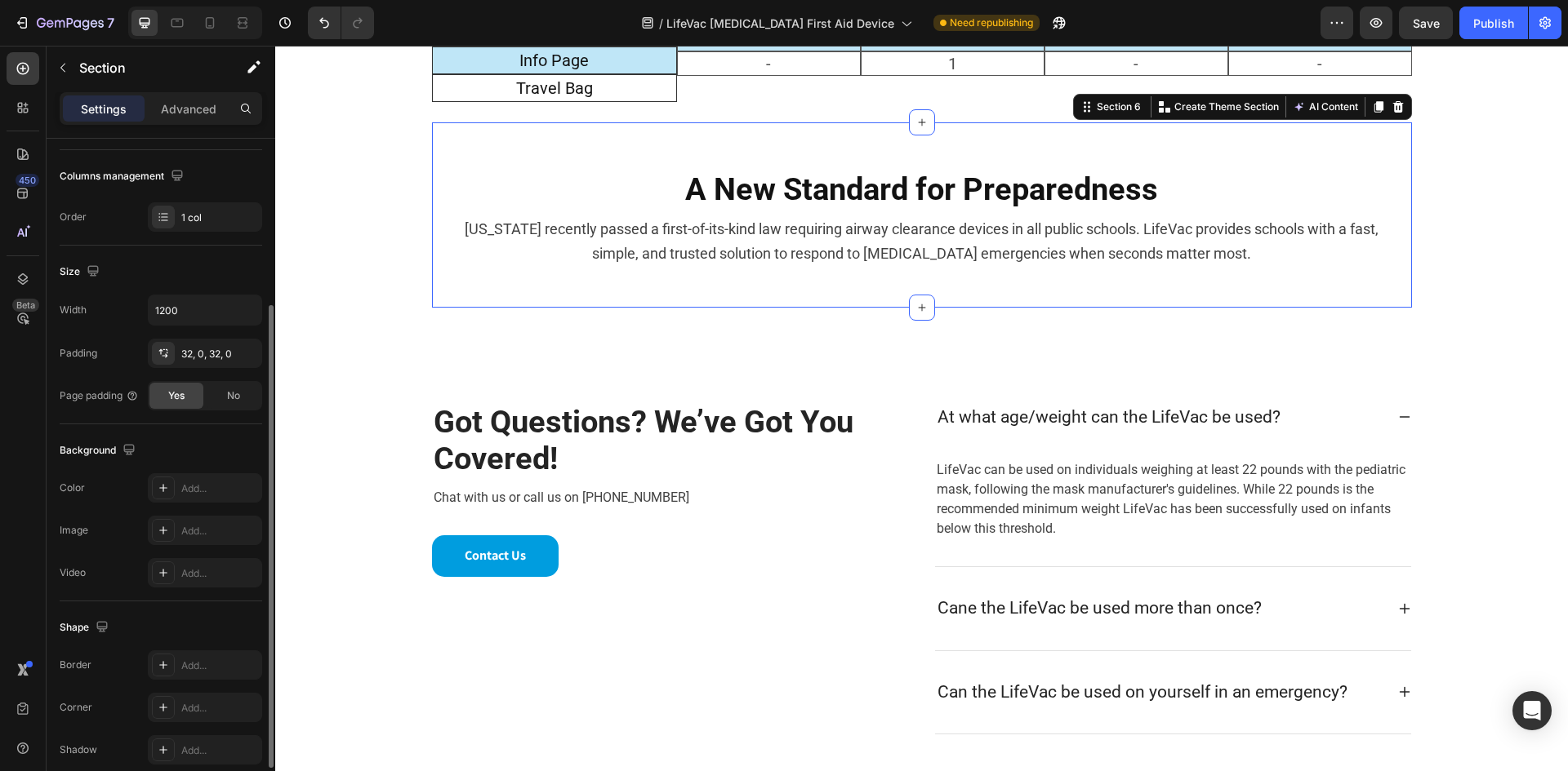
scroll to position [317, 0]
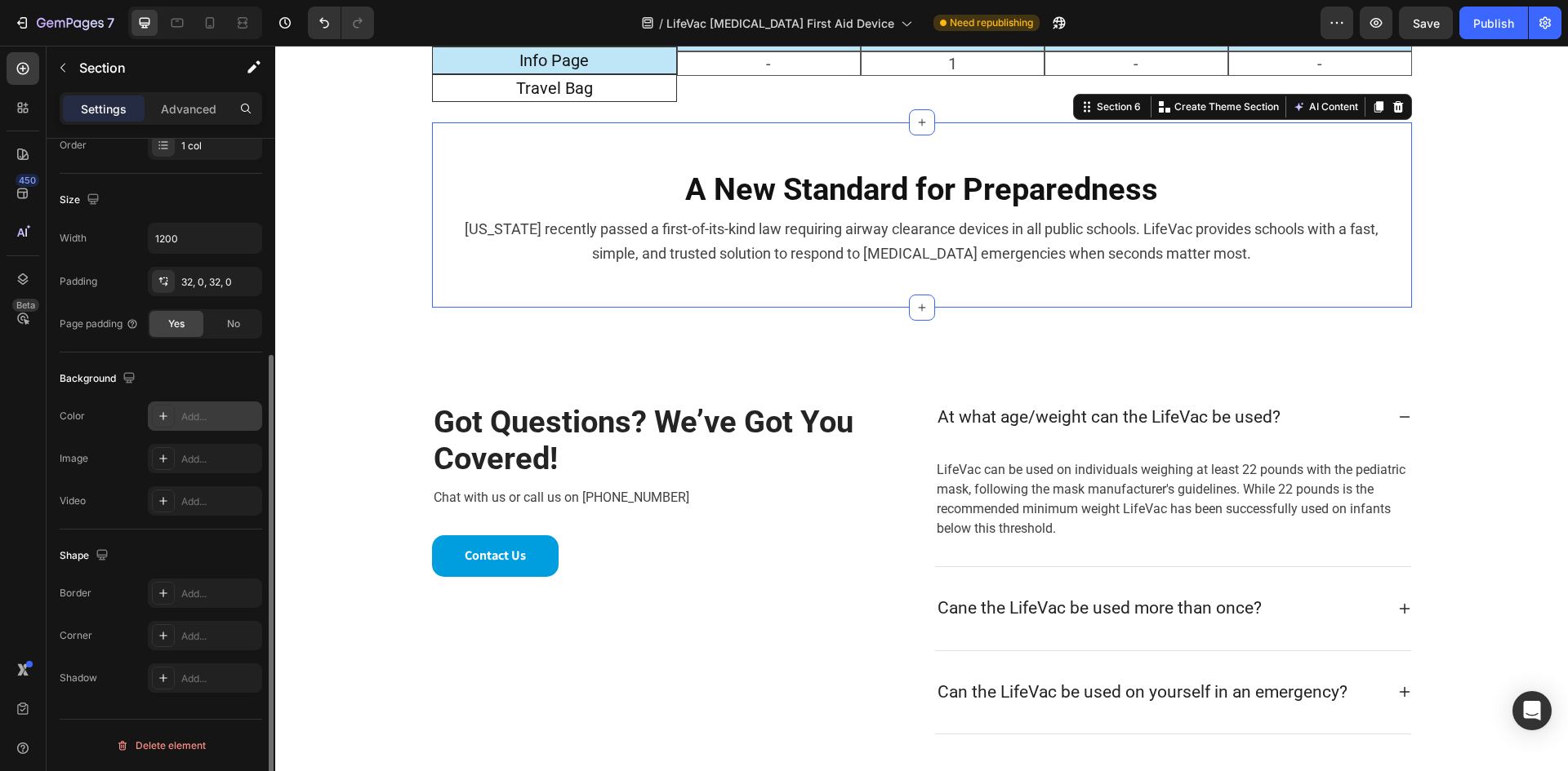
click at [211, 414] on div "Add..." at bounding box center [220, 417] width 76 height 15
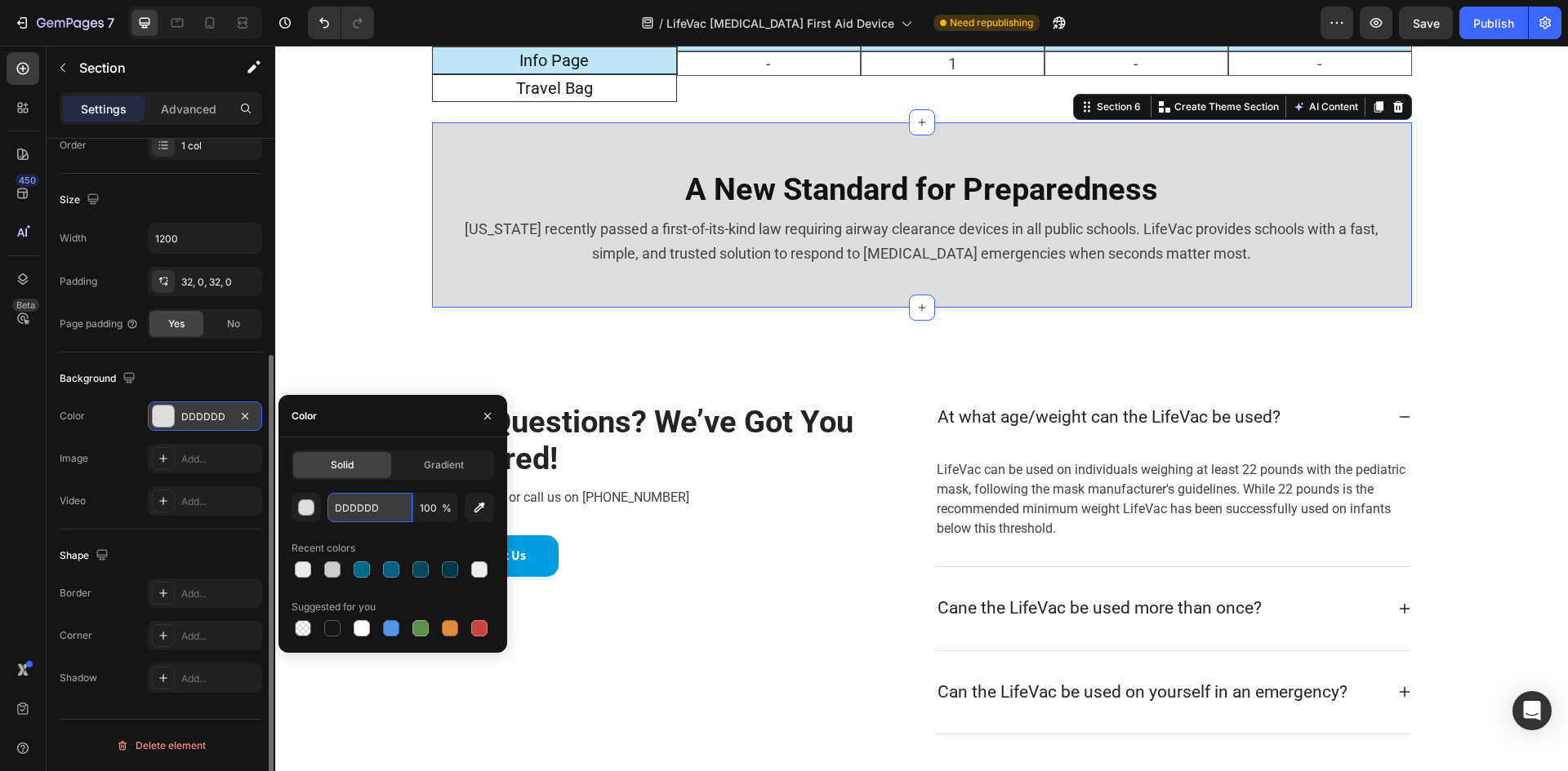
click at [361, 515] on input "DDDDDD" at bounding box center [370, 508] width 85 height 30
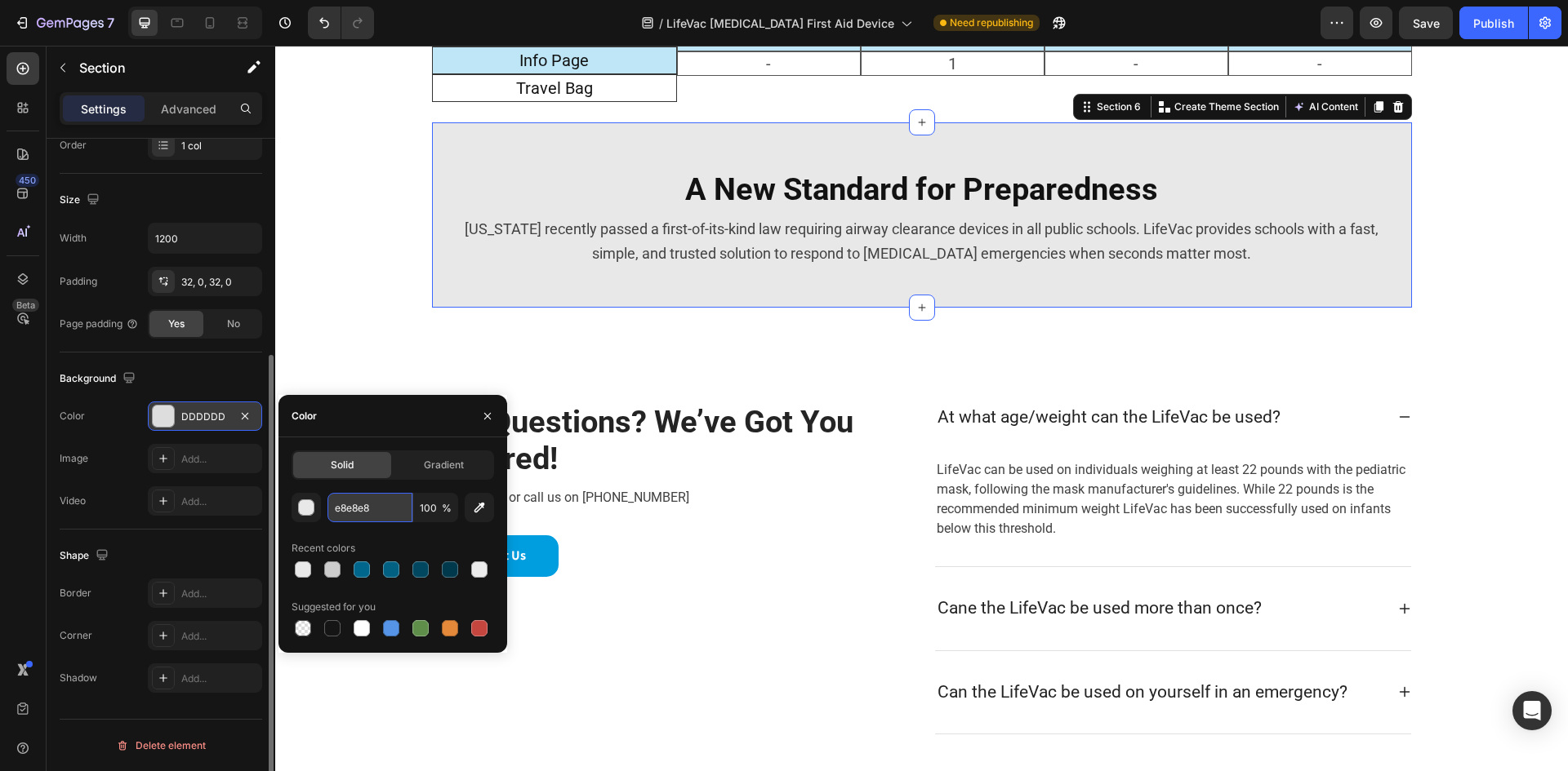
type input "E8E8E8"
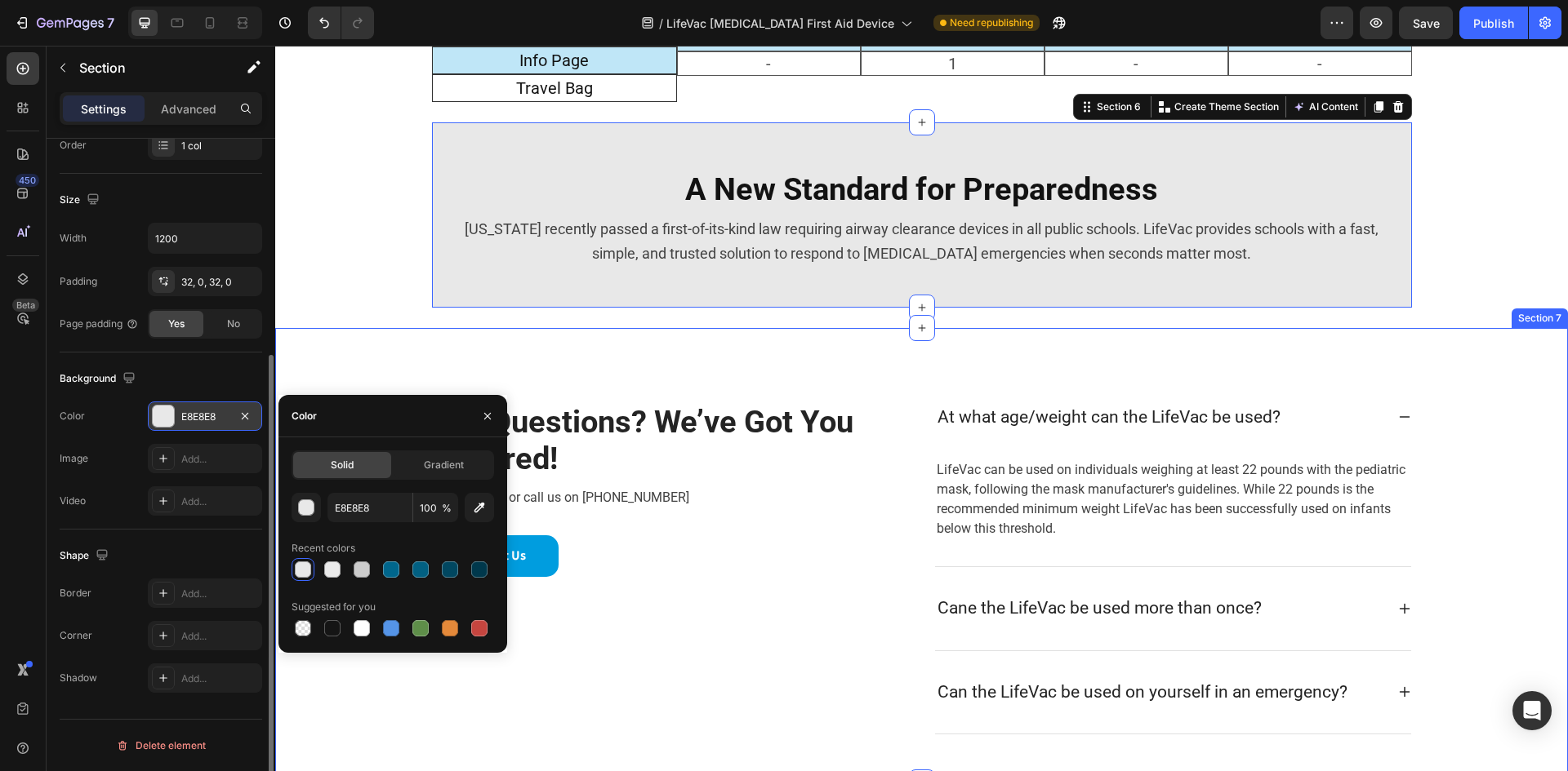
click at [396, 339] on div "Got Questions? We’ve Got You Covered! Heading Chat with us or call us on [PHONE…" at bounding box center [922, 556] width 1293 height 455
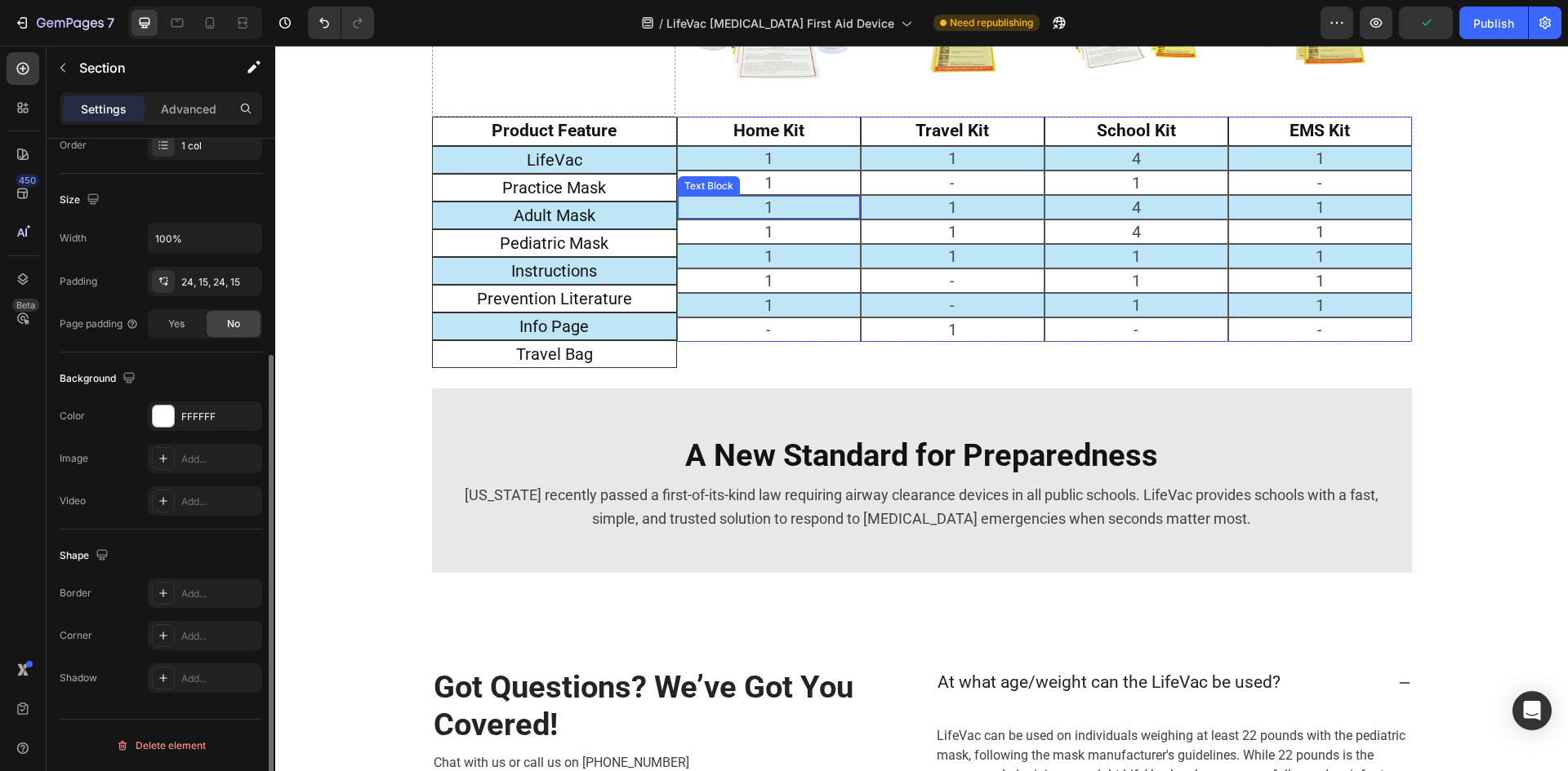
scroll to position [2040, 0]
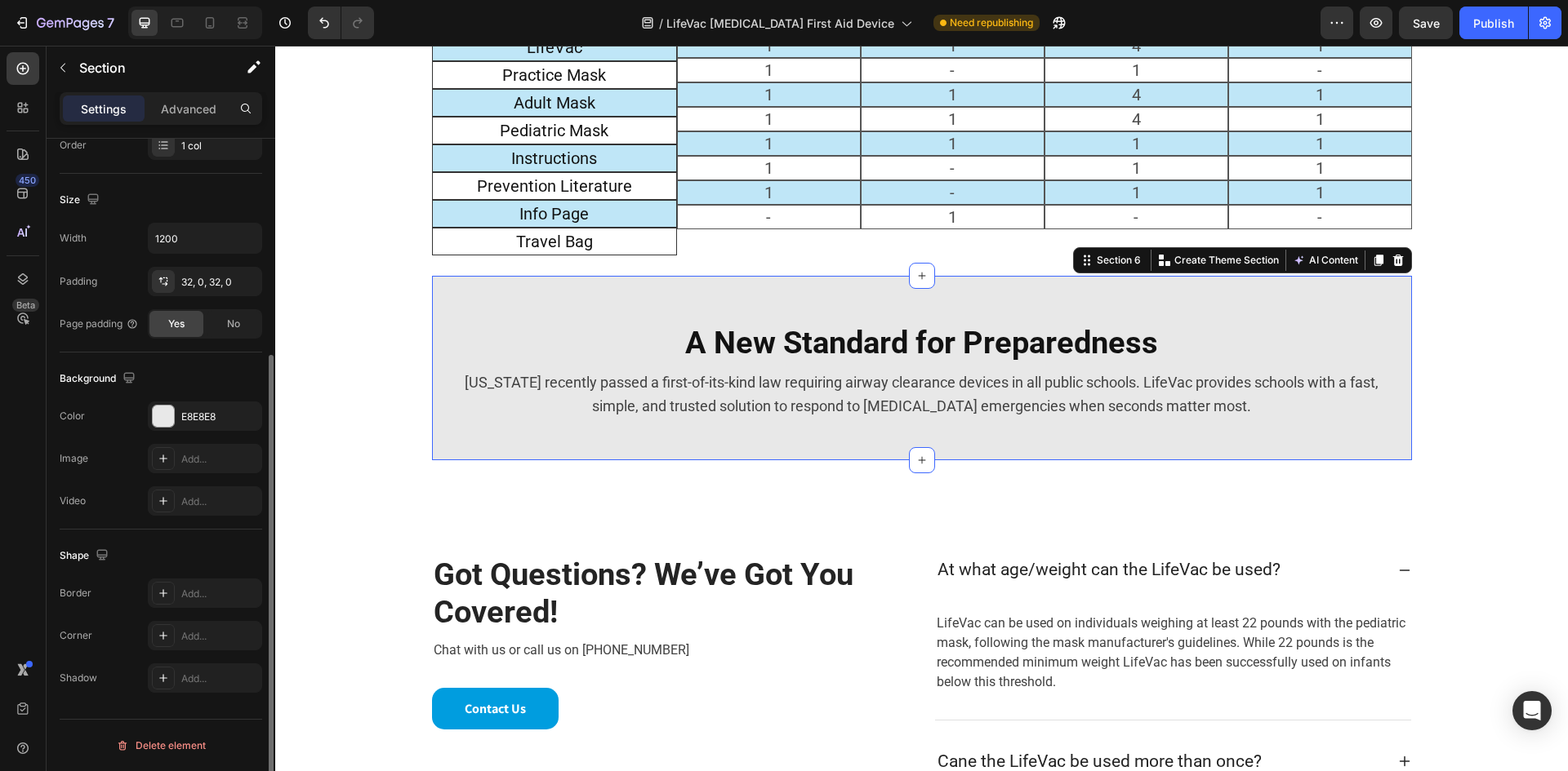
click at [441, 279] on div "A New Standard for Preparedness Heading [US_STATE] recently passed a first-of-i…" at bounding box center [922, 368] width 980 height 184
click at [192, 630] on div "Add..." at bounding box center [220, 636] width 76 height 15
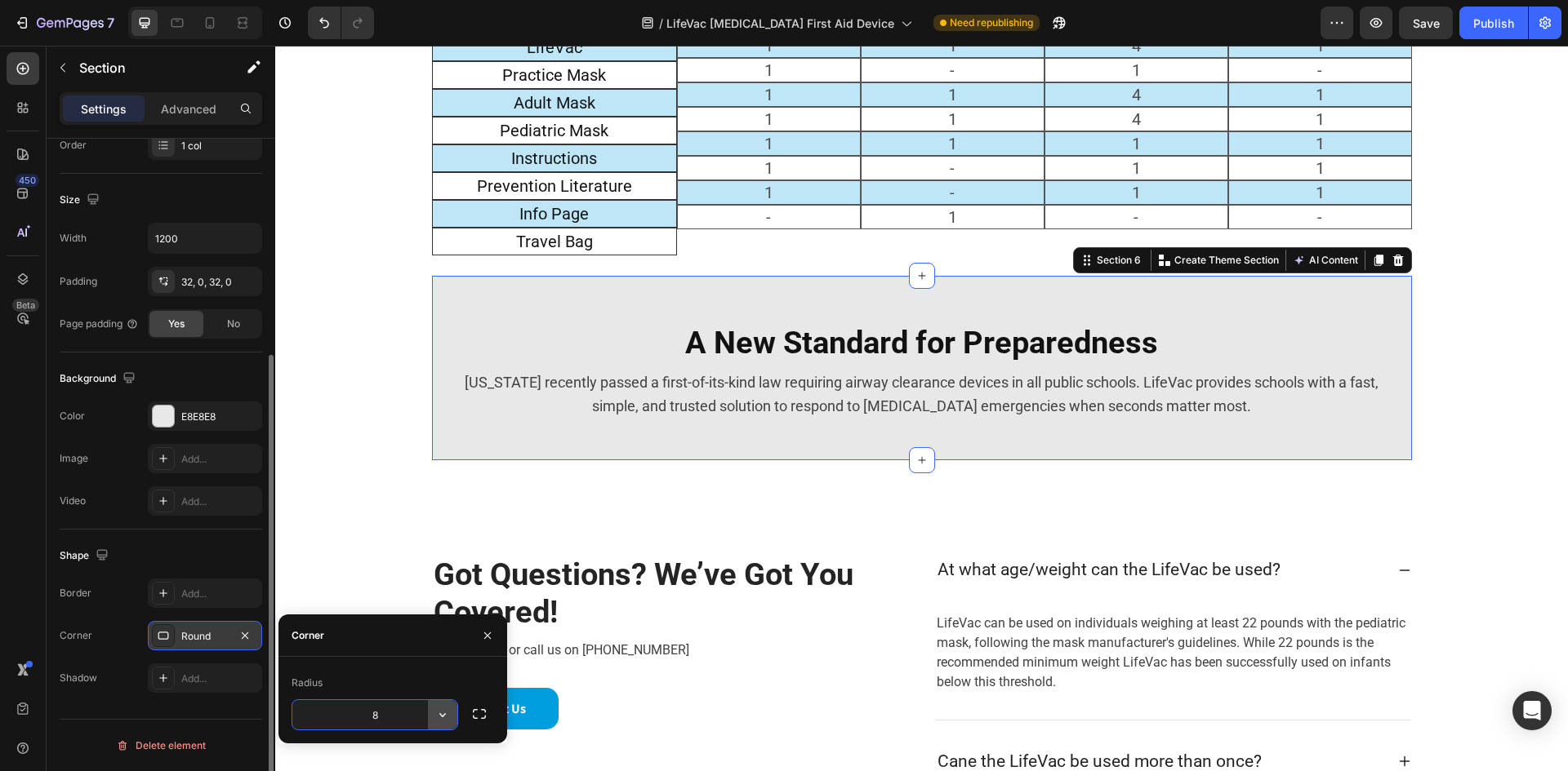
click at [444, 709] on icon "button" at bounding box center [442, 715] width 17 height 16
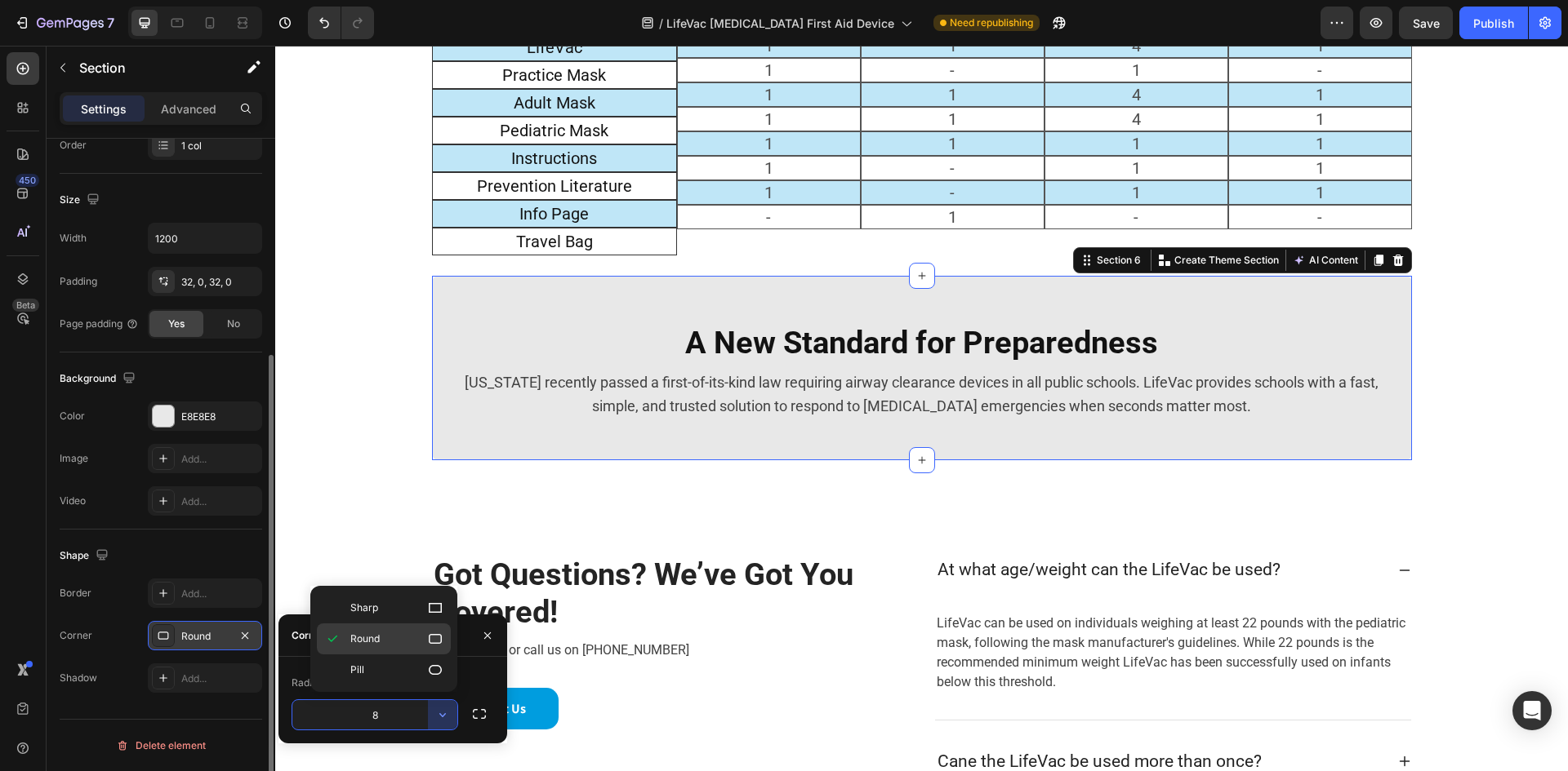
click at [377, 631] on p "Round" at bounding box center [396, 639] width 93 height 16
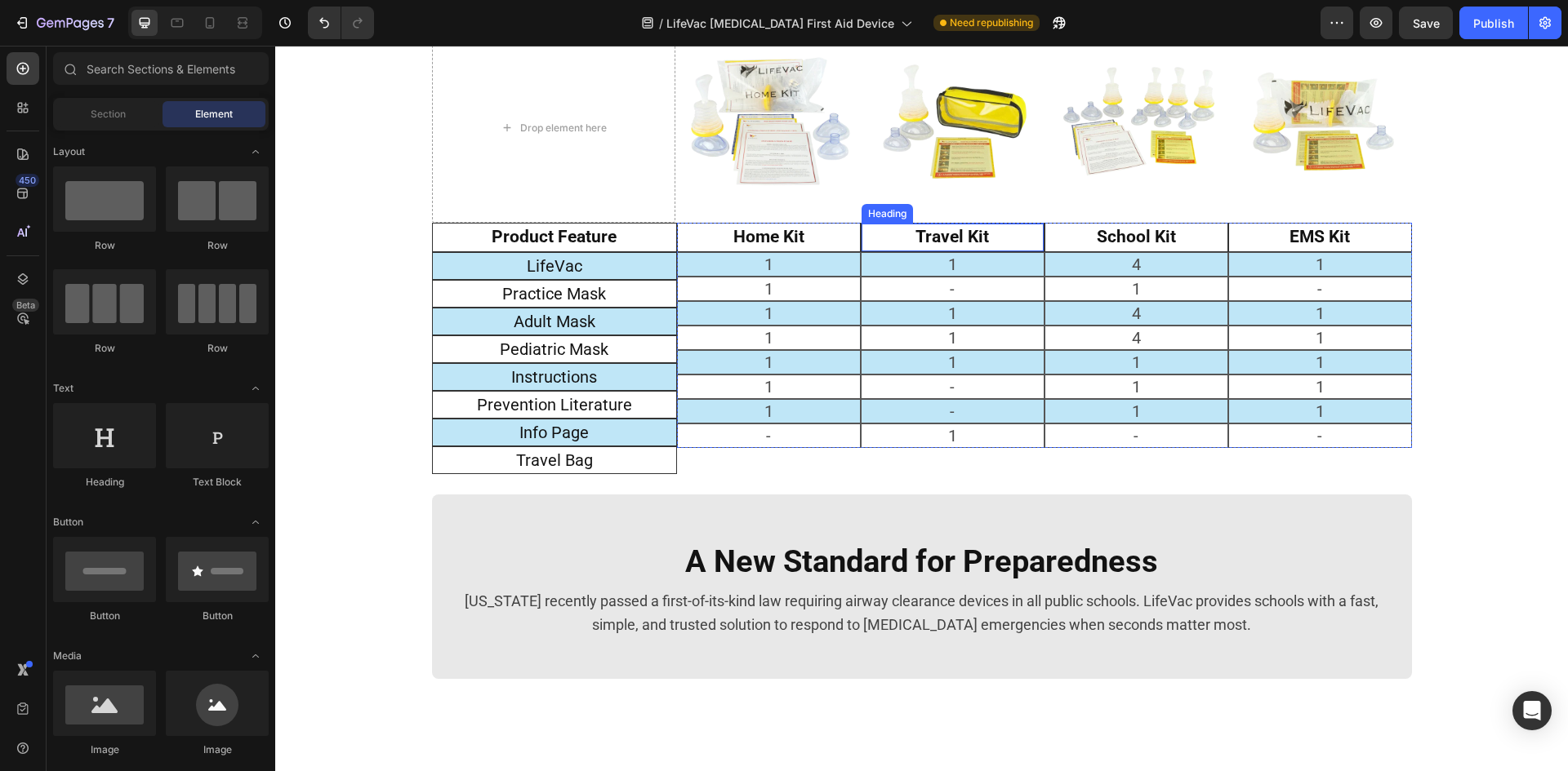
scroll to position [1551, 0]
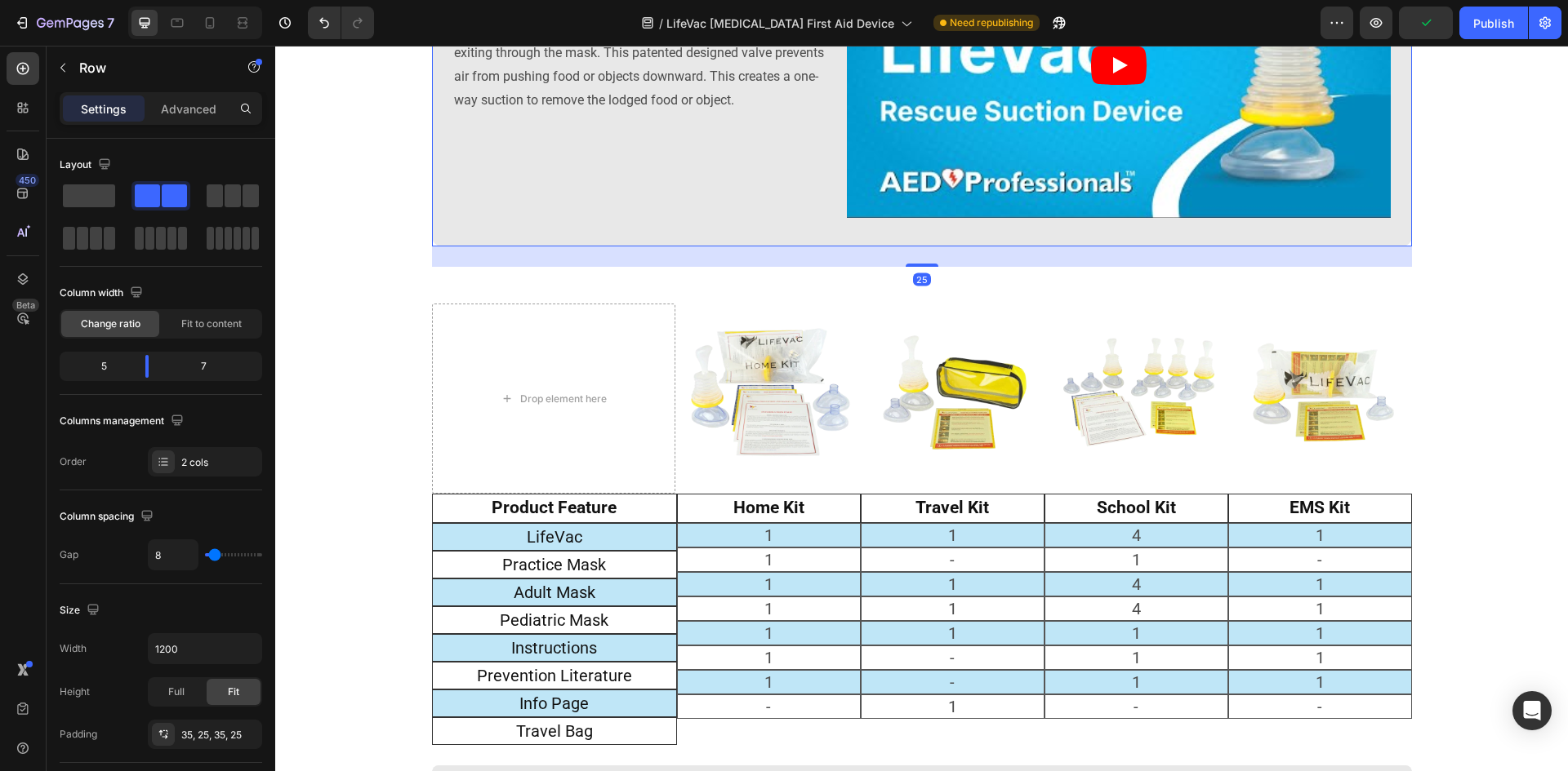
click at [563, 217] on div "HOW IT WORKS Heading LifeVac is designed with a patented valve to prevent any a…" at bounding box center [646, 64] width 388 height 306
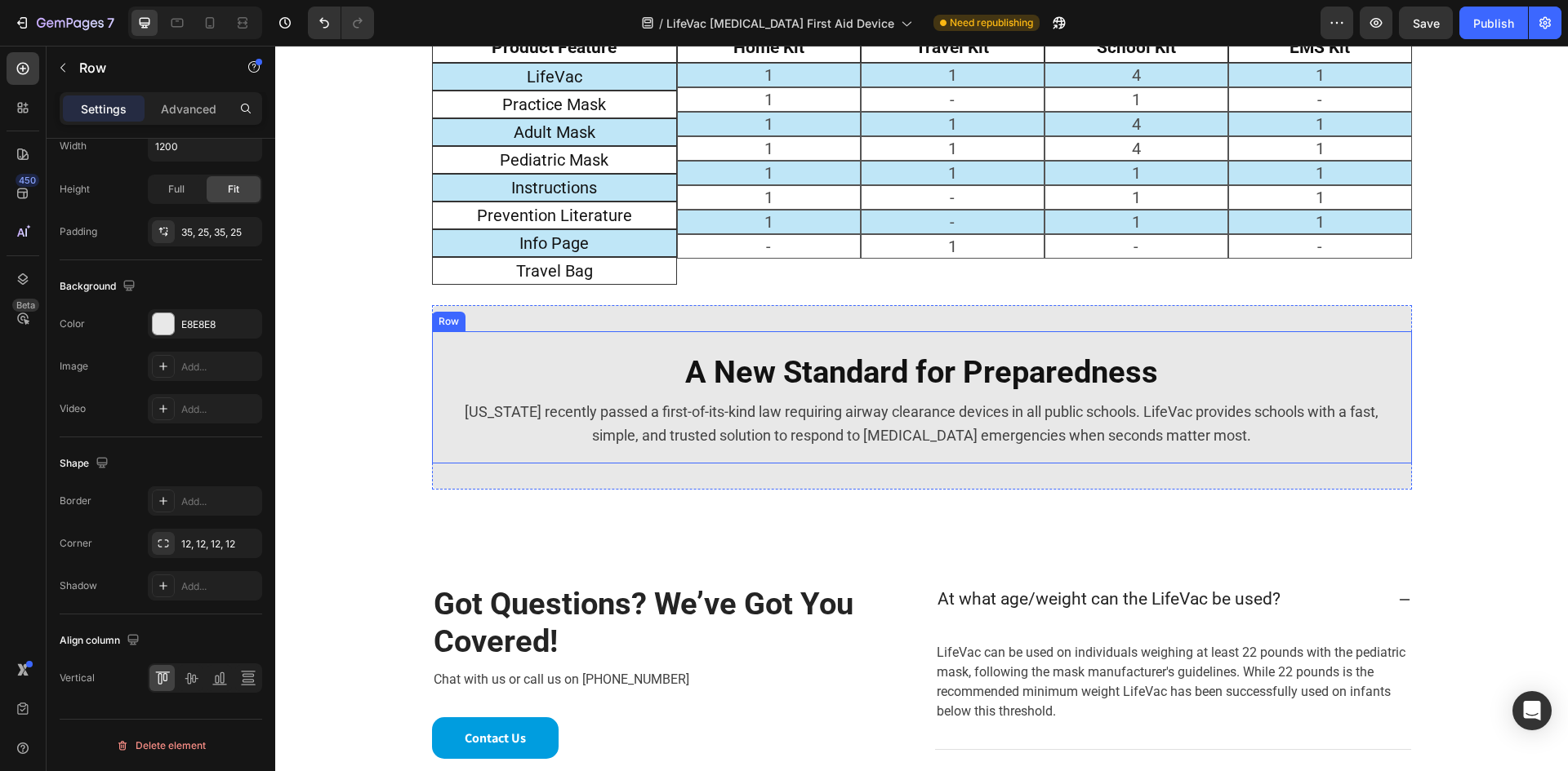
scroll to position [2040, 0]
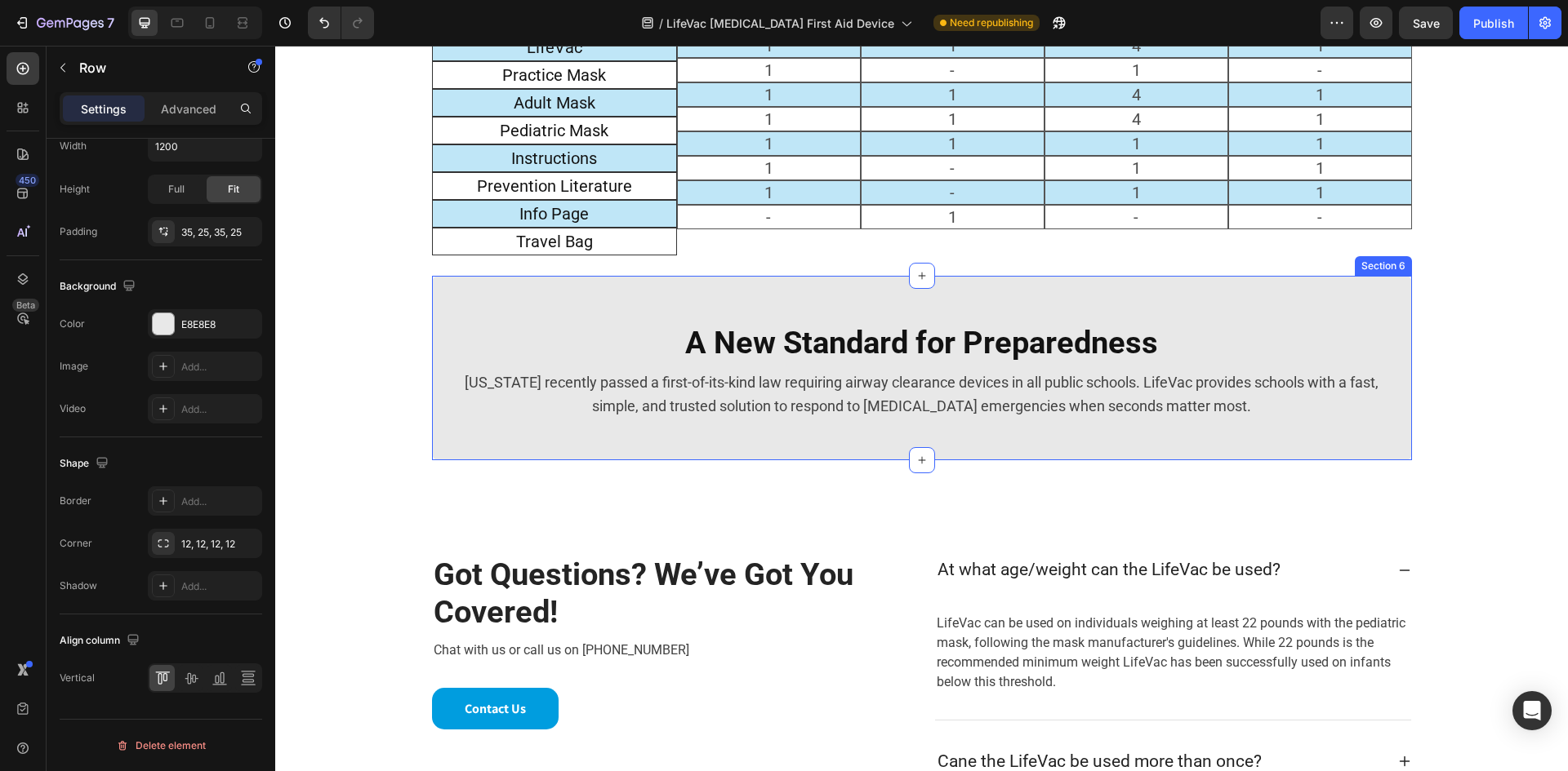
click at [521, 440] on div "A New Standard for Preparedness Heading [US_STATE] recently passed a first-of-i…" at bounding box center [922, 368] width 980 height 184
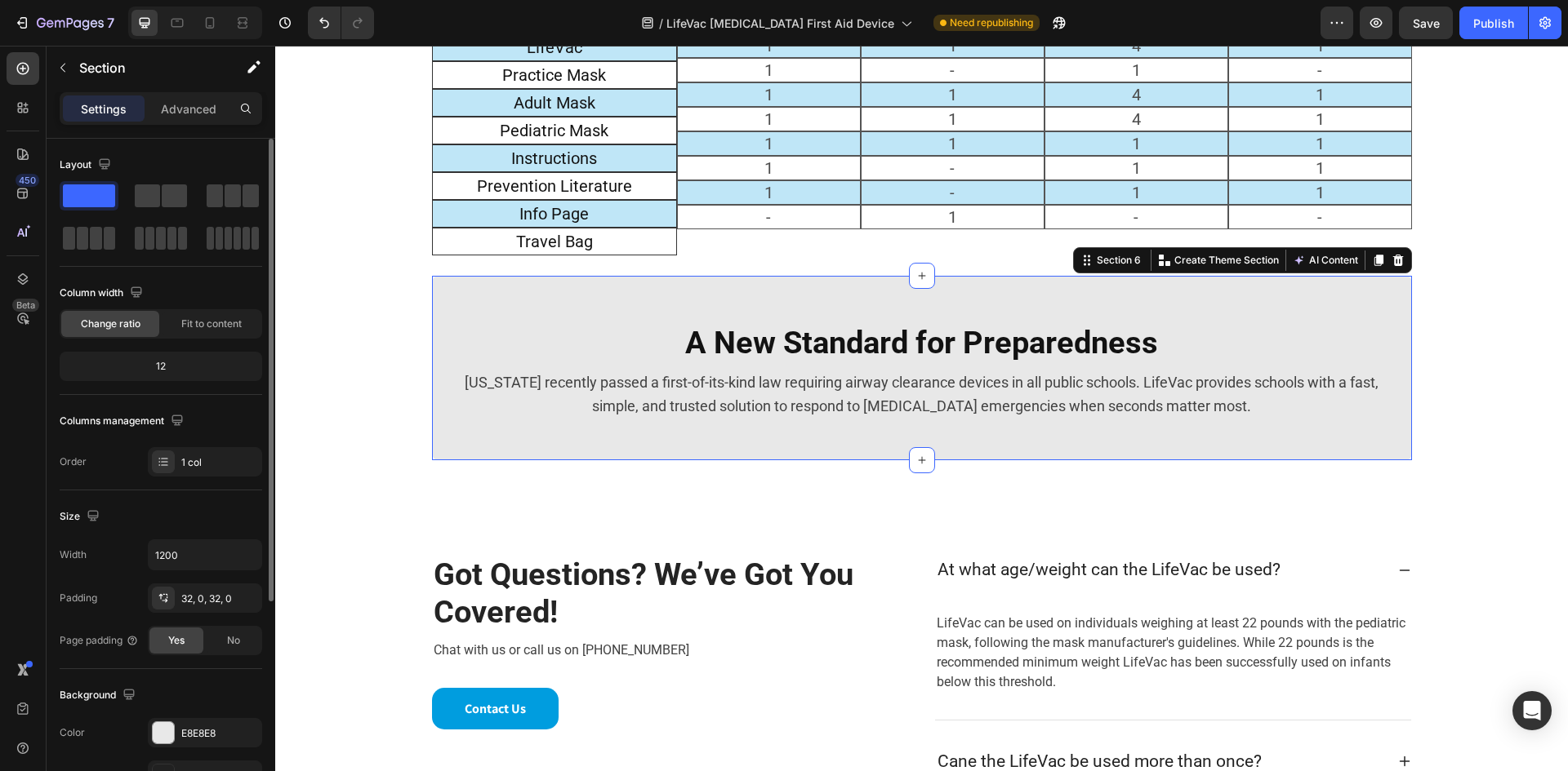
scroll to position [317, 0]
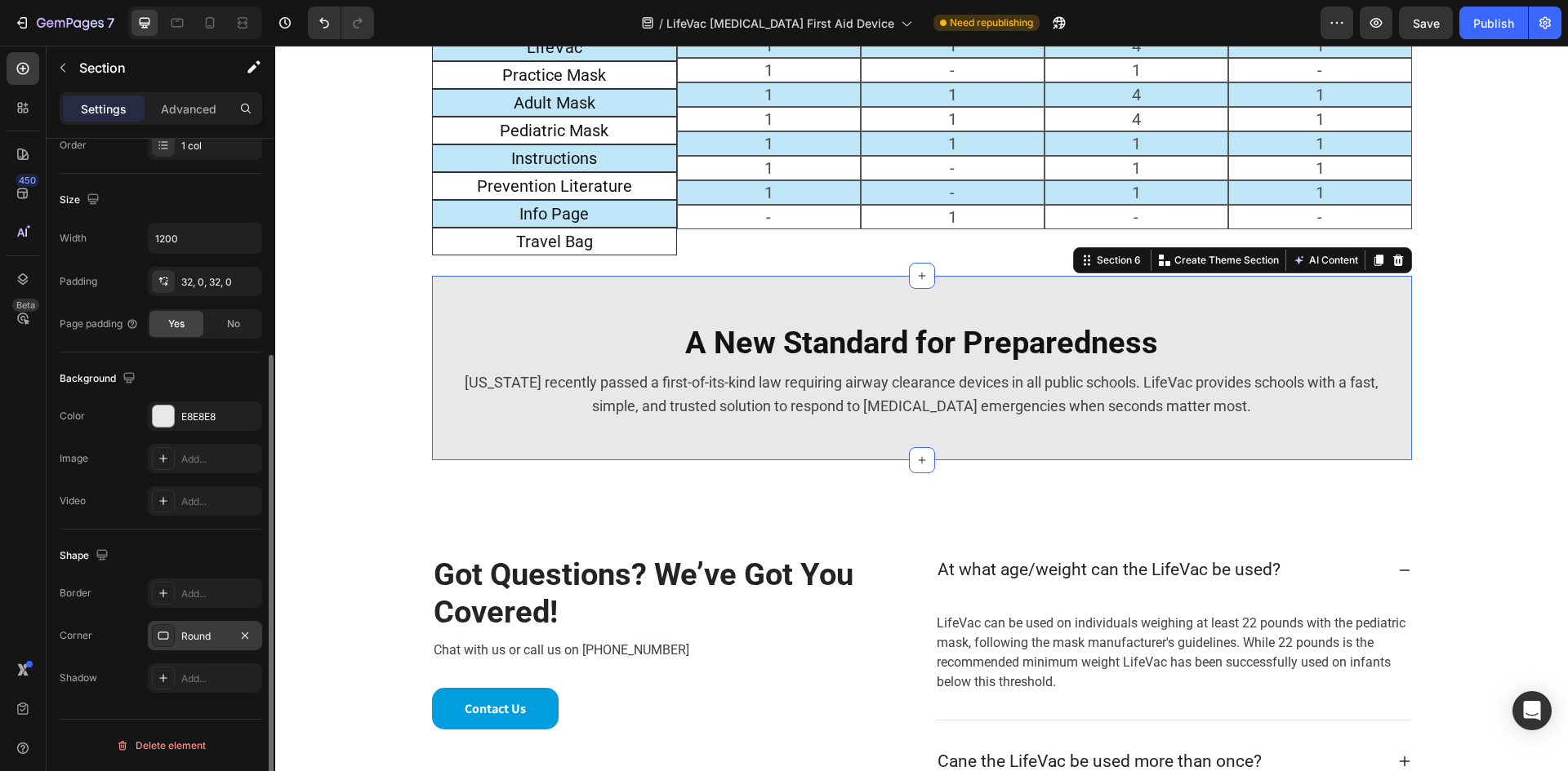
click at [225, 633] on div "Round" at bounding box center [205, 636] width 48 height 15
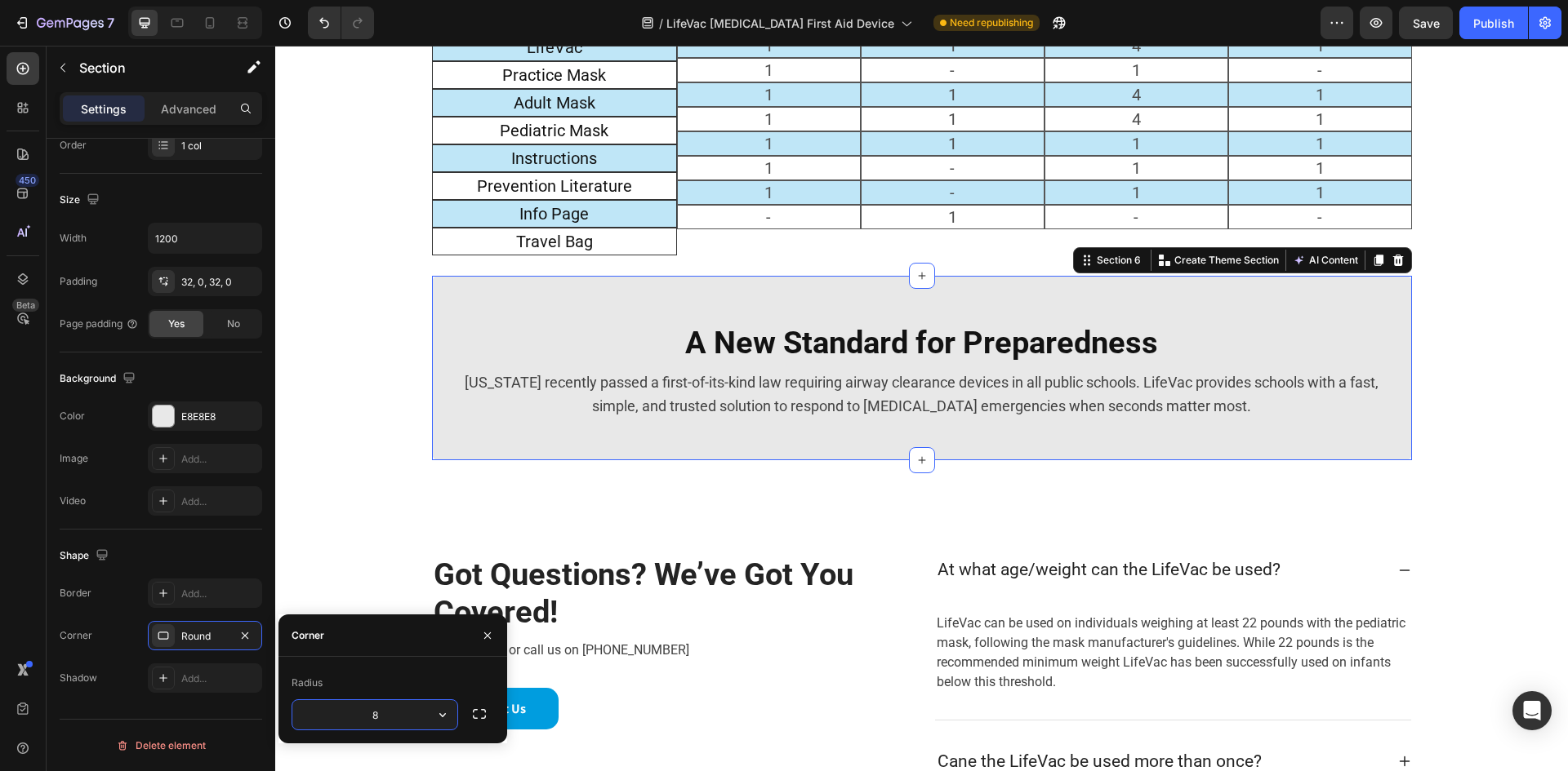
click at [387, 703] on input "8" at bounding box center [374, 715] width 165 height 30
type input "12"
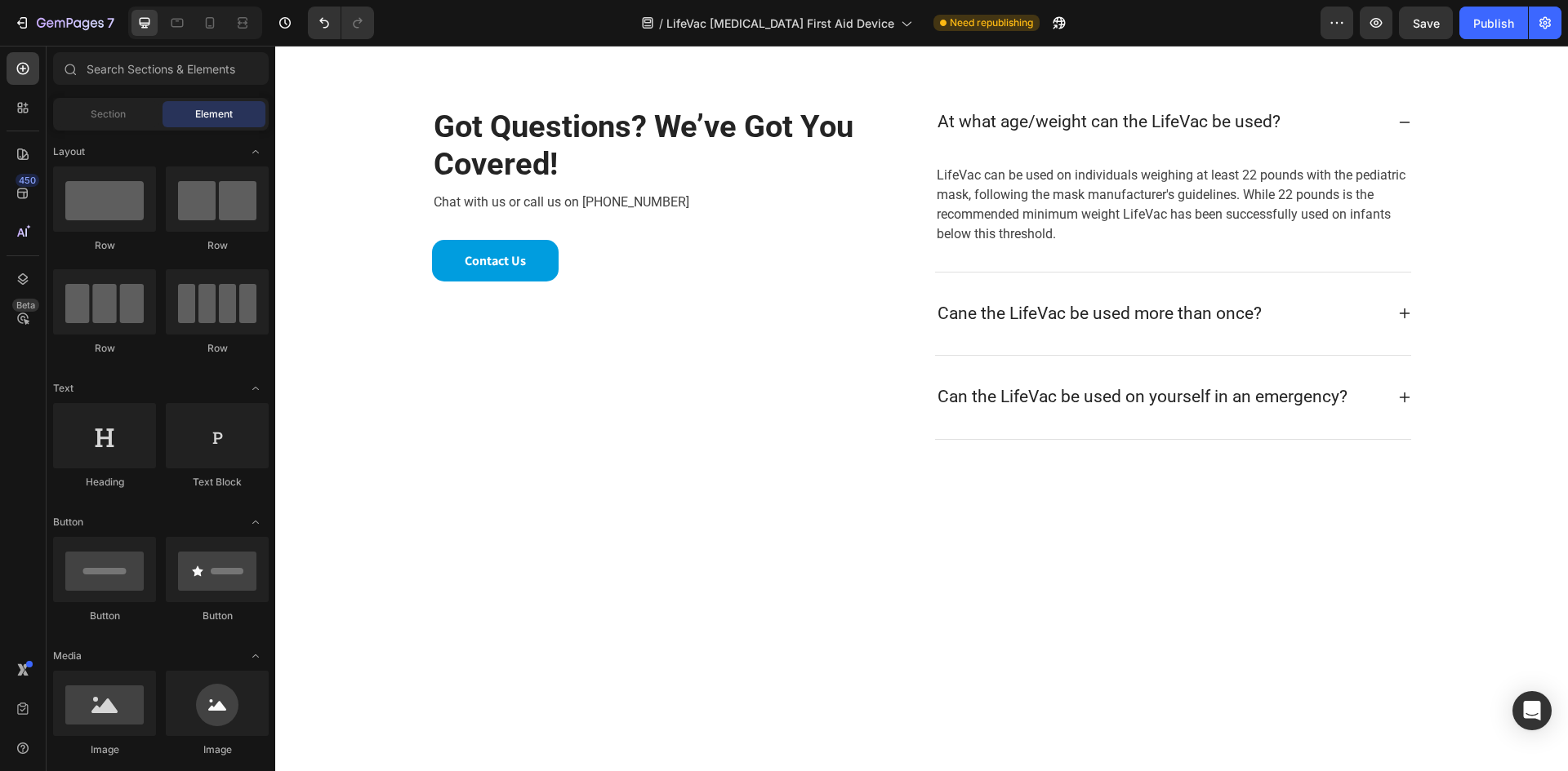
scroll to position [1999, 0]
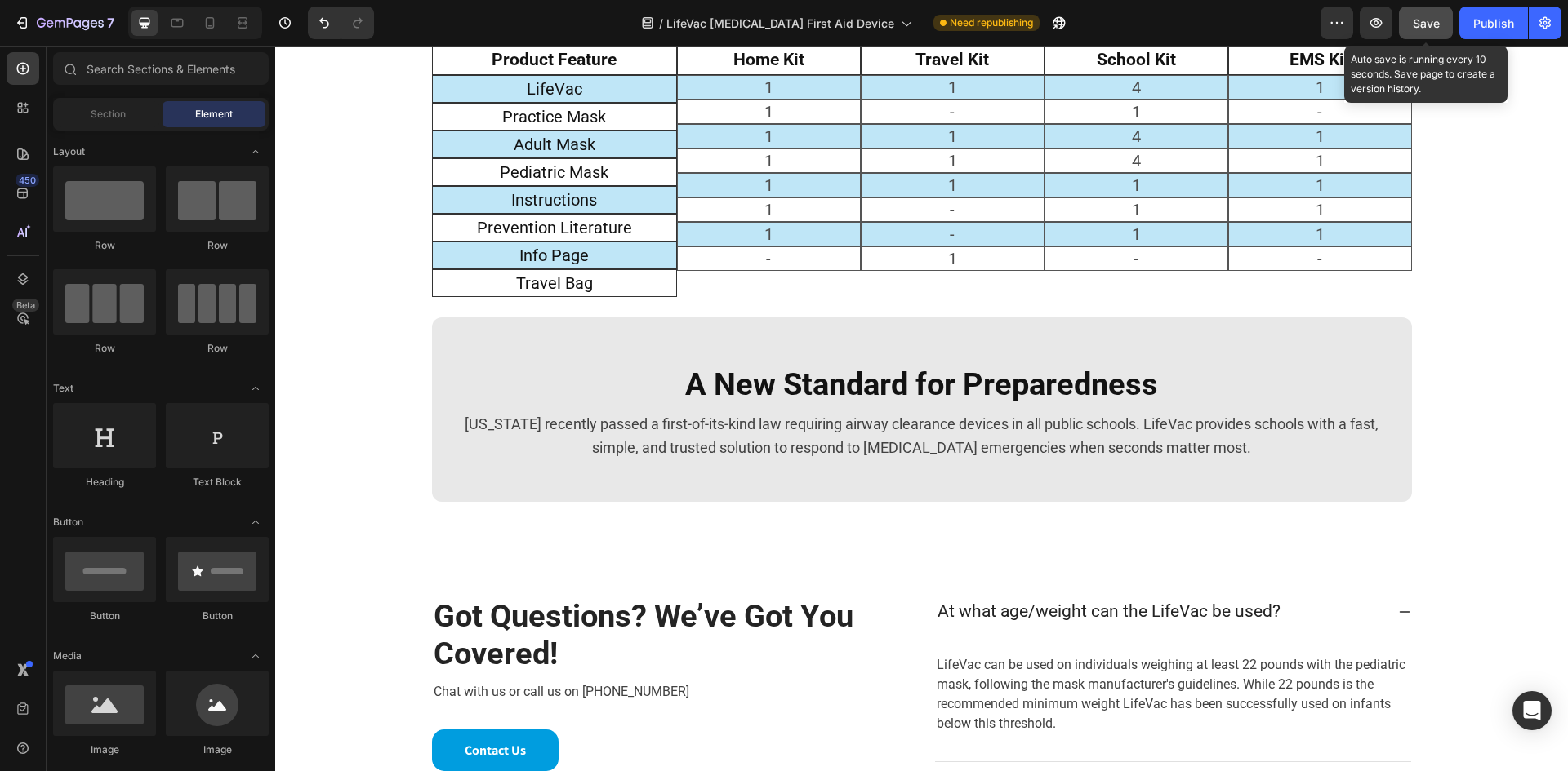
click at [1434, 27] on span "Save" at bounding box center [1426, 23] width 27 height 14
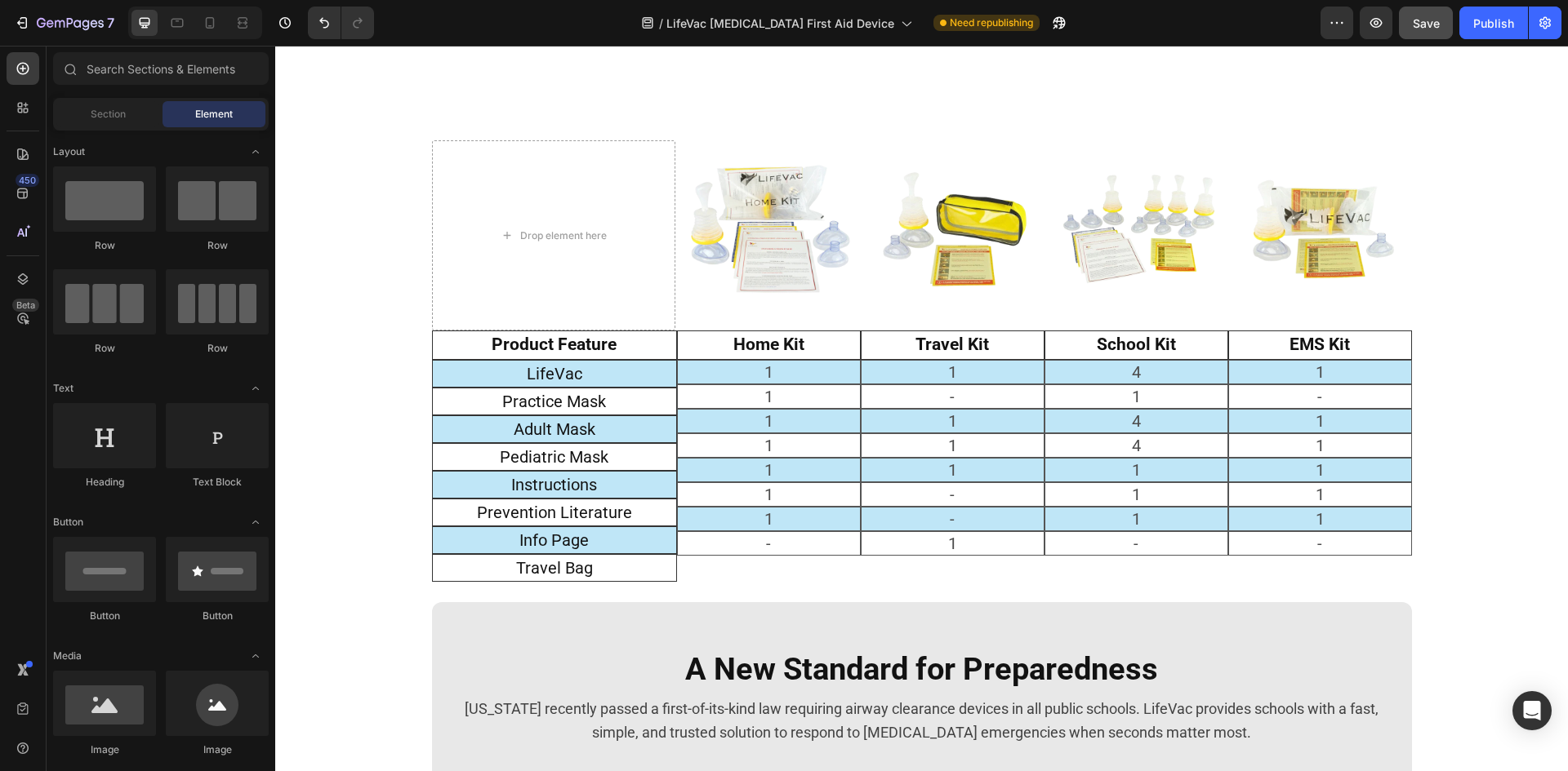
scroll to position [2040, 0]
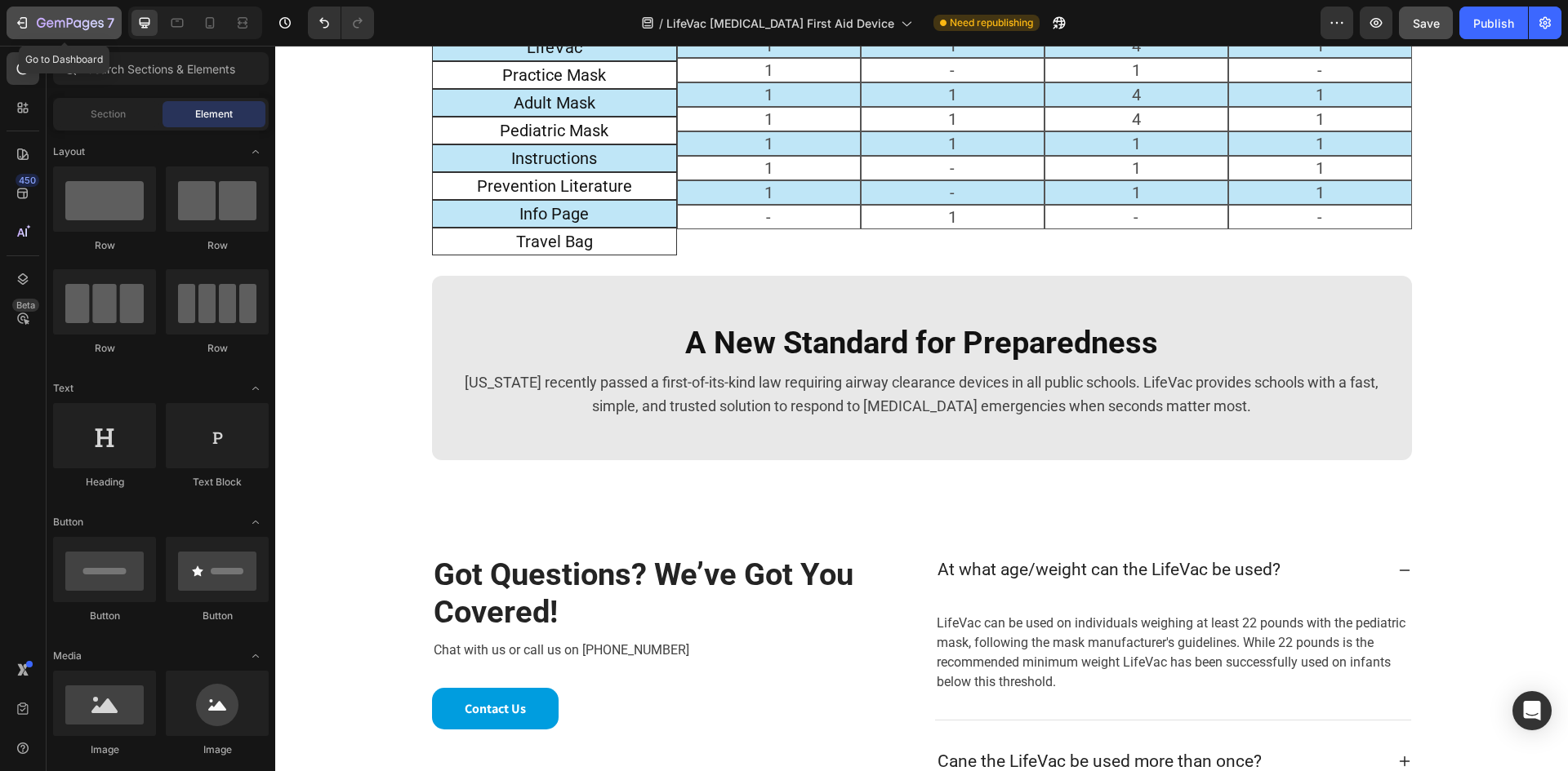
click at [41, 27] on icon "button" at bounding box center [41, 23] width 9 height 10
